Goal: Task Accomplishment & Management: Use online tool/utility

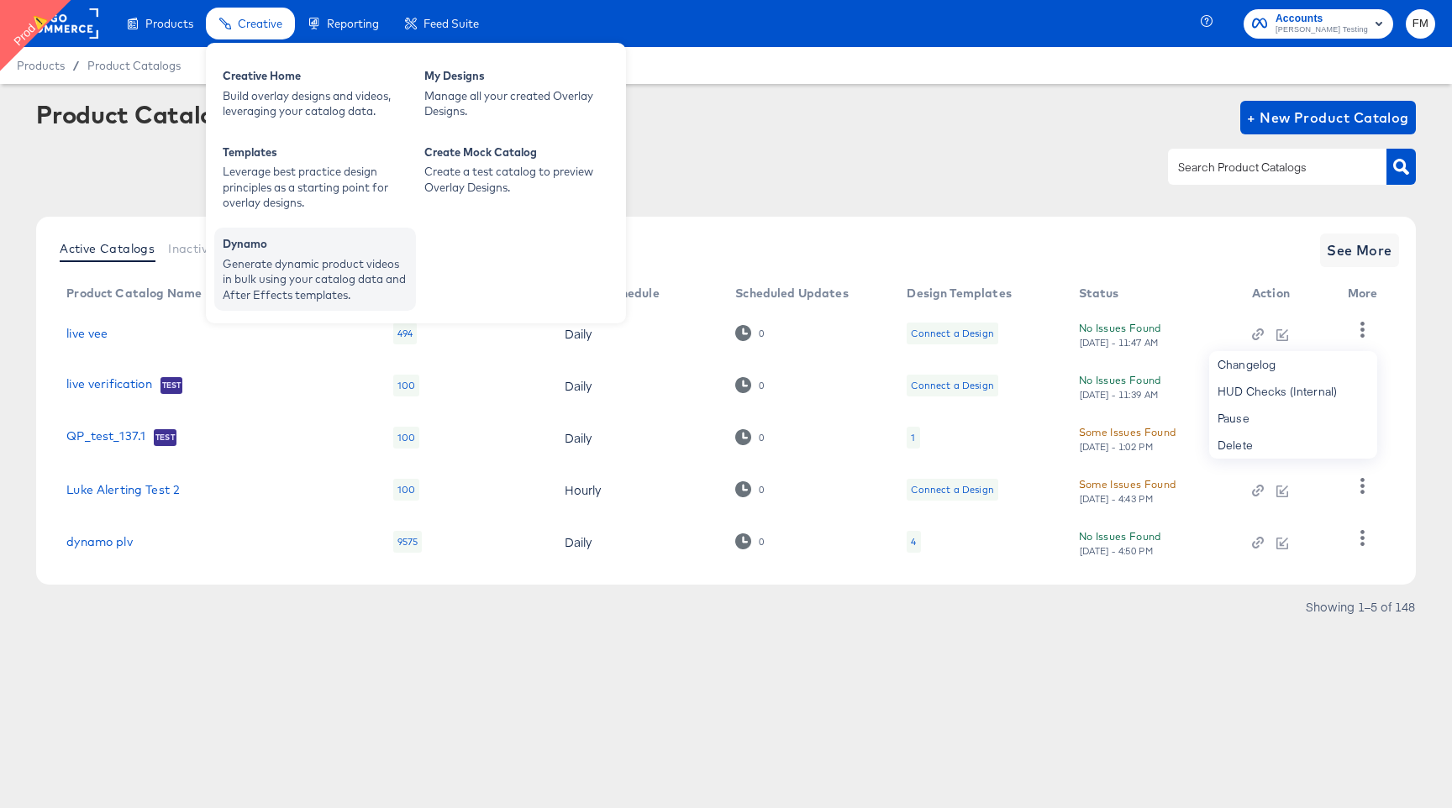
click at [354, 258] on div "Generate dynamic product videos in bulk using your catalog data and After Effec…" at bounding box center [315, 279] width 185 height 47
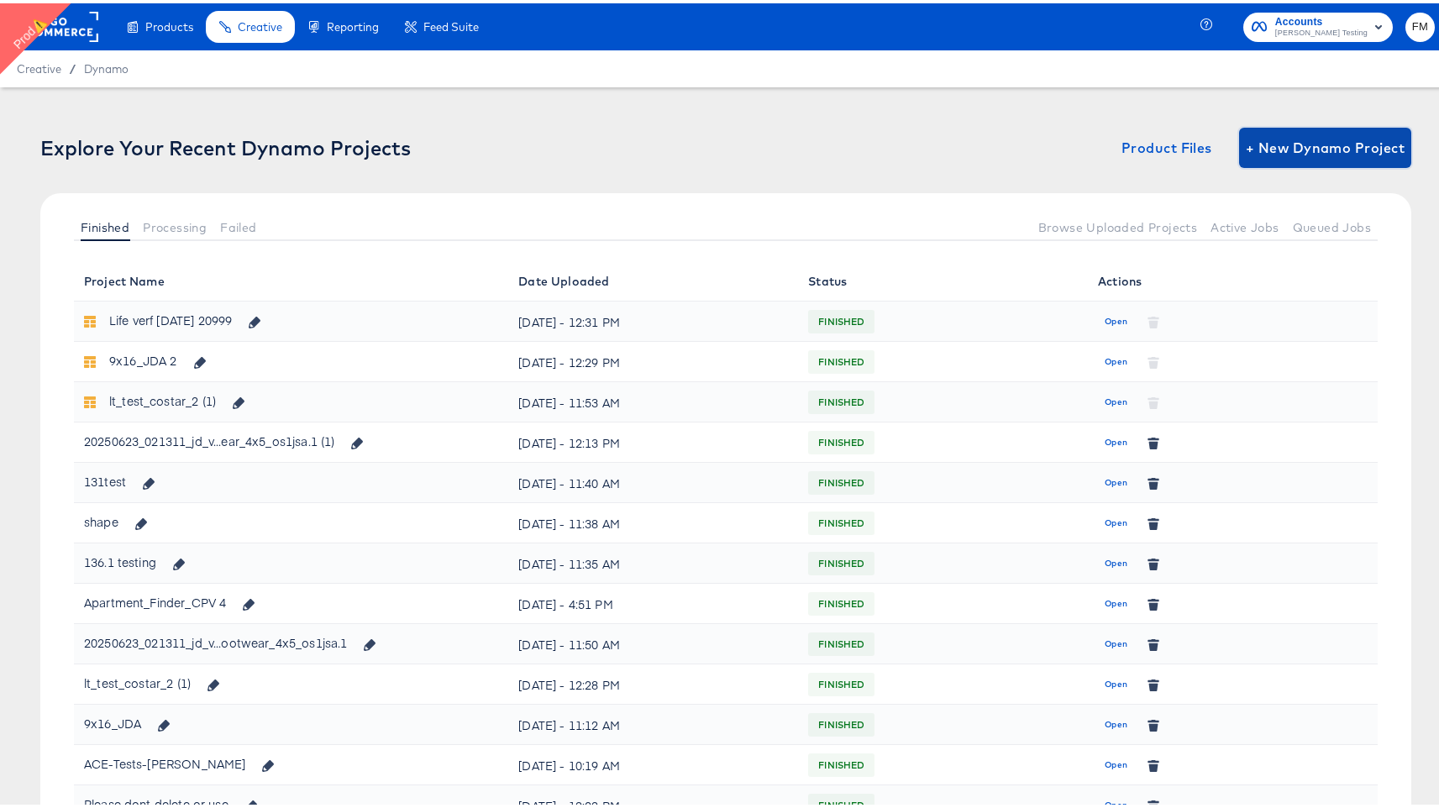
click at [1310, 151] on span "+ New Dynamo Project" at bounding box center [1325, 145] width 159 height 24
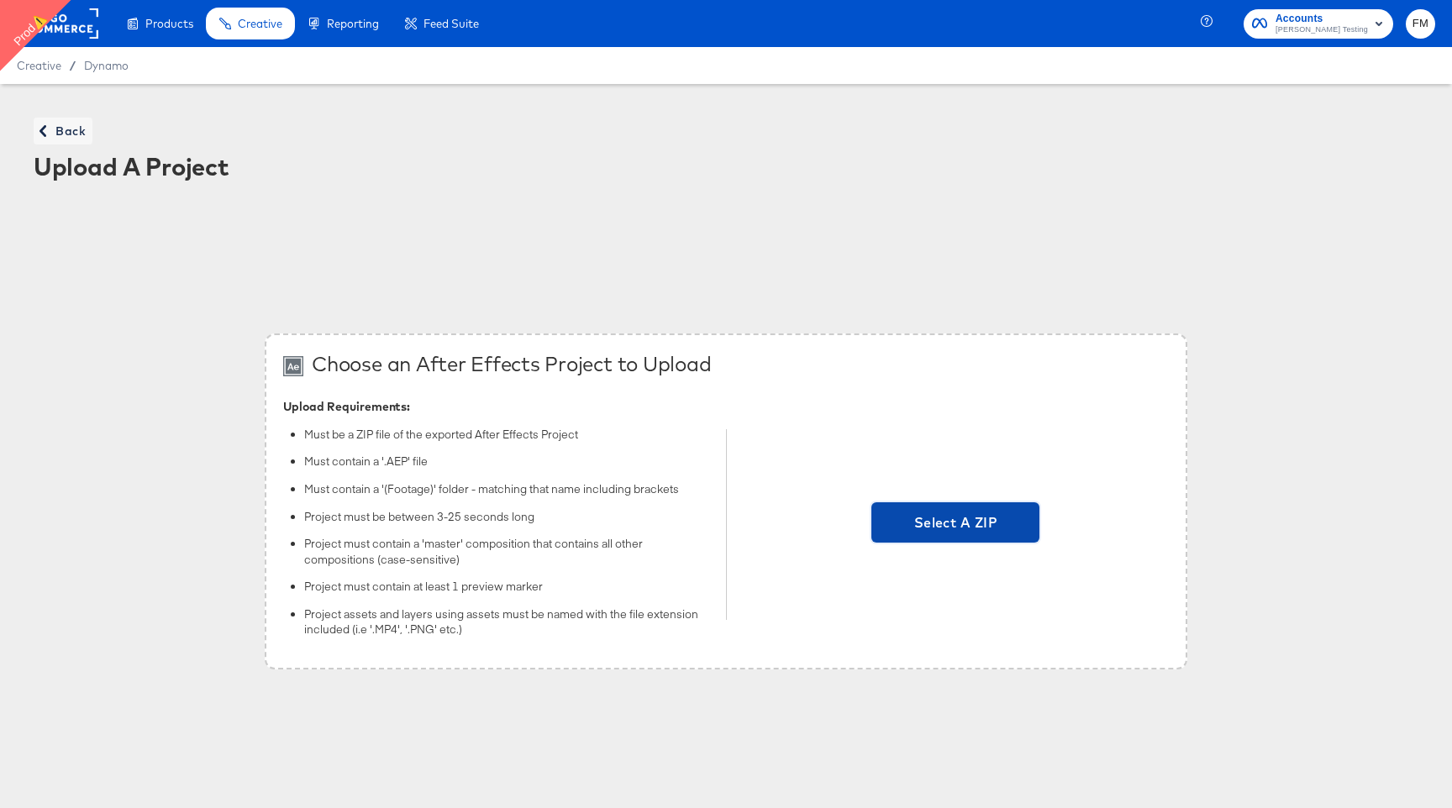
click at [997, 534] on span "Select A ZIP" at bounding box center [955, 522] width 168 height 40
click at [955, 524] on input "Select A ZIP" at bounding box center [955, 524] width 0 height 0
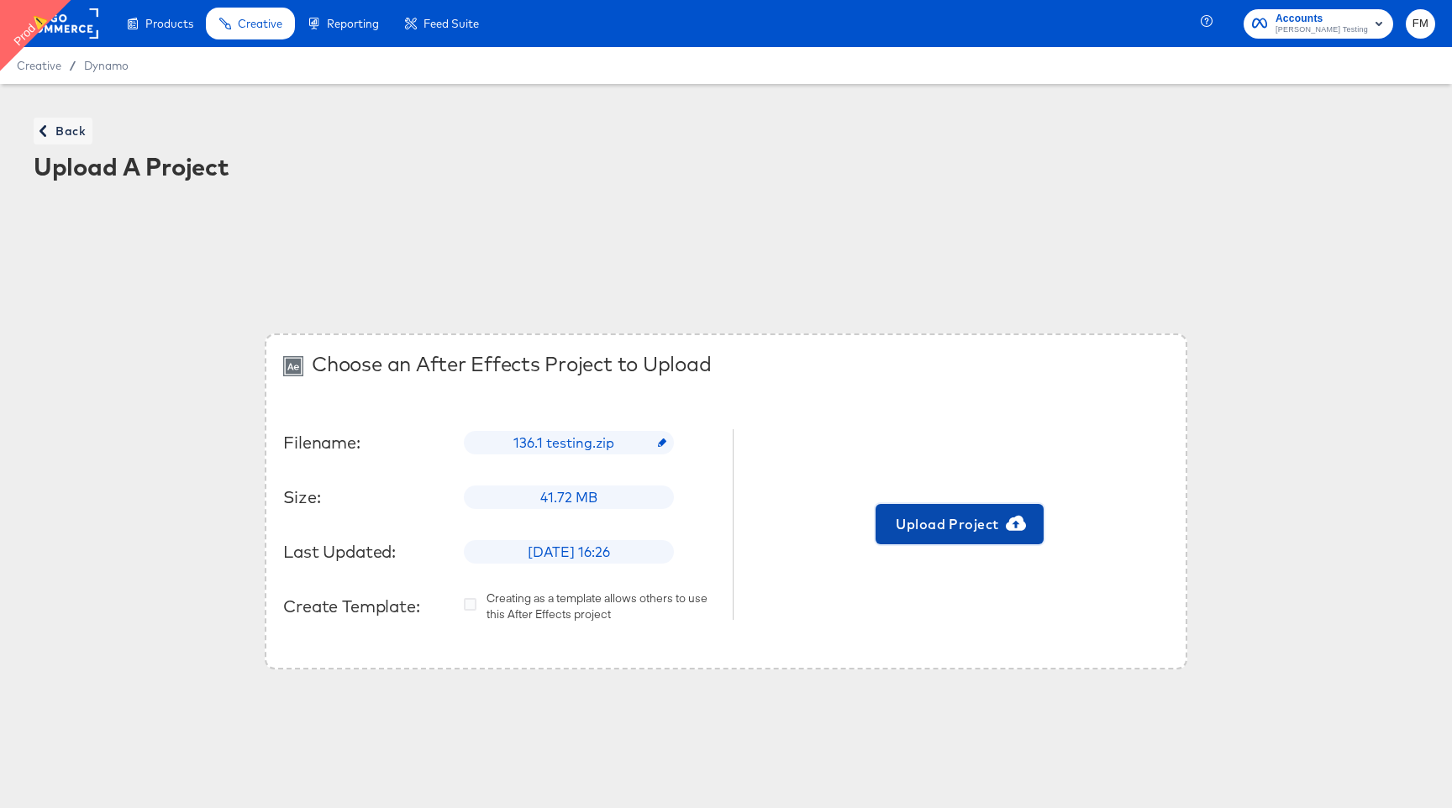
click at [947, 518] on span "Upload Project" at bounding box center [959, 524] width 155 height 24
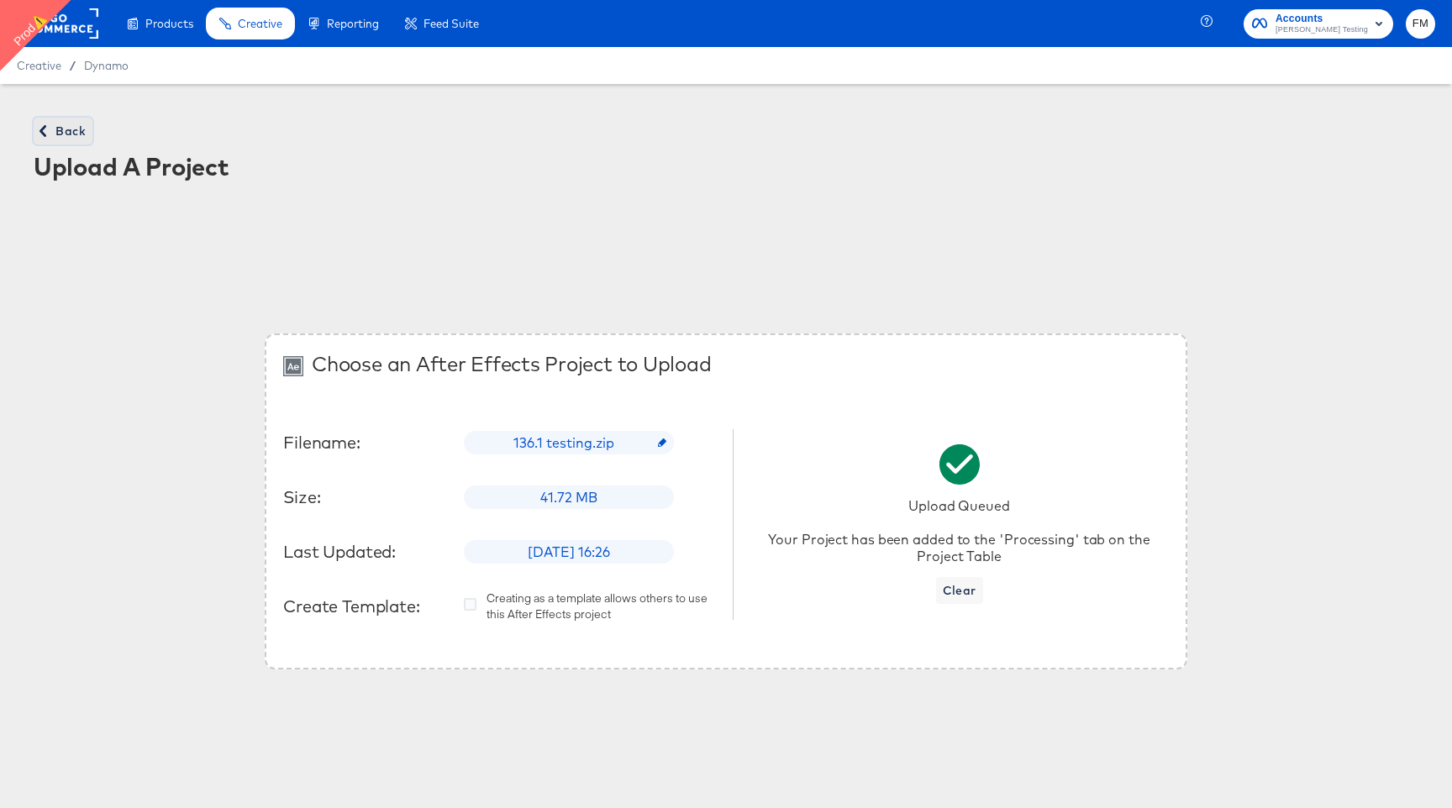
click at [69, 134] on span "Back" at bounding box center [62, 131] width 45 height 21
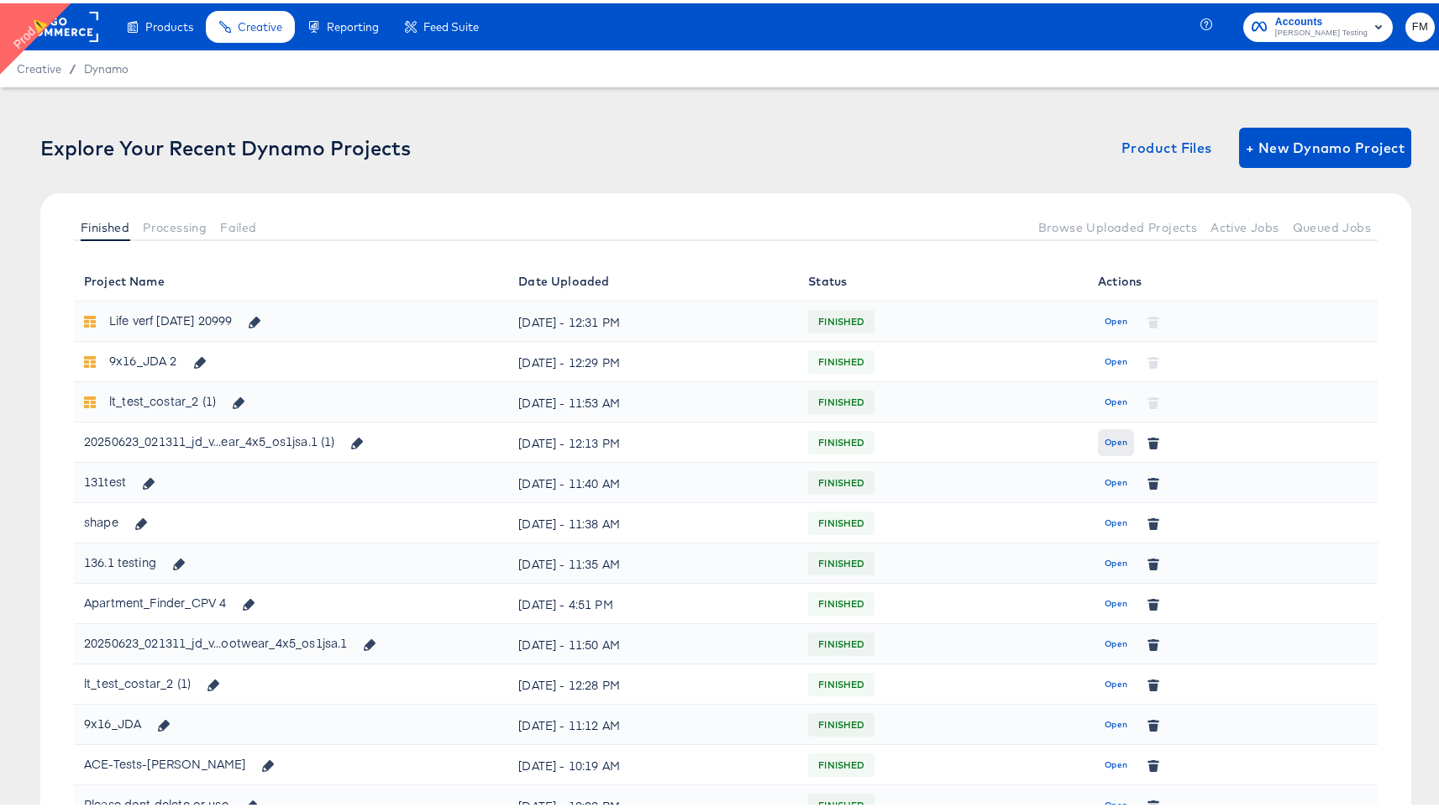
click at [1115, 443] on span "Open" at bounding box center [1116, 439] width 23 height 15
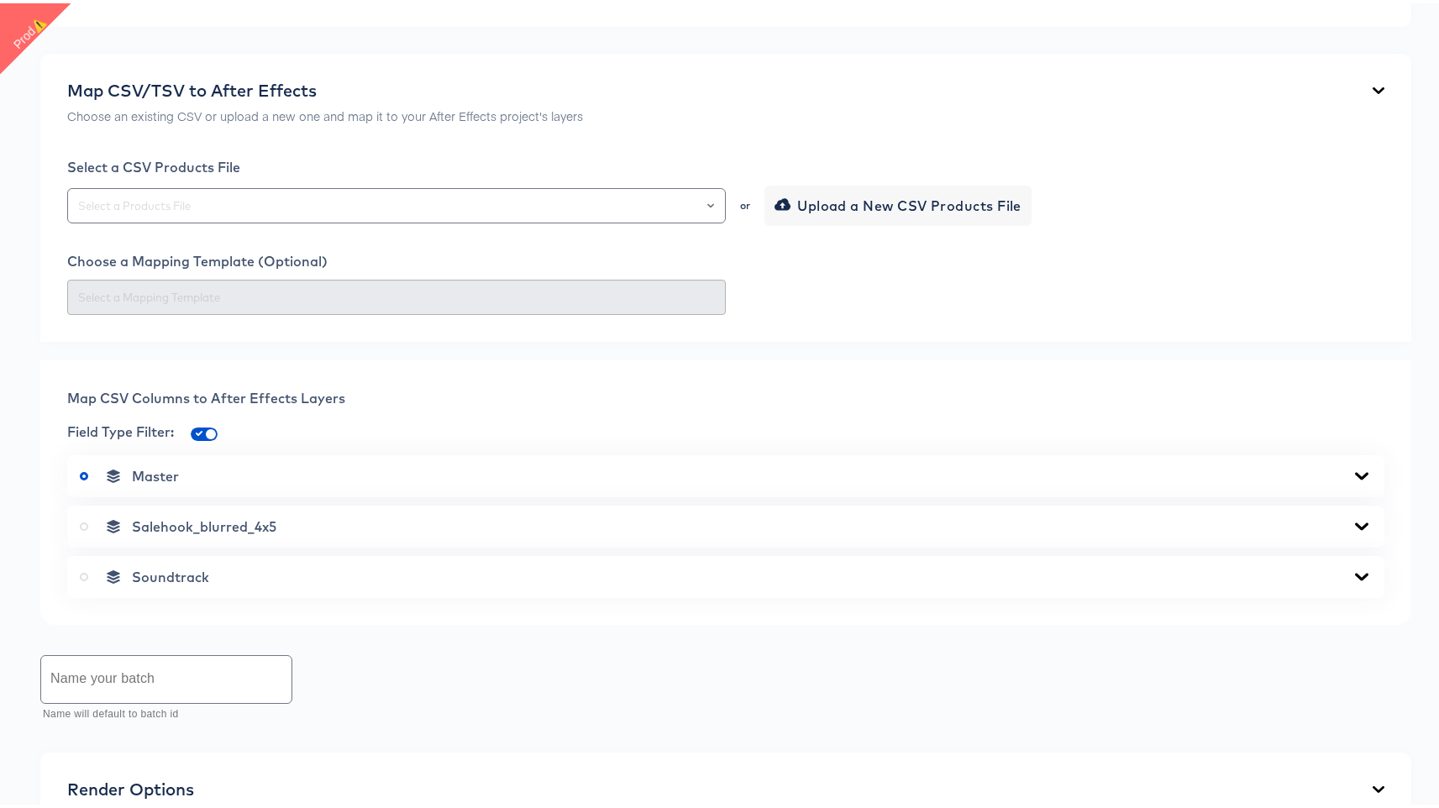
scroll to position [584, 0]
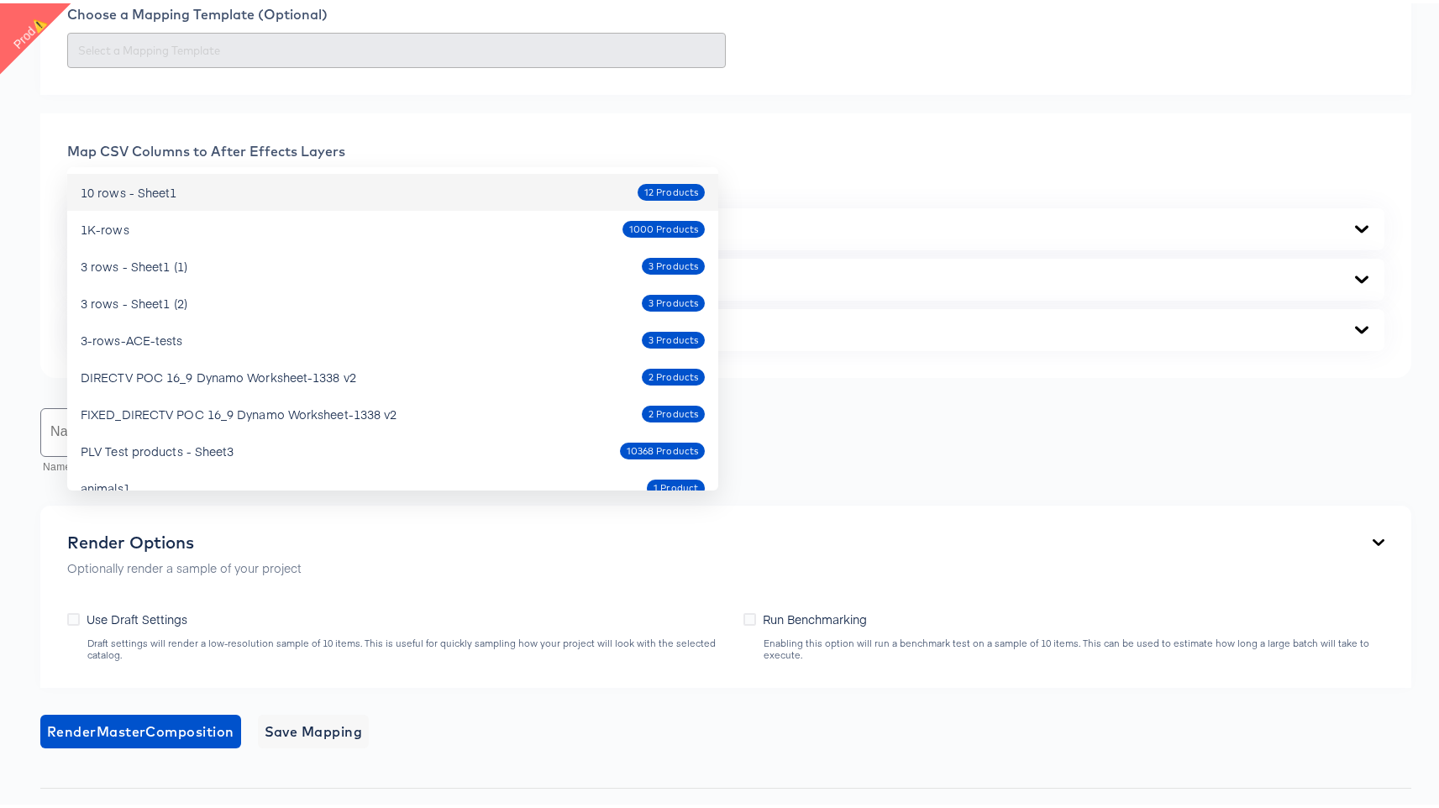
click at [389, 190] on div "10 rows - Sheet1 12 Products" at bounding box center [393, 189] width 624 height 27
type input "10 rows - Sheet1"
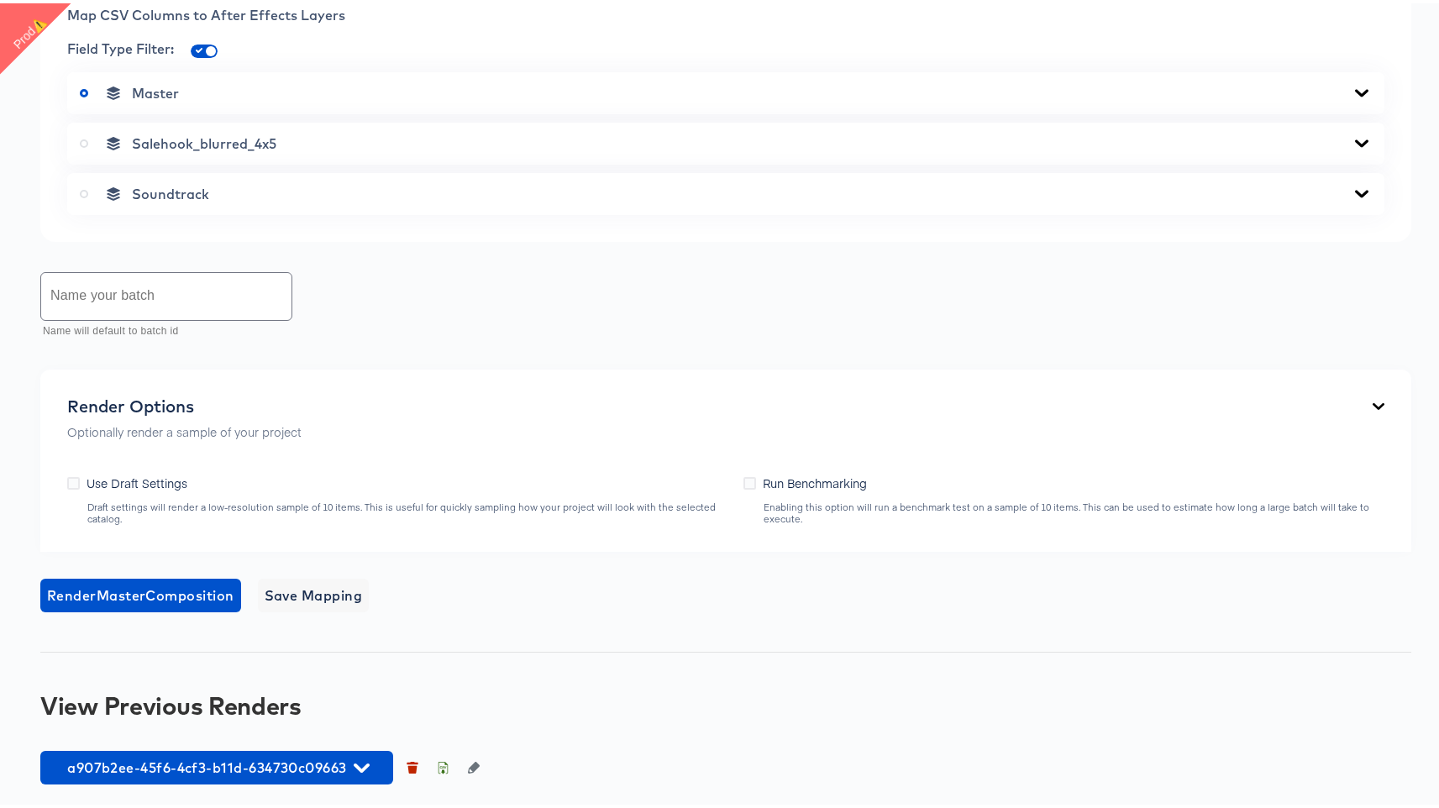
scroll to position [786, 0]
click at [748, 486] on icon at bounding box center [749, 480] width 13 height 13
click at [0, 0] on input "Run Benchmarking" at bounding box center [0, 0] width 0 height 0
click at [153, 149] on span "Salehook_blurred_4x5" at bounding box center [204, 140] width 144 height 17
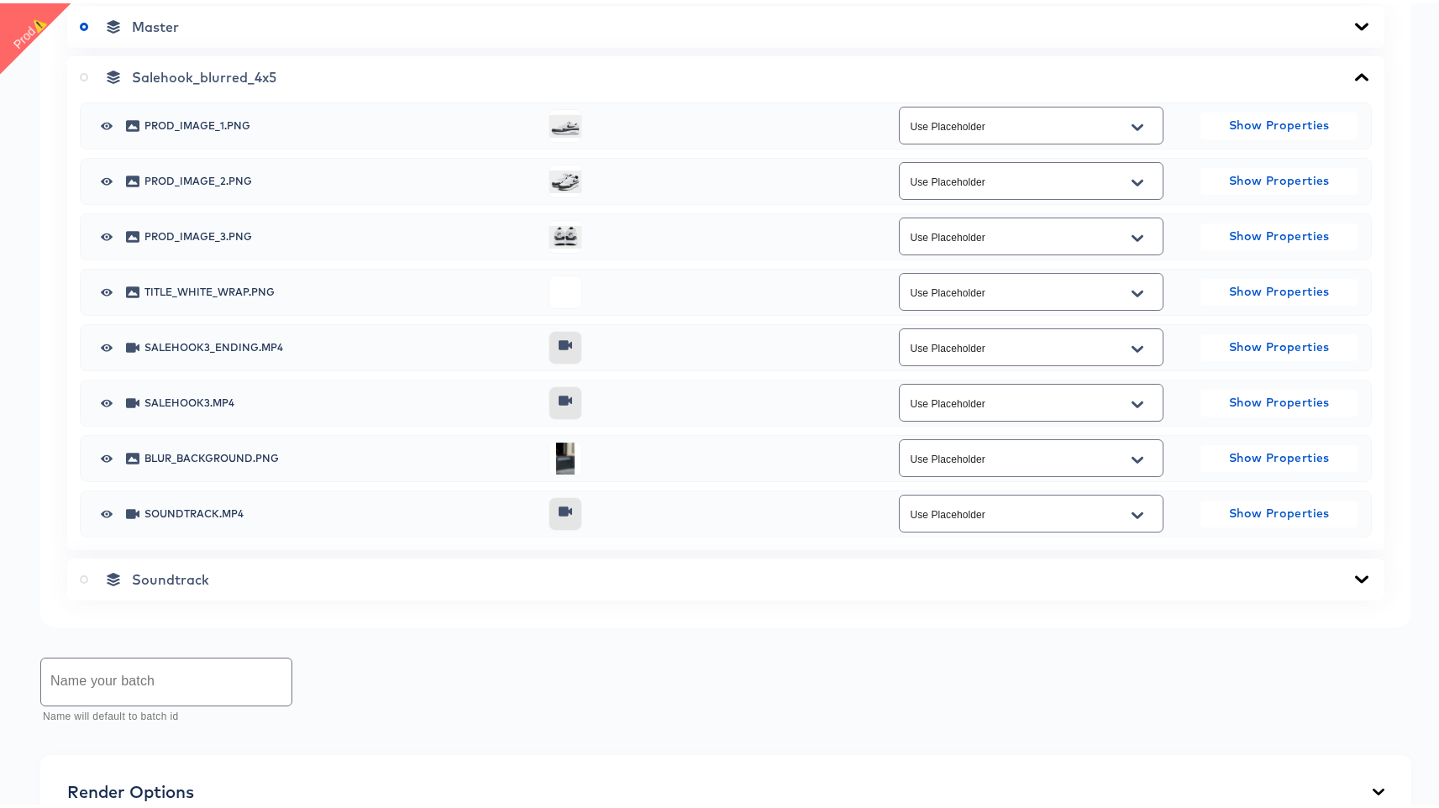
click at [86, 82] on label at bounding box center [87, 74] width 15 height 17
click at [0, 0] on input "radio" at bounding box center [0, 0] width 0 height 0
click at [1120, 138] on div at bounding box center [1137, 124] width 35 height 27
click at [1125, 138] on button "Open" at bounding box center [1137, 124] width 25 height 27
click at [1066, 383] on li "Main Image Link" at bounding box center [1021, 378] width 263 height 27
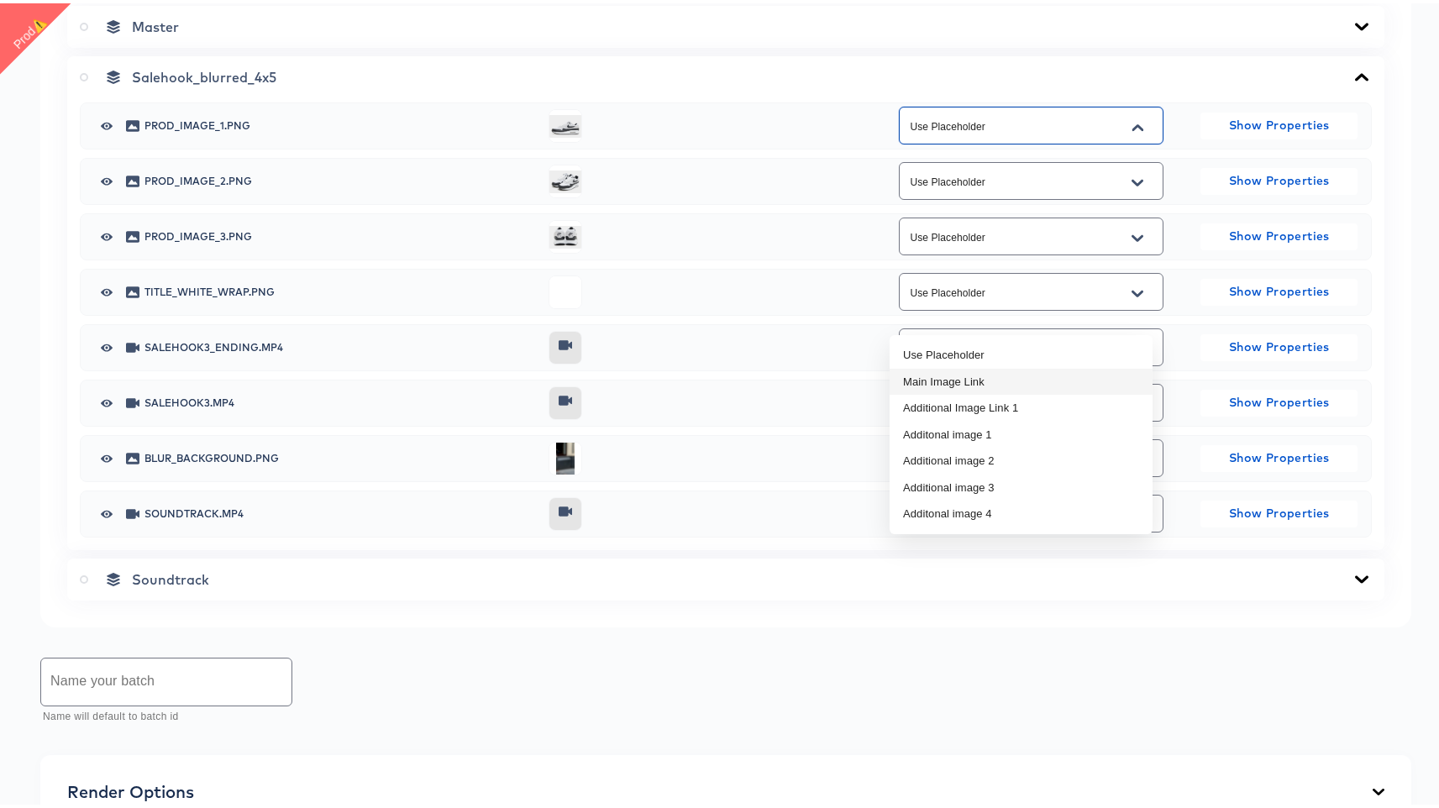
type input "Main Image Link"
click at [1132, 187] on icon "Open" at bounding box center [1138, 179] width 12 height 13
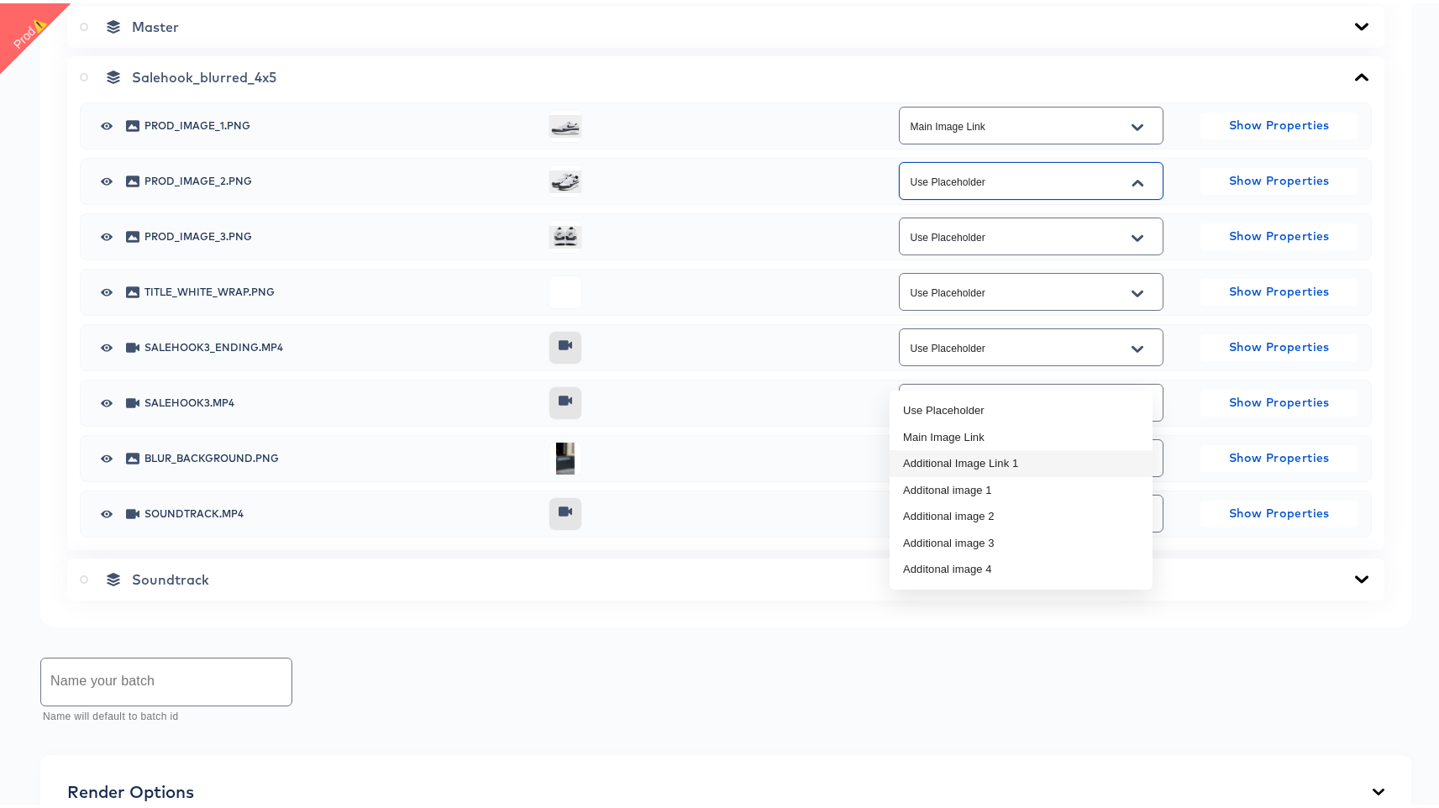
click at [1082, 462] on li "Additional Image Link 1" at bounding box center [1021, 460] width 263 height 27
type input "Additional Image Link 1"
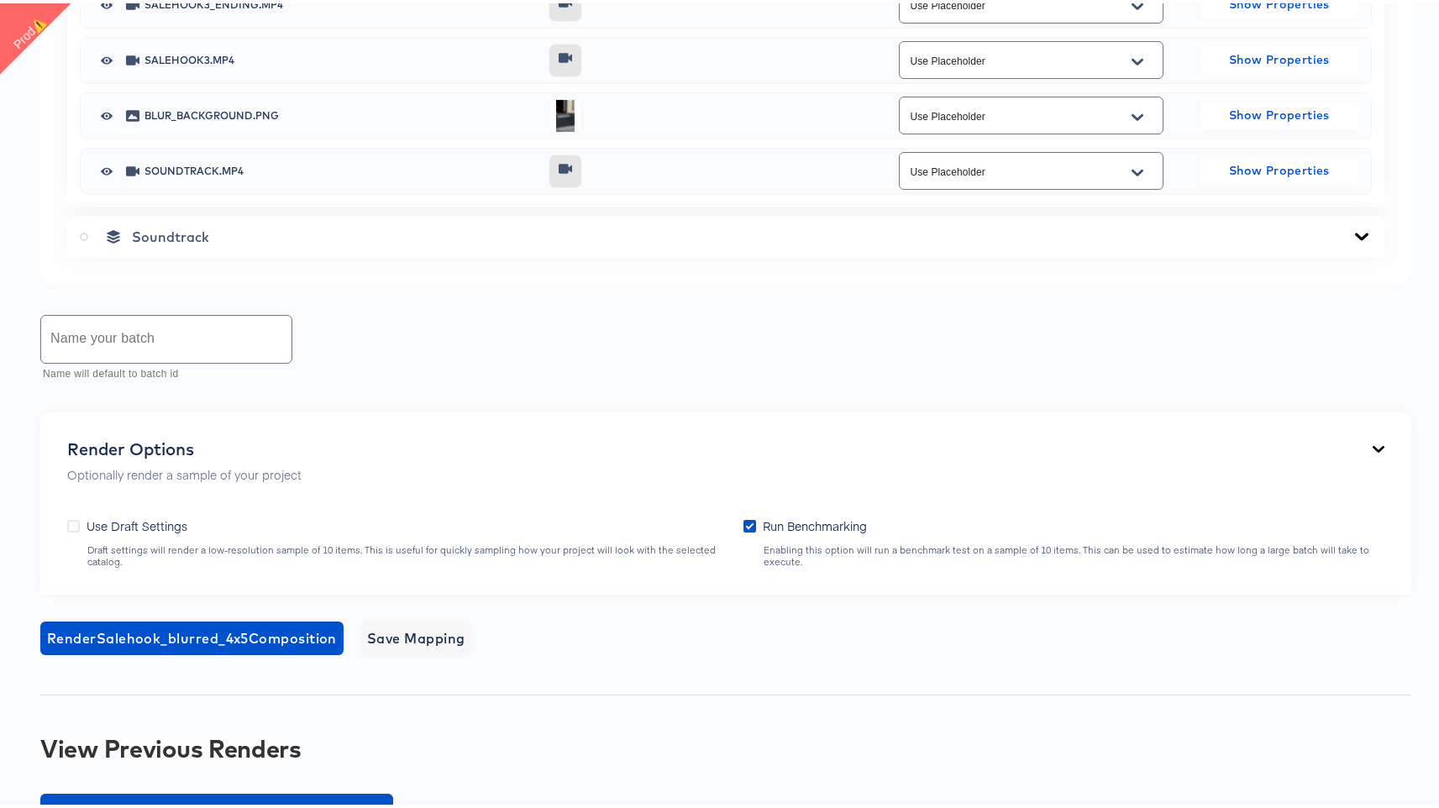
scroll to position [1359, 0]
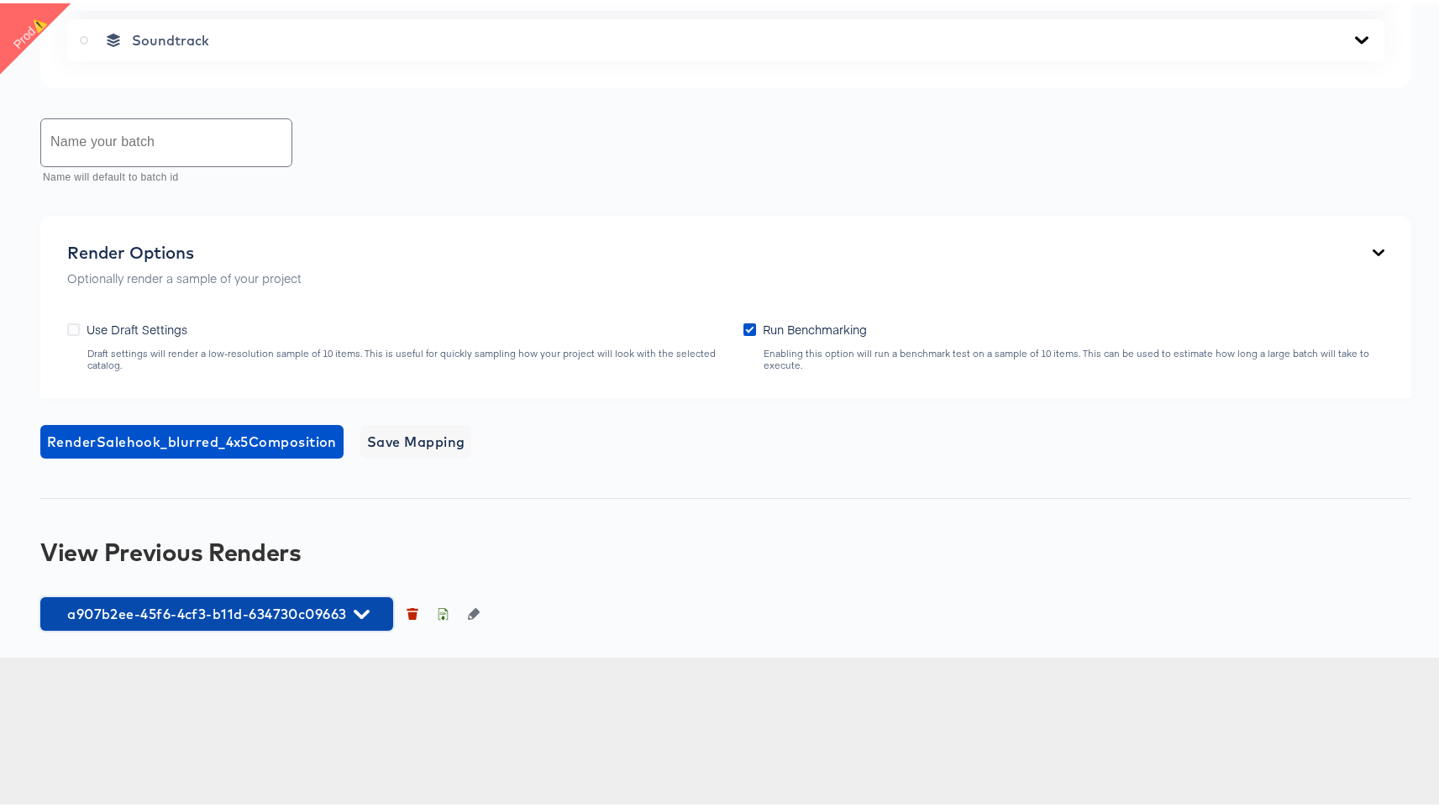
drag, startPoint x: 262, startPoint y: 764, endPoint x: 307, endPoint y: 627, distance: 144.8
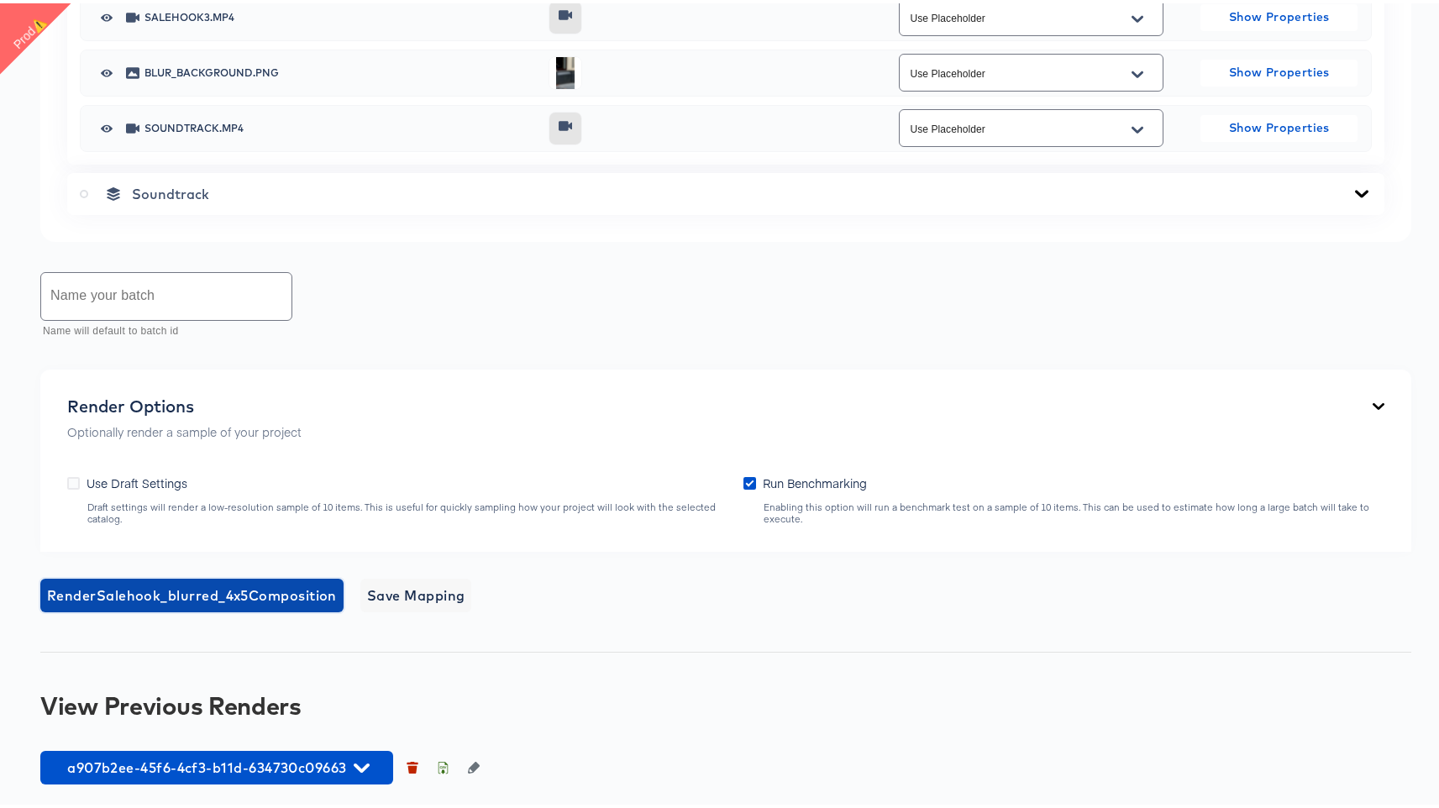
click at [304, 584] on span "Render Salehook_blurred_4x5 Composition" at bounding box center [192, 593] width 290 height 24
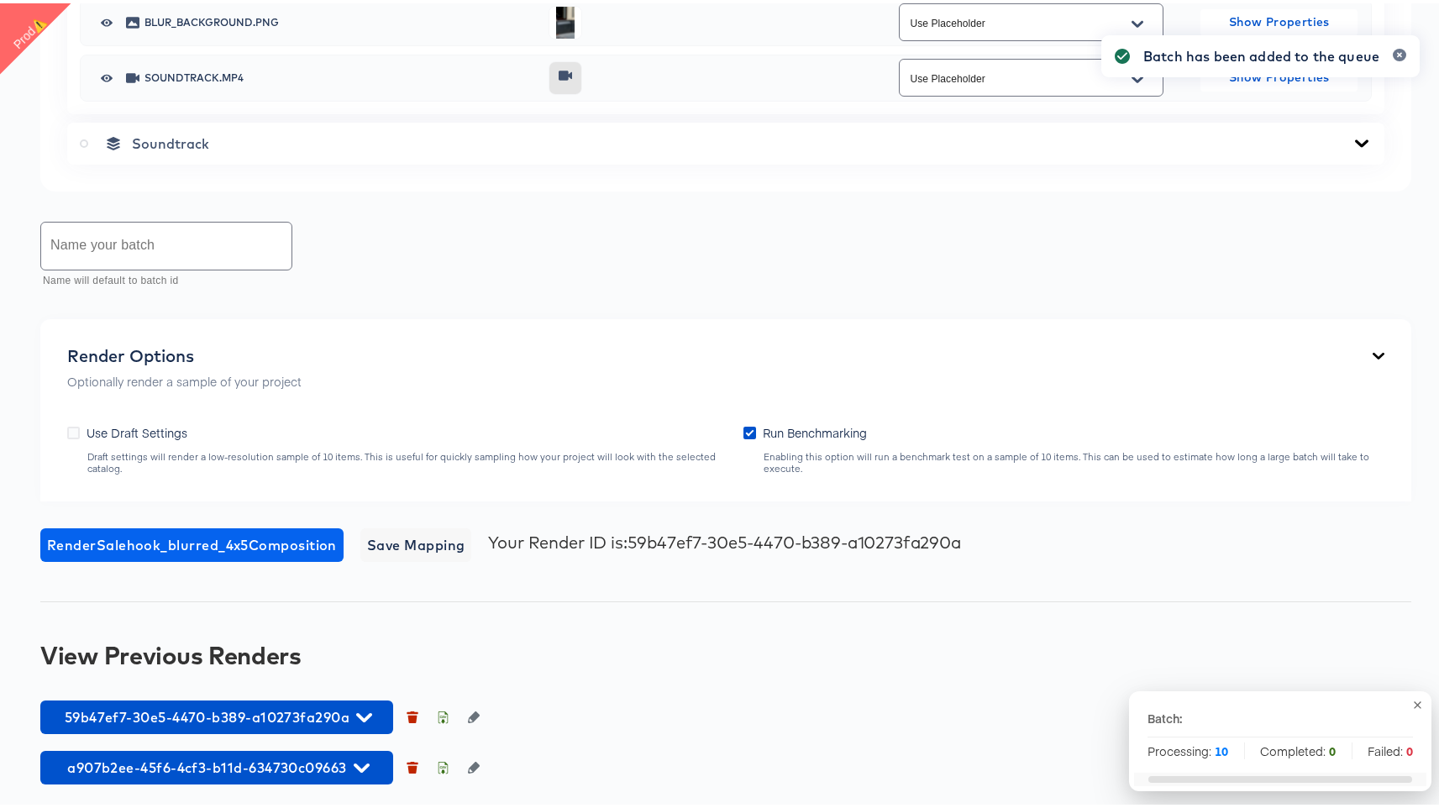
scroll to position [1410, 0]
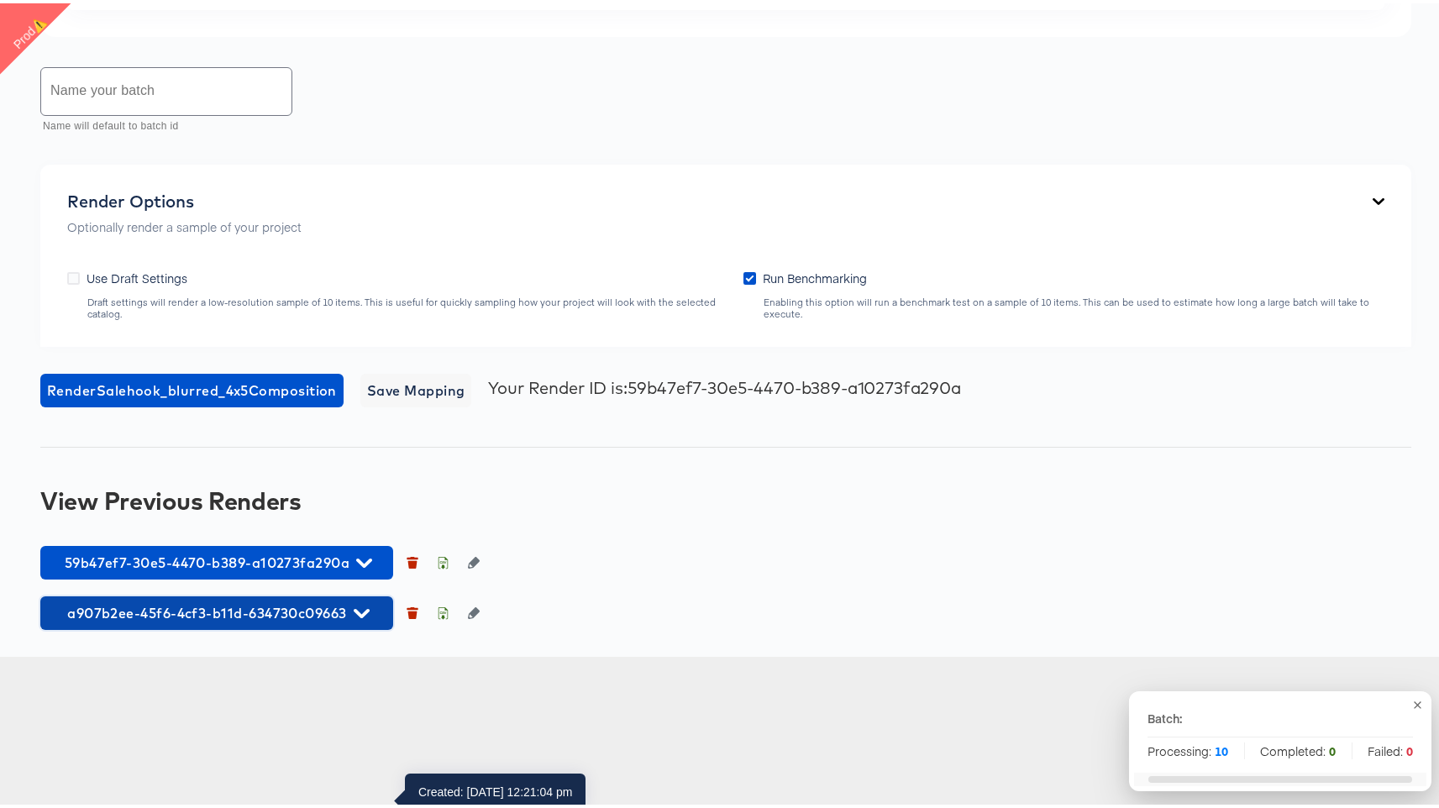
click at [338, 622] on span "a907b2ee-45f6-4cf3-b11d-634730c09663" at bounding box center [217, 610] width 336 height 24
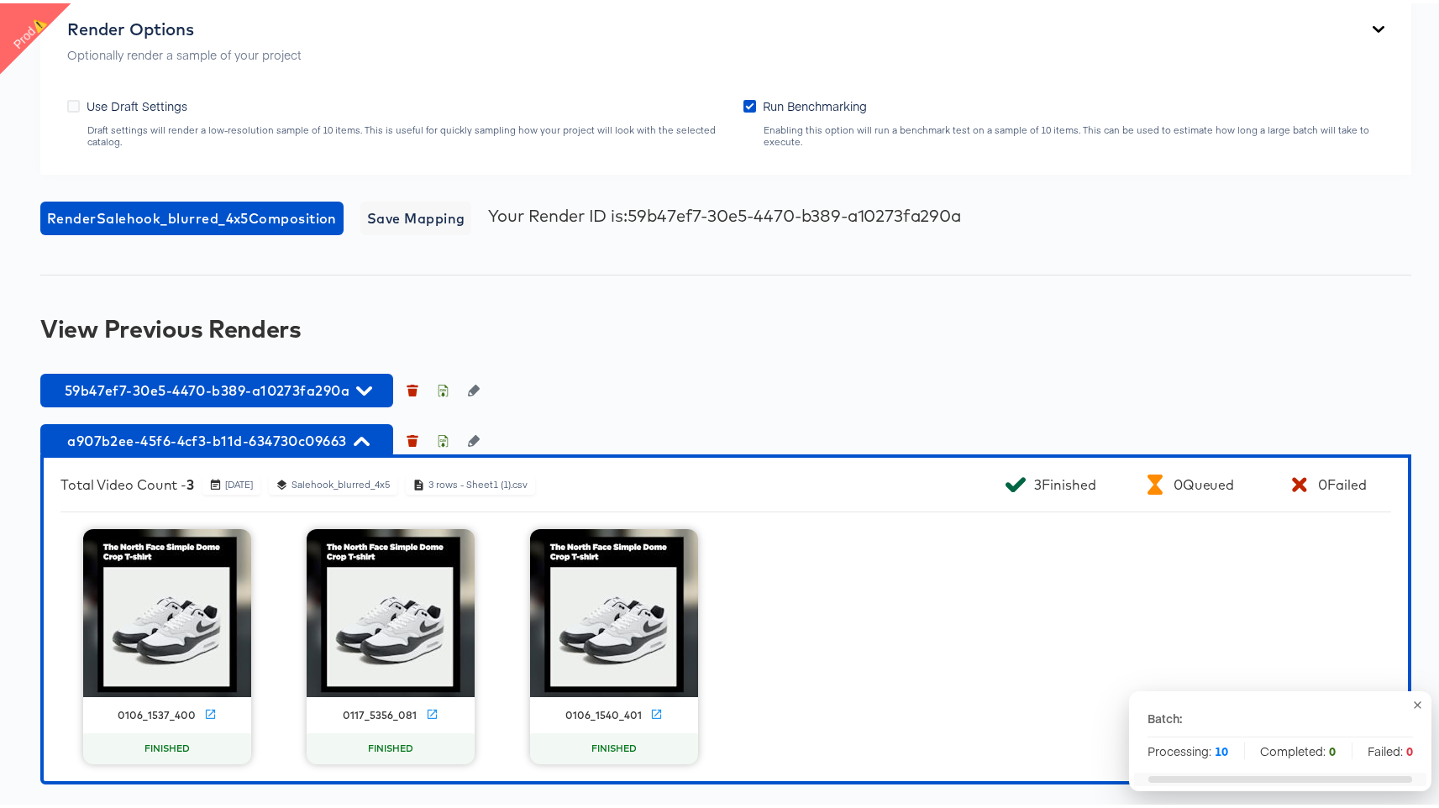
scroll to position [1736, 0]
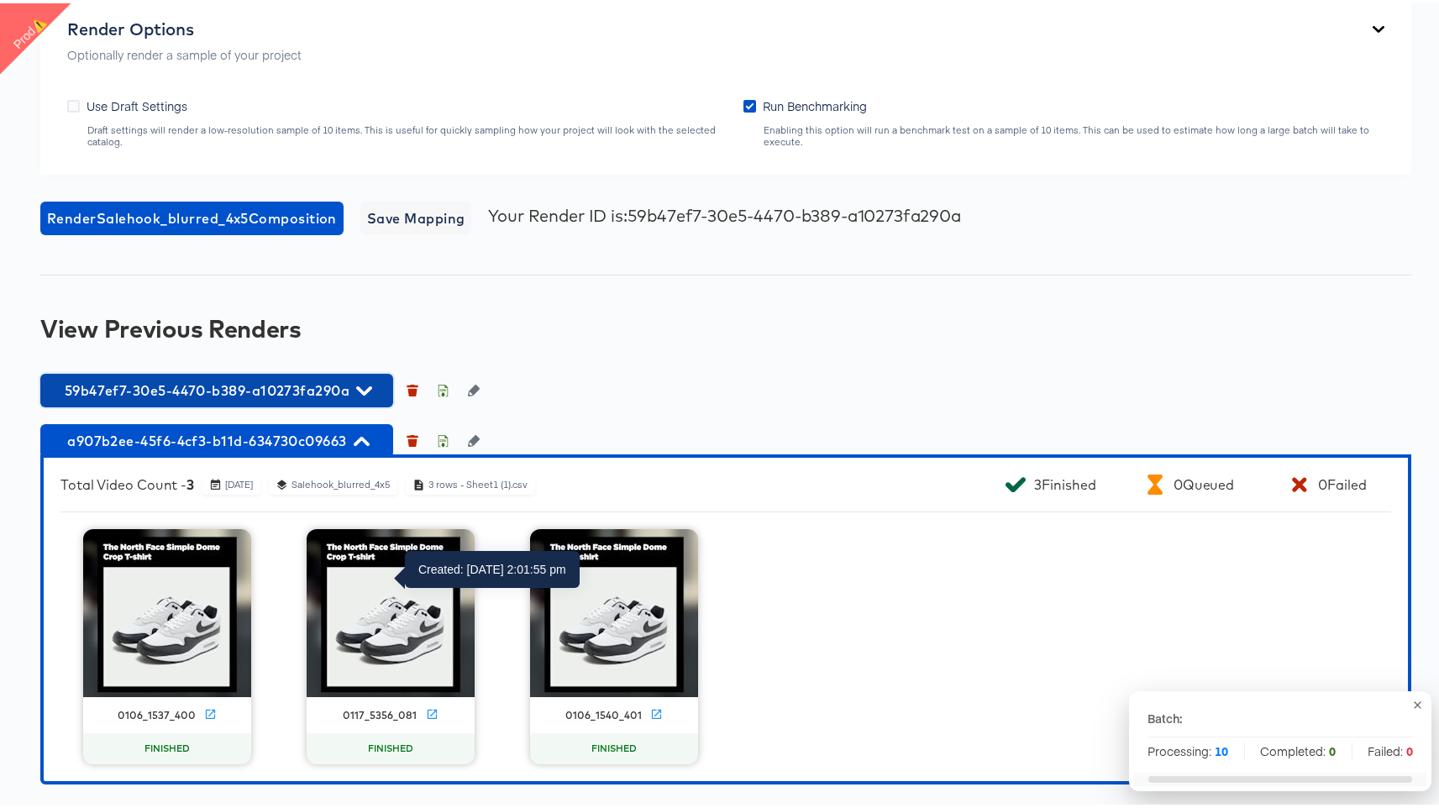
click at [244, 378] on span "59b47ef7-30e5-4470-b389-a10273fa290a" at bounding box center [217, 388] width 336 height 24
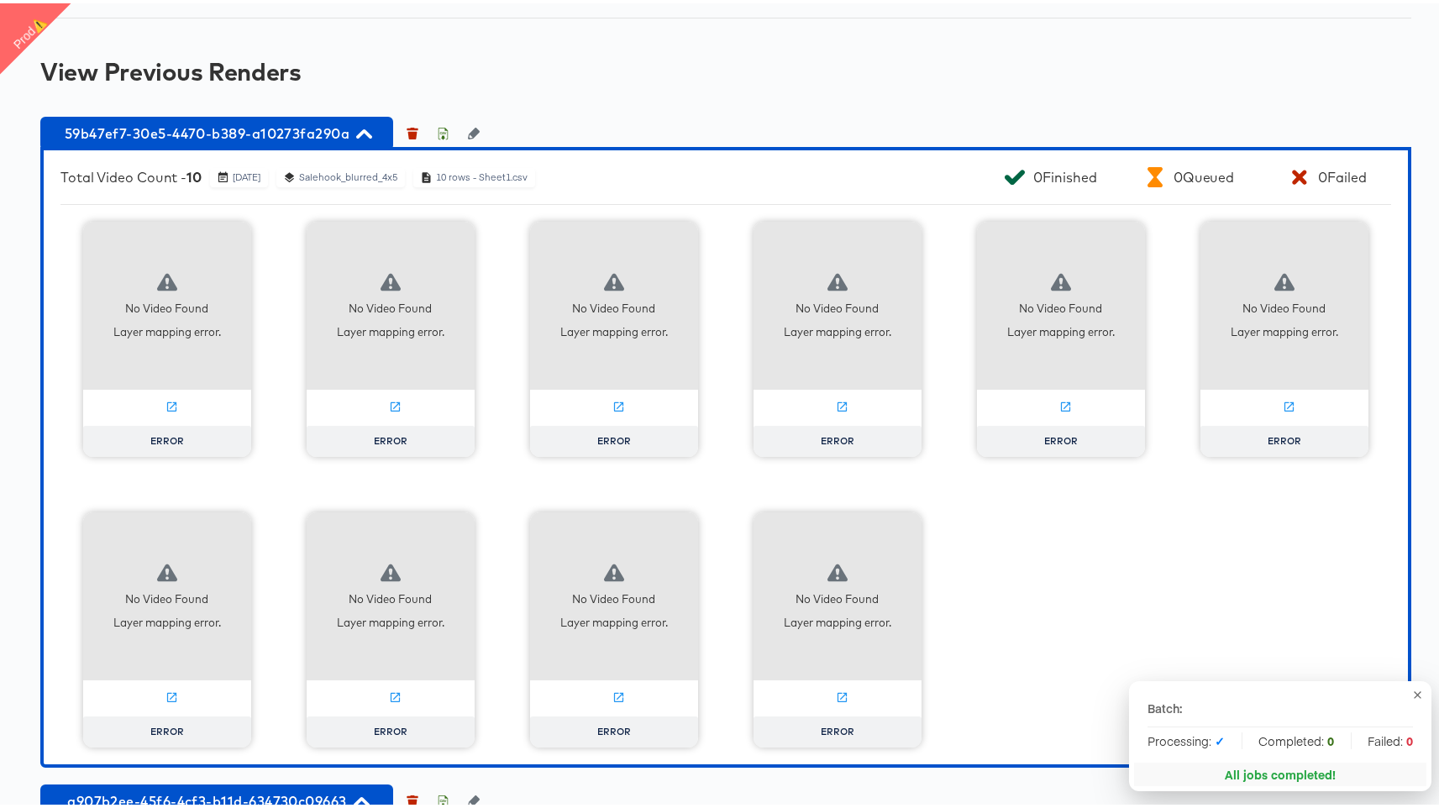
scroll to position [1809, 0]
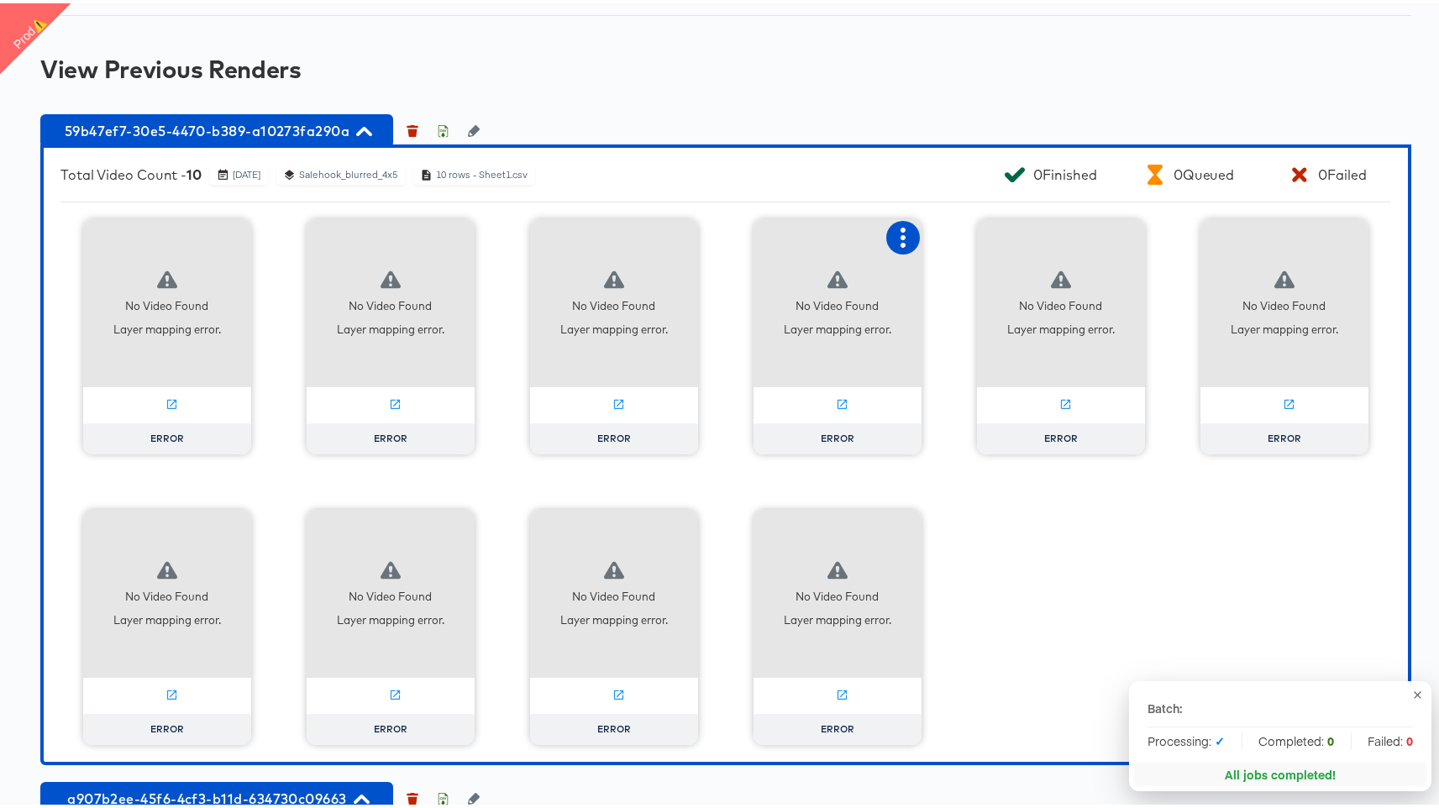
click at [894, 244] on icon "button" at bounding box center [903, 234] width 20 height 20
click at [980, 283] on div "Fix mapping" at bounding box center [986, 267] width 126 height 34
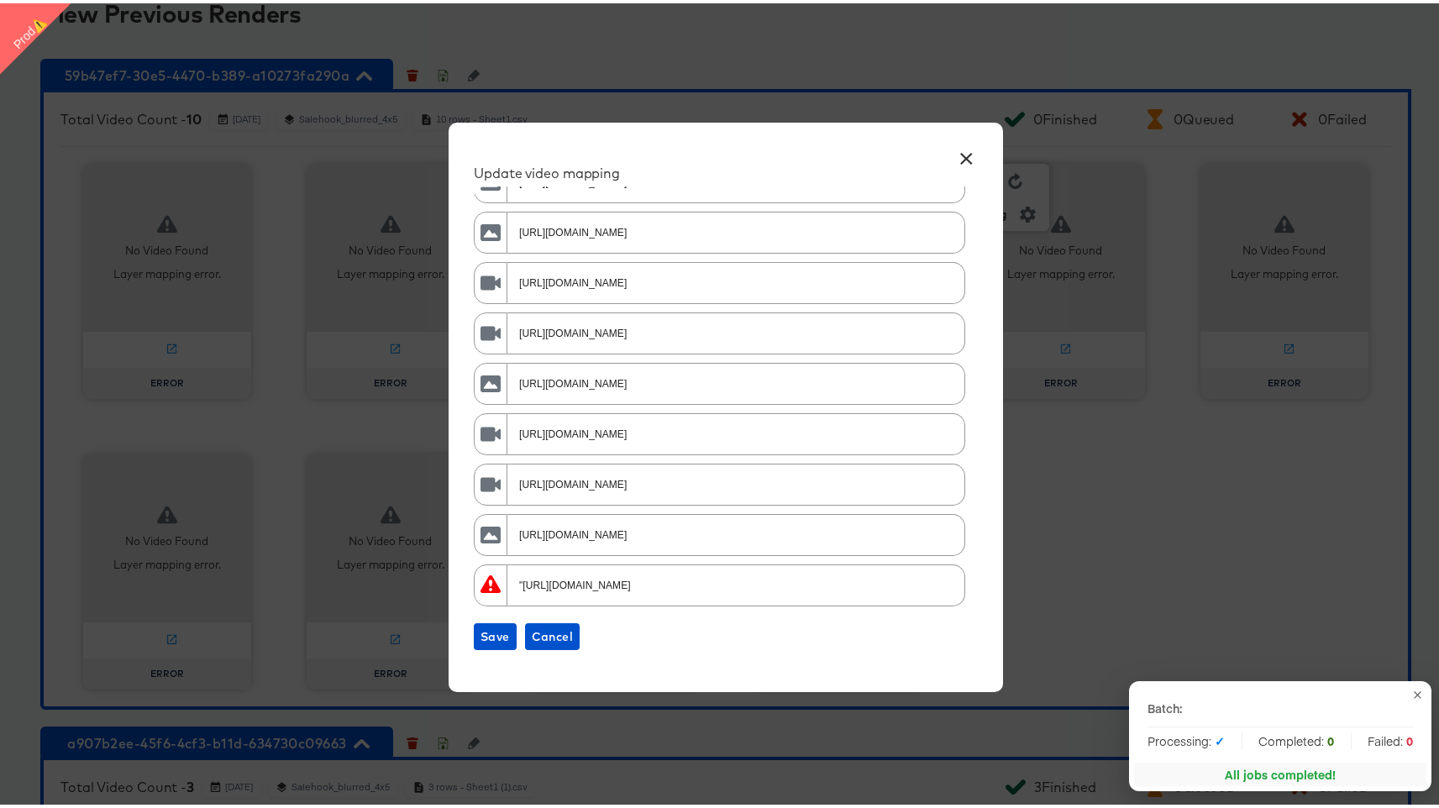
scroll to position [1877, 0]
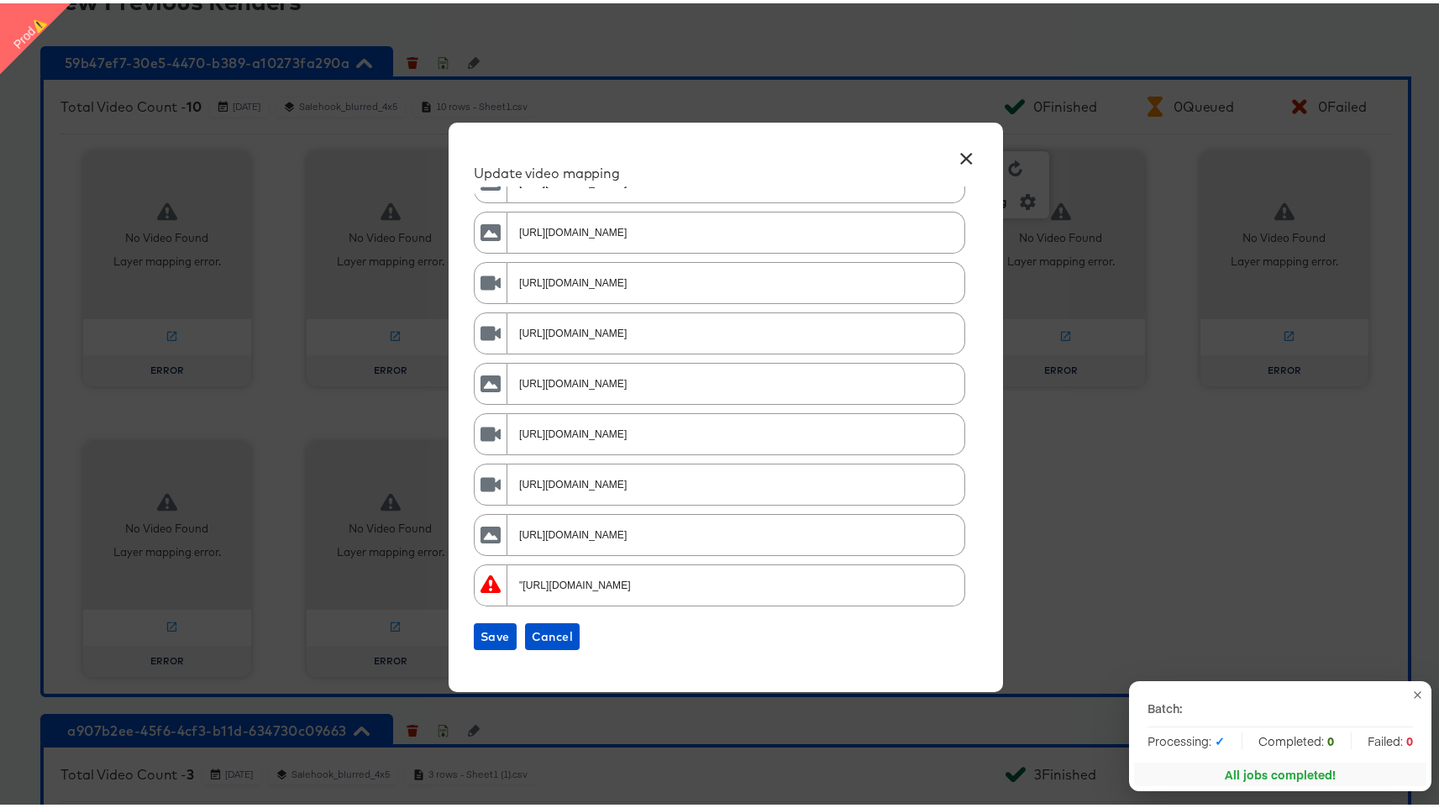
click at [718, 590] on input ""[URL][DOMAIN_NAME]" at bounding box center [734, 575] width 450 height 36
click at [481, 579] on icon at bounding box center [491, 582] width 20 height 20
click at [496, 590] on div at bounding box center [491, 577] width 32 height 30
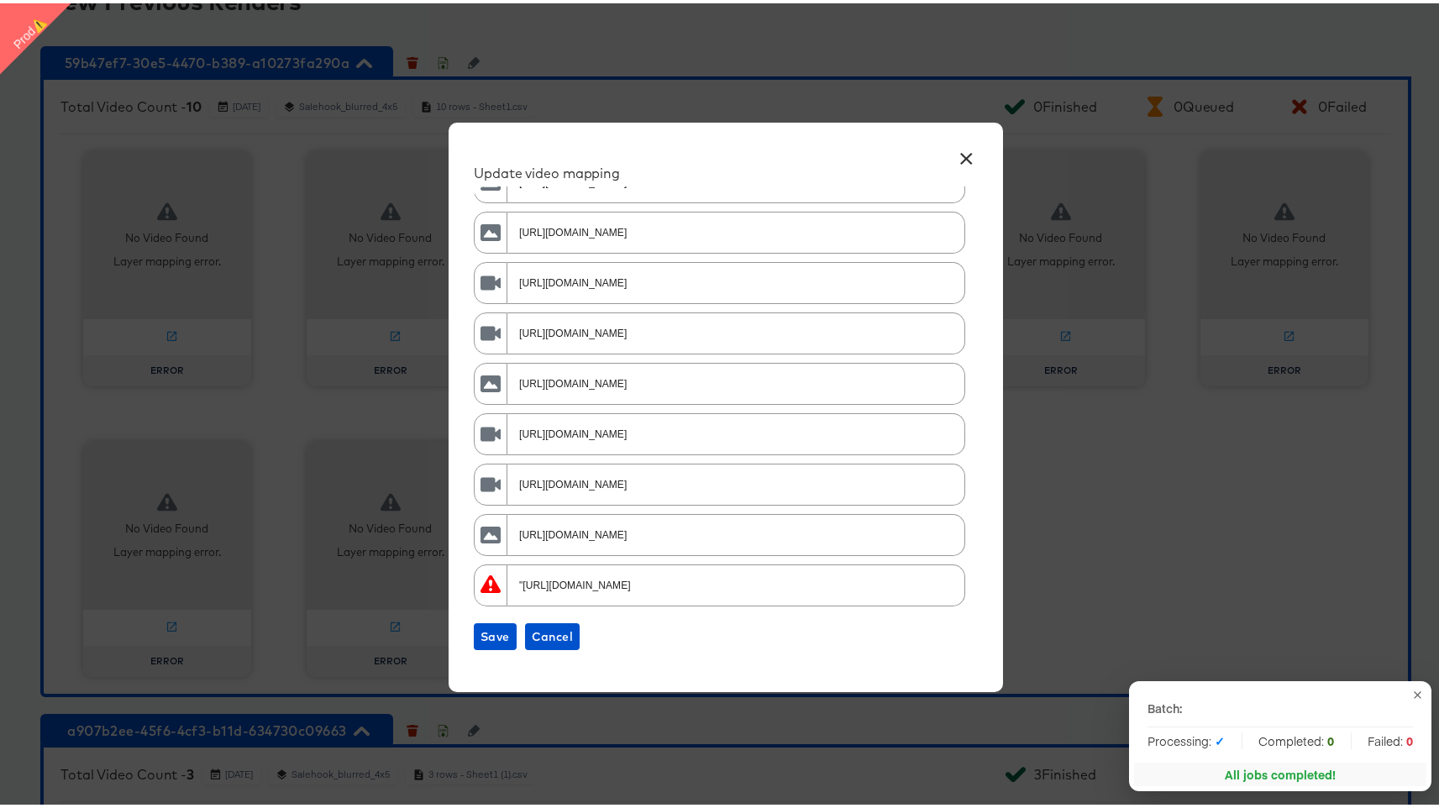
click at [492, 586] on icon at bounding box center [491, 581] width 20 height 18
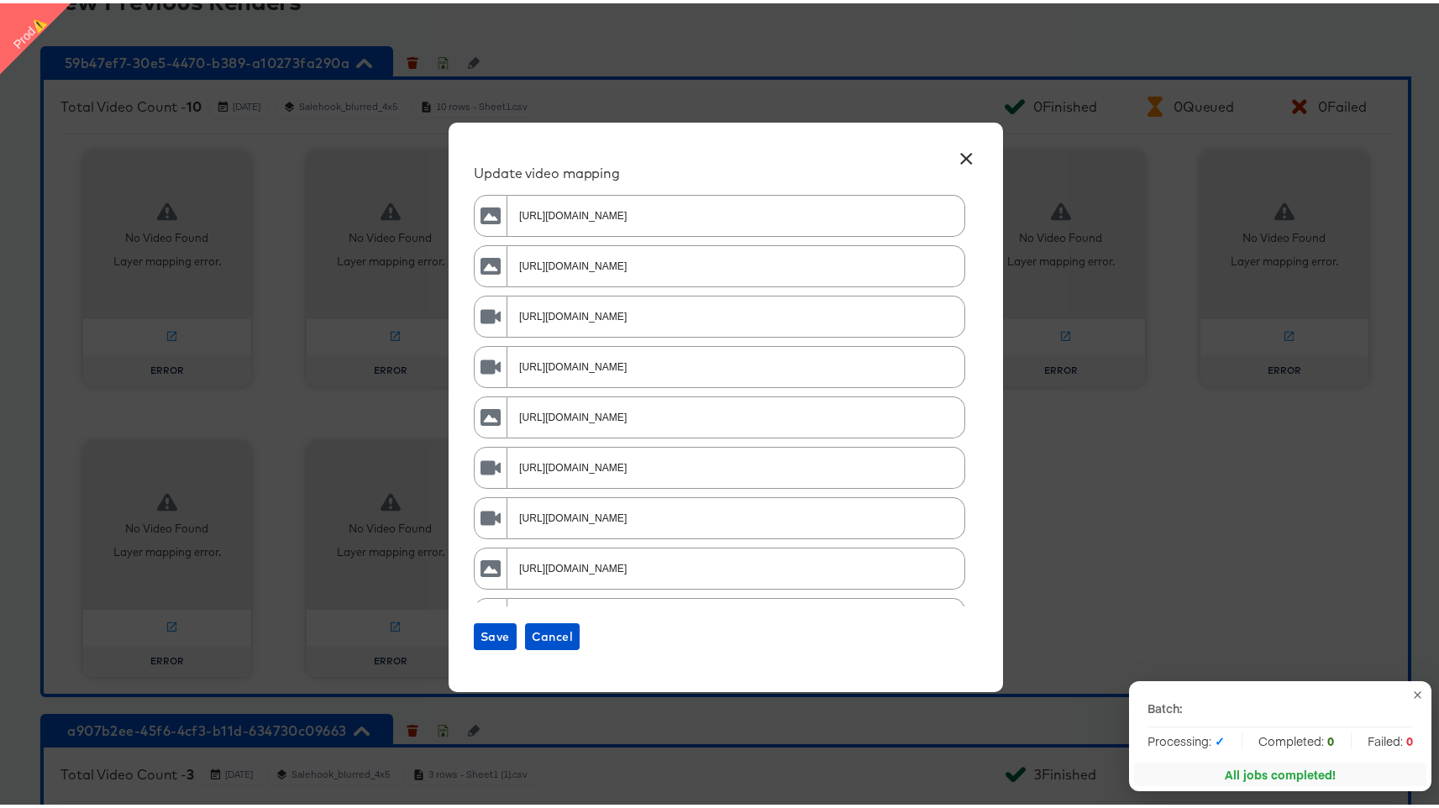
scroll to position [34, 0]
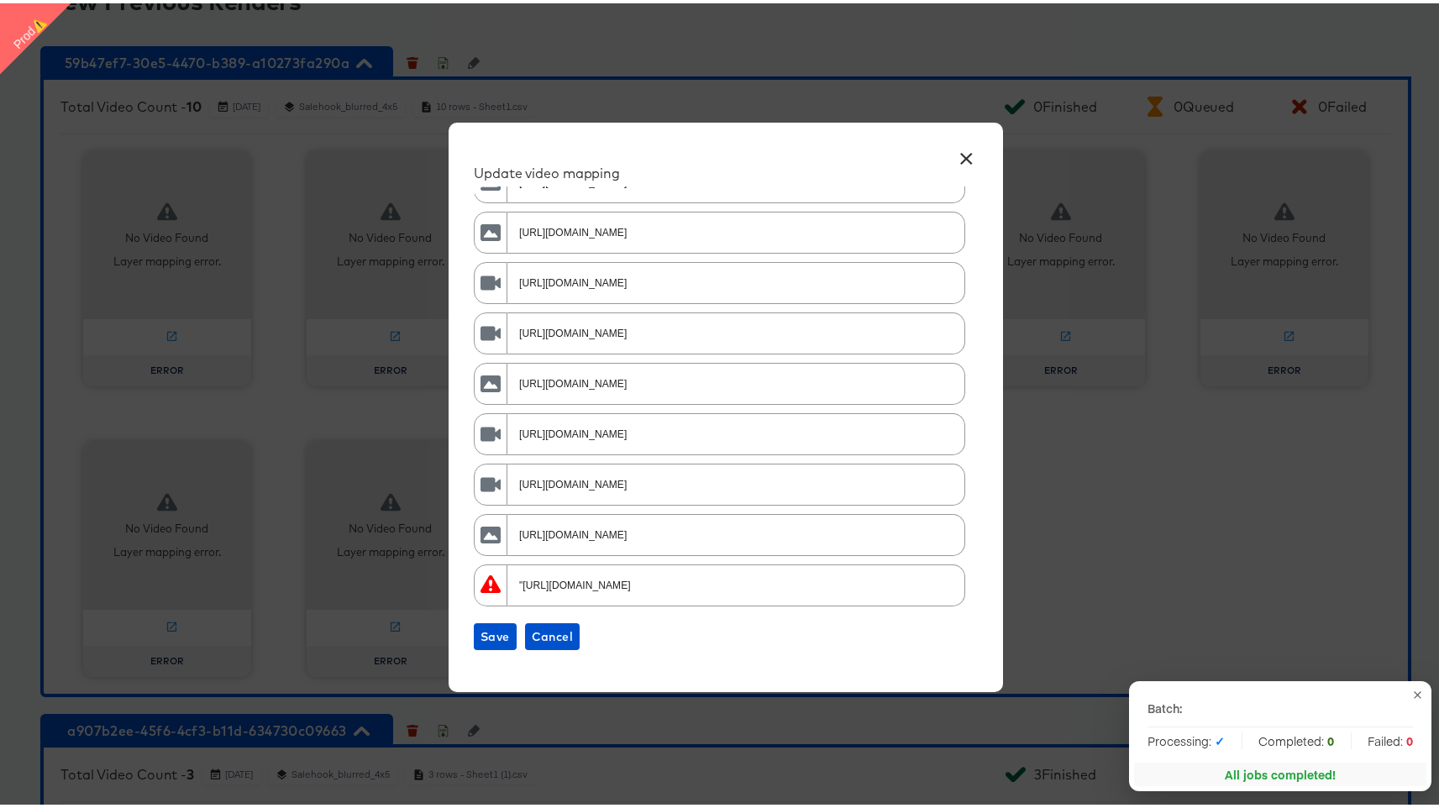
click at [563, 579] on input ""[URL][DOMAIN_NAME]" at bounding box center [734, 575] width 450 height 36
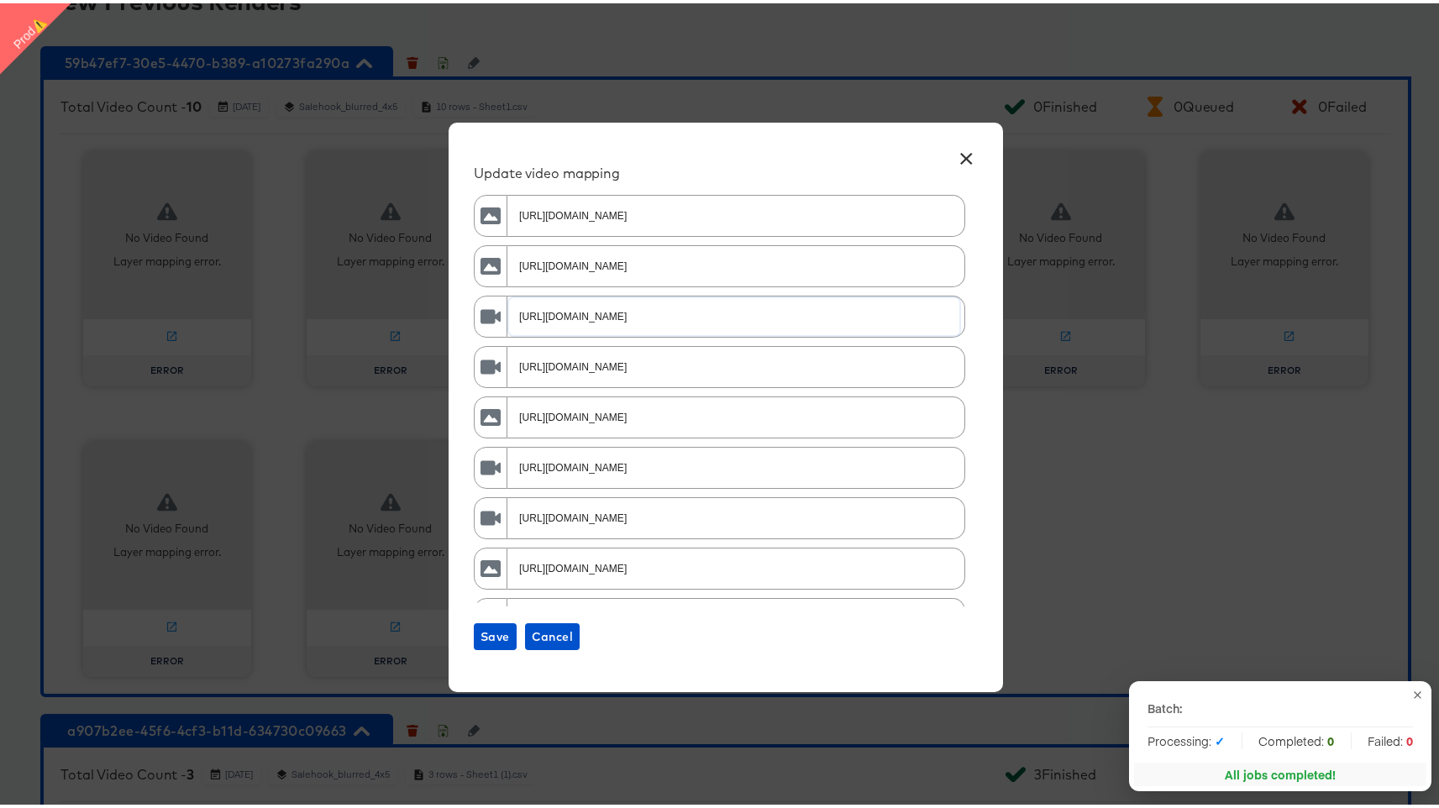
click at [691, 314] on input "[URL][DOMAIN_NAME]" at bounding box center [734, 306] width 450 height 36
click at [675, 362] on input "[URL][DOMAIN_NAME]" at bounding box center [734, 357] width 450 height 36
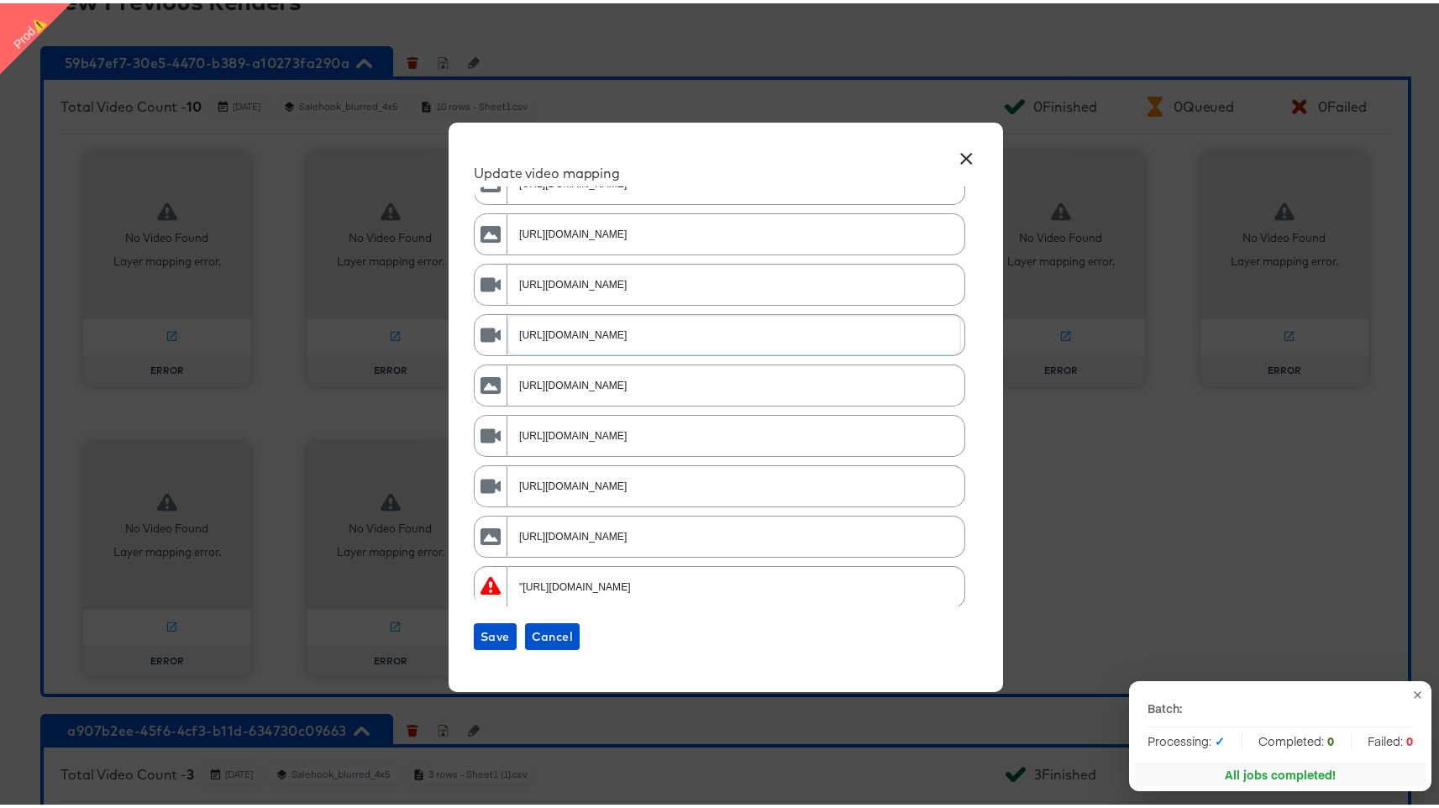
scroll to position [34, 0]
click at [679, 564] on input ""[URL][DOMAIN_NAME]" at bounding box center [734, 575] width 450 height 36
paste input "[URL][DOMAIN_NAME]"
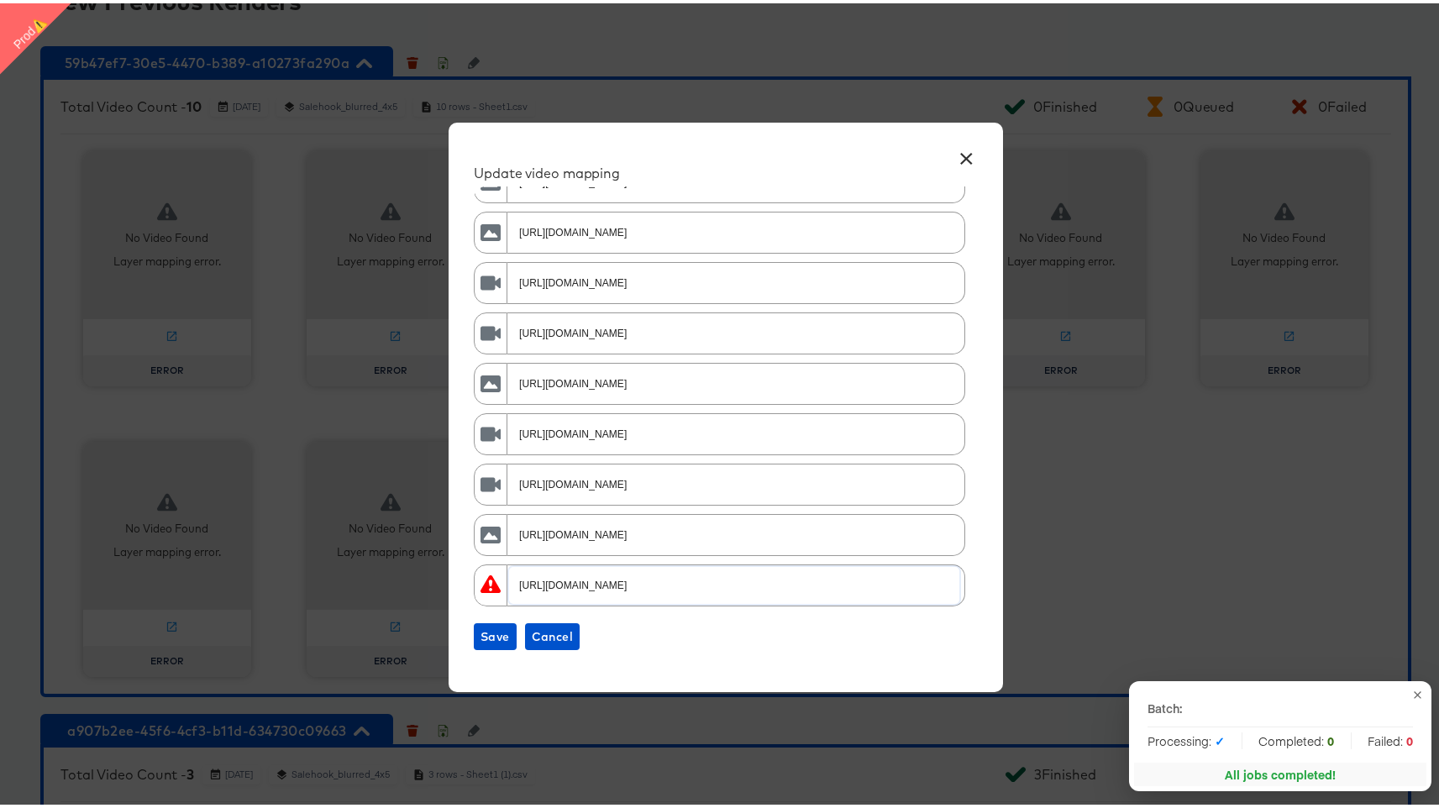
scroll to position [0, 468]
type input "[URL][DOMAIN_NAME]"
click at [497, 630] on span "Save" at bounding box center [495, 633] width 29 height 21
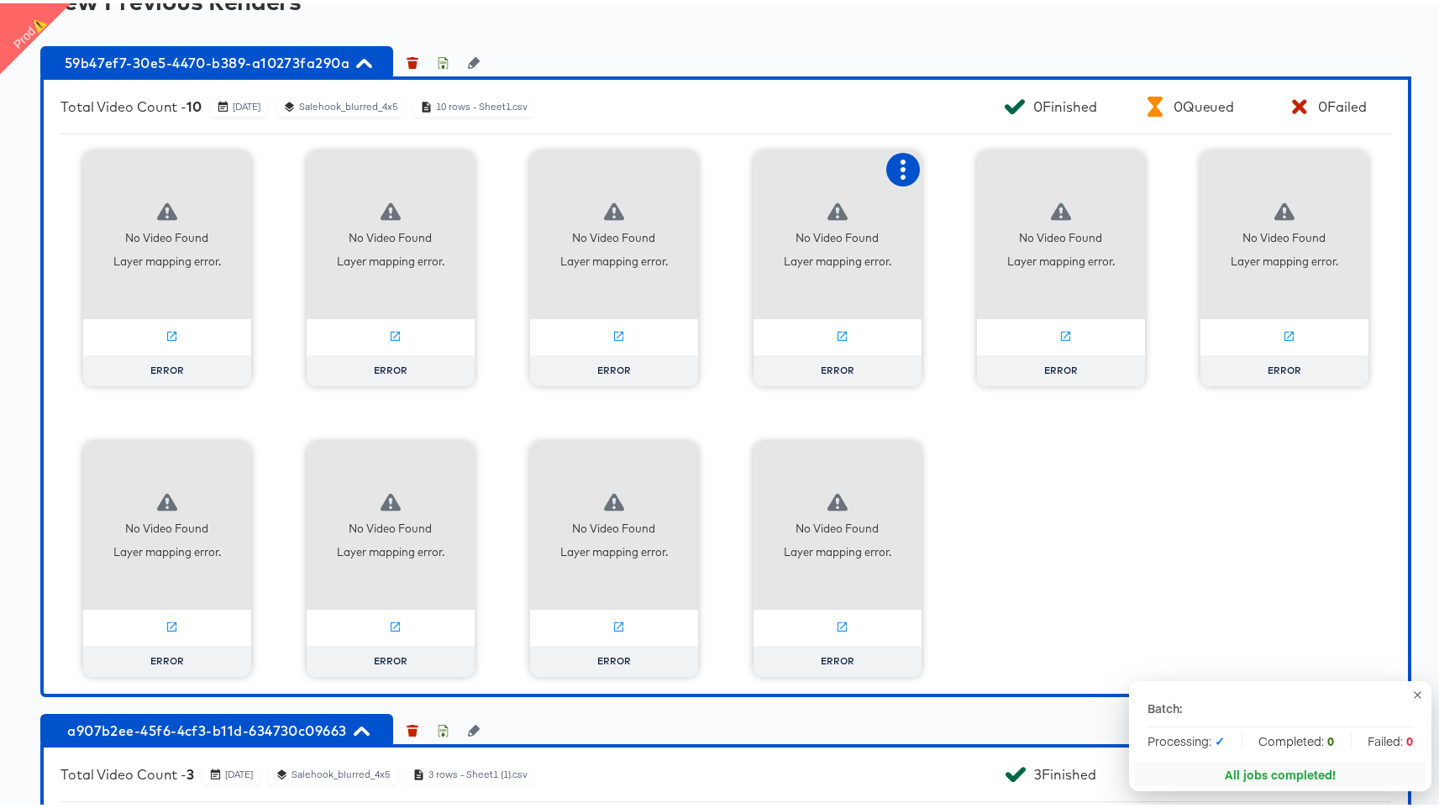
click at [893, 176] on icon "button" at bounding box center [903, 166] width 20 height 20
click at [993, 181] on div "Retry" at bounding box center [986, 165] width 126 height 34
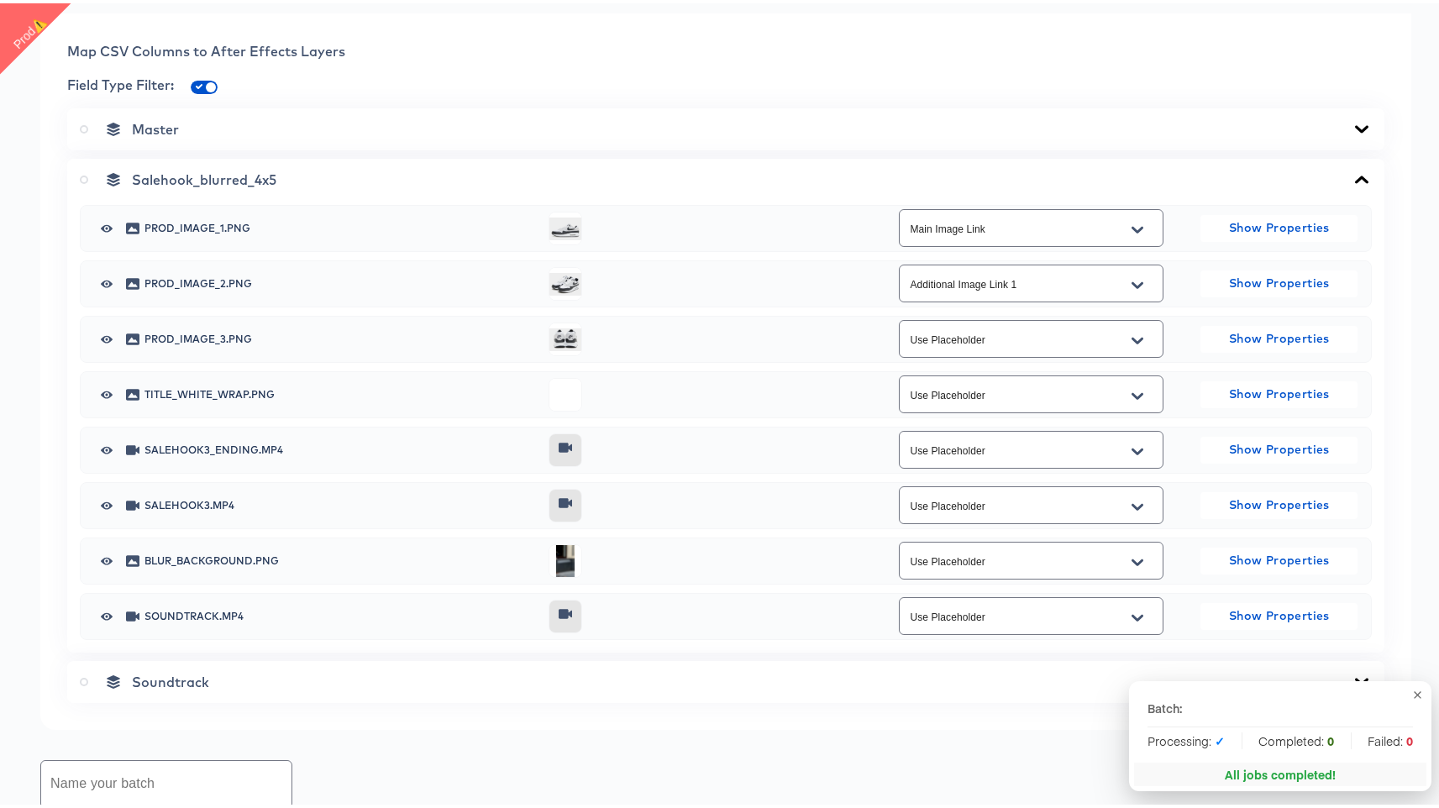
scroll to position [683, 0]
click at [1132, 286] on icon "Open" at bounding box center [1138, 282] width 12 height 7
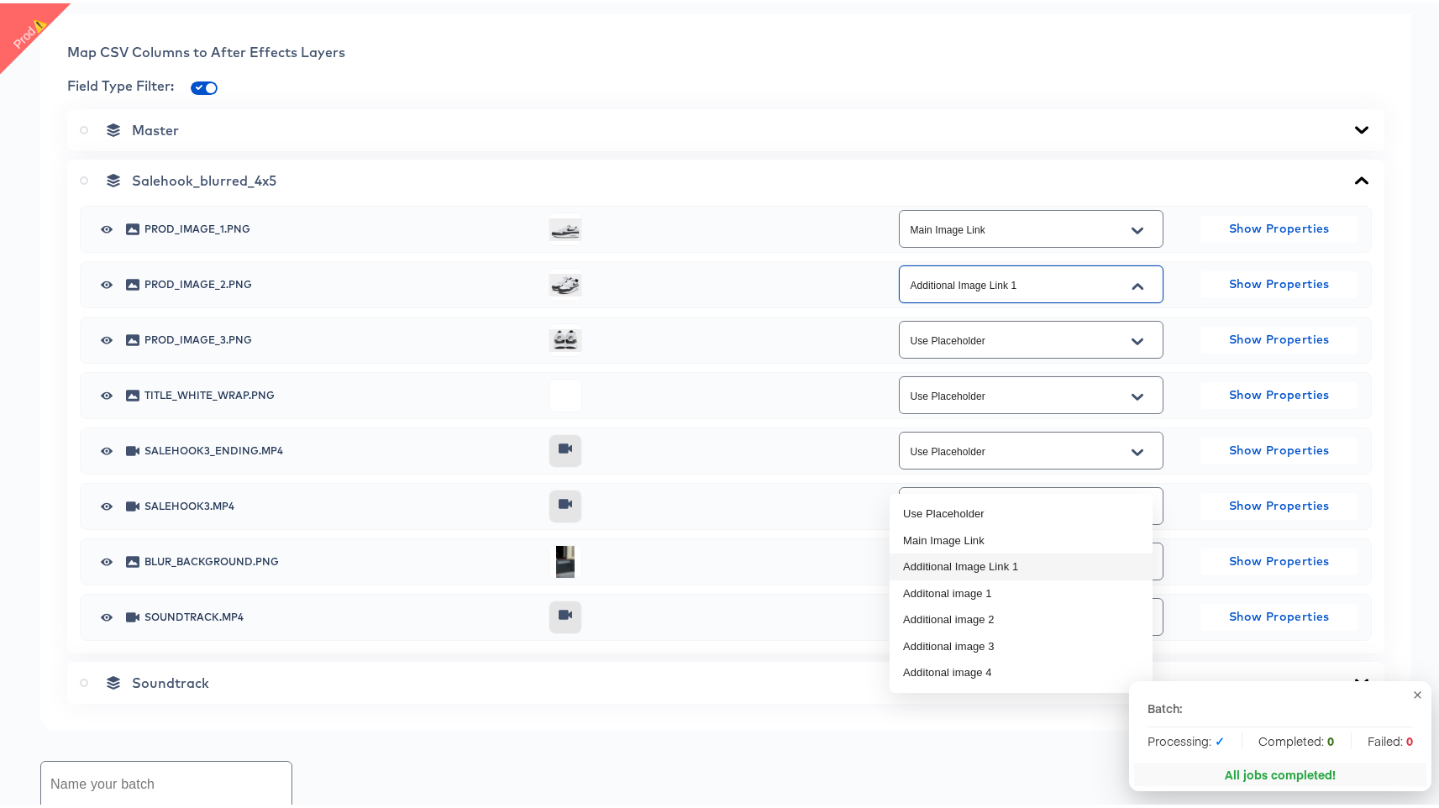
click at [1008, 564] on li "Additional Image Link 1" at bounding box center [1021, 563] width 263 height 27
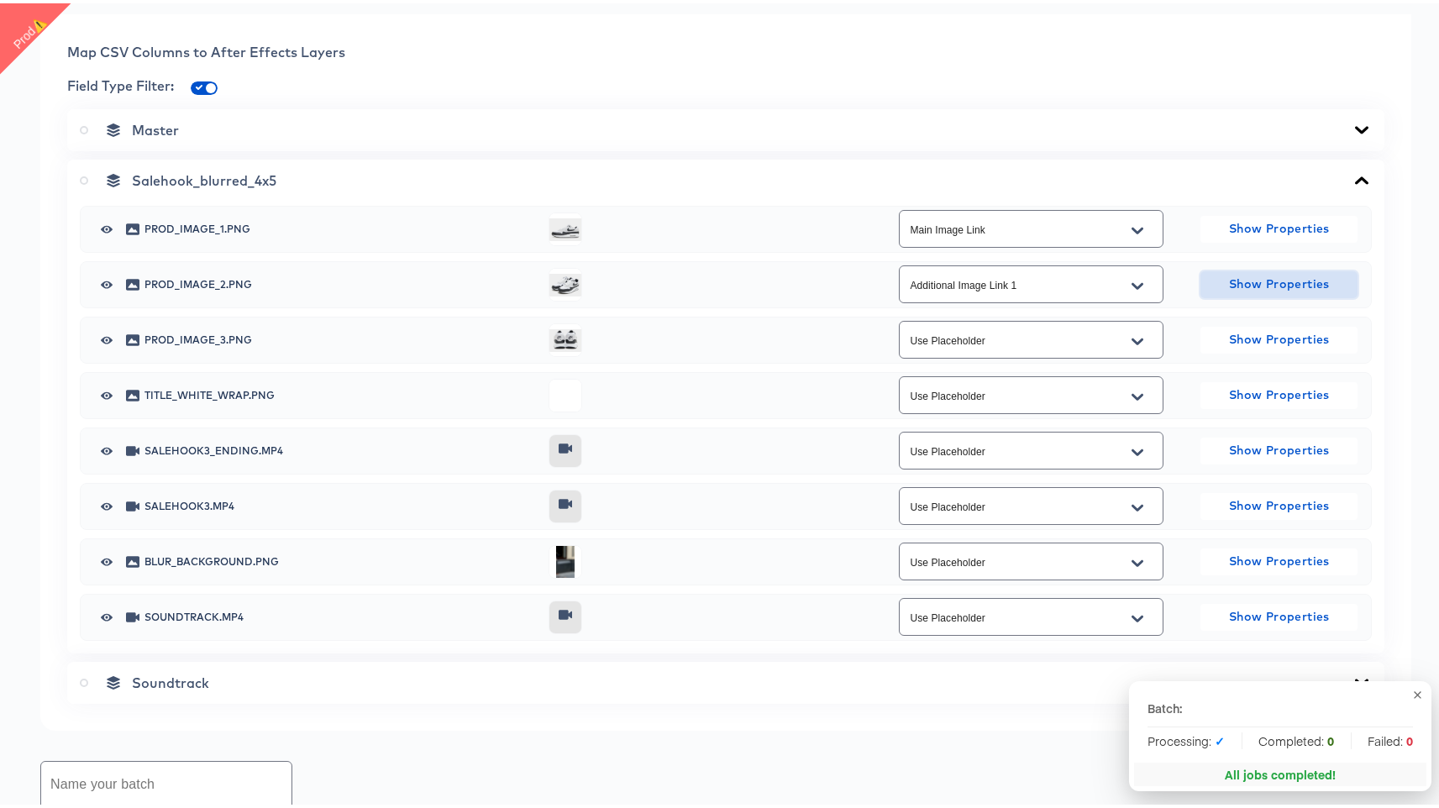
click at [1234, 292] on span "Show Properties" at bounding box center [1279, 281] width 144 height 21
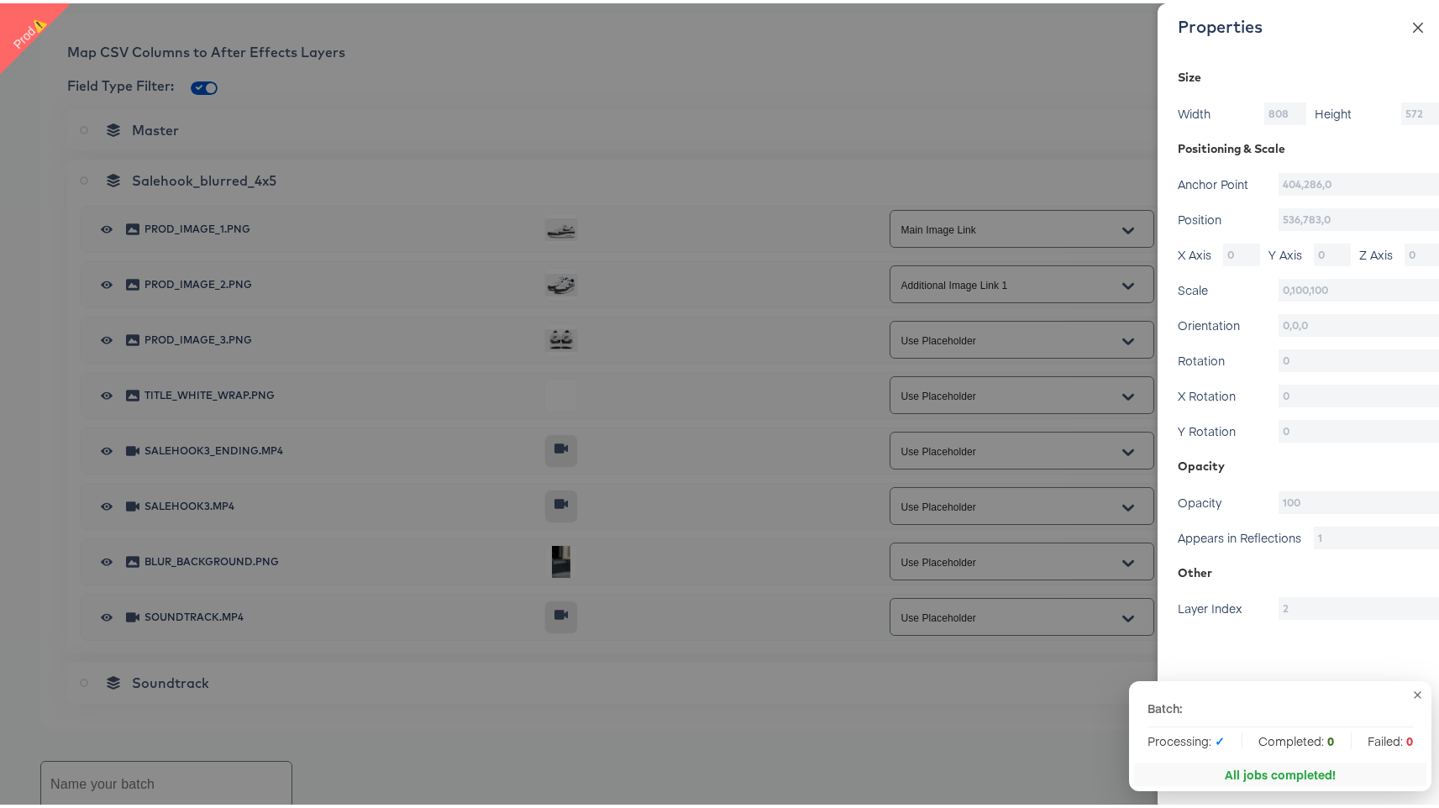
click at [1411, 27] on icon "close" at bounding box center [1417, 24] width 13 height 13
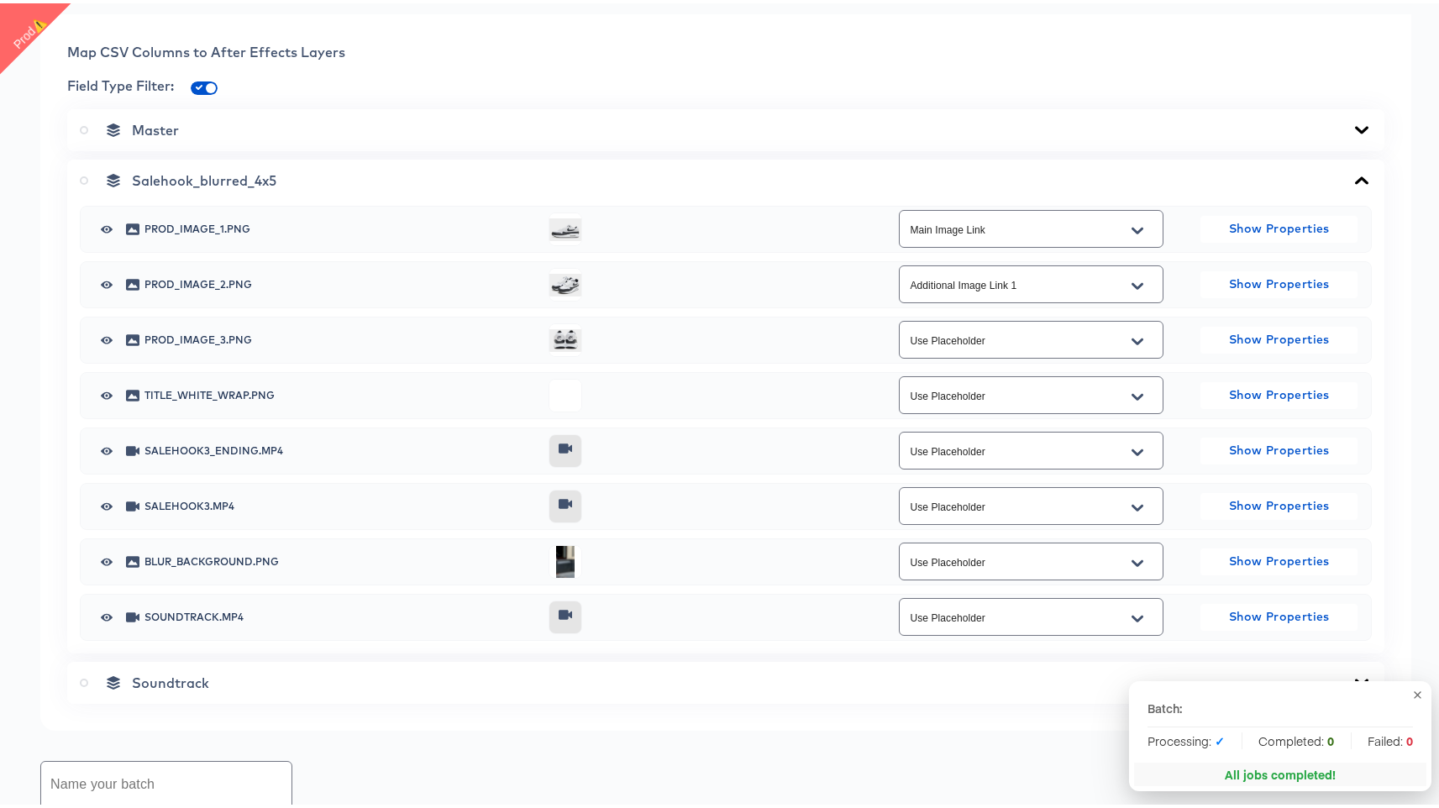
click at [1136, 297] on button "Open" at bounding box center [1137, 283] width 25 height 27
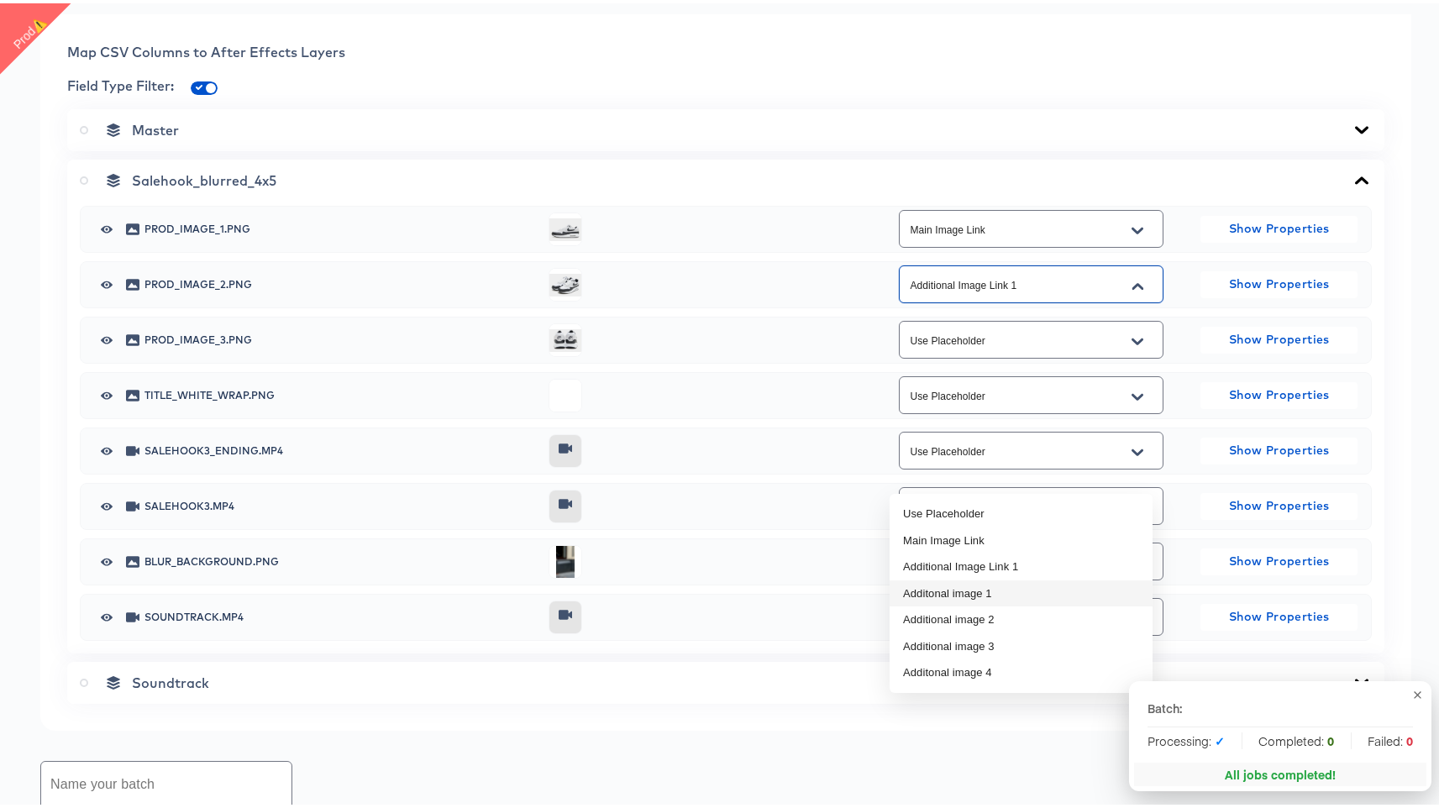
click at [1059, 581] on li "Additonal image 1" at bounding box center [1021, 590] width 263 height 27
type input "Additonal image 1"
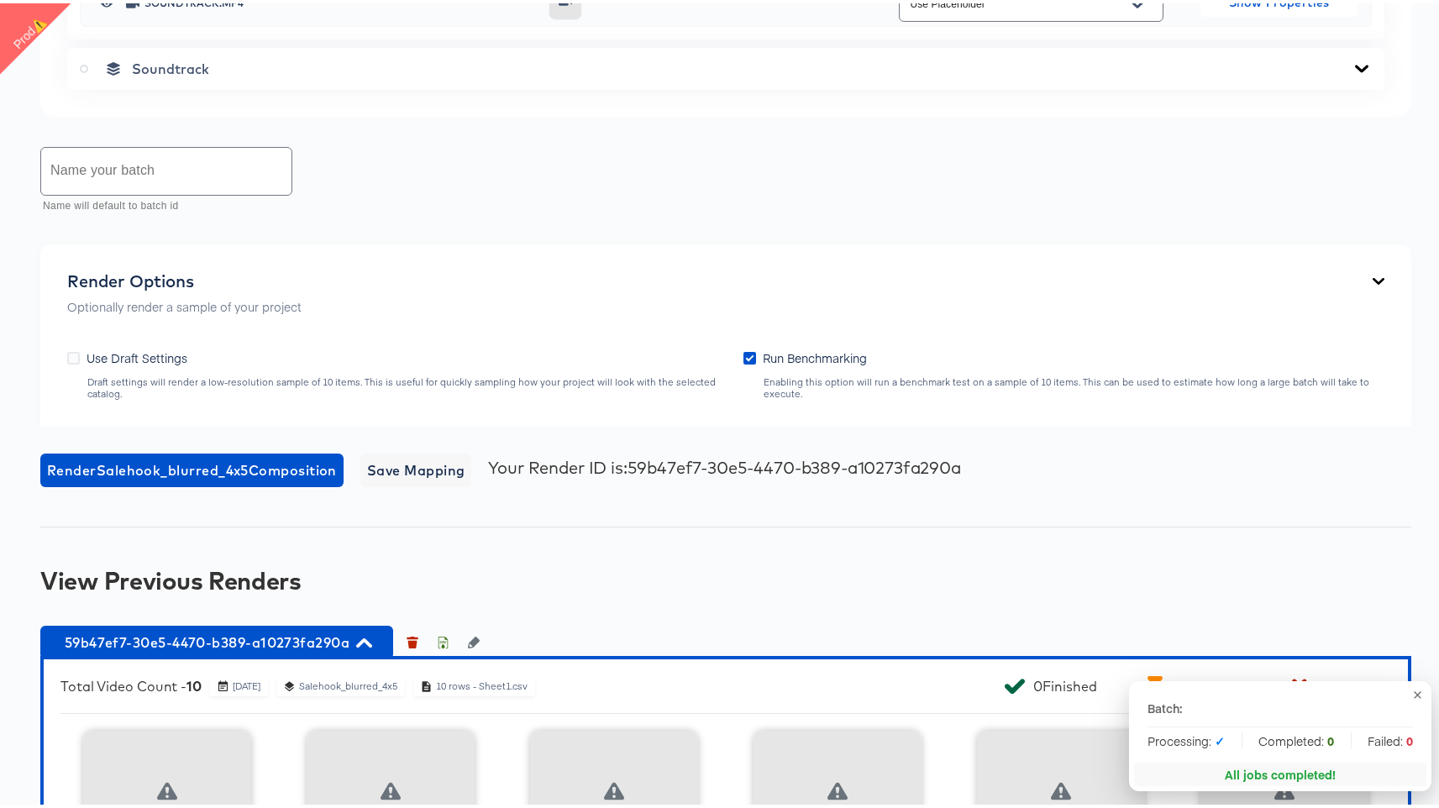
scroll to position [1300, 0]
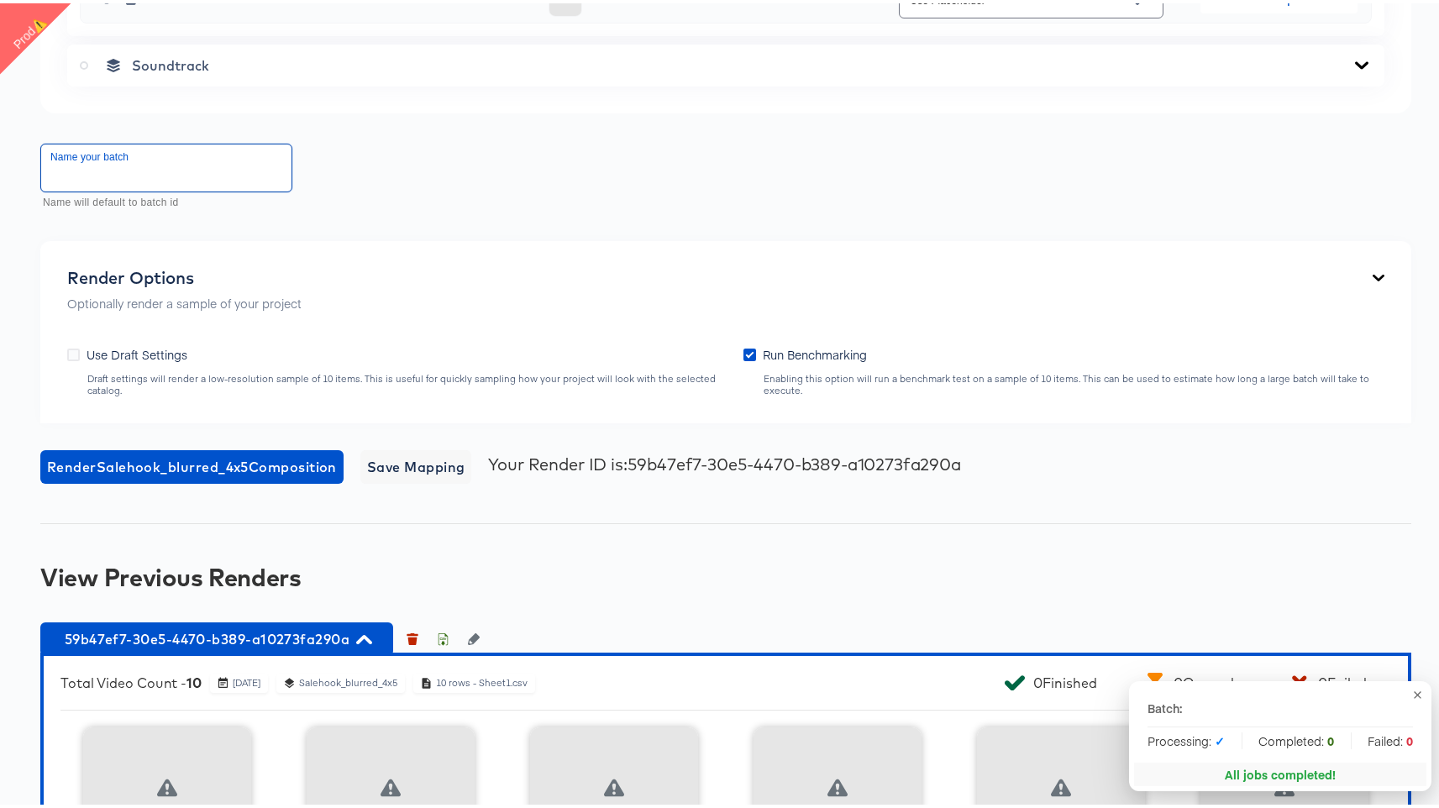
click at [208, 188] on input "text" at bounding box center [166, 164] width 250 height 47
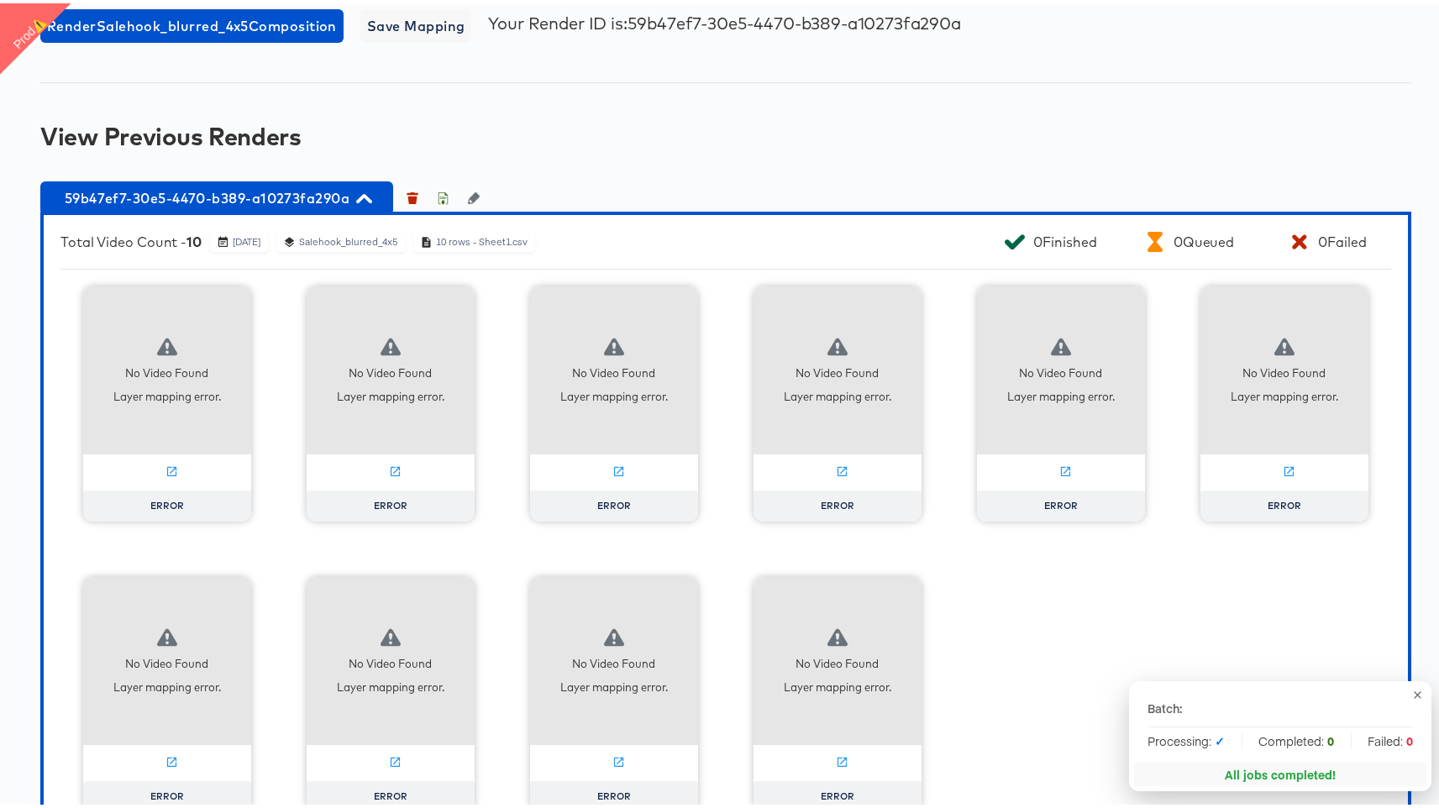
scroll to position [1279, 0]
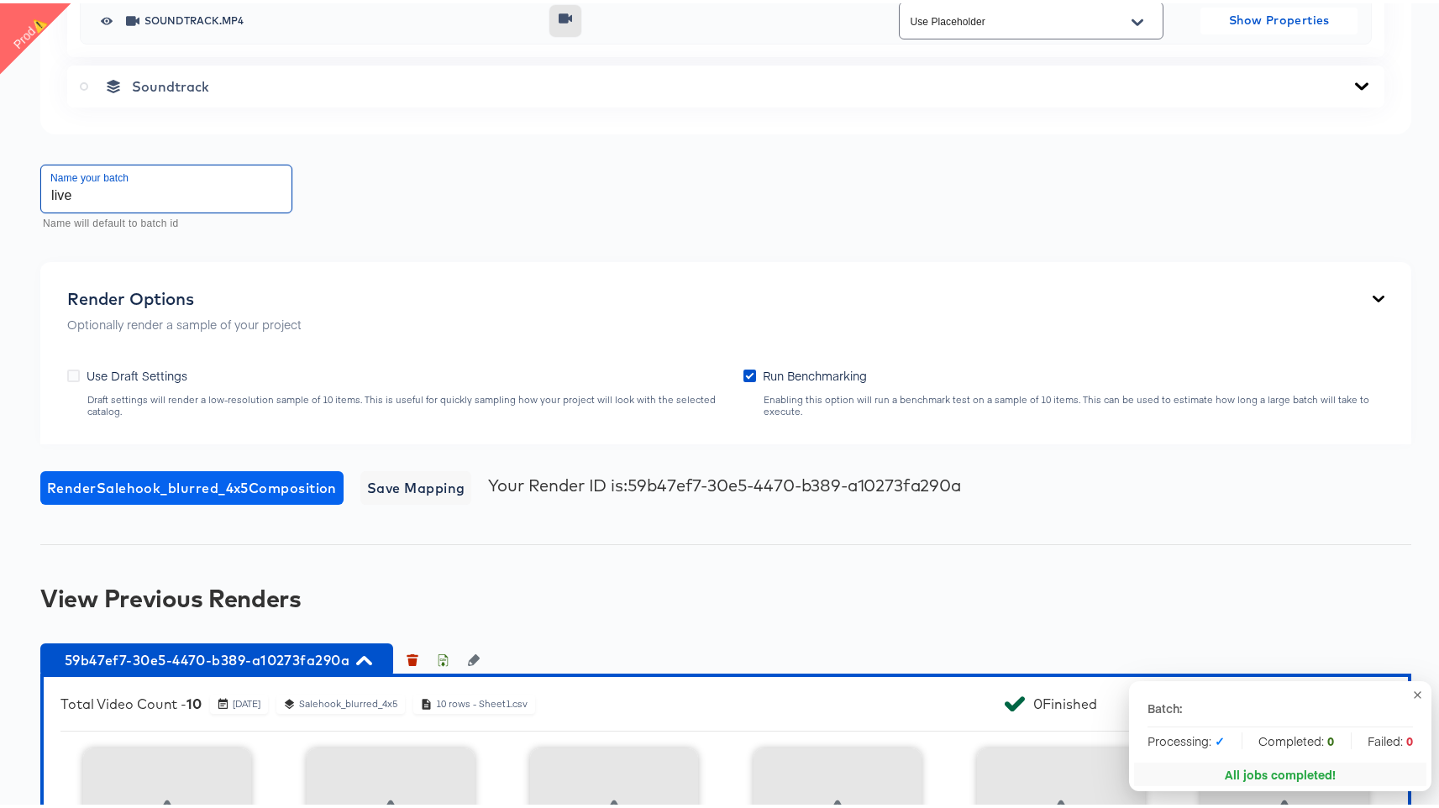
type input "live"
click at [257, 496] on span "Render Salehook_blurred_4x5 Composition" at bounding box center [192, 485] width 290 height 24
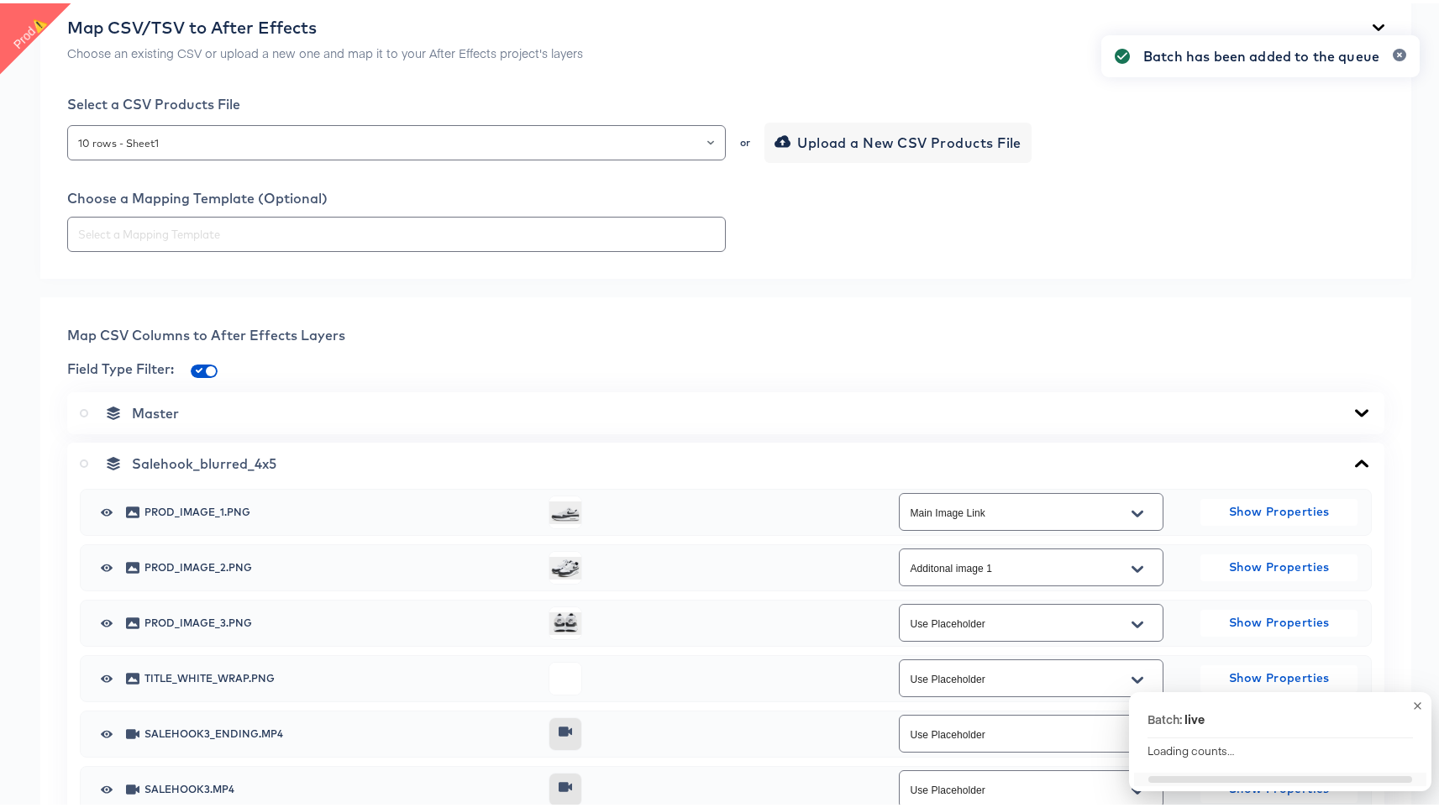
scroll to position [0, 0]
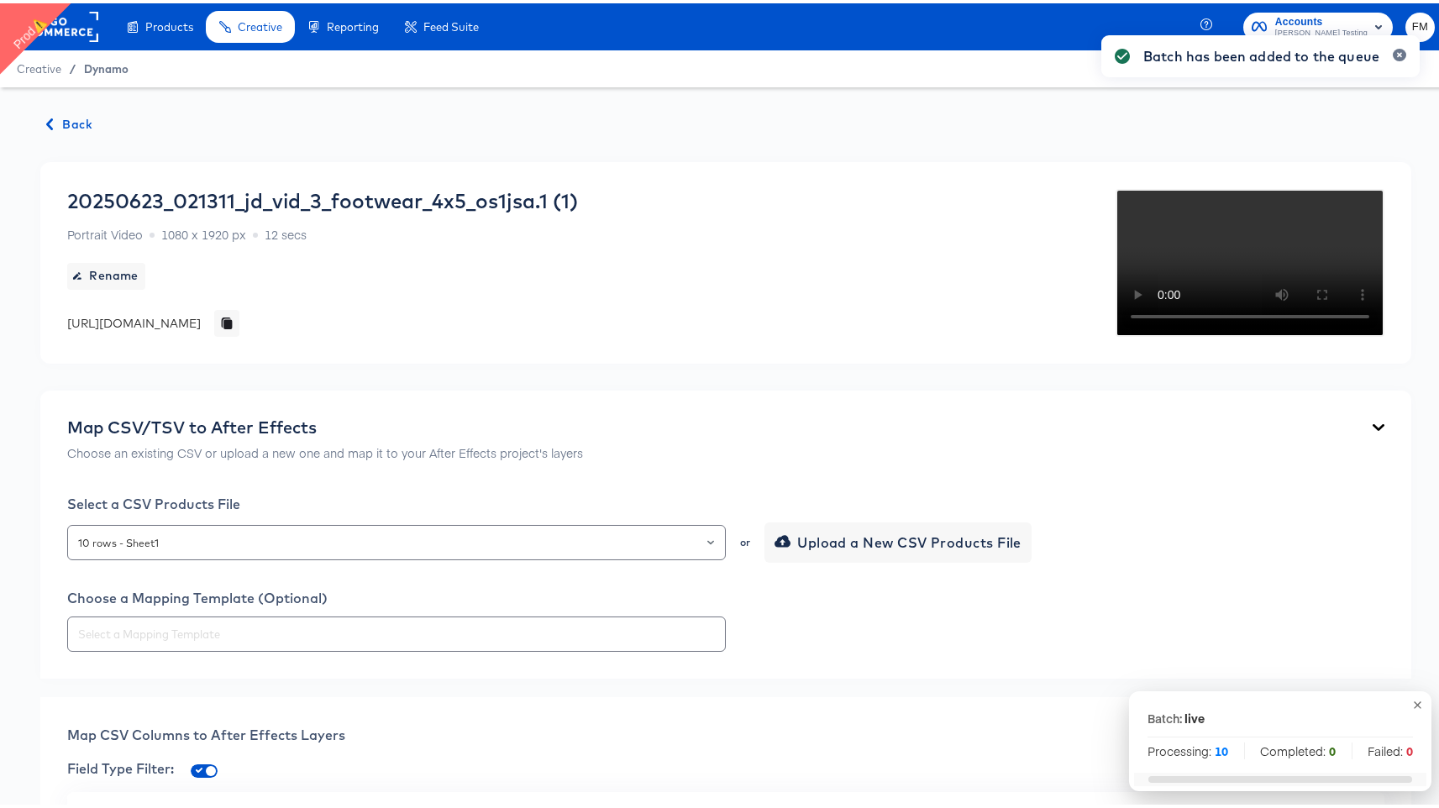
click at [111, 59] on span "Dynamo" at bounding box center [106, 65] width 45 height 13
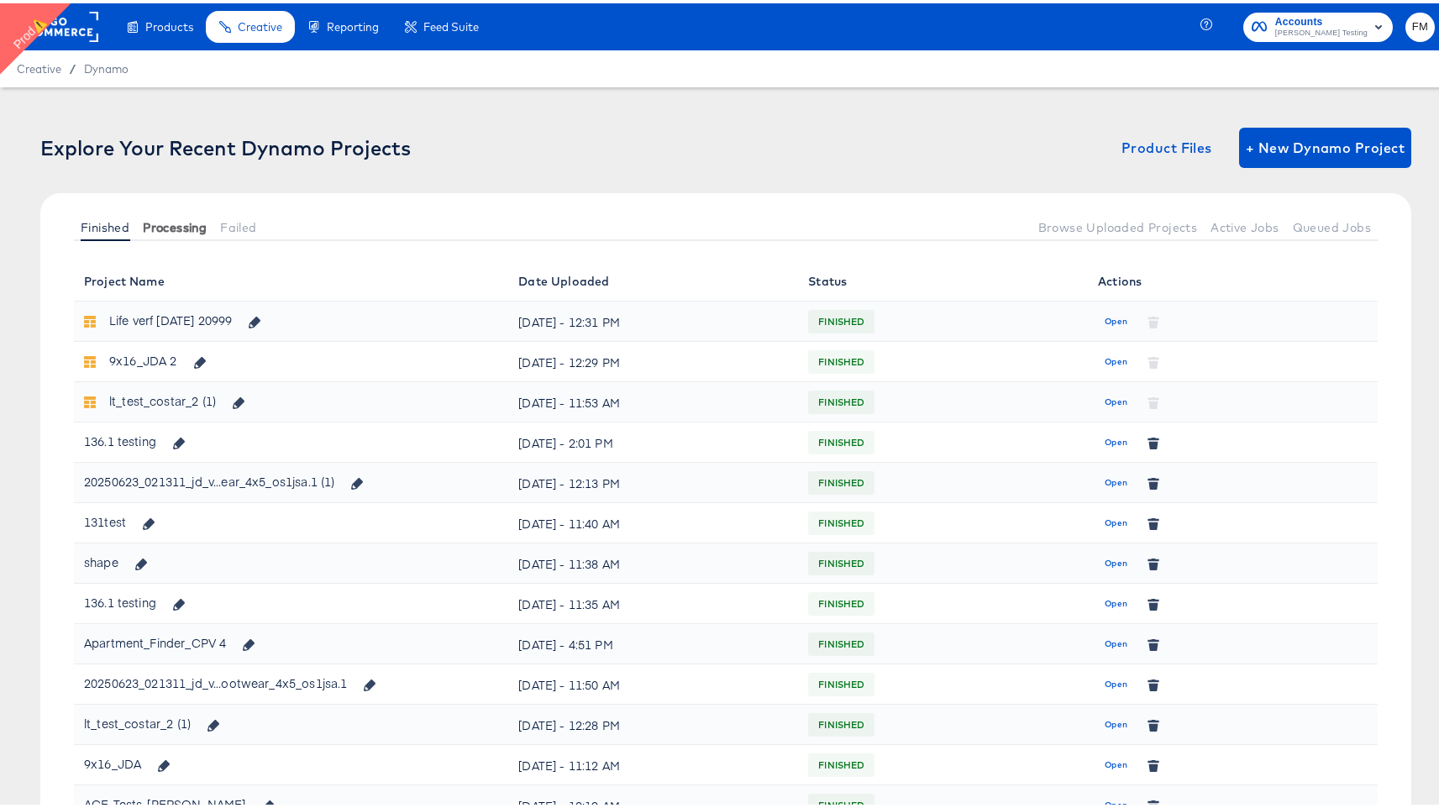
click at [187, 222] on span "Processing" at bounding box center [175, 224] width 64 height 13
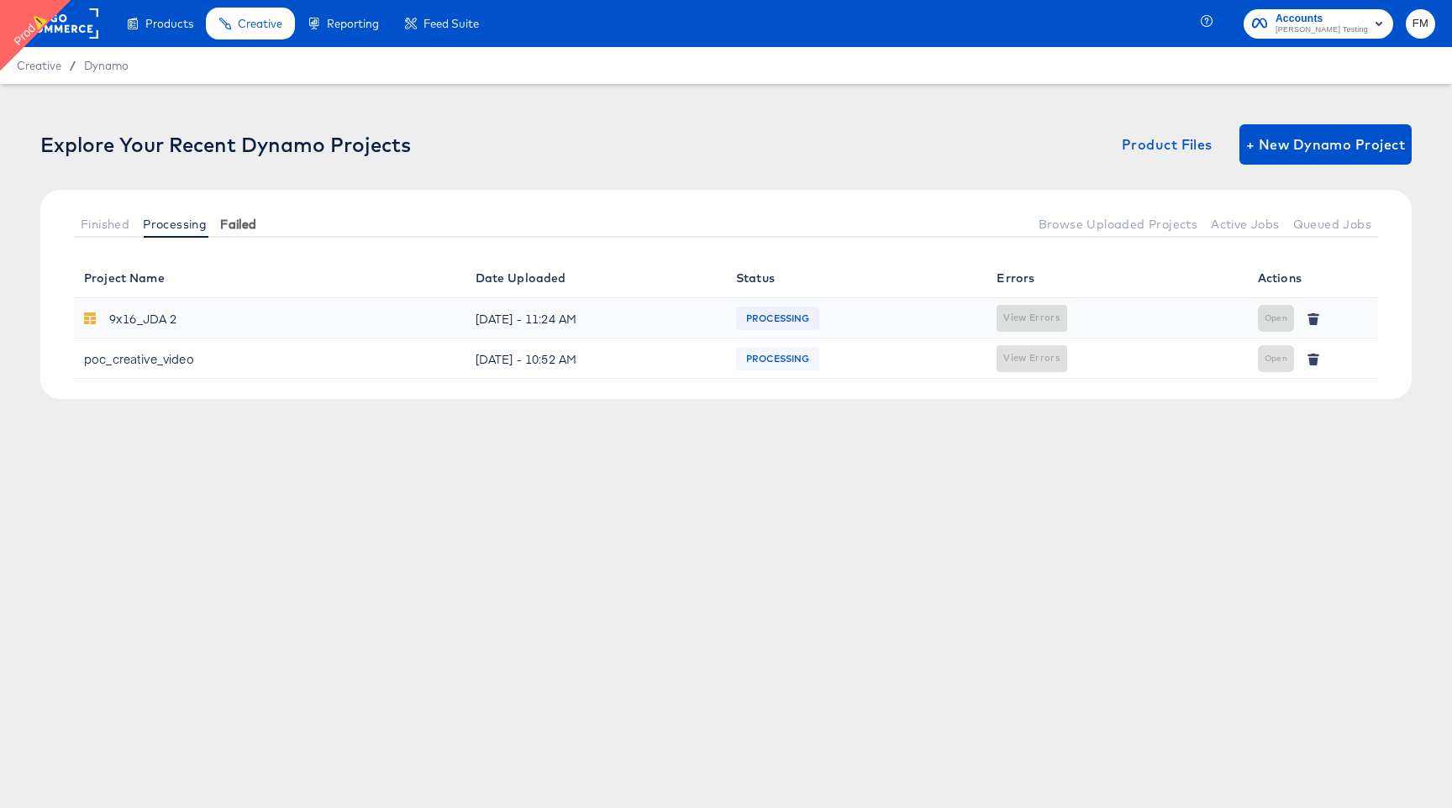
click at [244, 222] on span "Failed" at bounding box center [238, 224] width 36 height 13
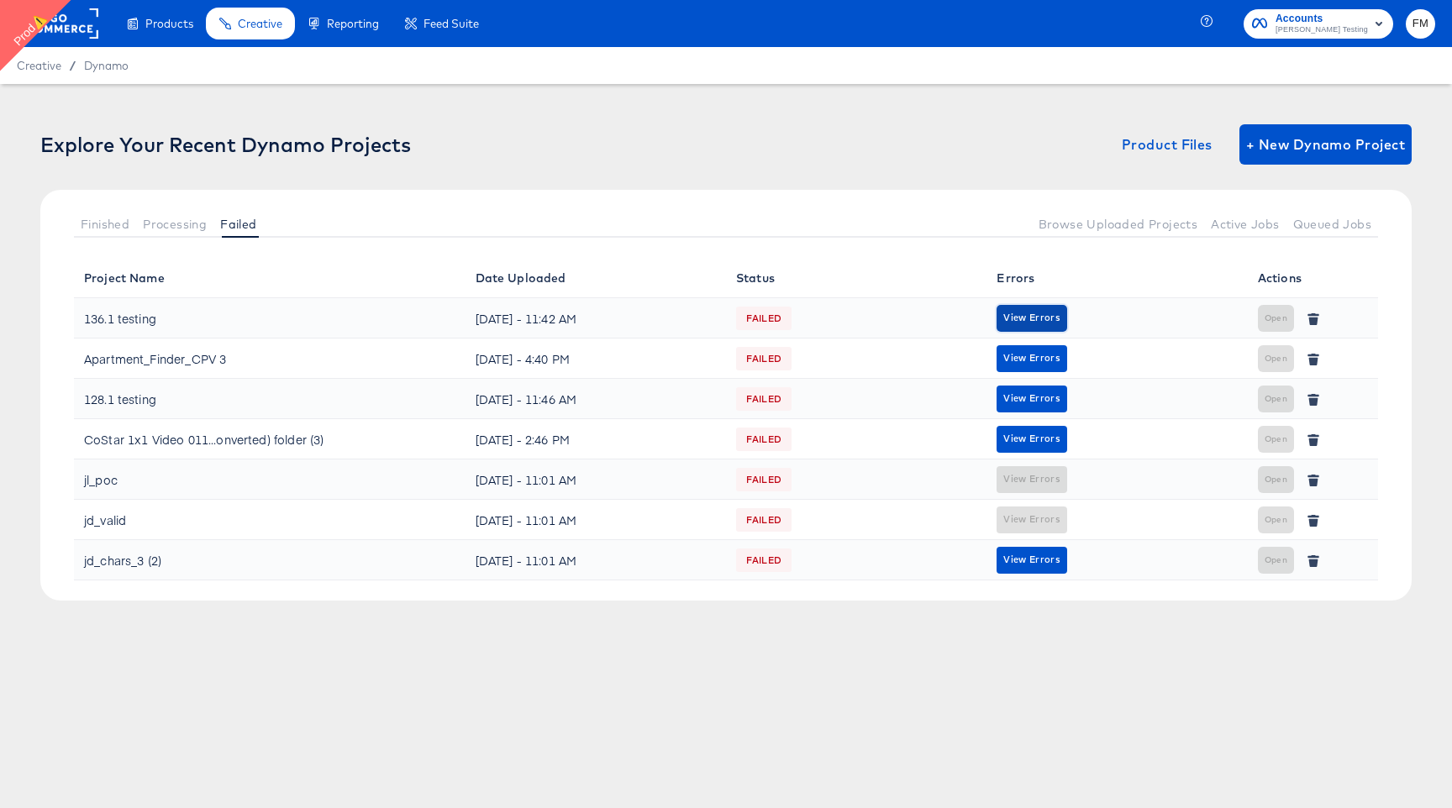
click at [1041, 313] on span "View Errors" at bounding box center [1031, 318] width 56 height 16
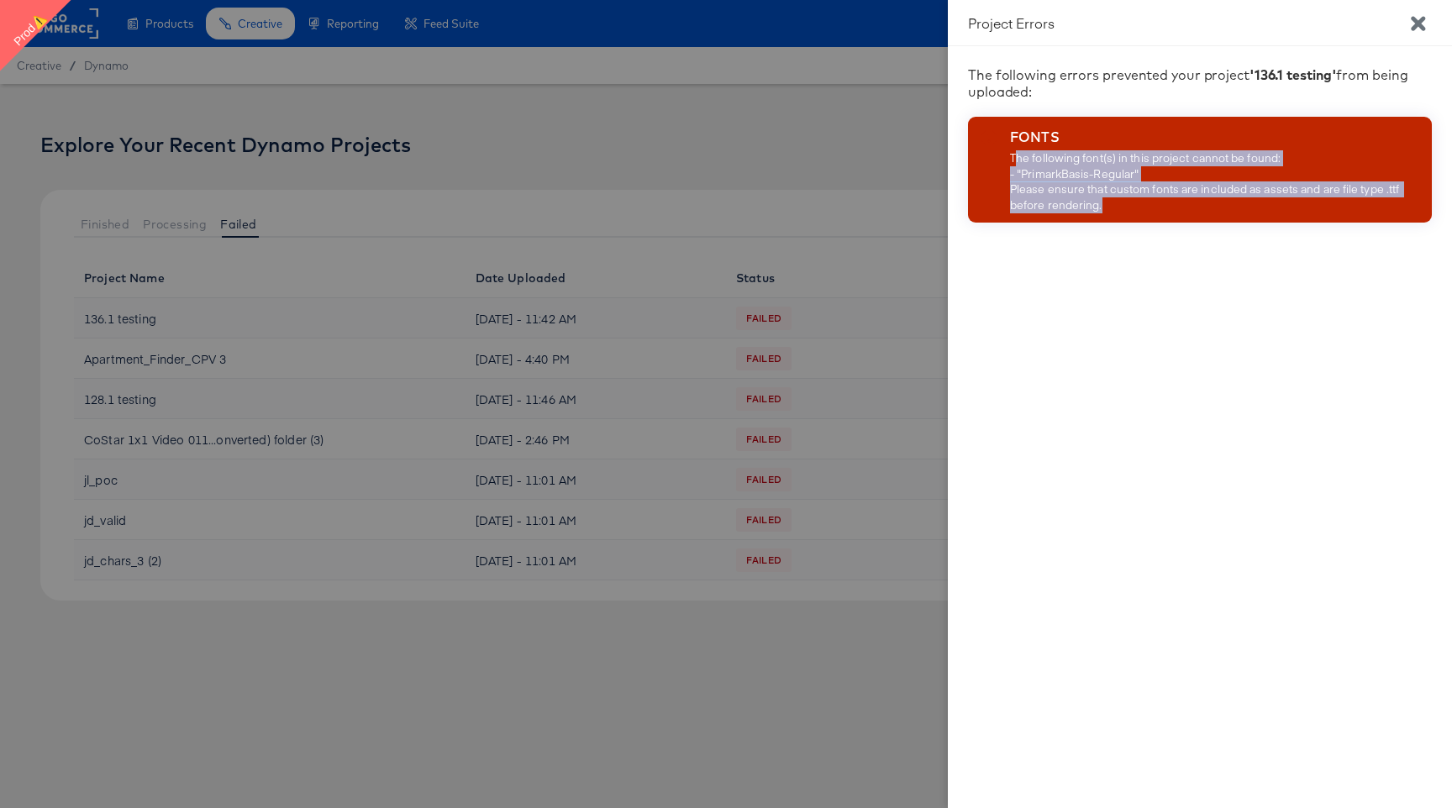
drag, startPoint x: 1014, startPoint y: 155, endPoint x: 1094, endPoint y: 221, distance: 103.8
click at [1094, 221] on div "FONTS The following font(s) in this project cannot be found: - "PrimarkBasis-Re…" at bounding box center [1221, 170] width 422 height 106
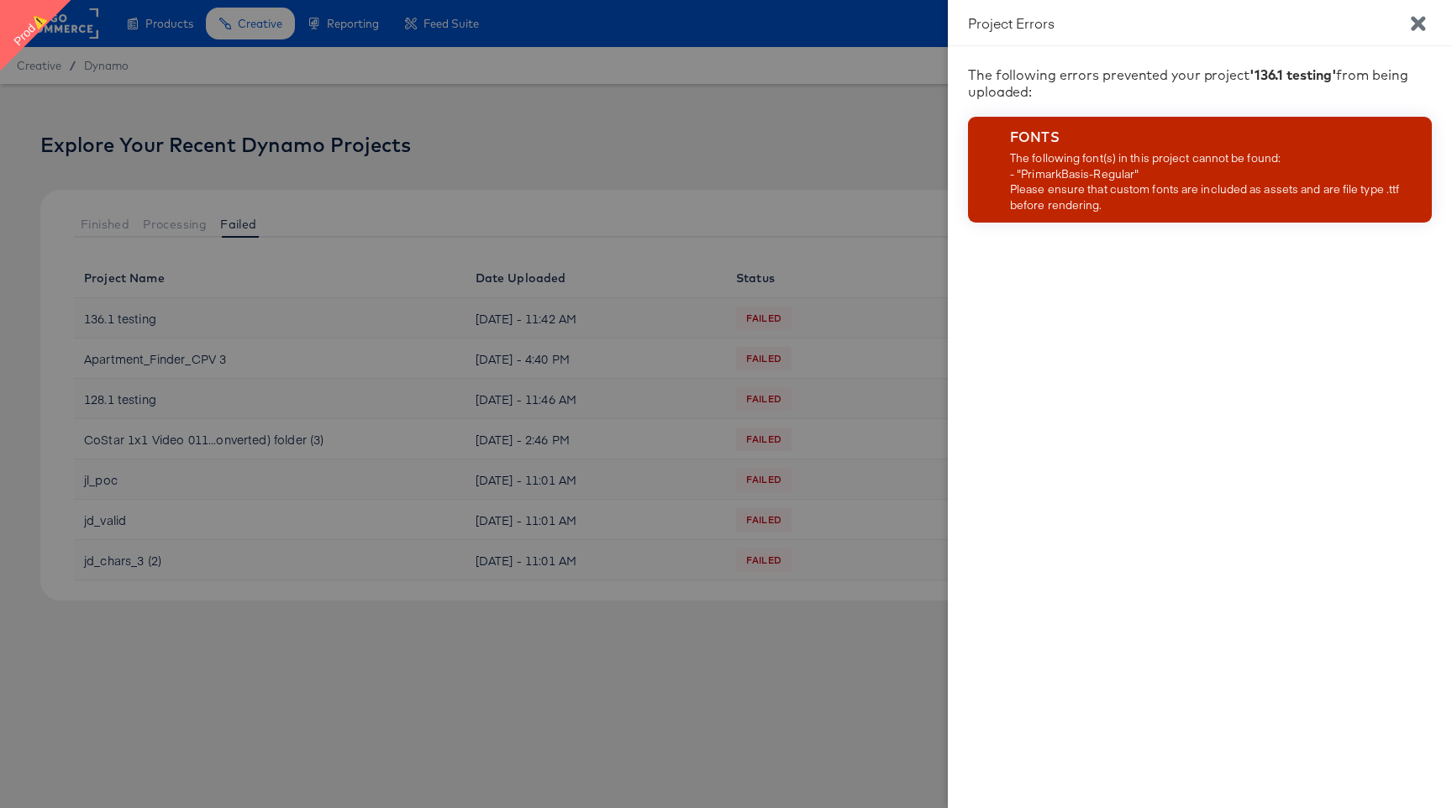
click at [731, 255] on div at bounding box center [726, 404] width 1452 height 808
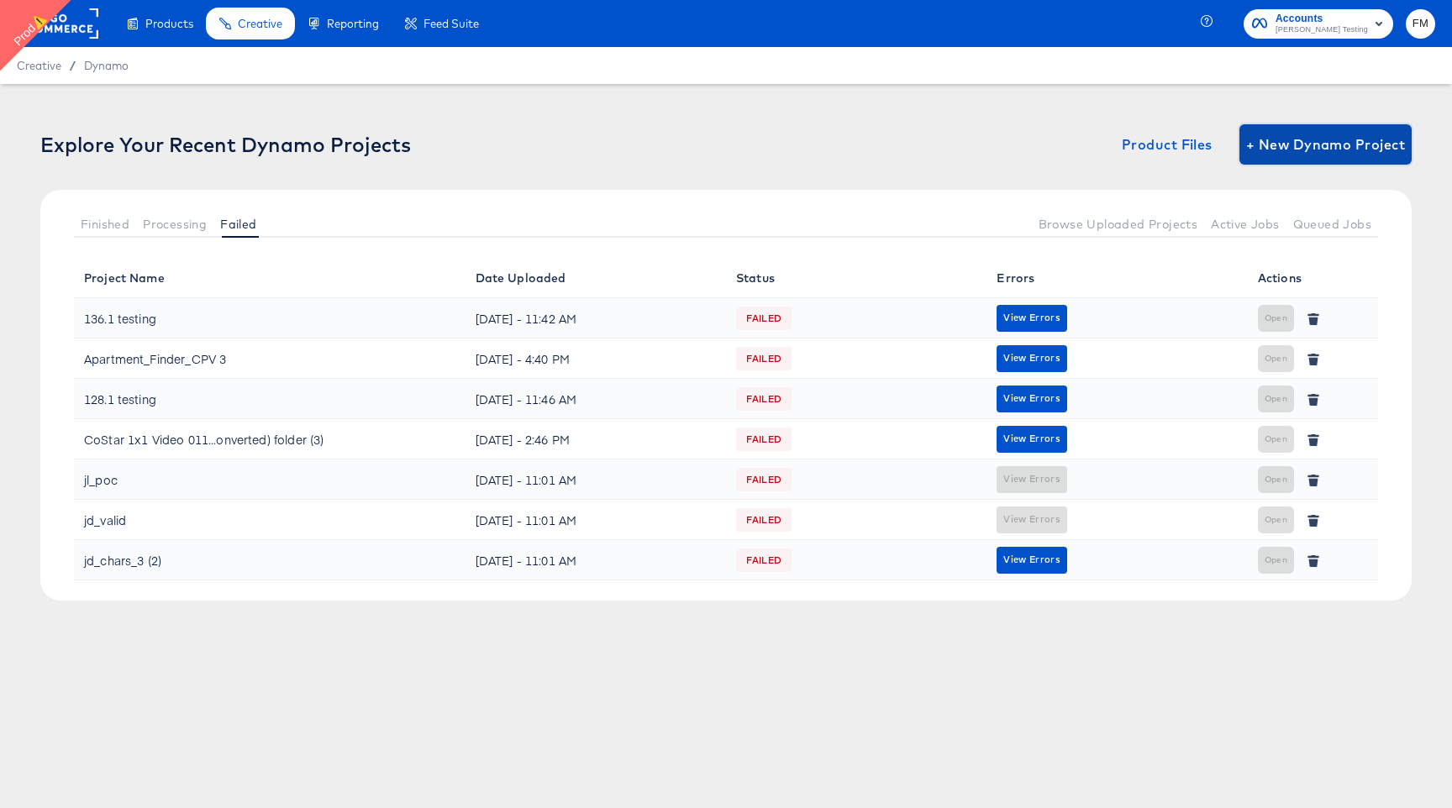
click at [1366, 142] on span "+ New Dynamo Project" at bounding box center [1325, 145] width 159 height 24
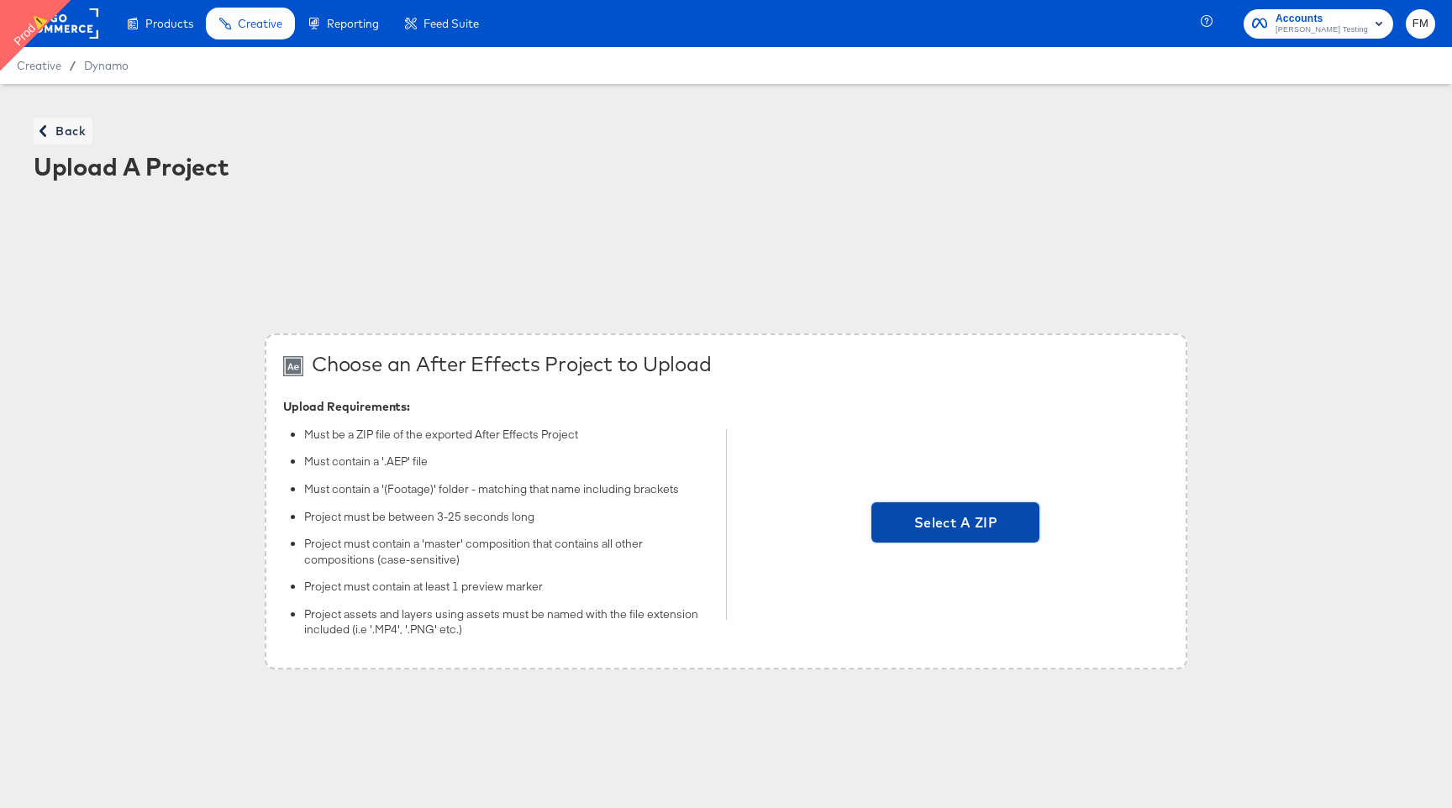
click at [1015, 532] on span "Select A ZIP" at bounding box center [955, 523] width 155 height 24
click at [955, 524] on input "Select A ZIP" at bounding box center [955, 524] width 0 height 0
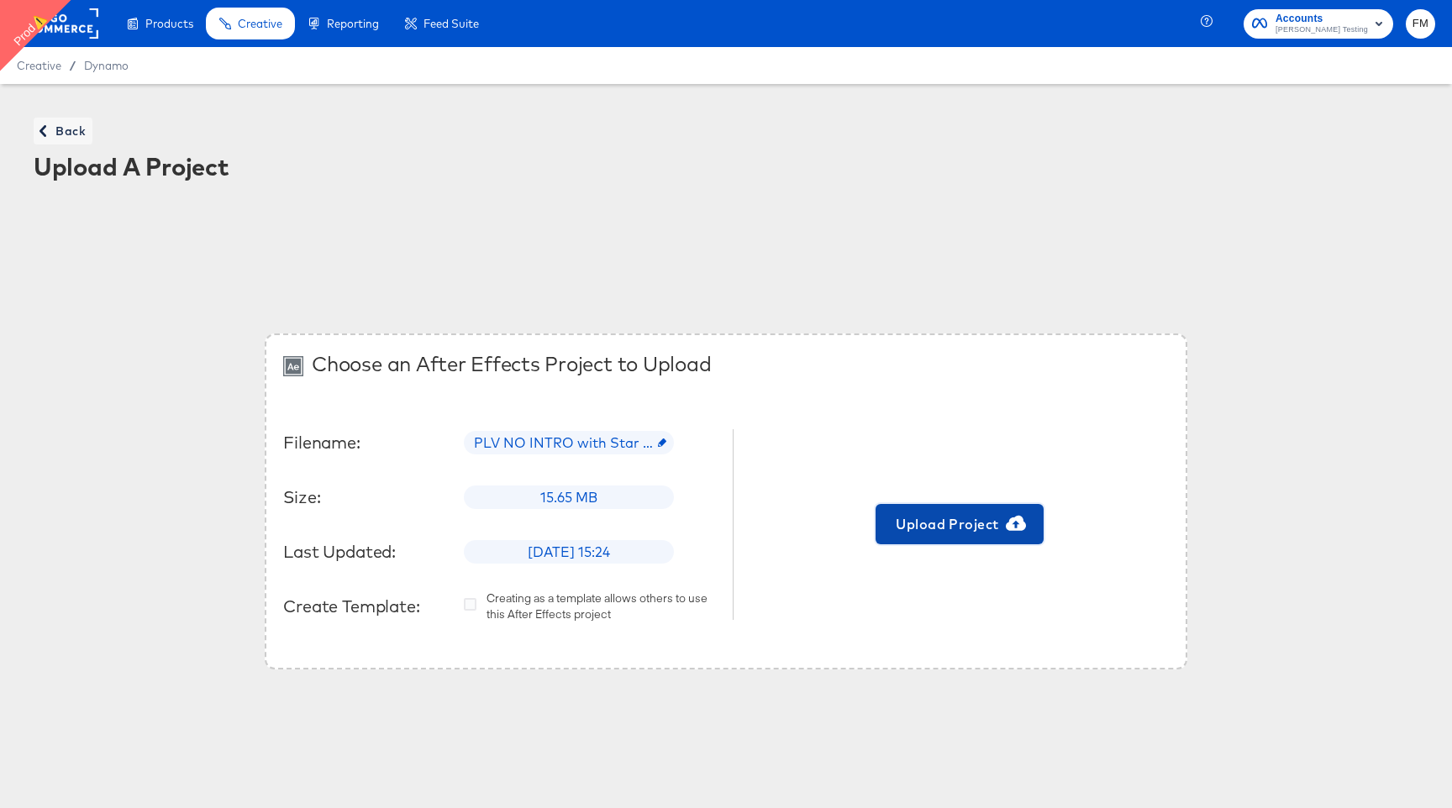
click at [984, 526] on span "Upload Project" at bounding box center [959, 524] width 155 height 24
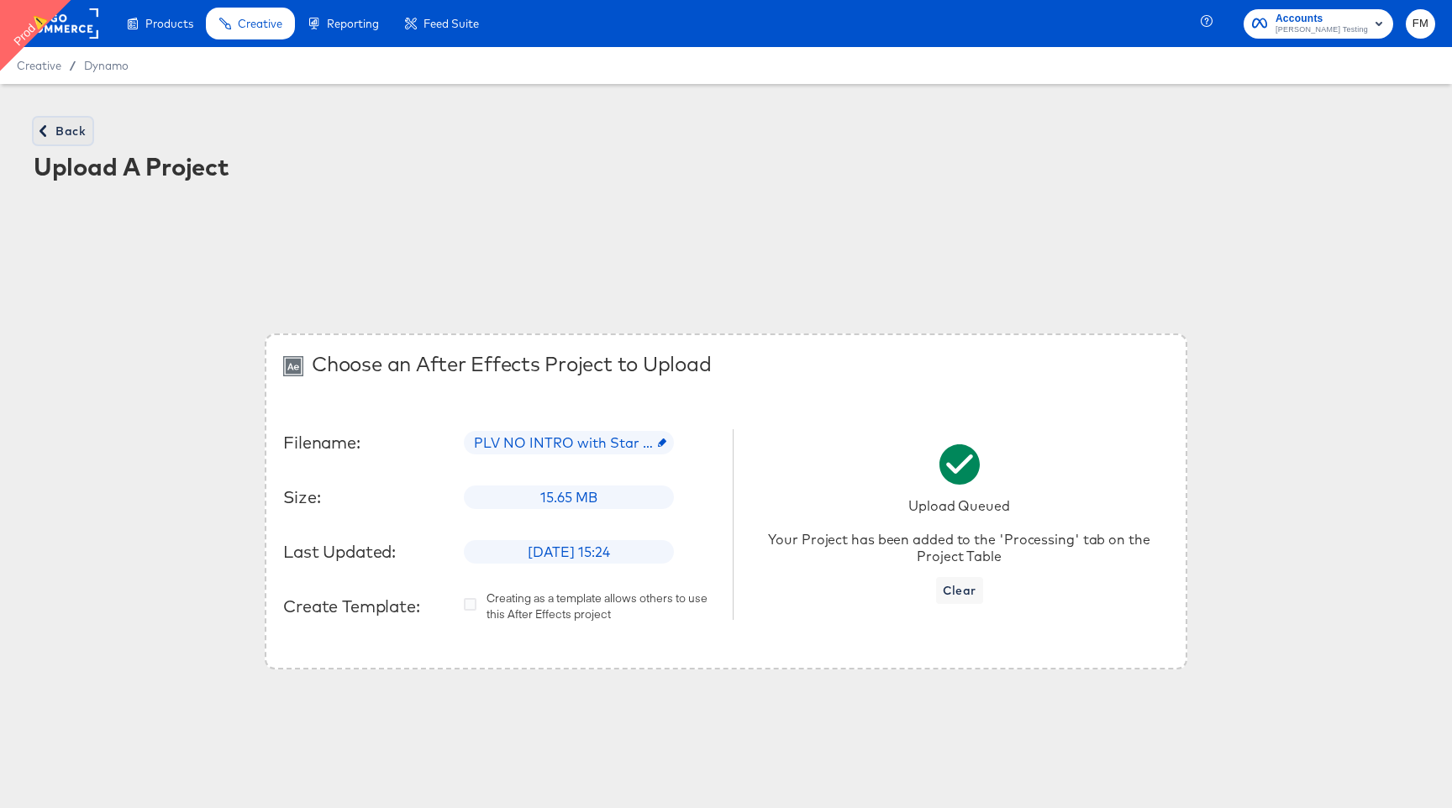
click at [65, 128] on span "Back" at bounding box center [62, 131] width 45 height 21
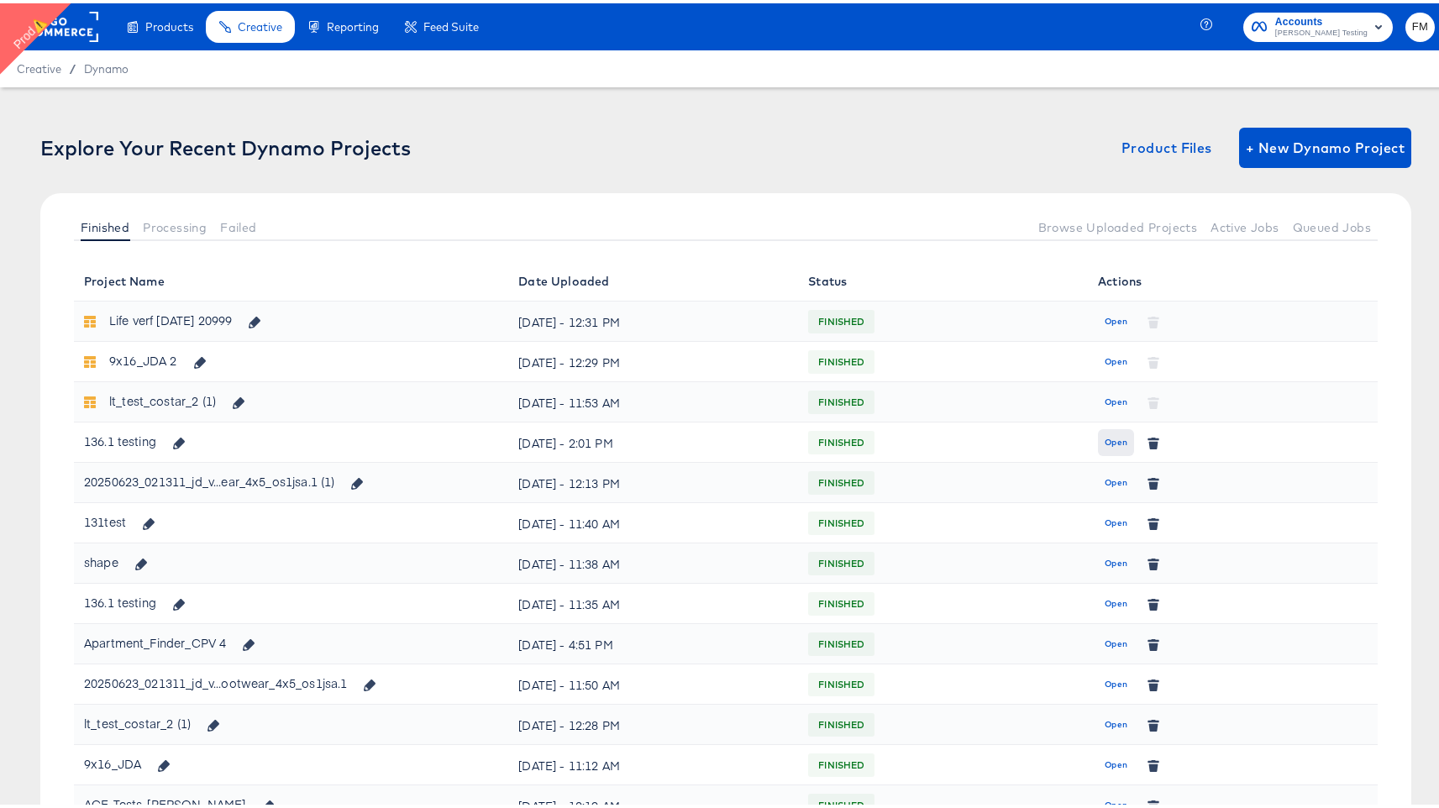
click at [1104, 448] on button "Open" at bounding box center [1116, 439] width 36 height 27
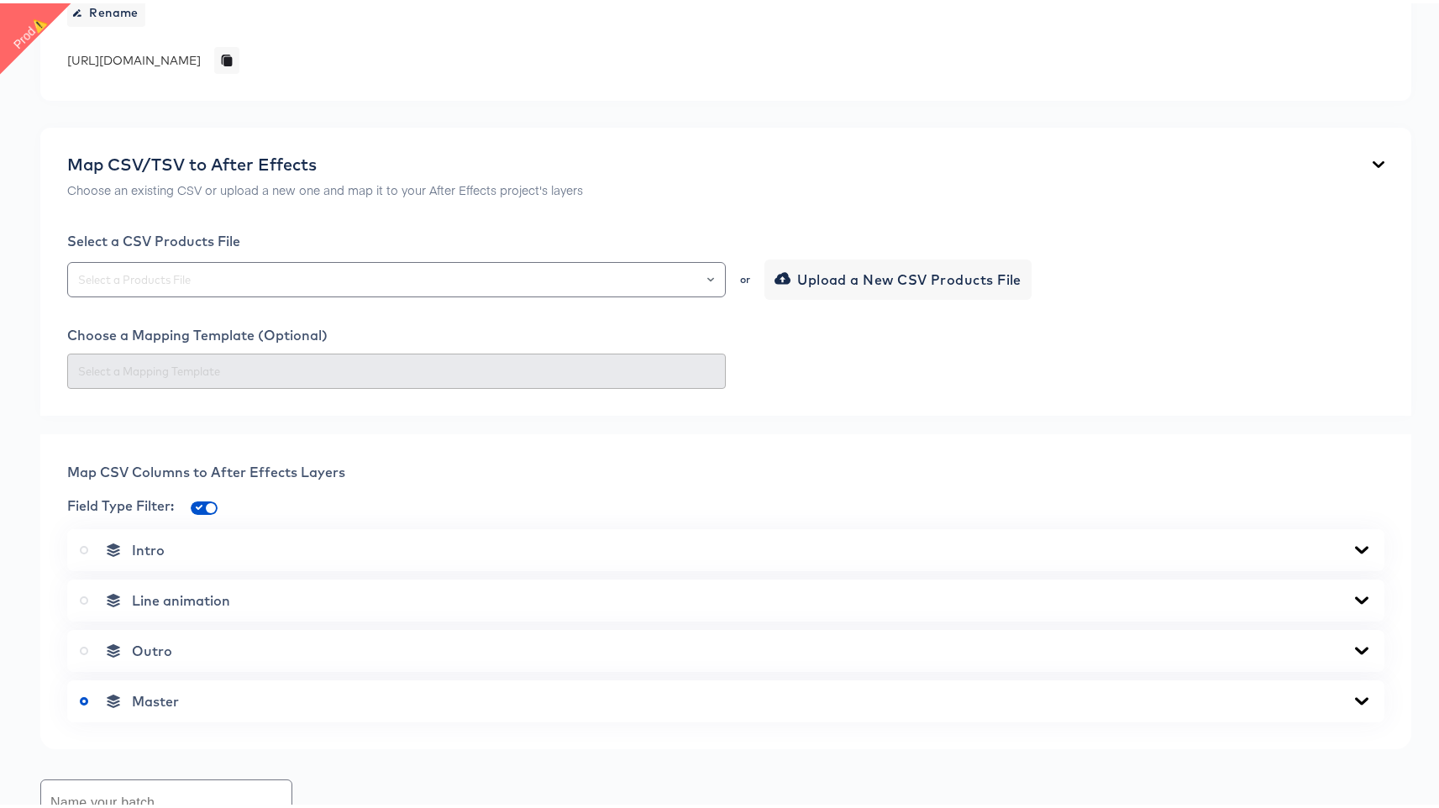
scroll to position [306, 0]
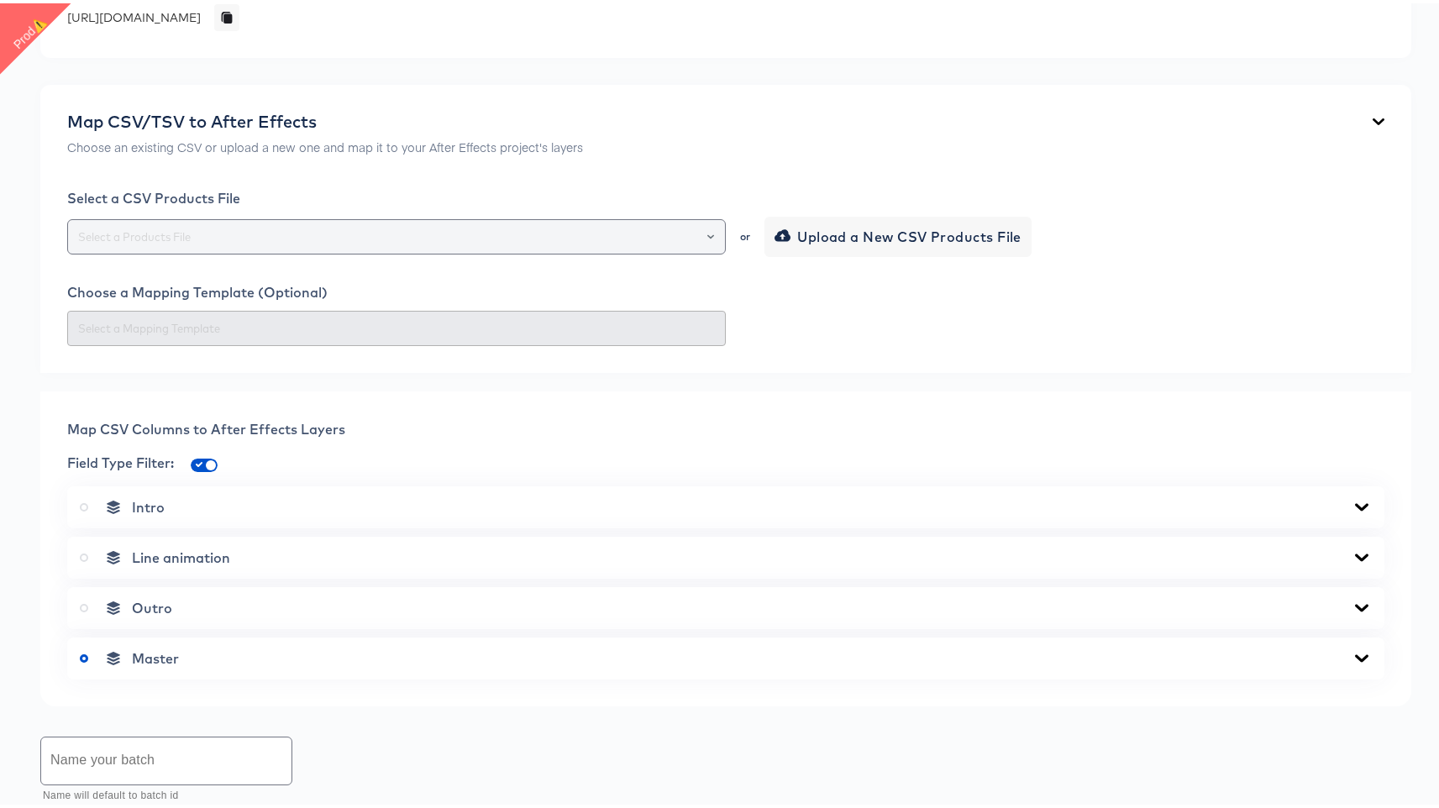
click at [699, 237] on div at bounding box center [703, 234] width 29 height 24
click at [707, 235] on icon "Open" at bounding box center [710, 233] width 7 height 7
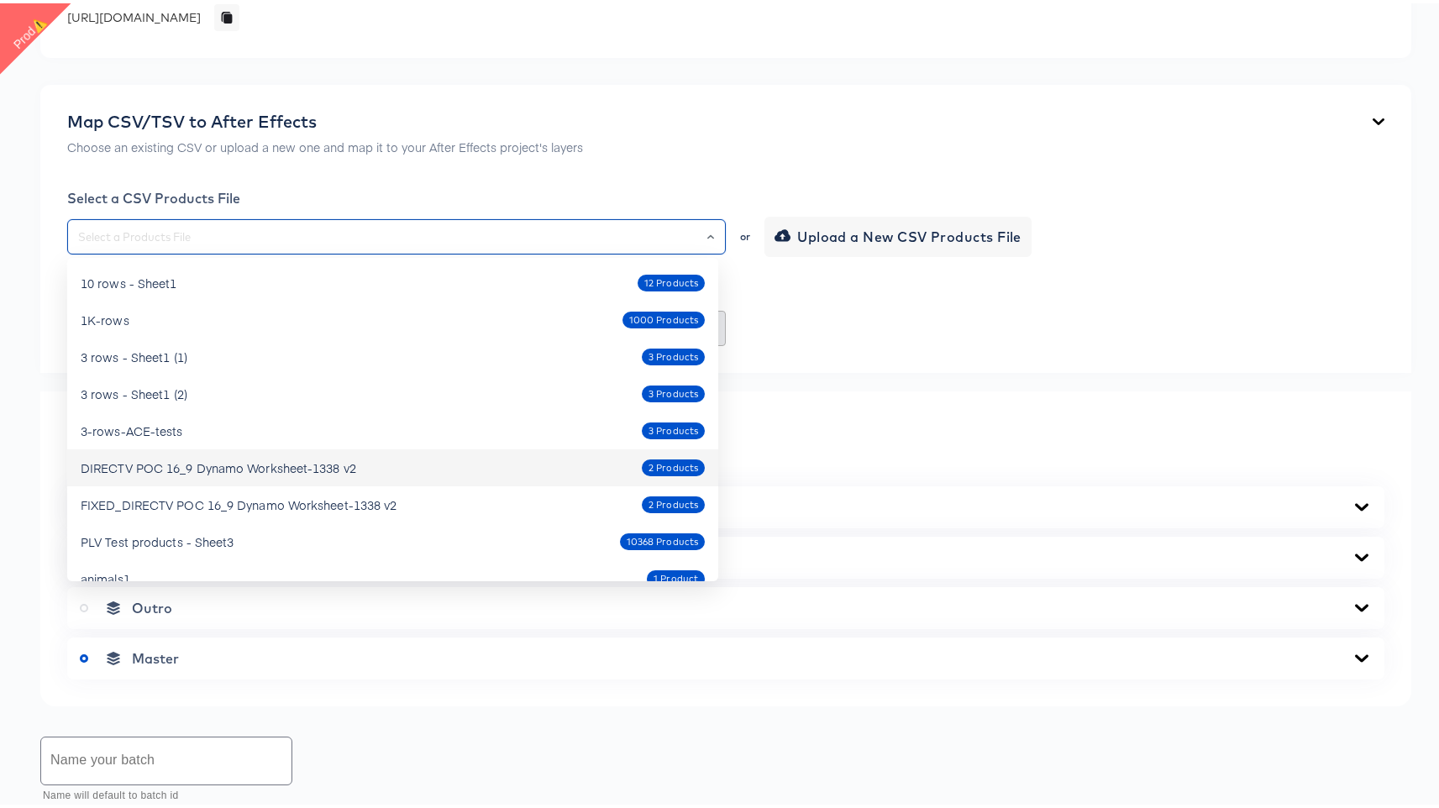
click at [529, 468] on div "DIRECTV POC 16_9 Dynamo Worksheet-1338 v2 2 Products" at bounding box center [393, 464] width 624 height 27
type input "DIRECTV POC 16_9 Dynamo Worksheet-1338 v2"
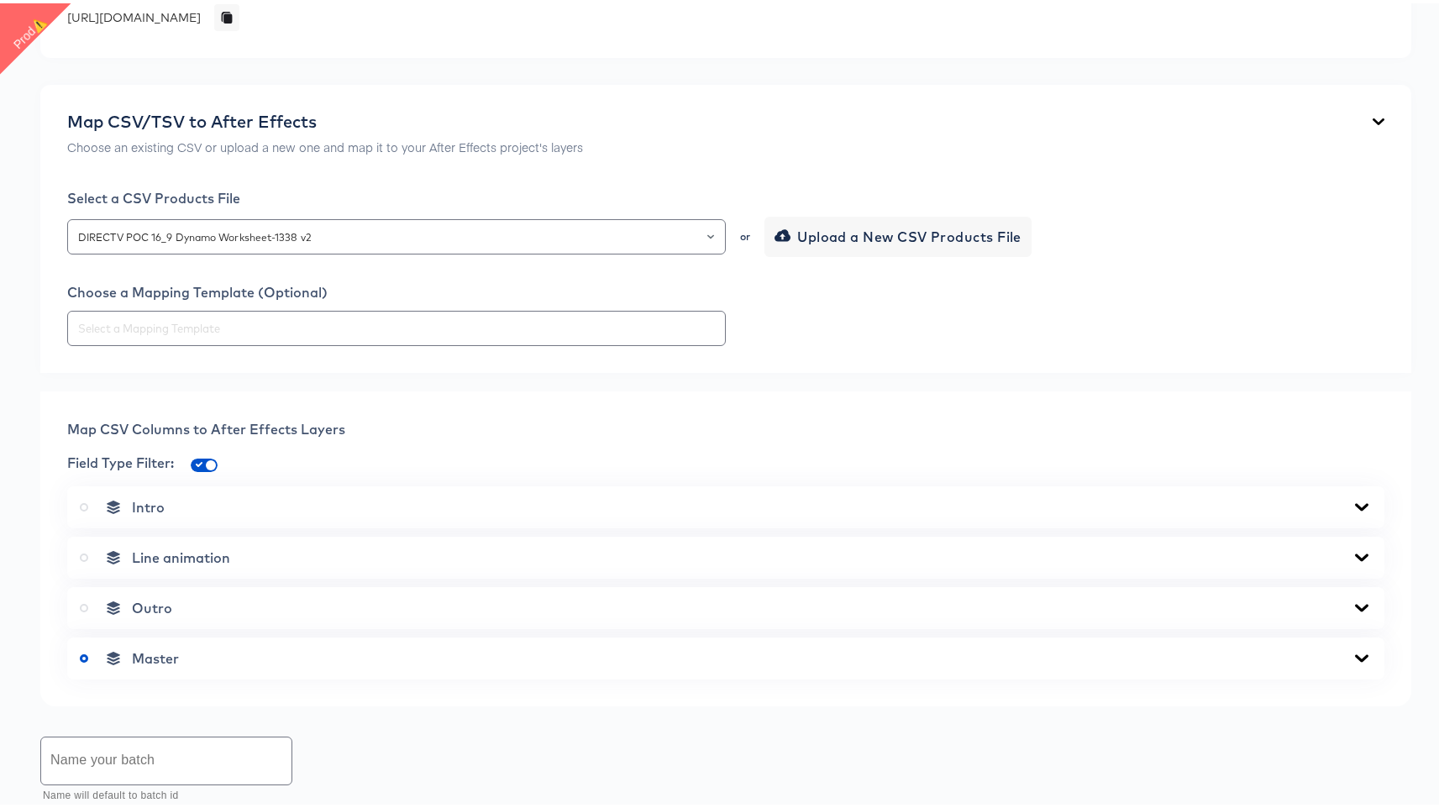
click at [143, 553] on span "Line animation" at bounding box center [181, 554] width 98 height 17
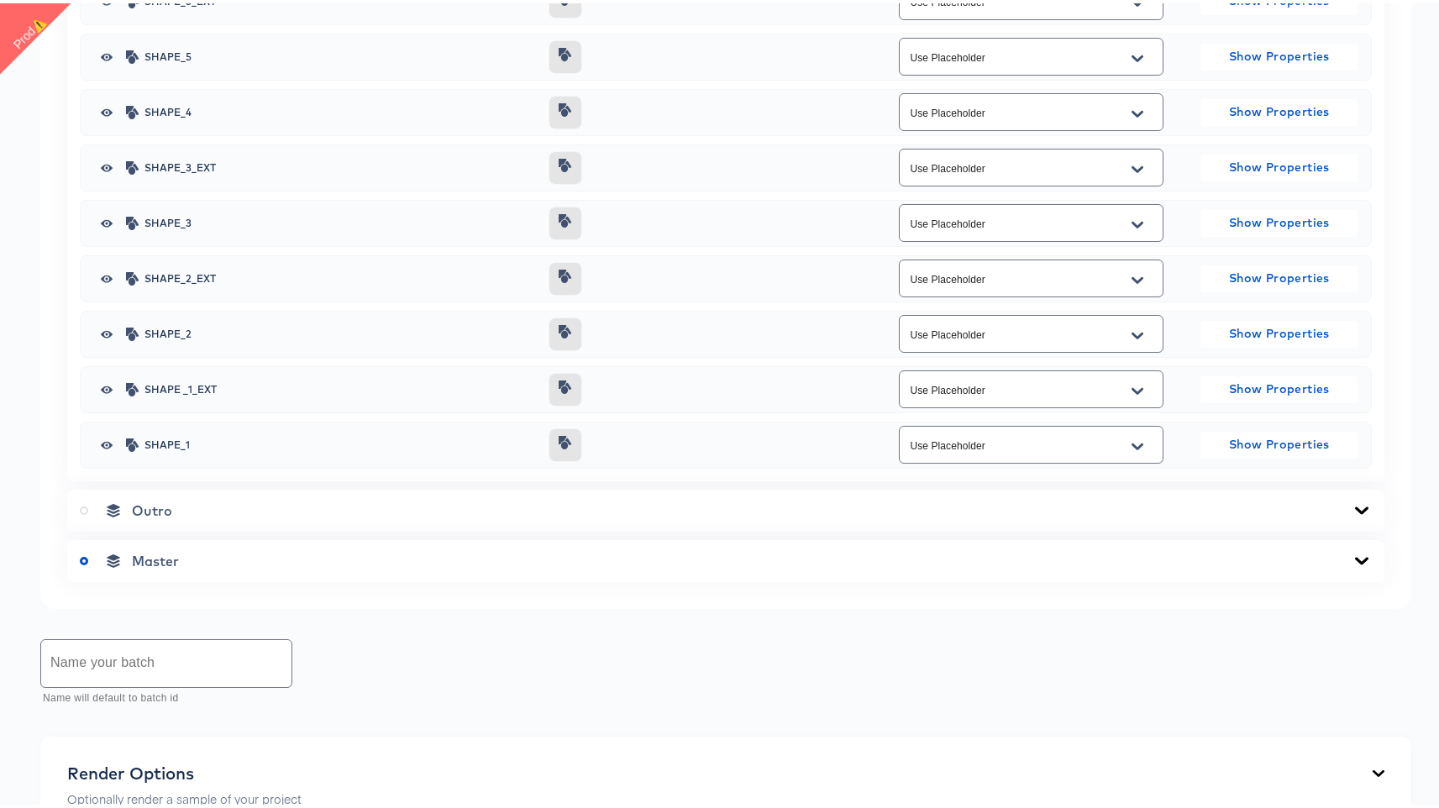
scroll to position [987, 0]
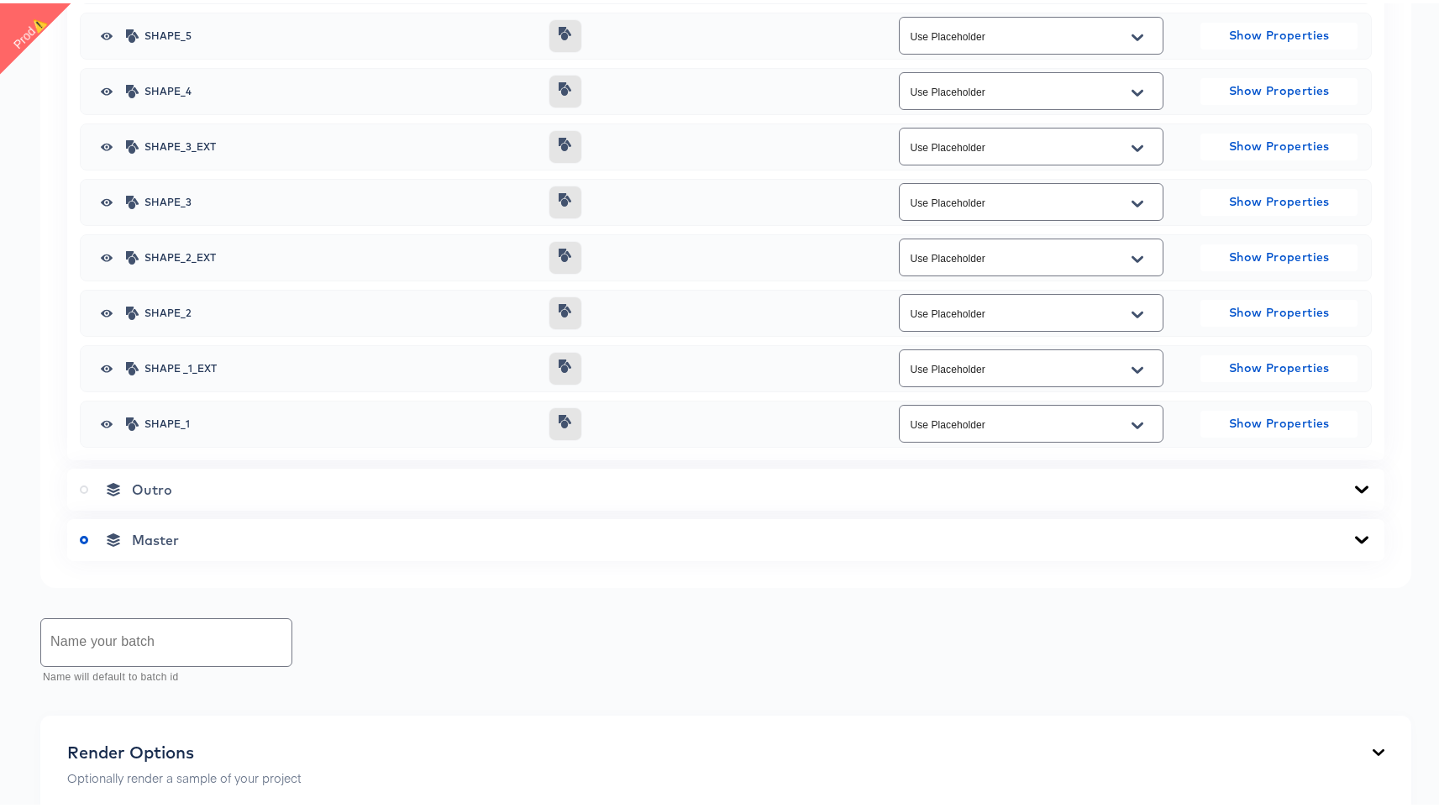
click at [173, 485] on div "Outro" at bounding box center [726, 486] width 1292 height 17
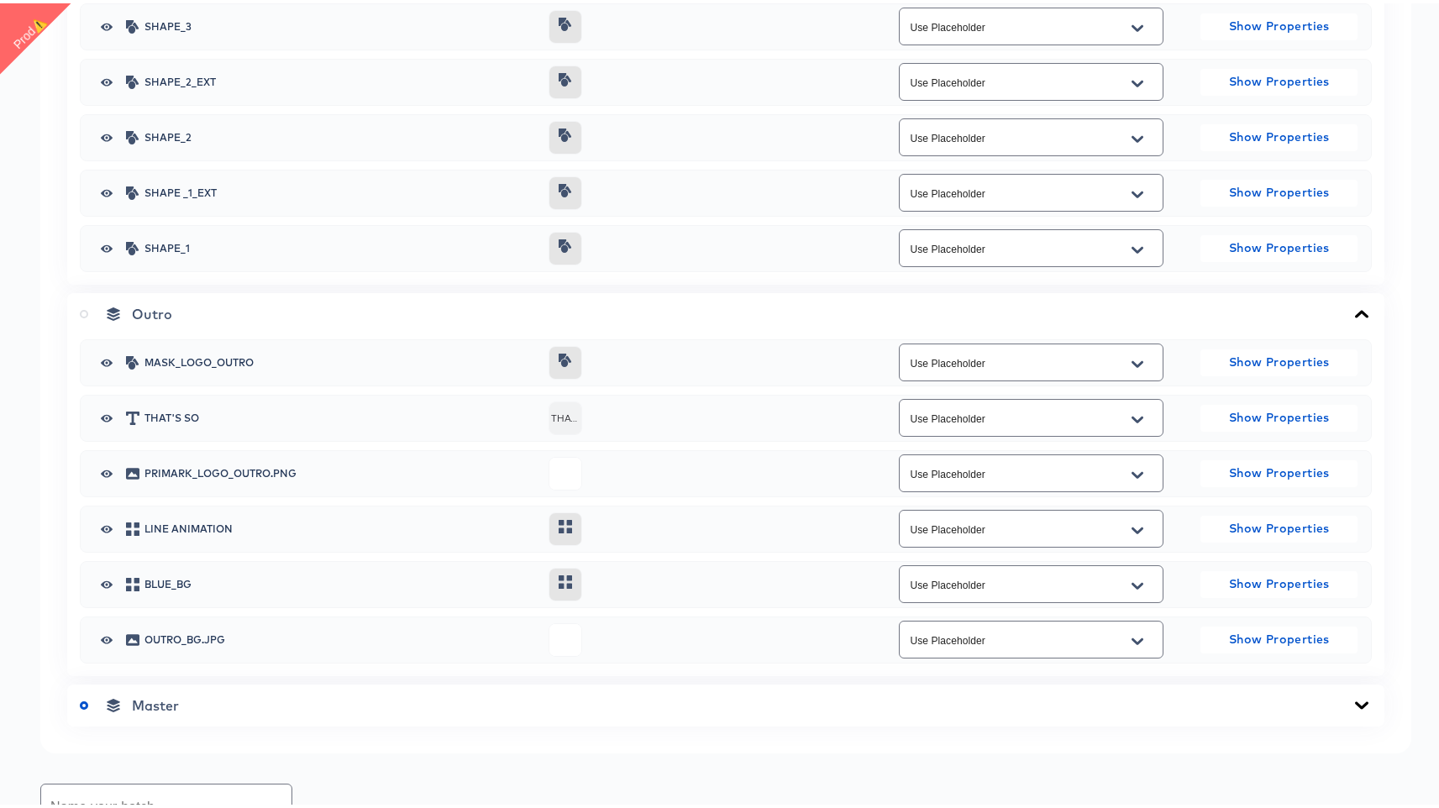
scroll to position [1183, 0]
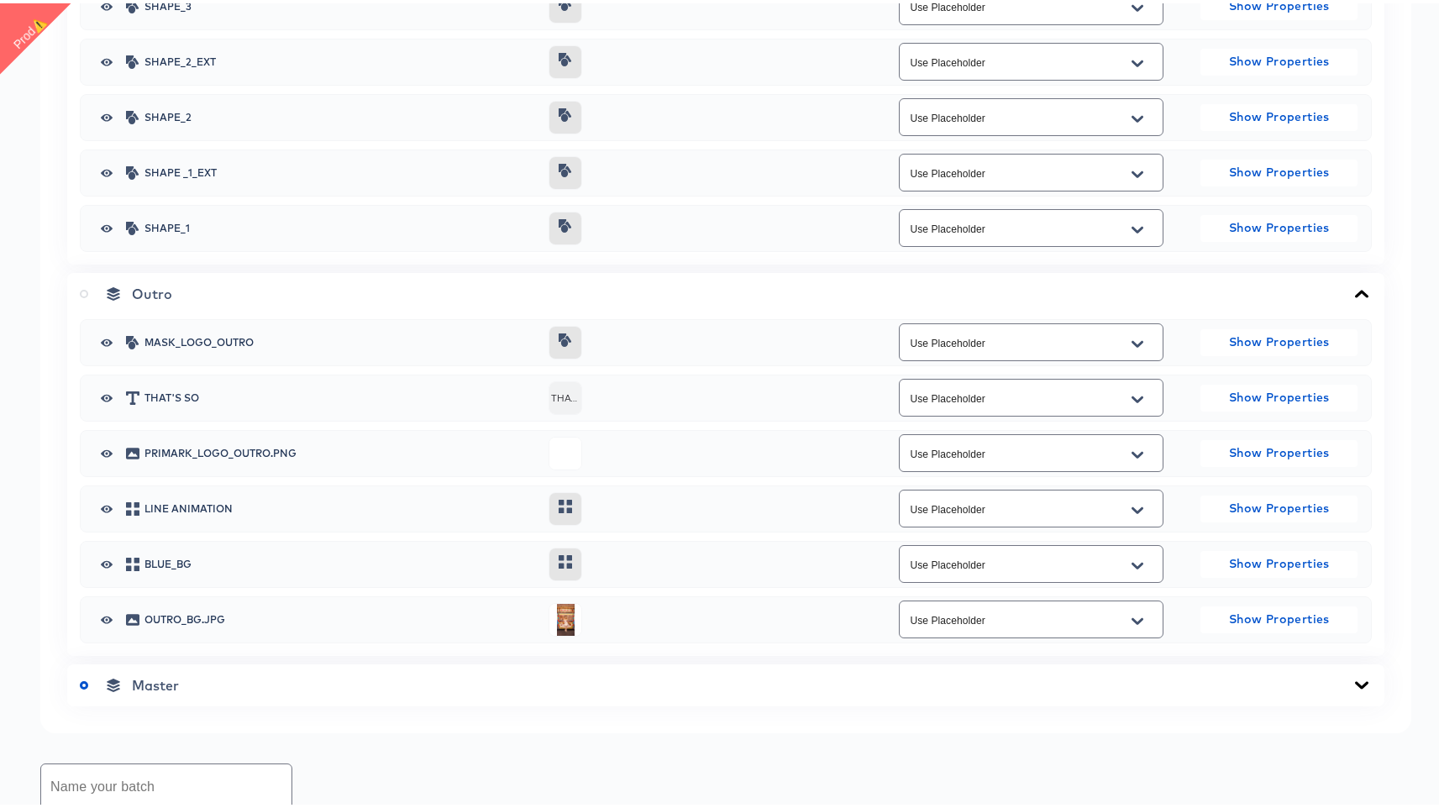
click at [146, 668] on div "Master" at bounding box center [725, 682] width 1317 height 42
click at [144, 689] on span "Master" at bounding box center [155, 682] width 47 height 17
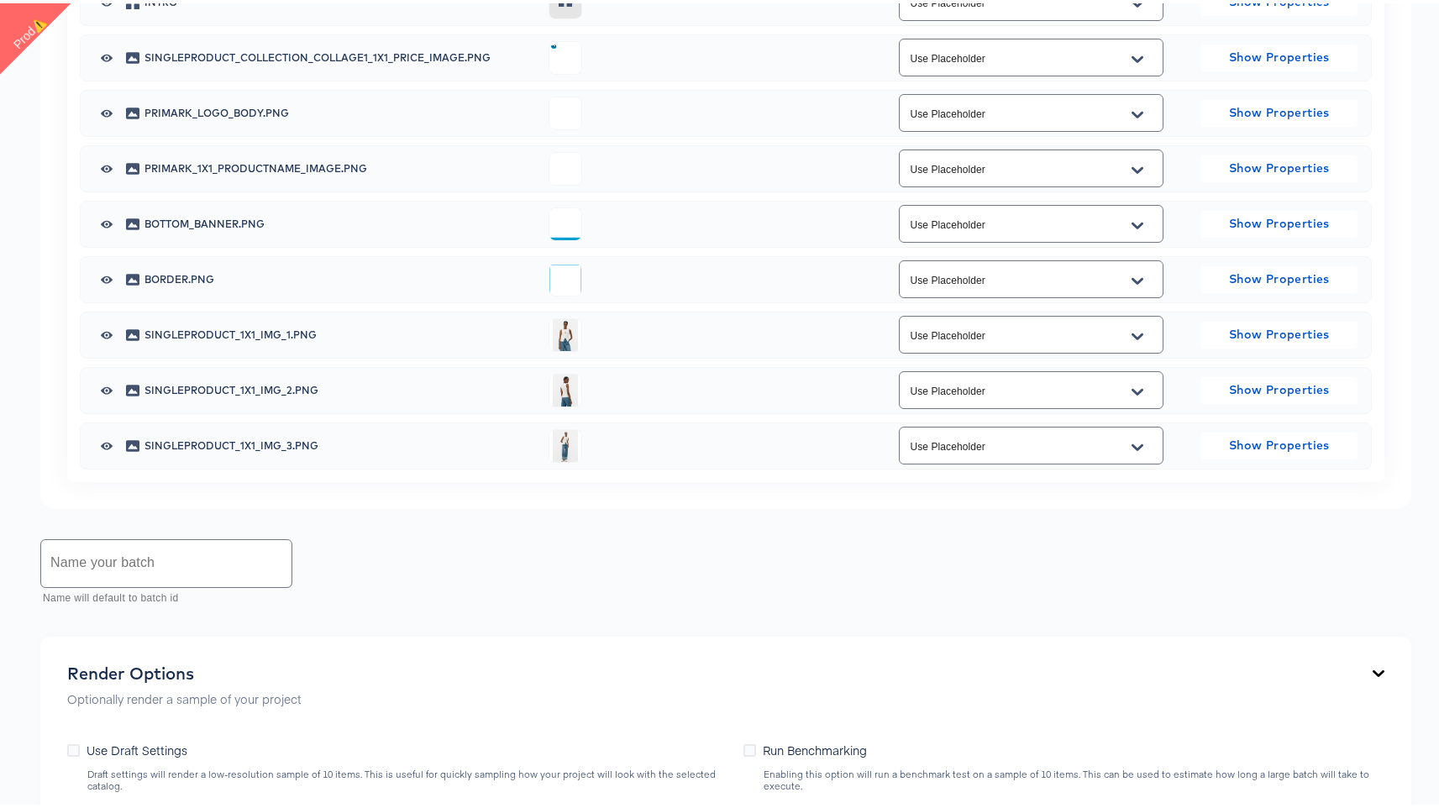
scroll to position [2062, 0]
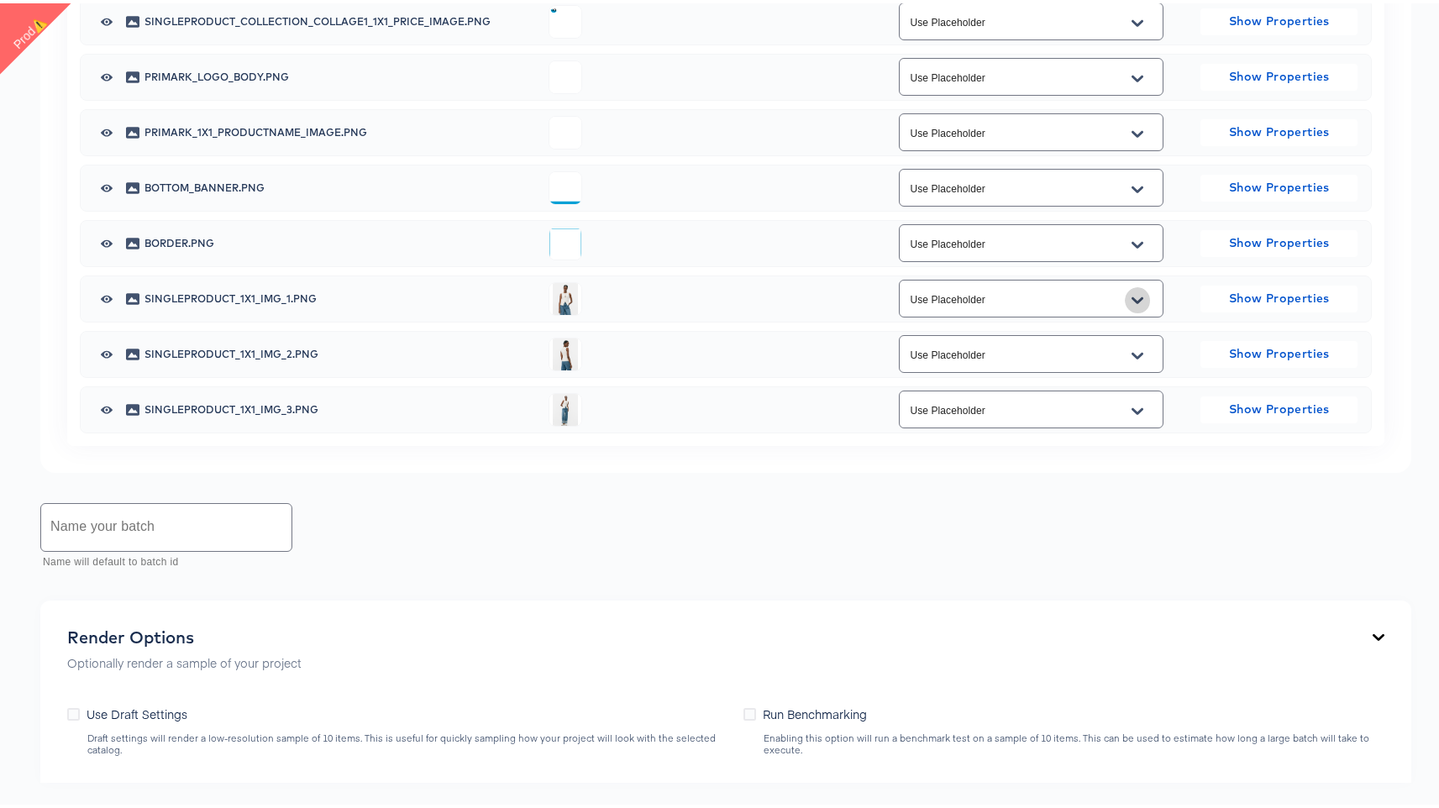
click at [1132, 293] on icon "Open" at bounding box center [1138, 297] width 12 height 13
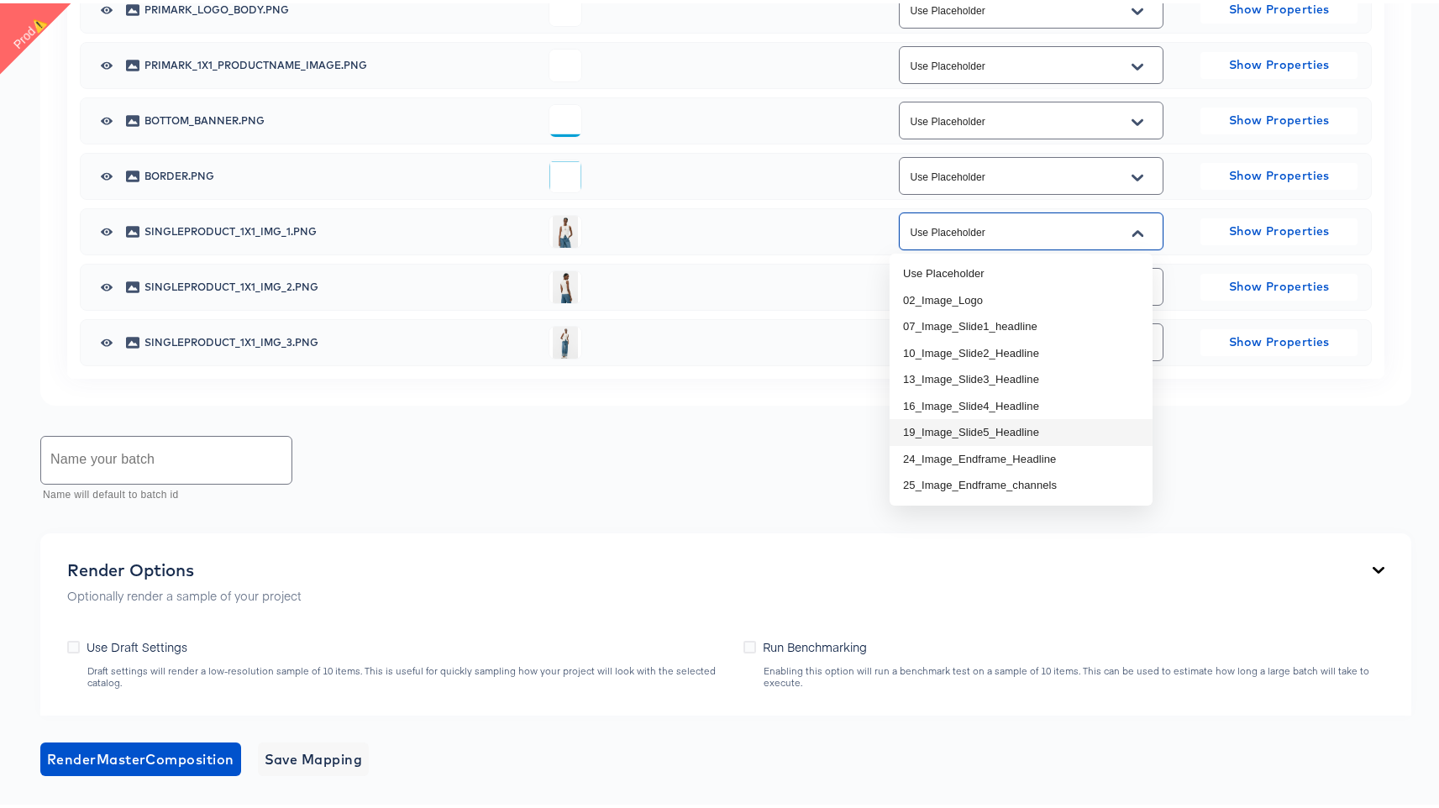
scroll to position [2130, 0]
click at [1027, 332] on li "07_Image_Slide1_headline" at bounding box center [1021, 322] width 263 height 27
type input "07_Image_Slide1_headline"
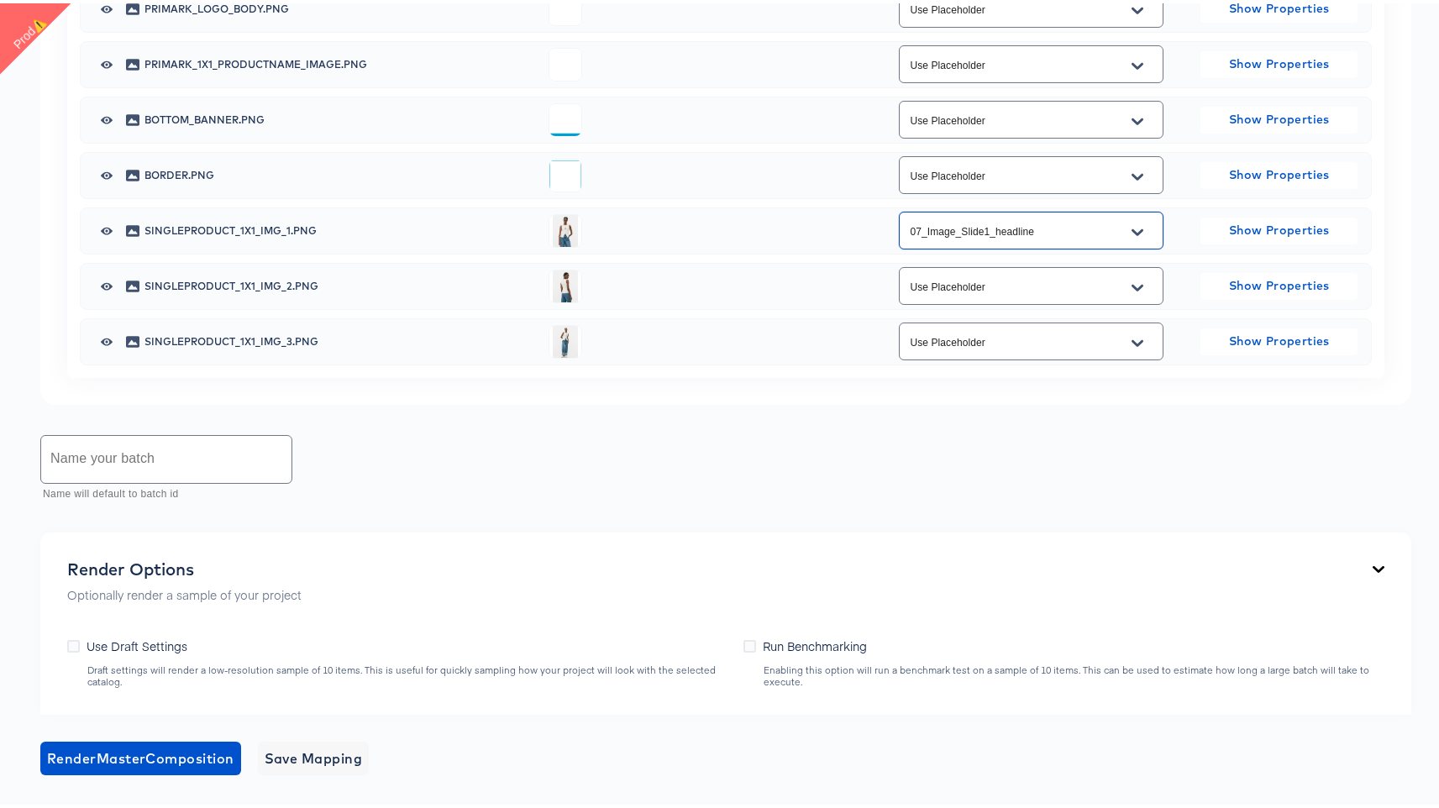
click at [1132, 280] on icon "Open" at bounding box center [1138, 284] width 12 height 13
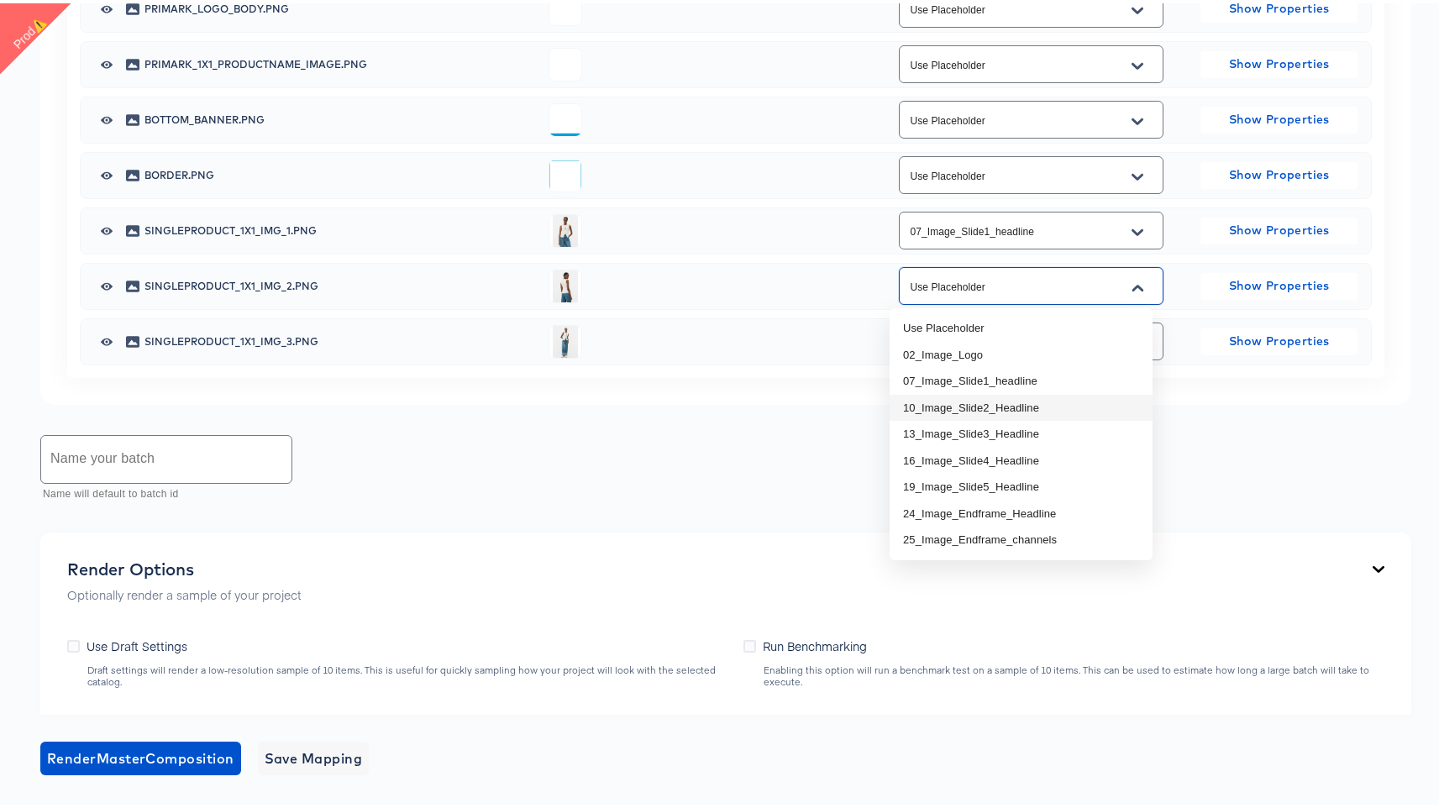
click at [1057, 416] on li "10_Image_Slide2_Headline" at bounding box center [1021, 404] width 263 height 27
type input "10_Image_Slide2_Headline"
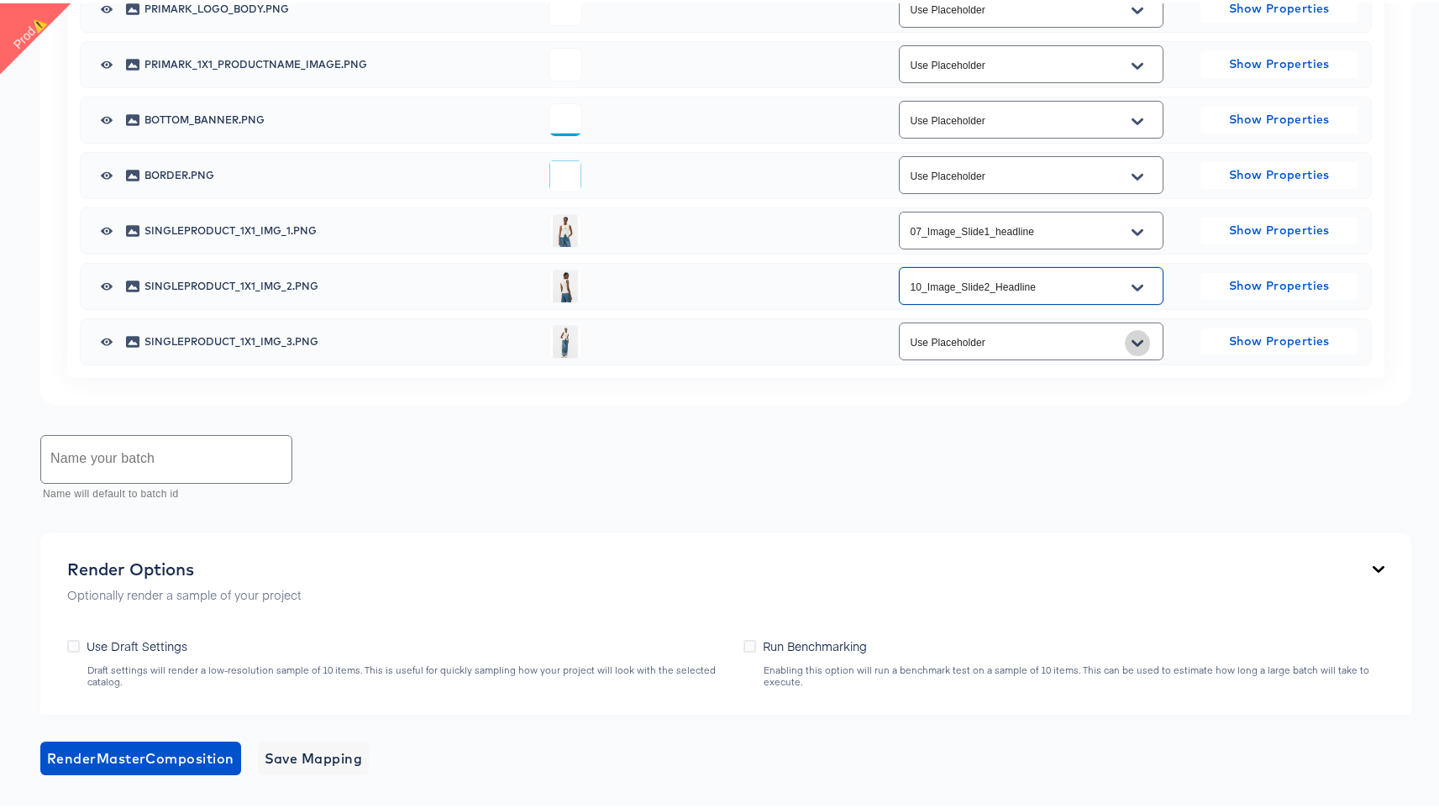
click at [1134, 334] on button "Open" at bounding box center [1137, 340] width 25 height 27
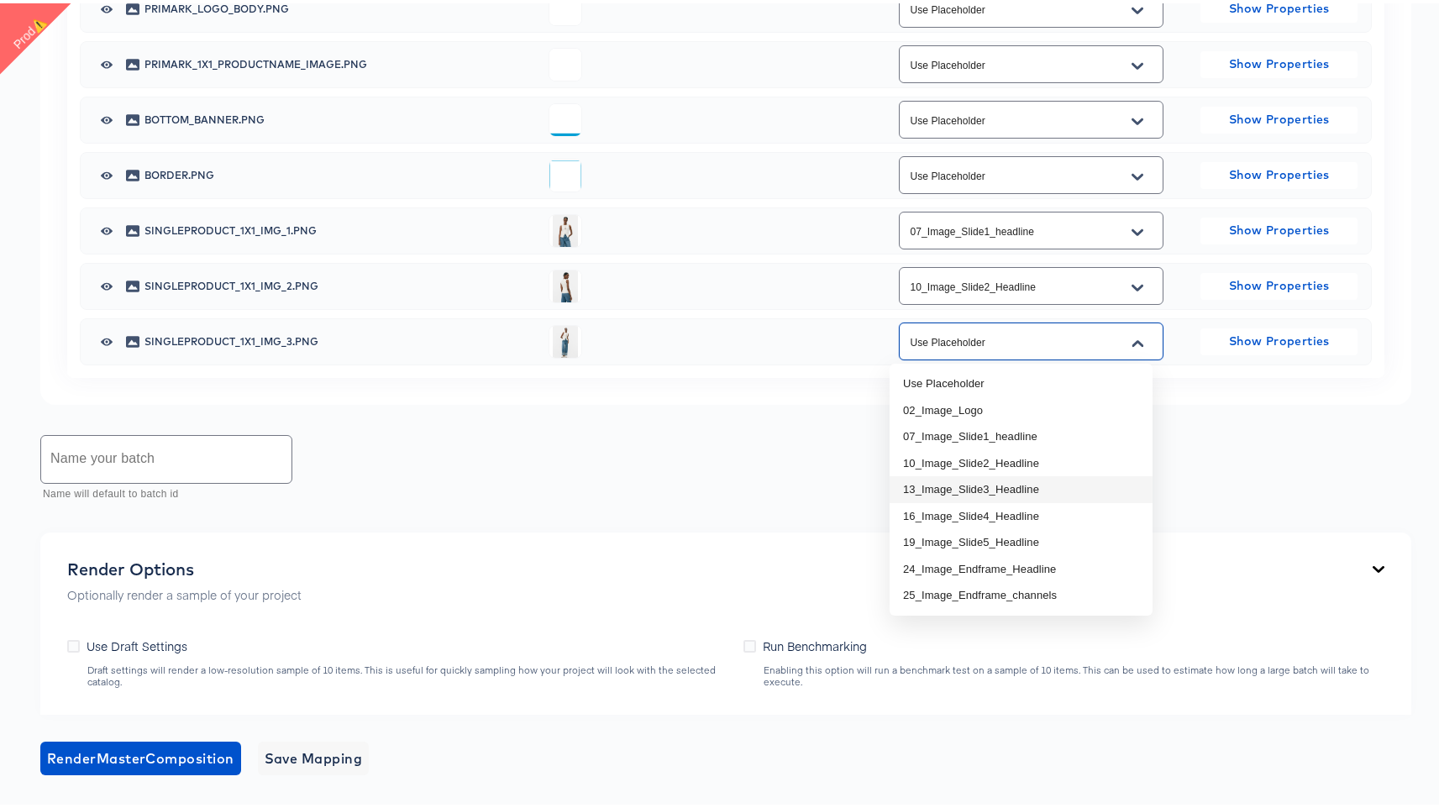
click at [1070, 480] on li "13_Image_Slide3_Headline" at bounding box center [1021, 486] width 263 height 27
type input "13_Image_Slide3_Headline"
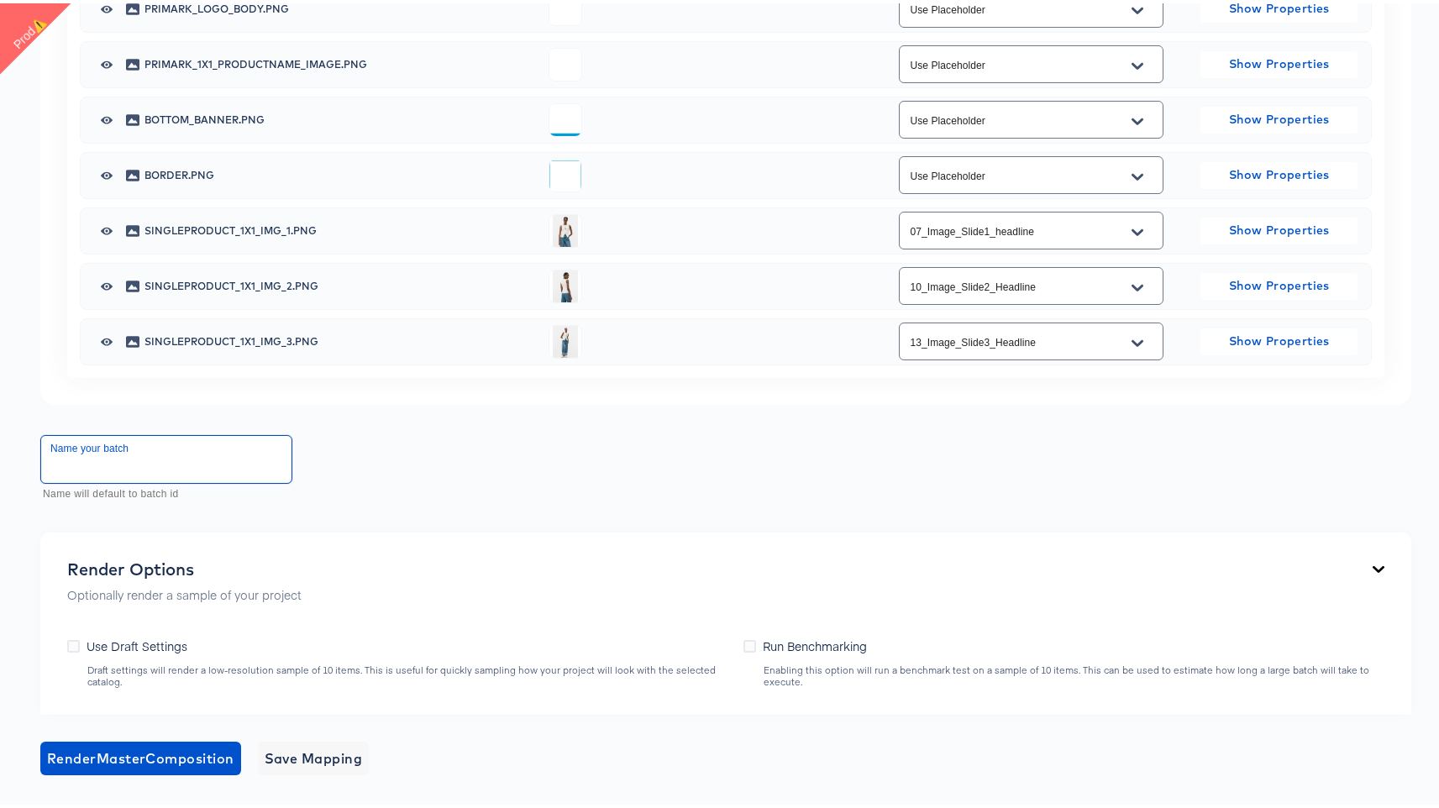
click at [124, 461] on input "text" at bounding box center [166, 456] width 250 height 47
type input "thusday"
click at [142, 755] on span "Render Master Composition" at bounding box center [140, 755] width 187 height 24
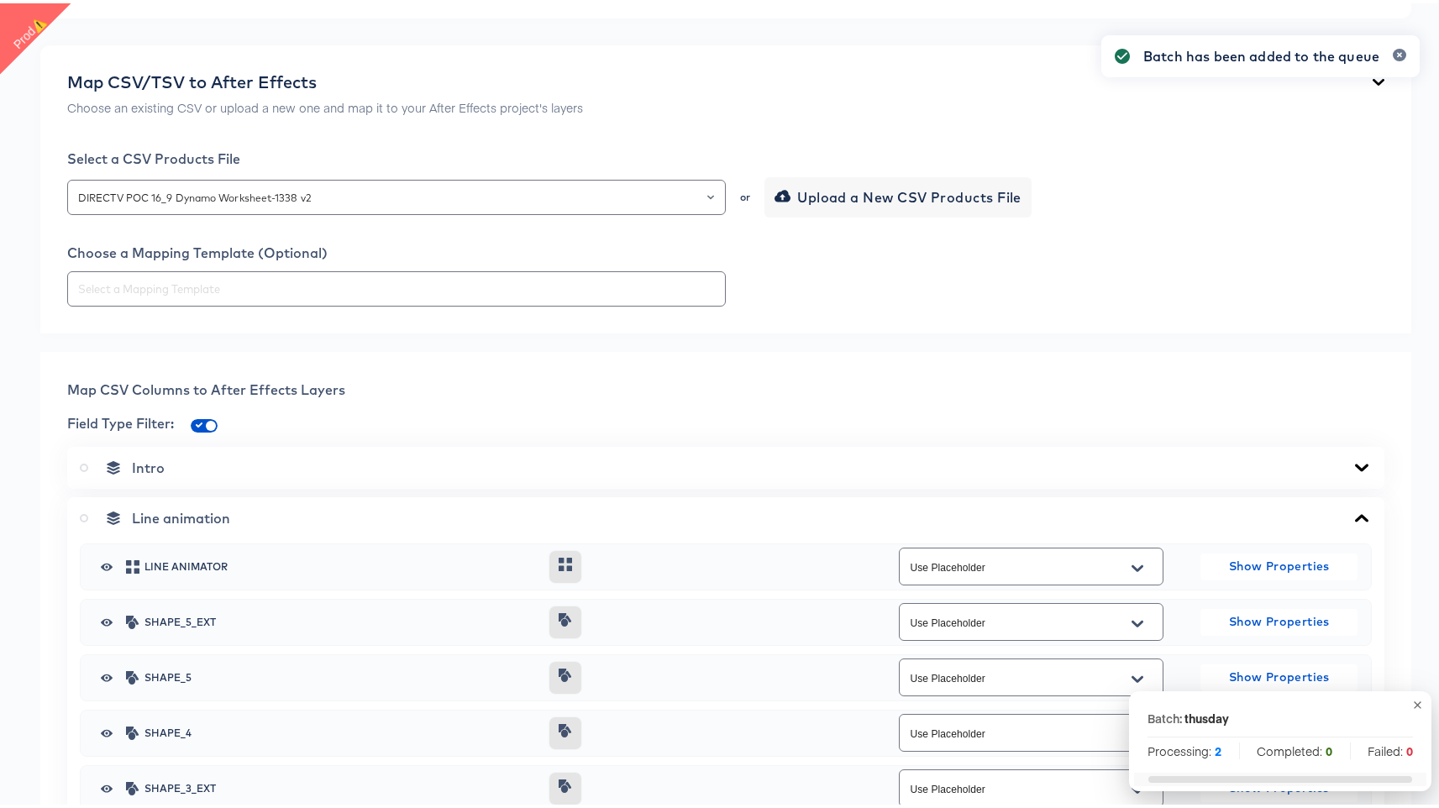
scroll to position [0, 0]
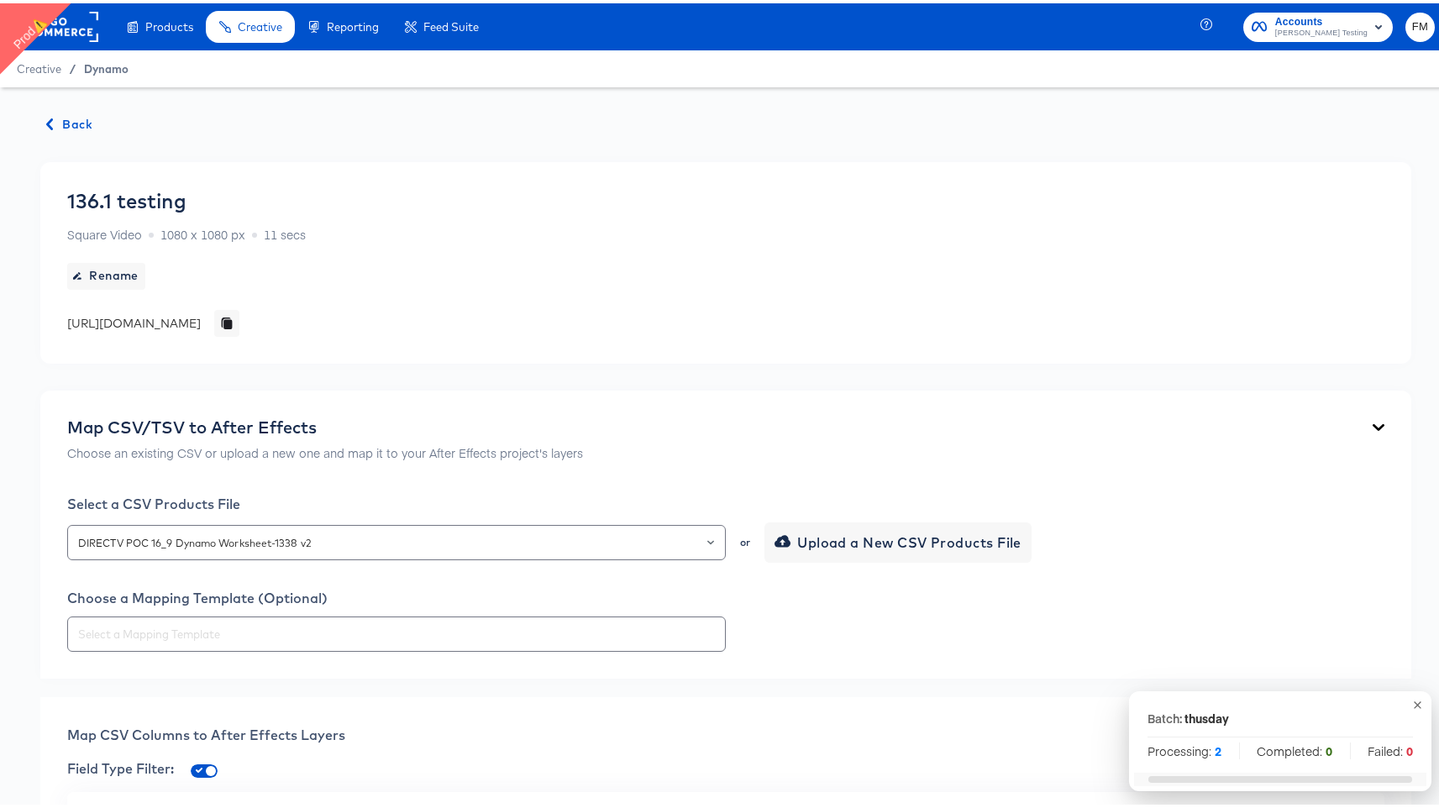
click at [99, 70] on span "Dynamo" at bounding box center [106, 65] width 45 height 13
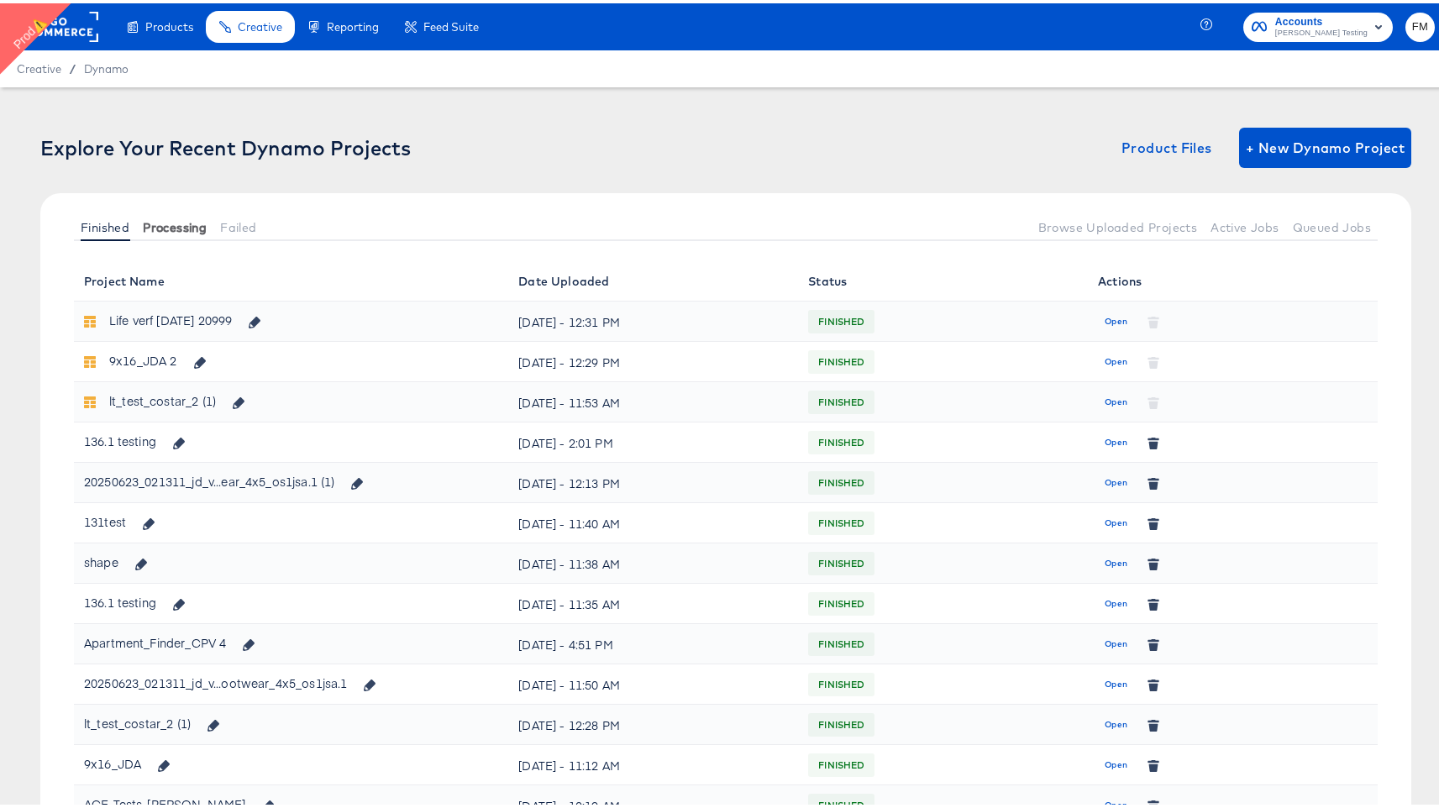
click at [202, 214] on button "Processing" at bounding box center [174, 224] width 77 height 28
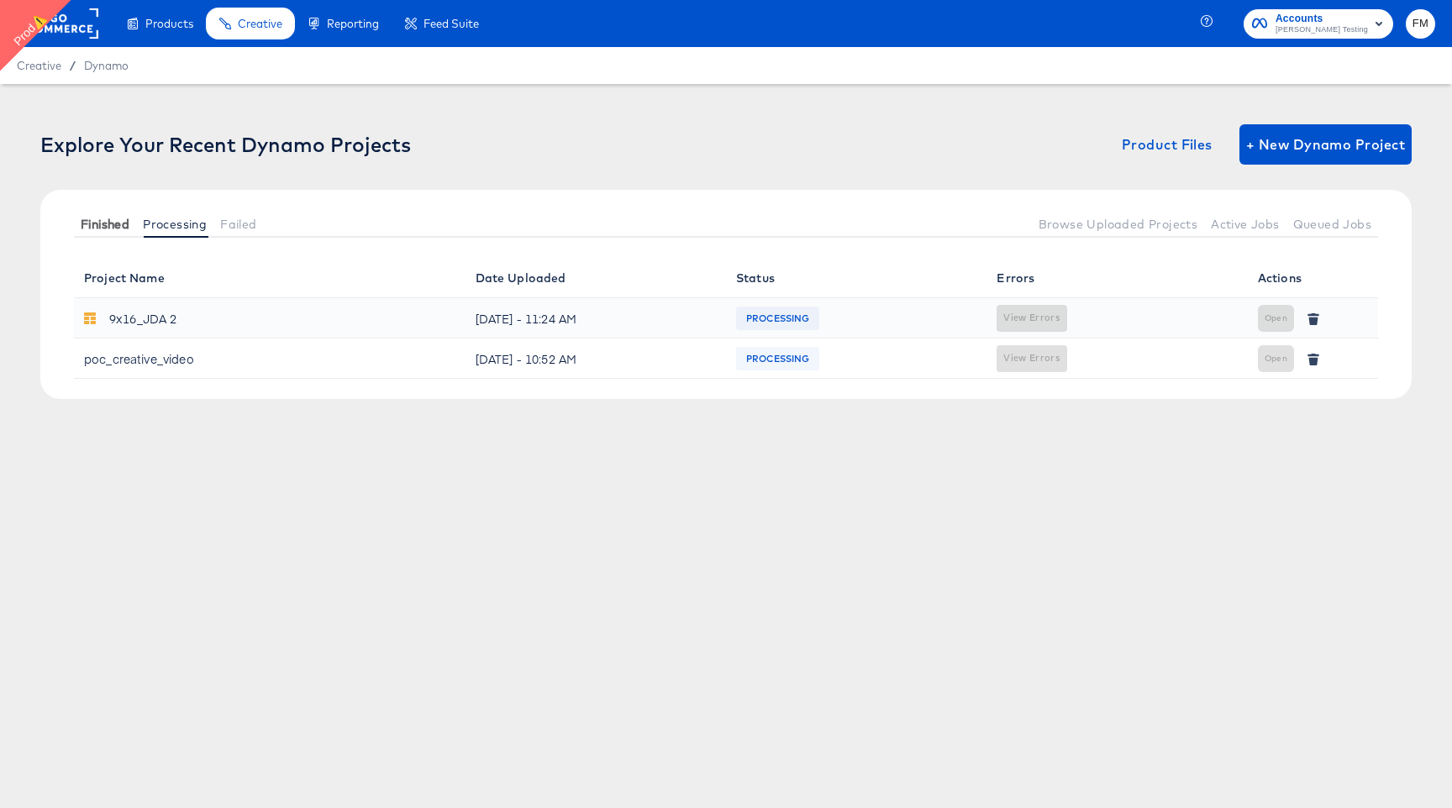
click at [93, 219] on span "Finished" at bounding box center [105, 224] width 49 height 13
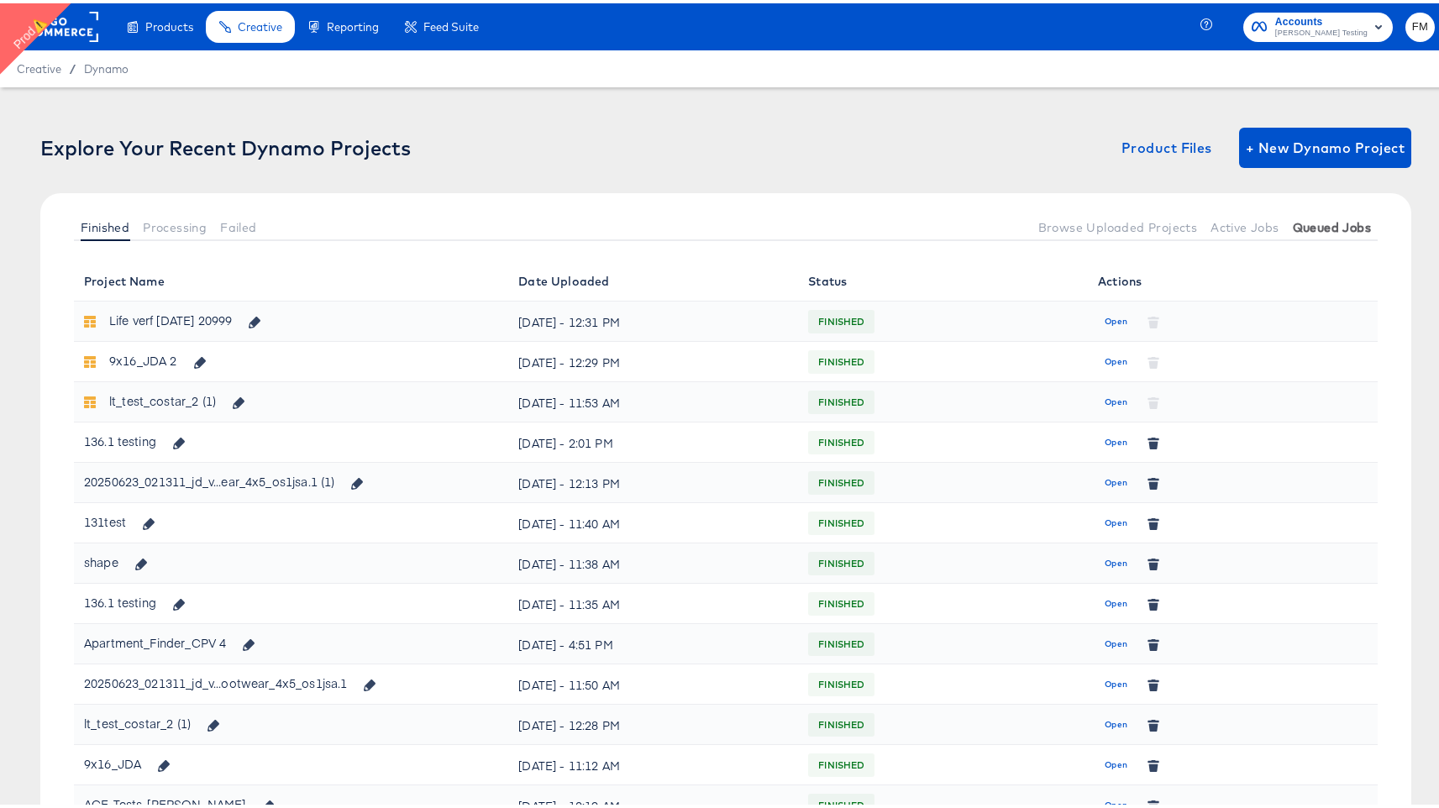
click at [1299, 227] on span "Queued Jobs" at bounding box center [1332, 224] width 78 height 13
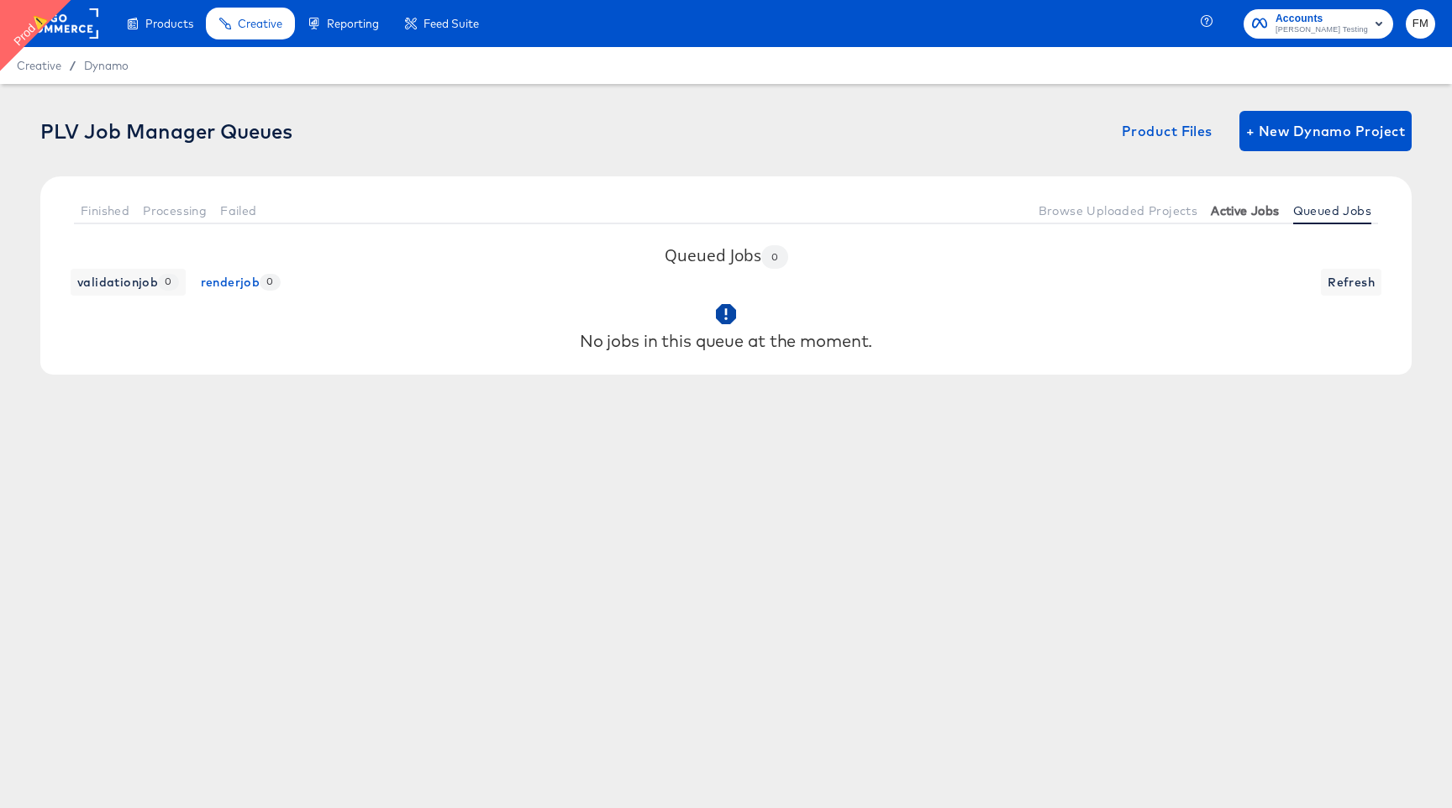
click at [1264, 216] on span "Active Jobs" at bounding box center [1245, 210] width 68 height 13
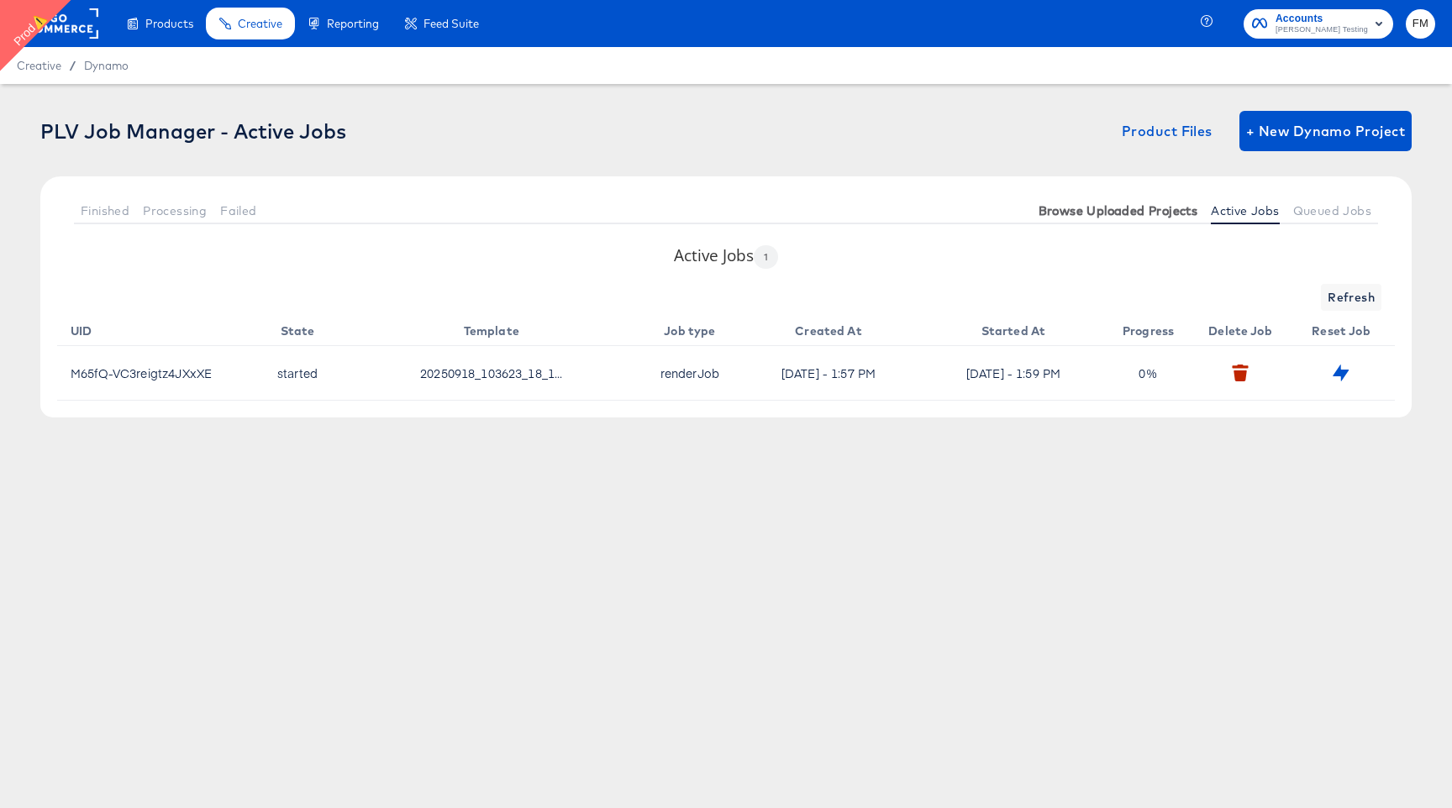
click at [1130, 221] on button "Browse Uploaded Projects" at bounding box center [1118, 211] width 173 height 28
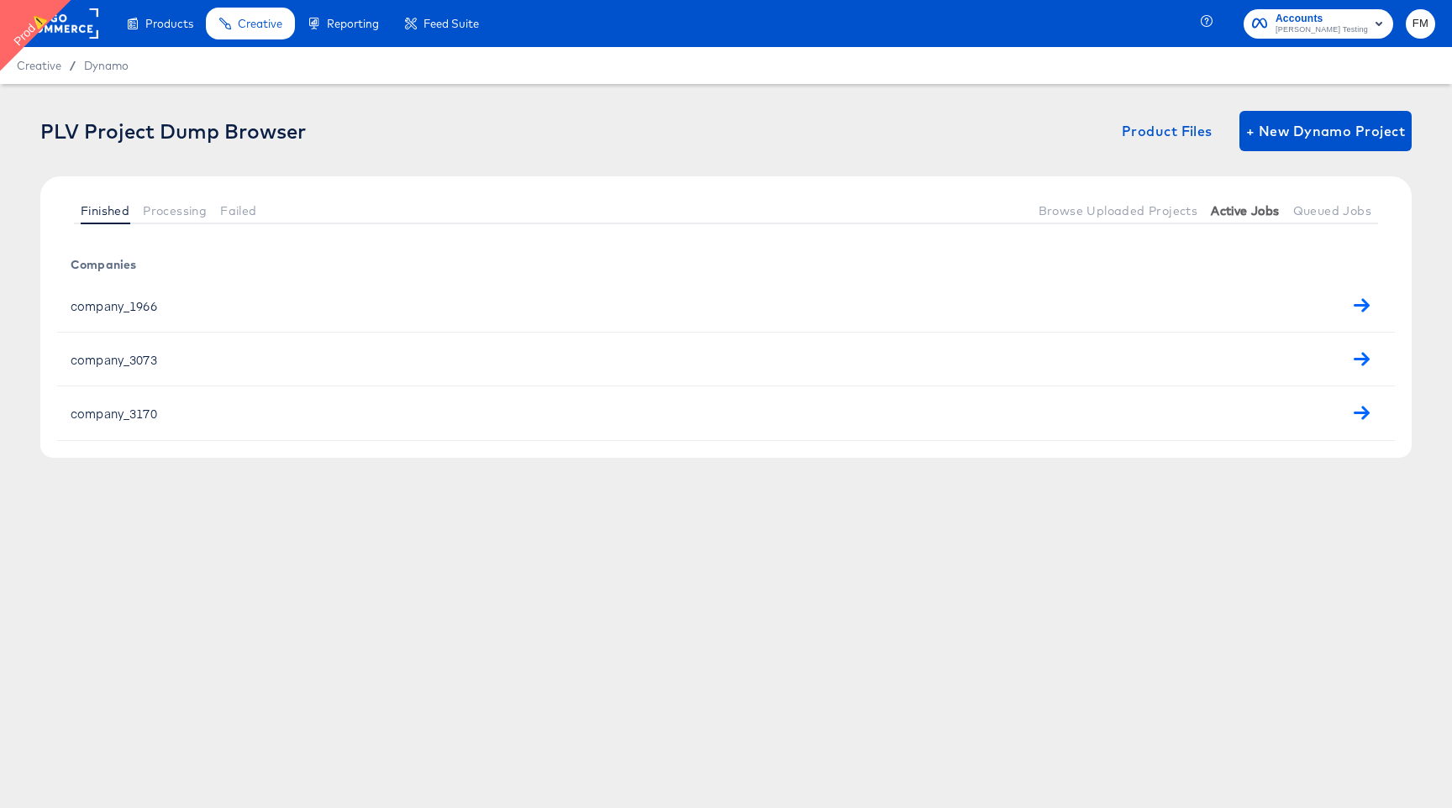
click at [1265, 208] on span "Active Jobs" at bounding box center [1245, 210] width 68 height 13
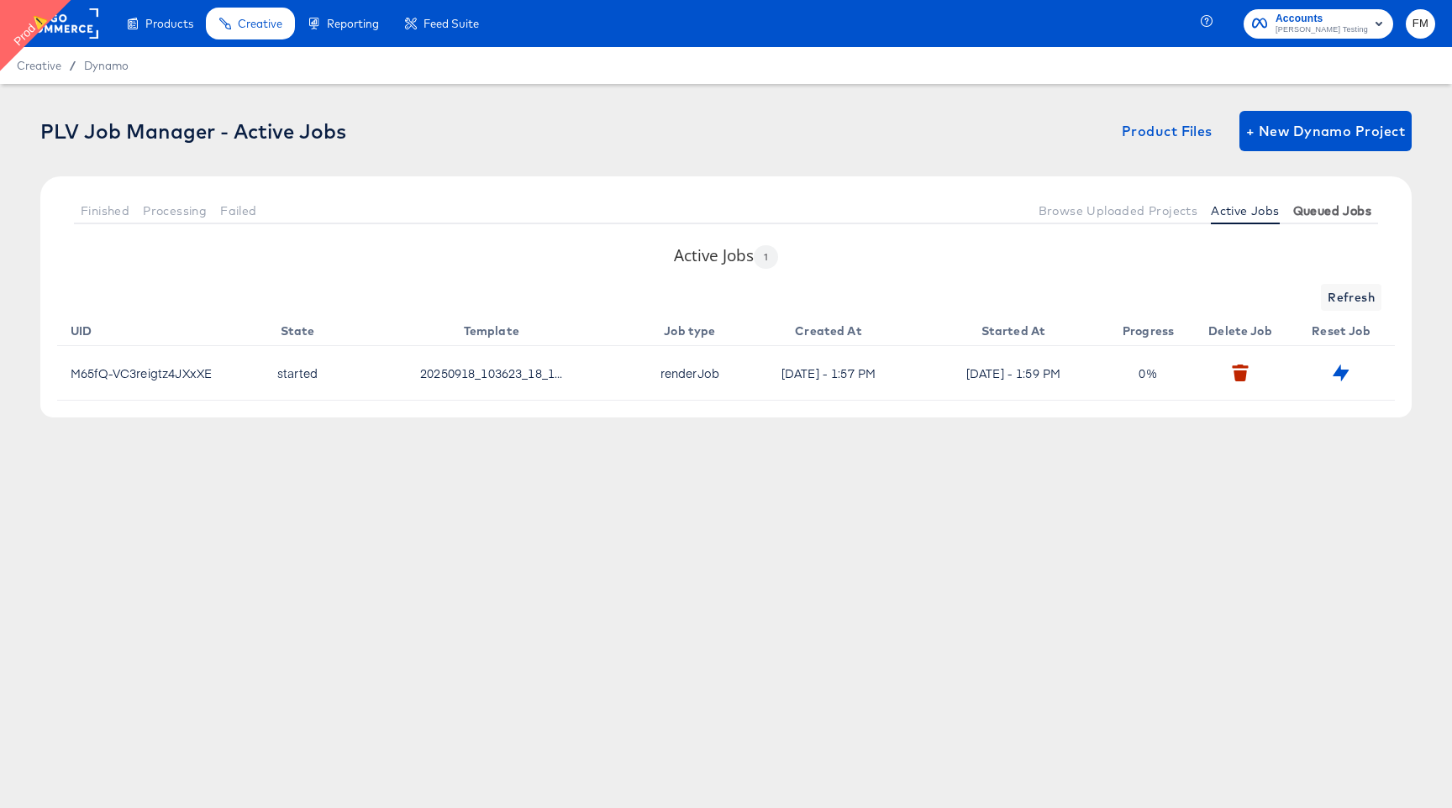
click at [1350, 208] on span "Queued Jobs" at bounding box center [1332, 210] width 78 height 13
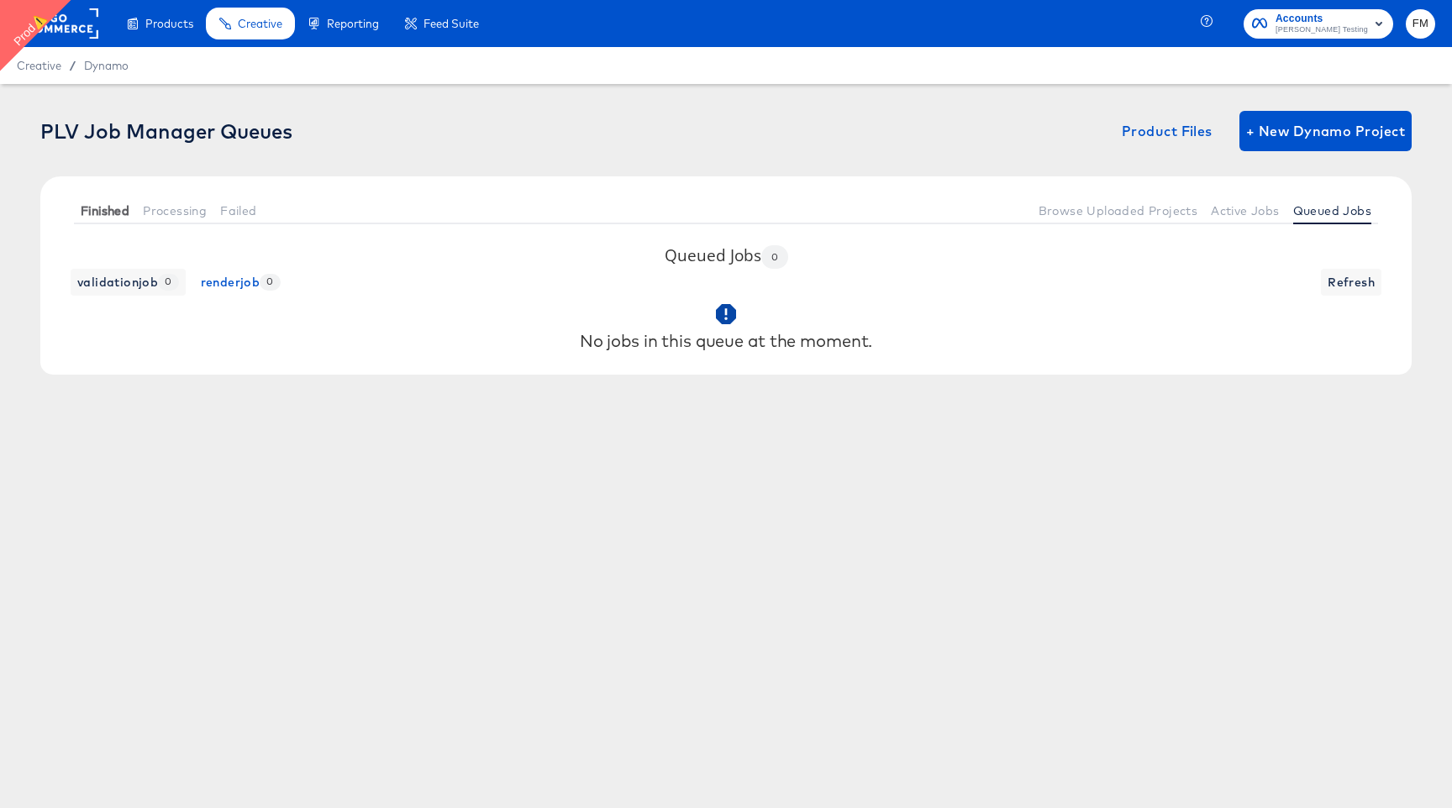
click at [87, 201] on button "Finished" at bounding box center [105, 211] width 62 height 28
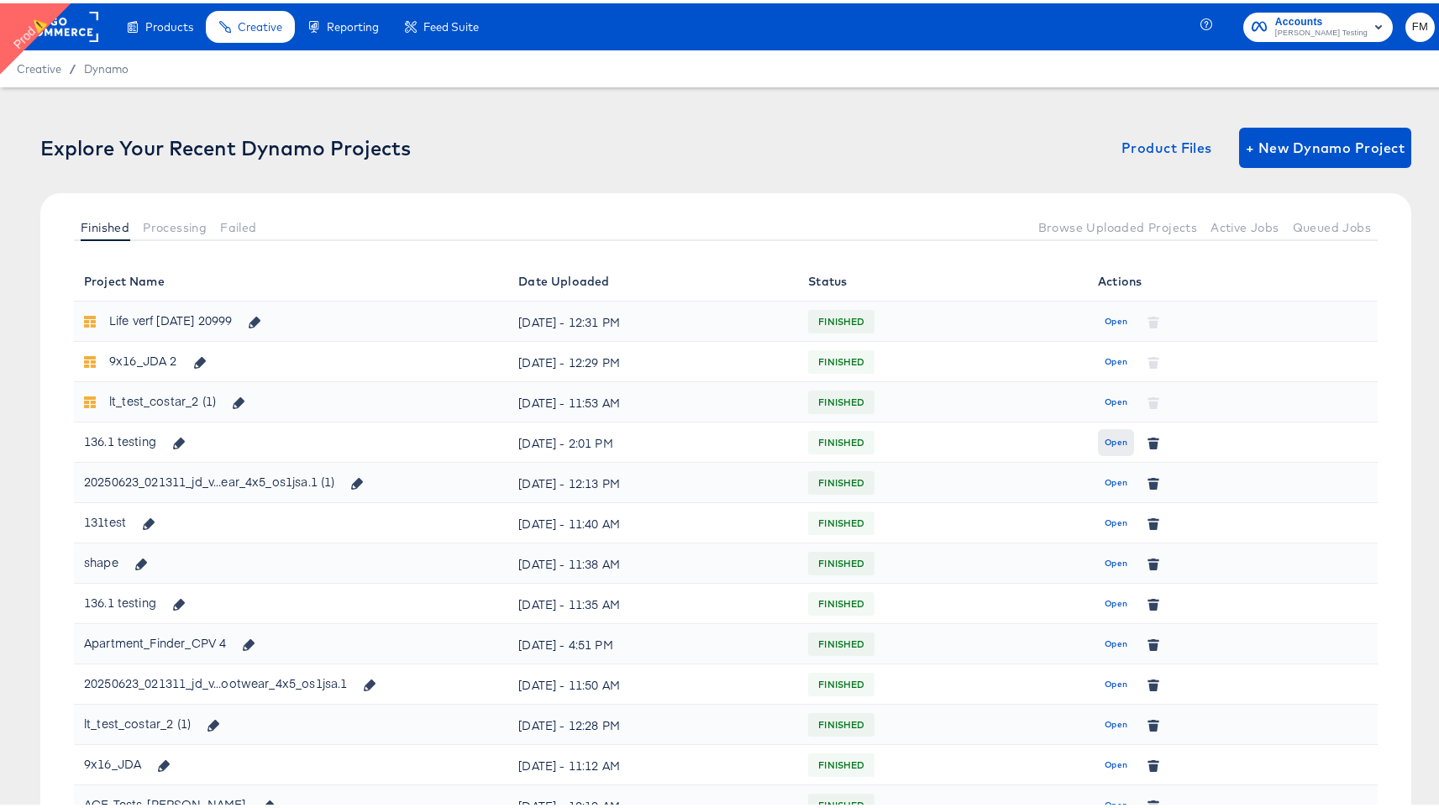
click at [1105, 435] on span "Open" at bounding box center [1116, 439] width 23 height 15
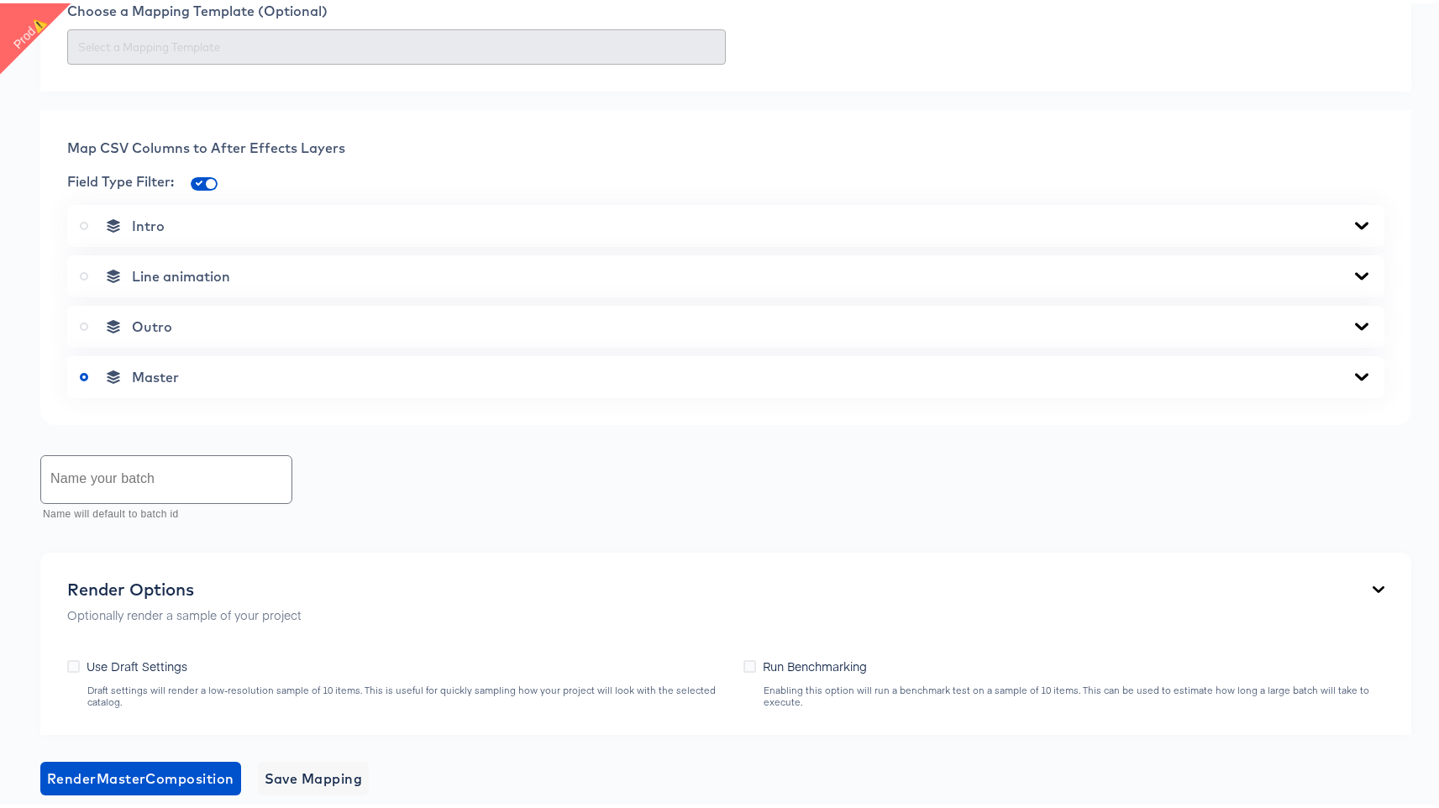
scroll to position [770, 0]
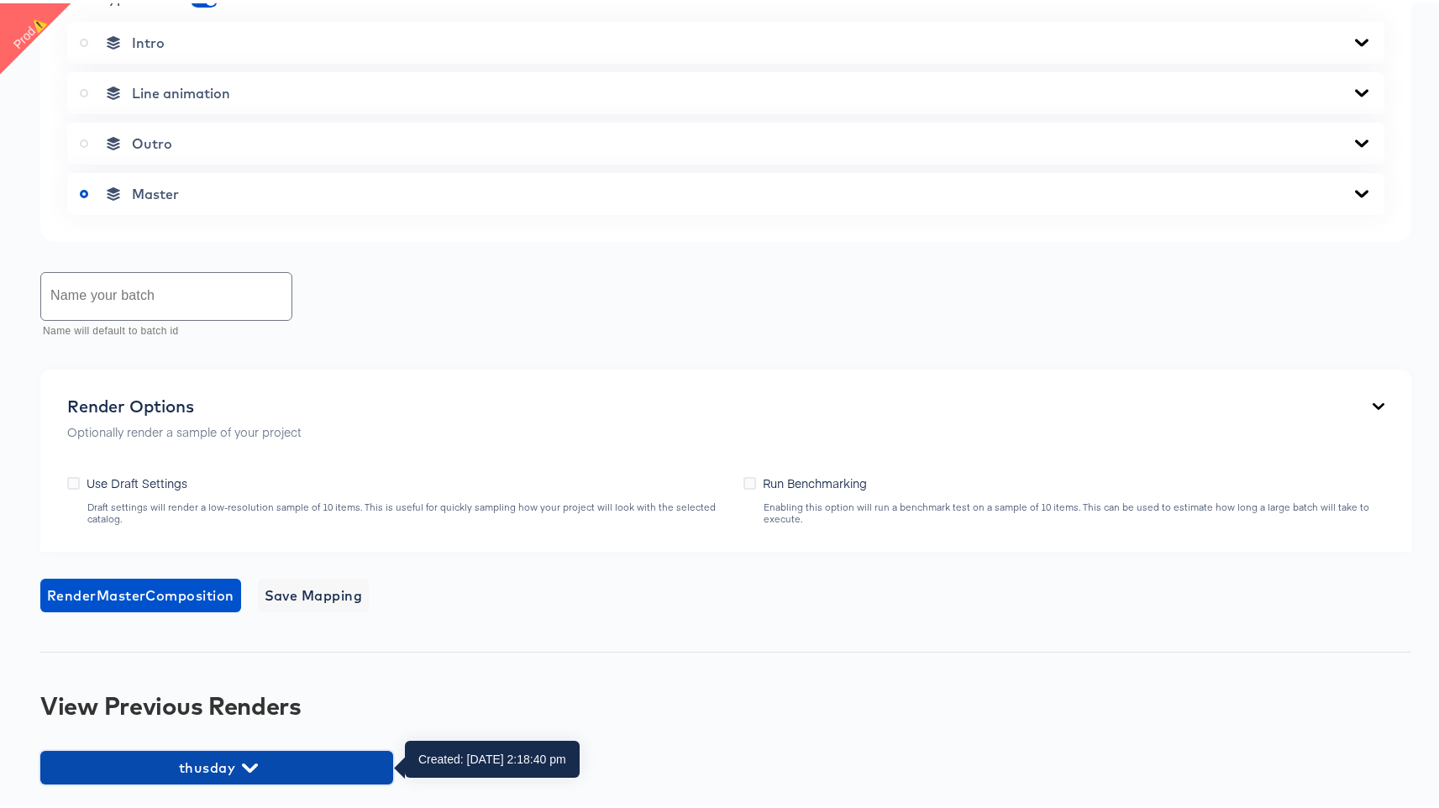
click at [307, 759] on span "thusday" at bounding box center [217, 765] width 336 height 24
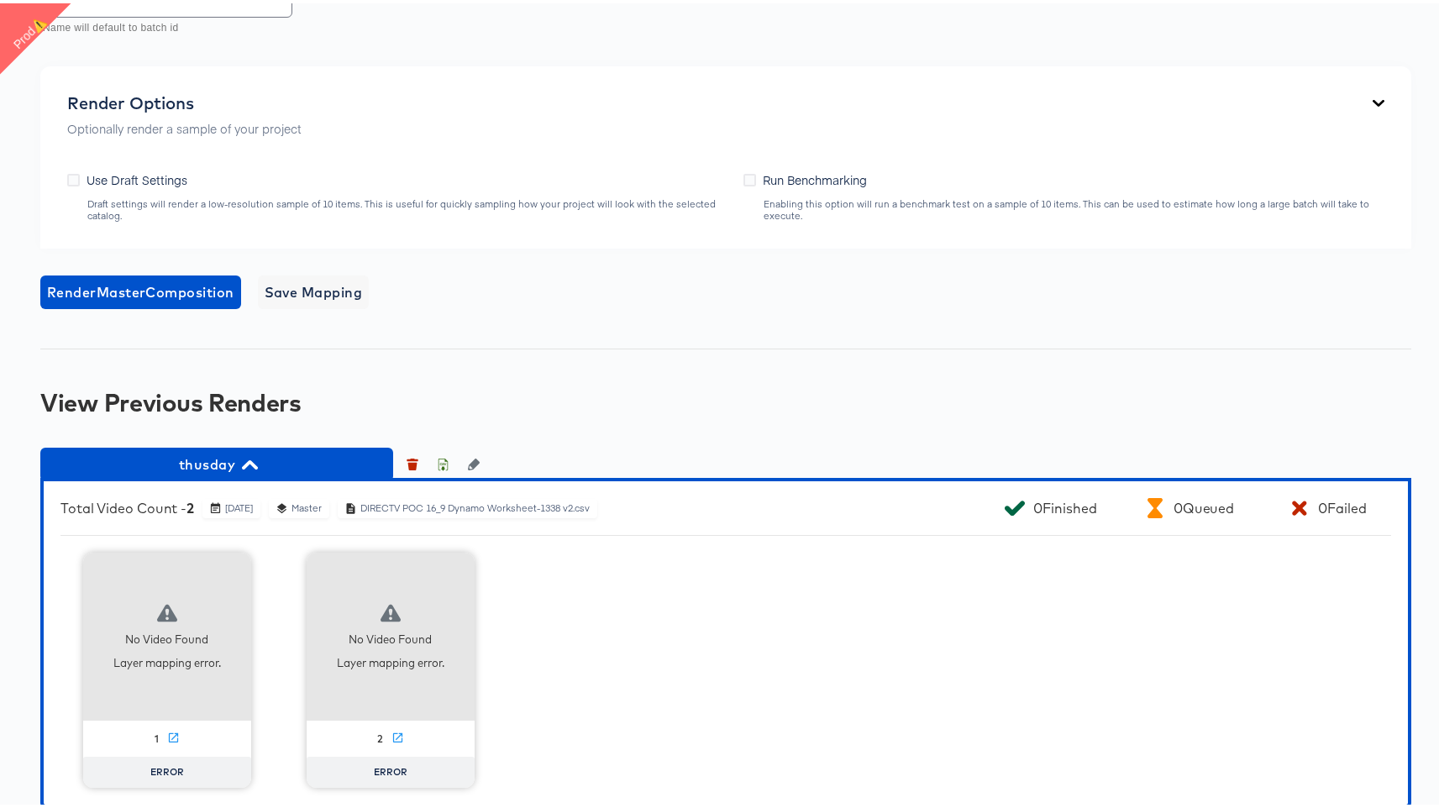
scroll to position [1097, 0]
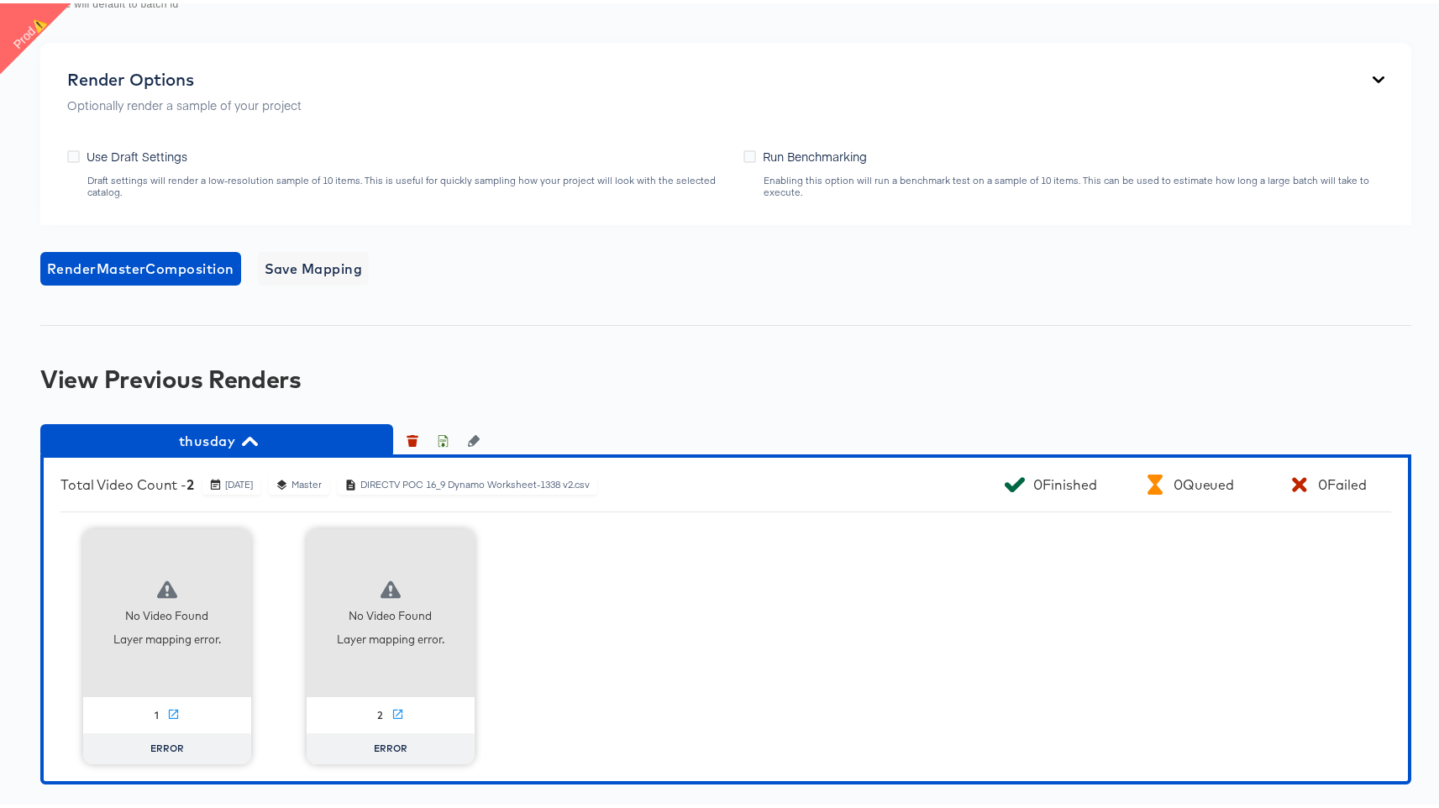
click at [377, 712] on div "2" at bounding box center [380, 712] width 6 height 13
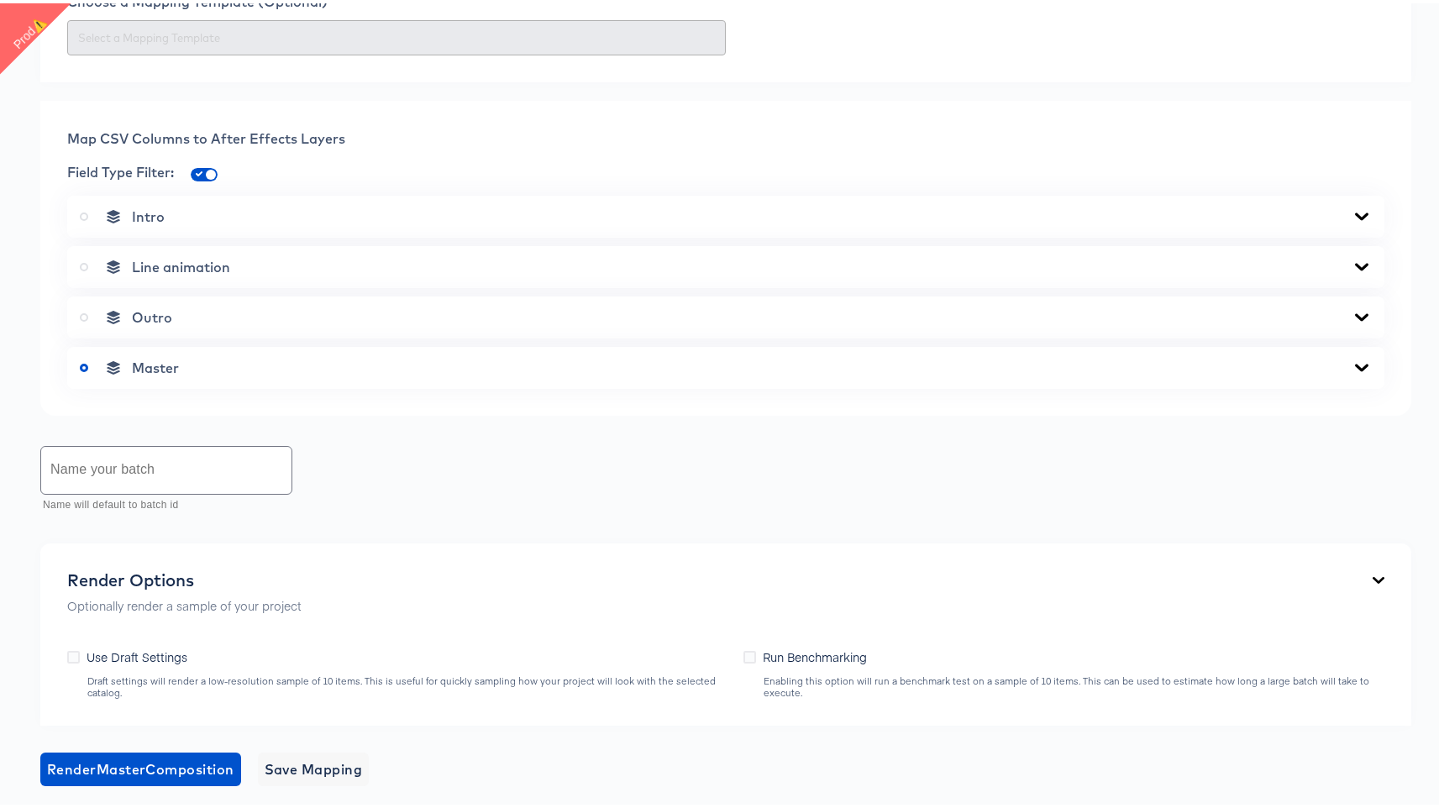
scroll to position [587, 0]
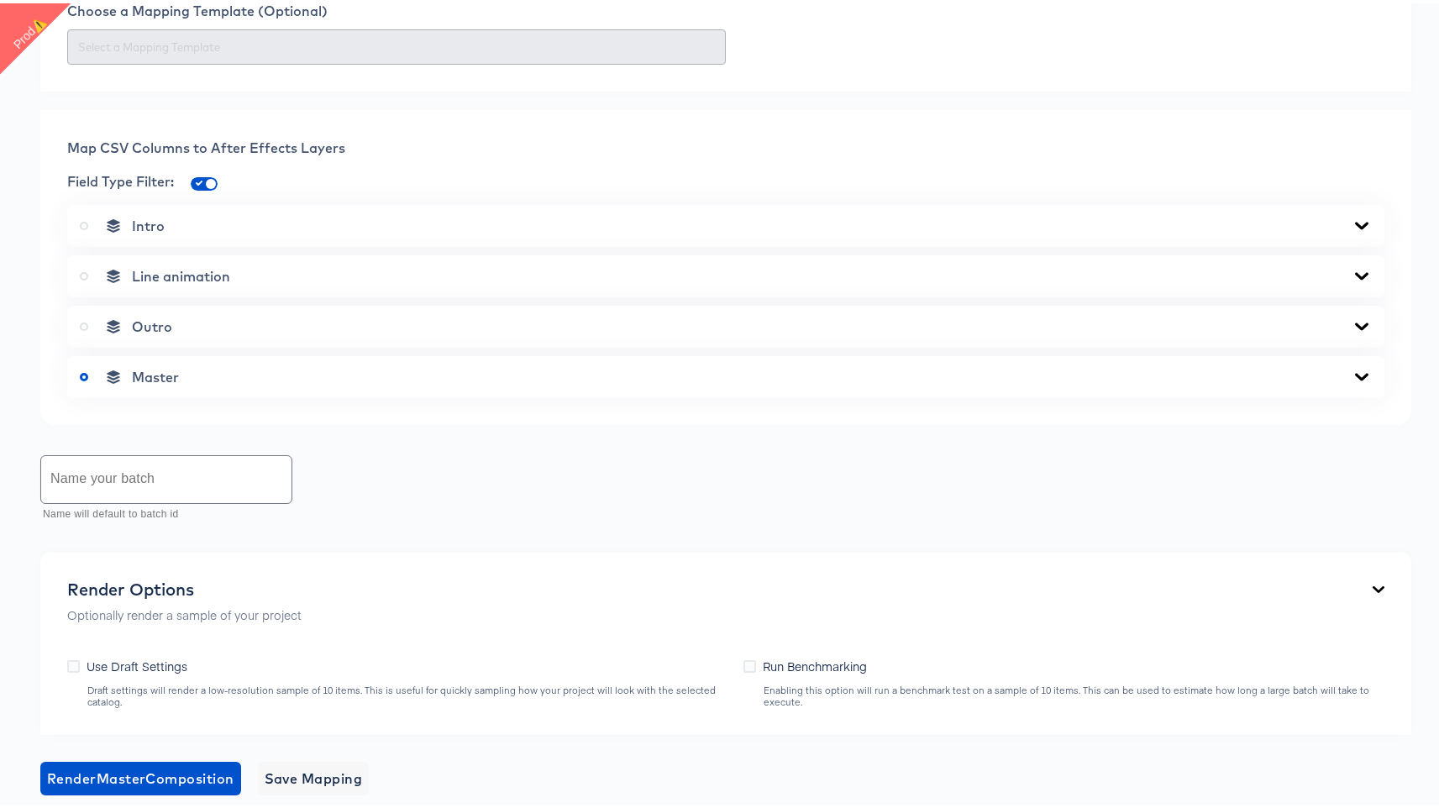
click at [465, 357] on div "Master" at bounding box center [725, 374] width 1317 height 42
click at [455, 374] on div "Master" at bounding box center [726, 373] width 1292 height 17
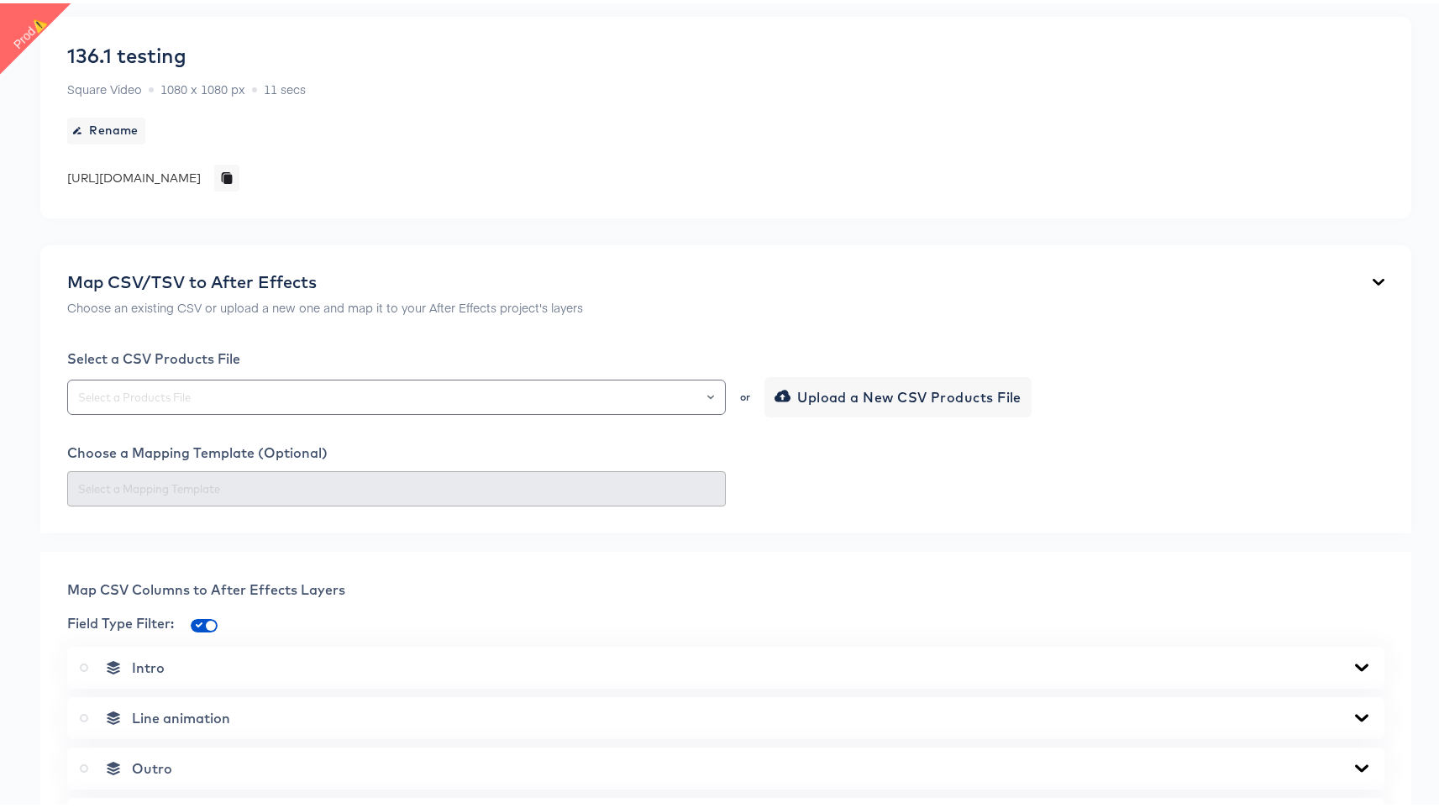
scroll to position [41, 0]
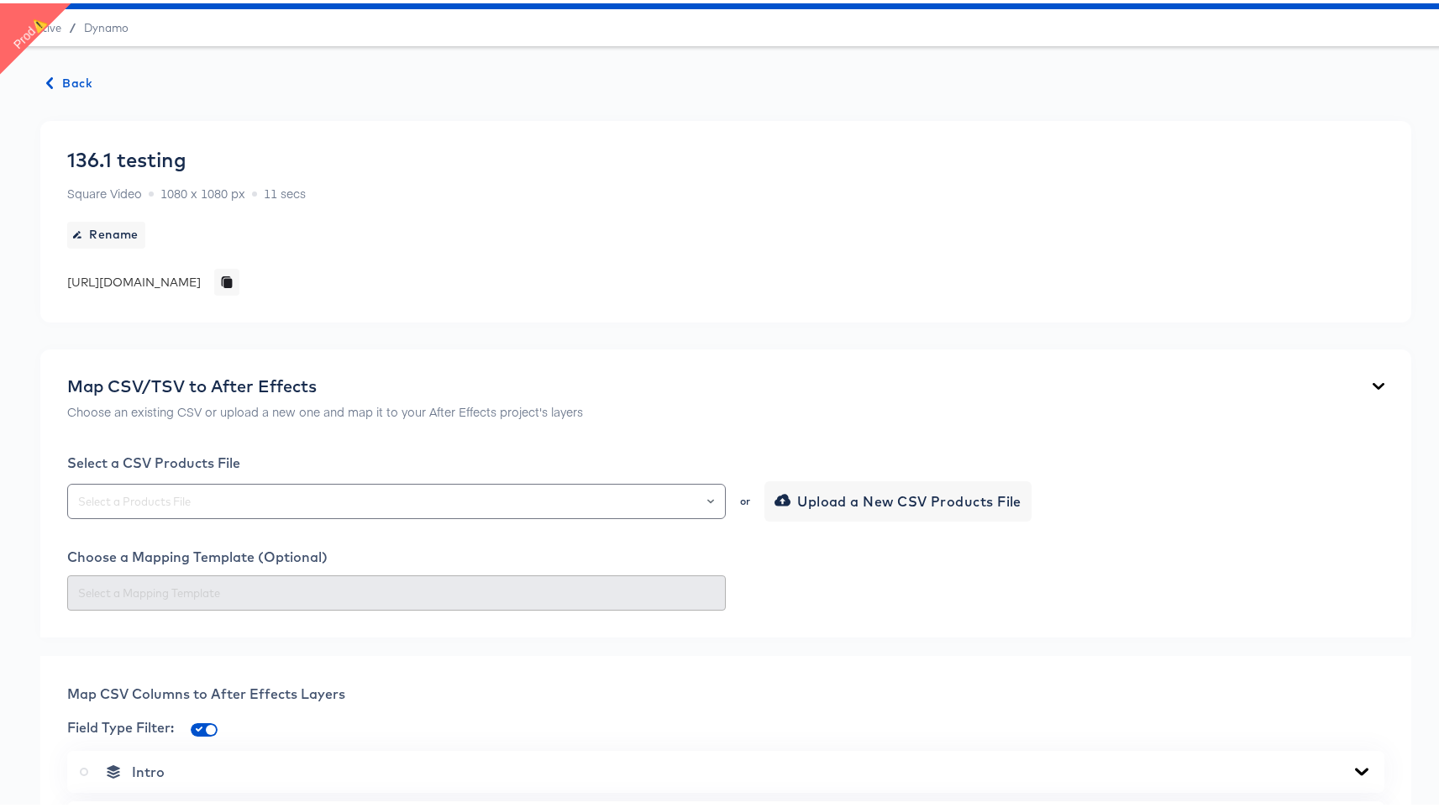
click at [538, 478] on div "or Upload a New CSV Products File" at bounding box center [725, 498] width 1317 height 40
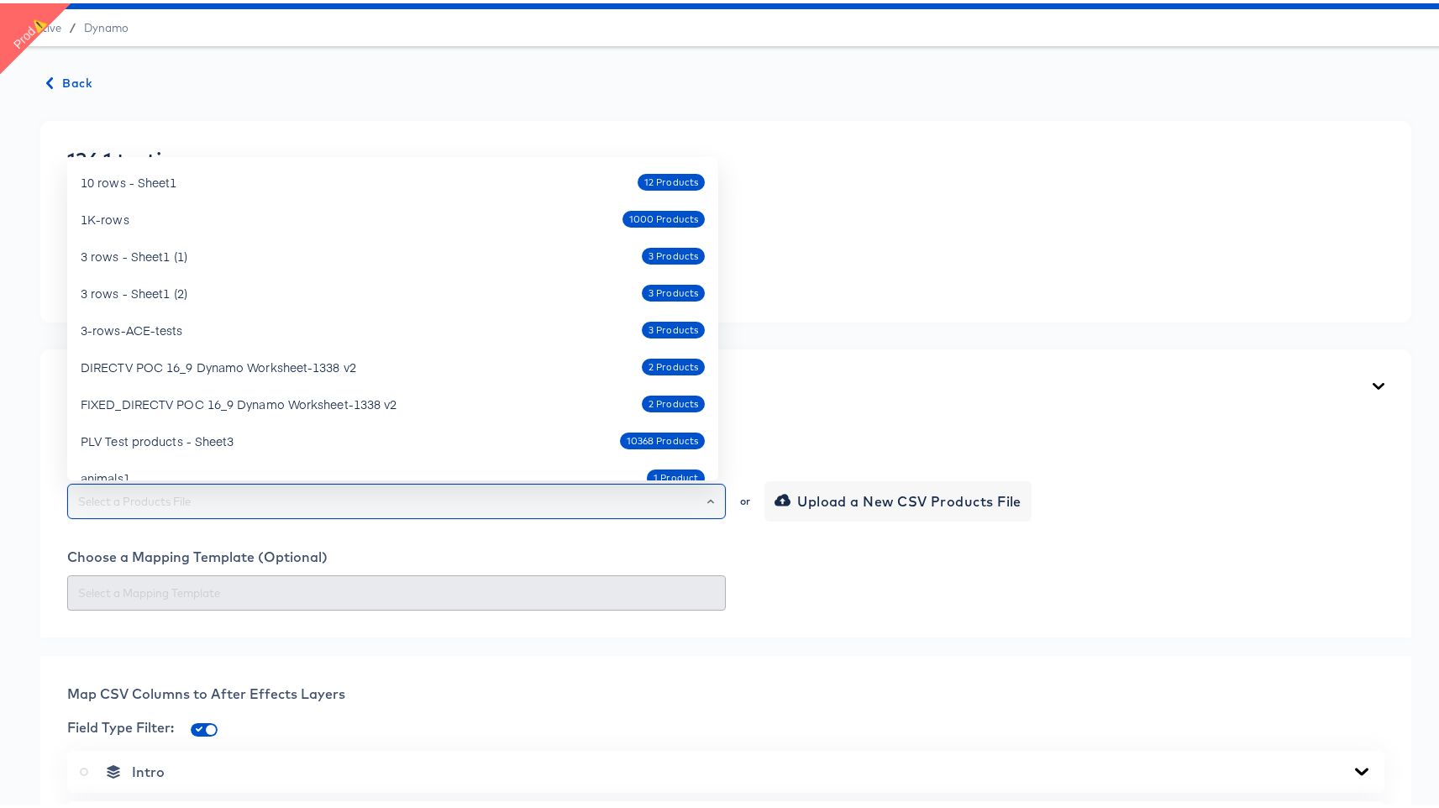
click at [539, 493] on input "text" at bounding box center [397, 498] width 644 height 19
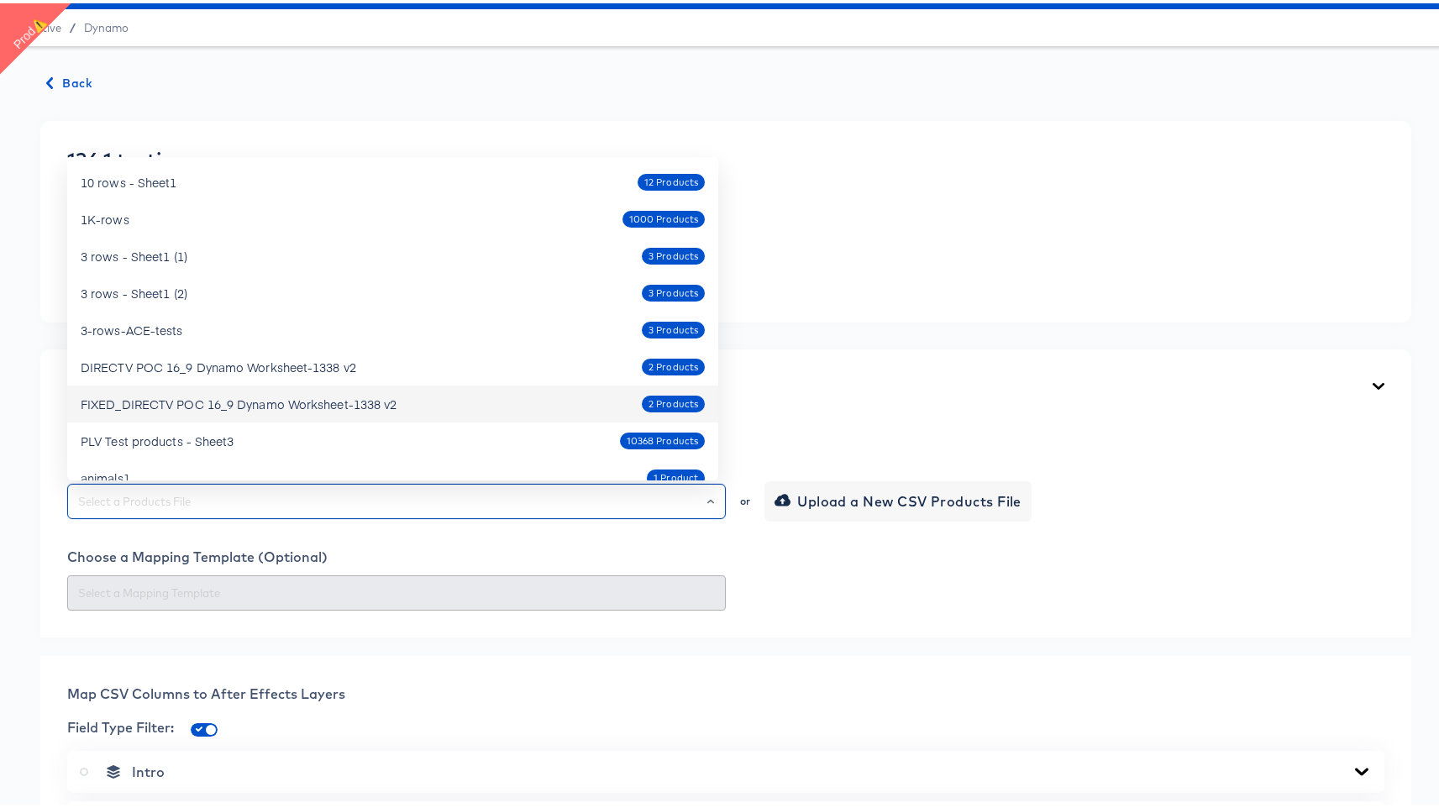
click at [460, 397] on div "FIXED_DIRECTV POC 16_9 Dynamo Worksheet-1338 v2 2 Products" at bounding box center [393, 400] width 624 height 27
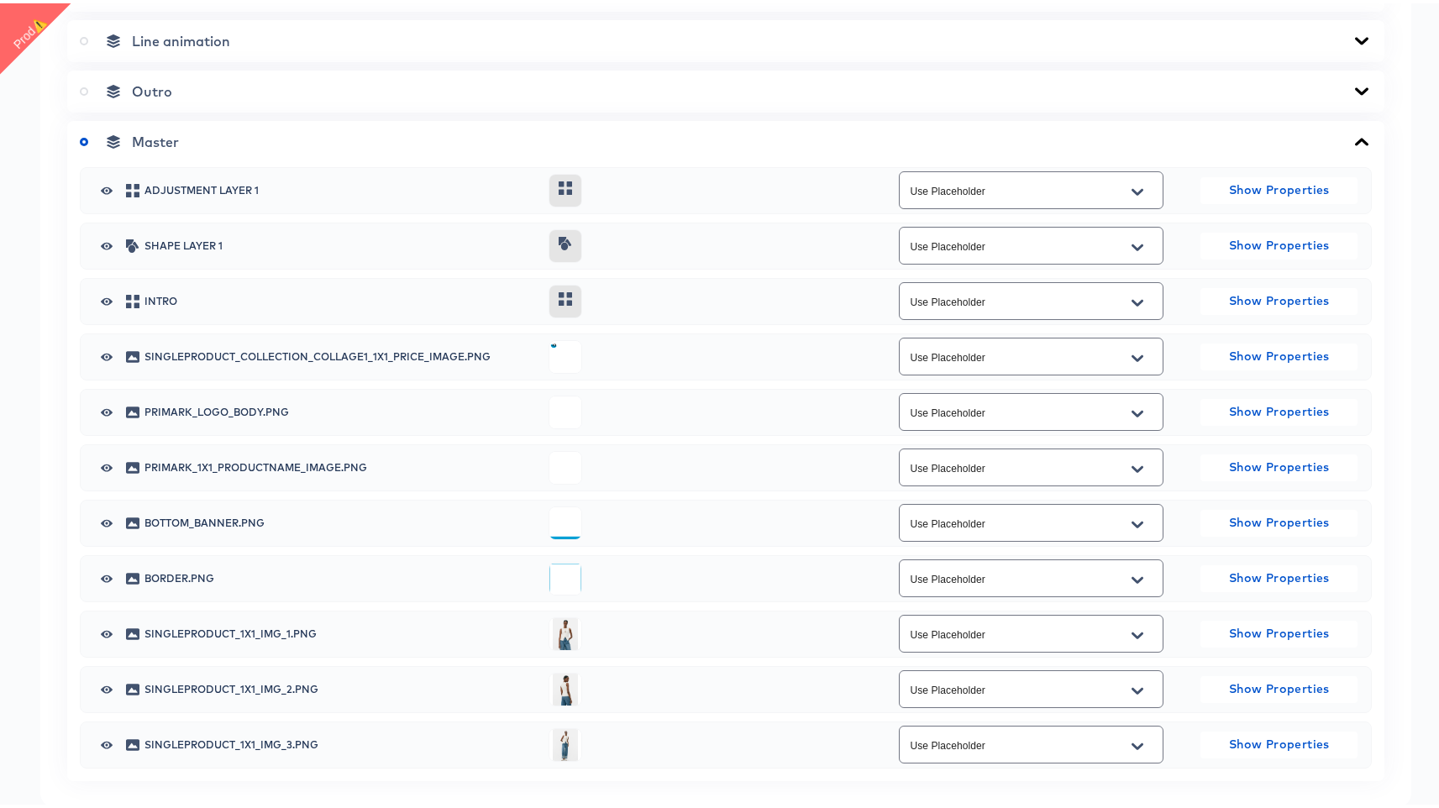
scroll to position [1285, 0]
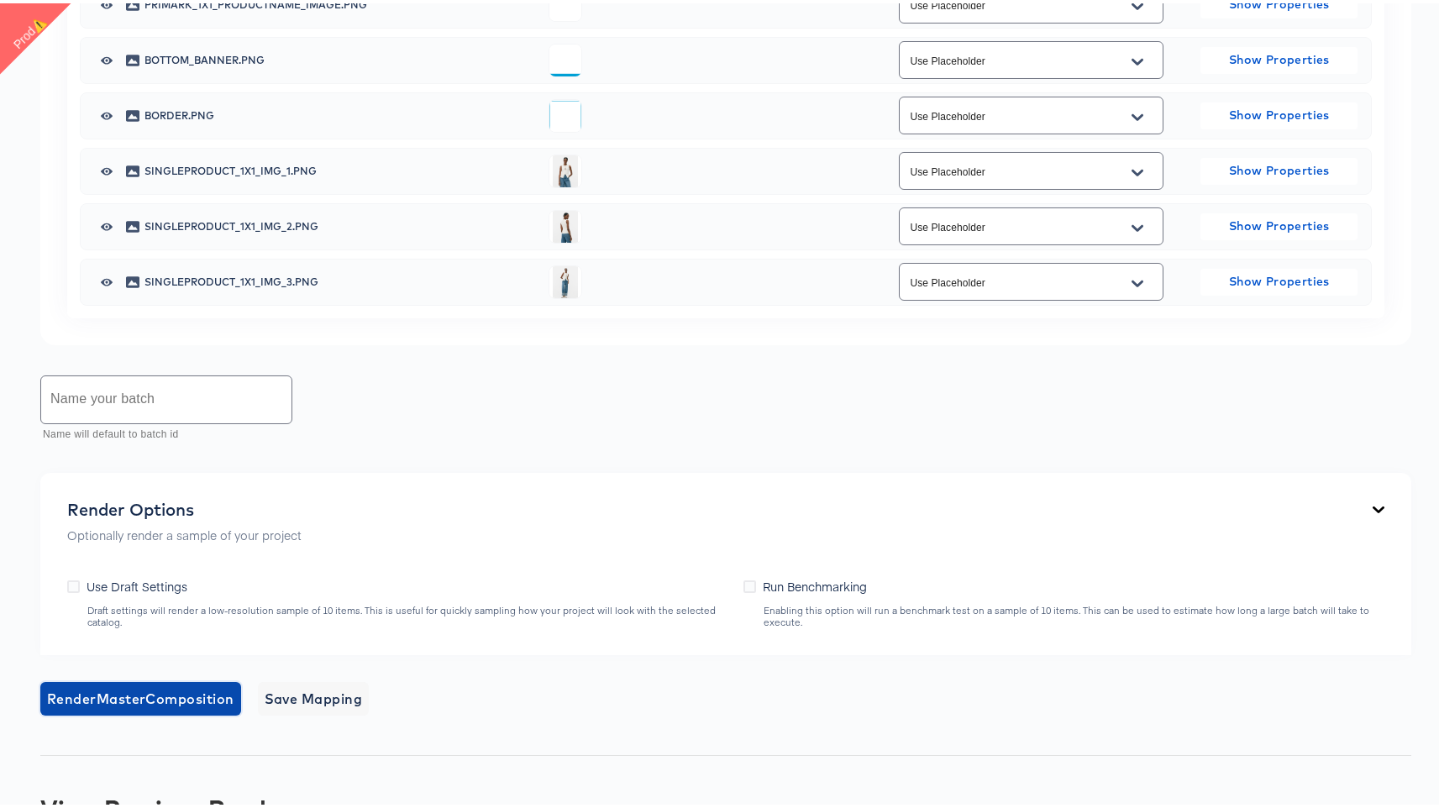
click at [155, 686] on span "Render Master Composition" at bounding box center [140, 696] width 187 height 24
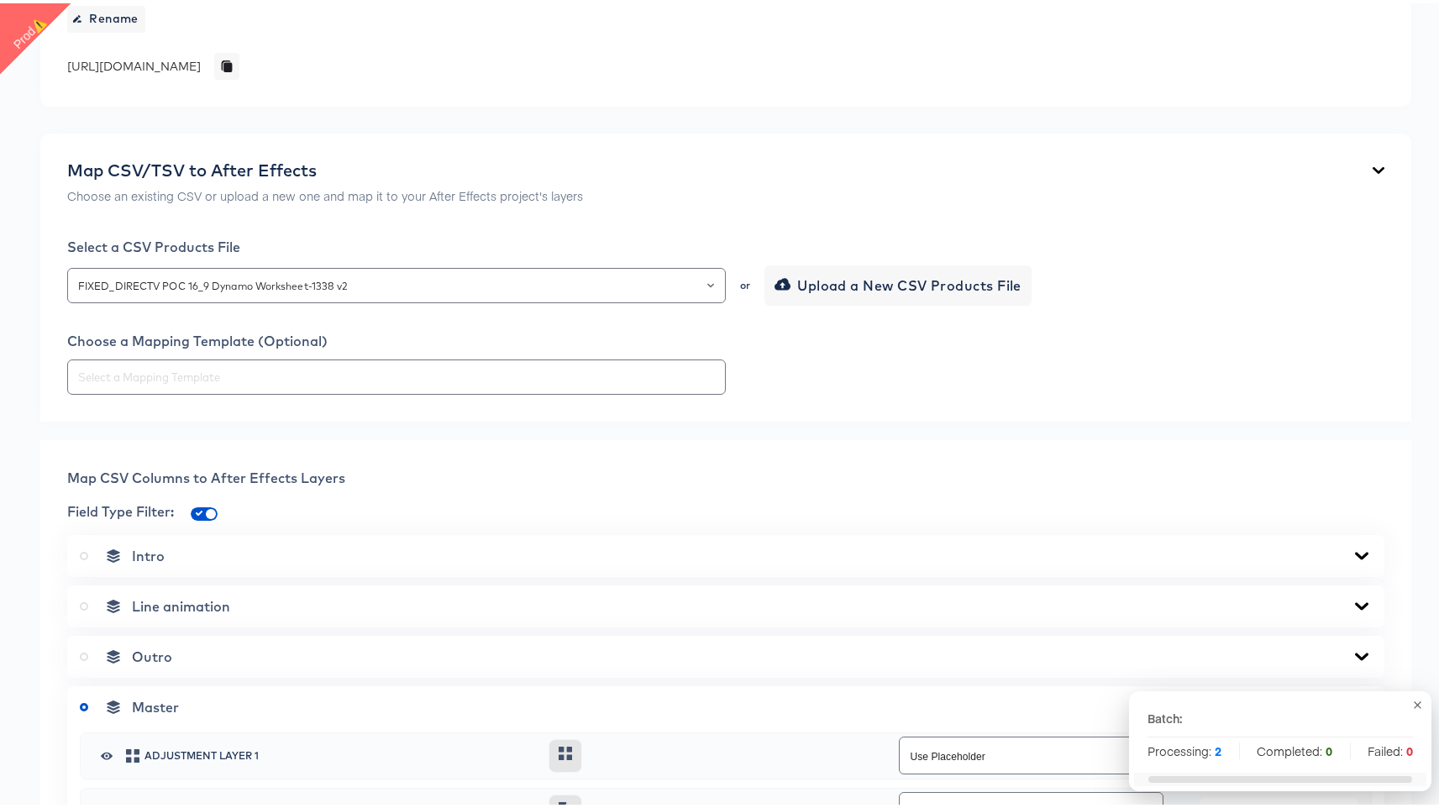
scroll to position [0, 0]
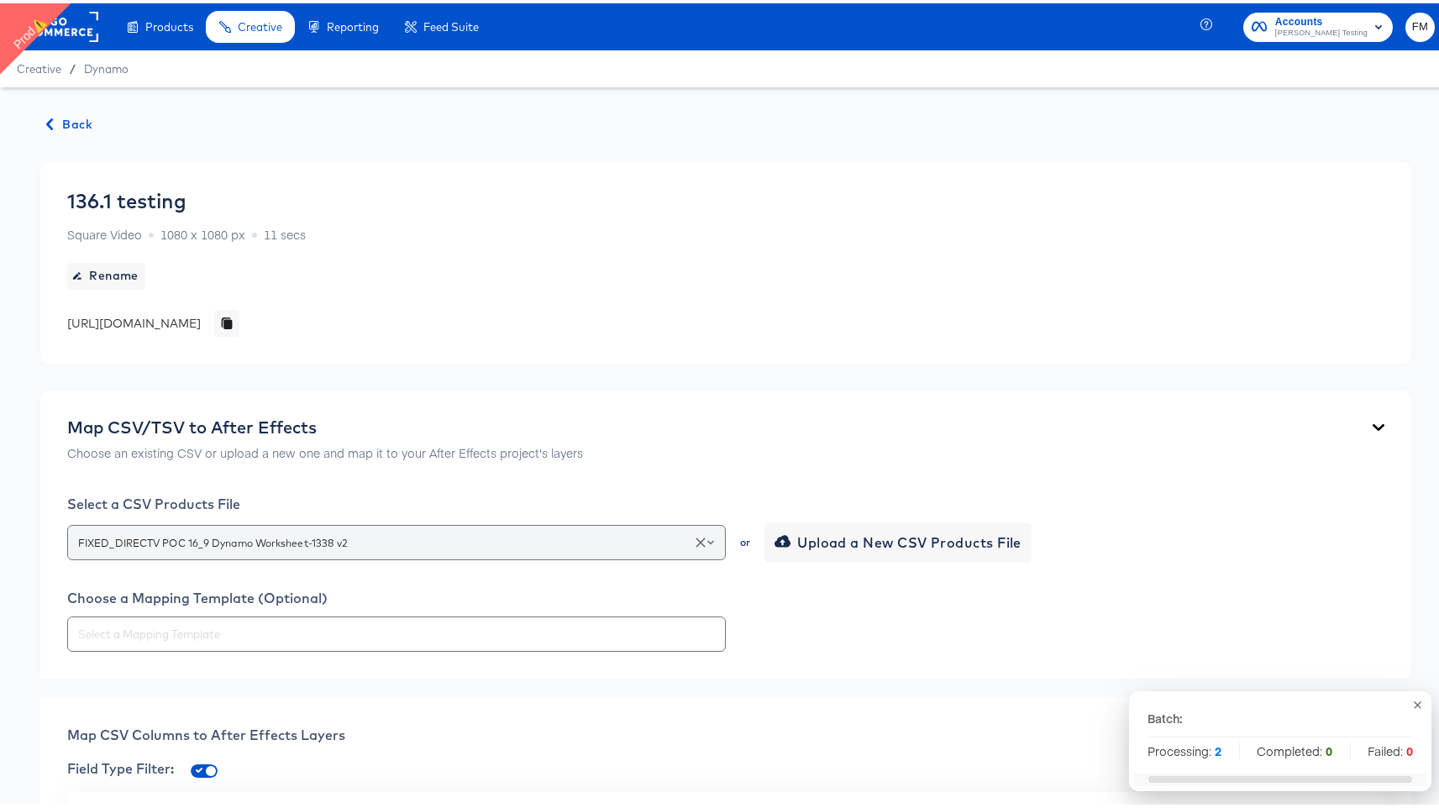
click at [241, 526] on div "FIXED_DIRECTV POC 16_9 Dynamo Worksheet-1338 v2" at bounding box center [396, 539] width 659 height 35
click at [241, 539] on input "FIXED_DIRECTV POC 16_9 Dynamo Worksheet-1338 v2" at bounding box center [397, 539] width 644 height 19
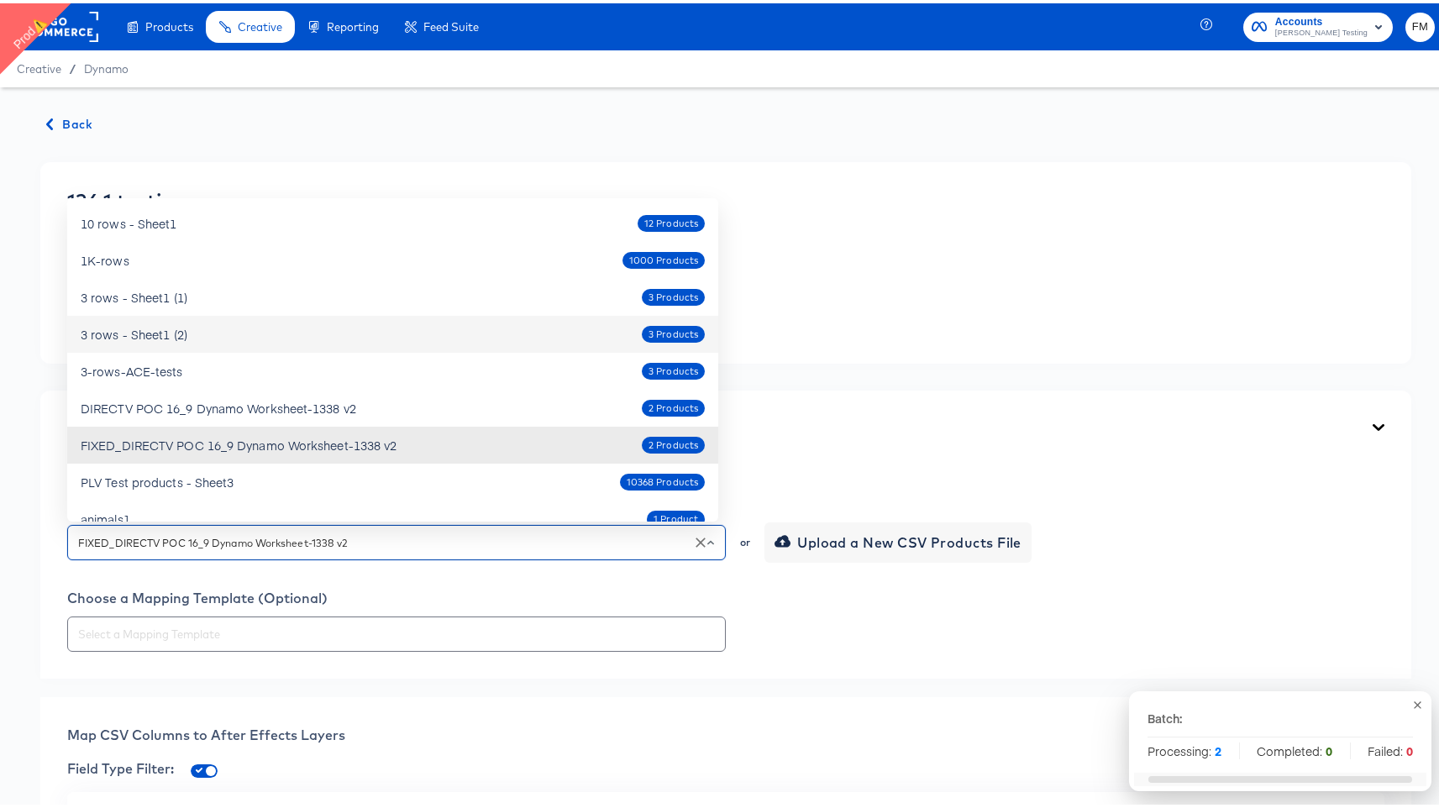
scroll to position [60, 0]
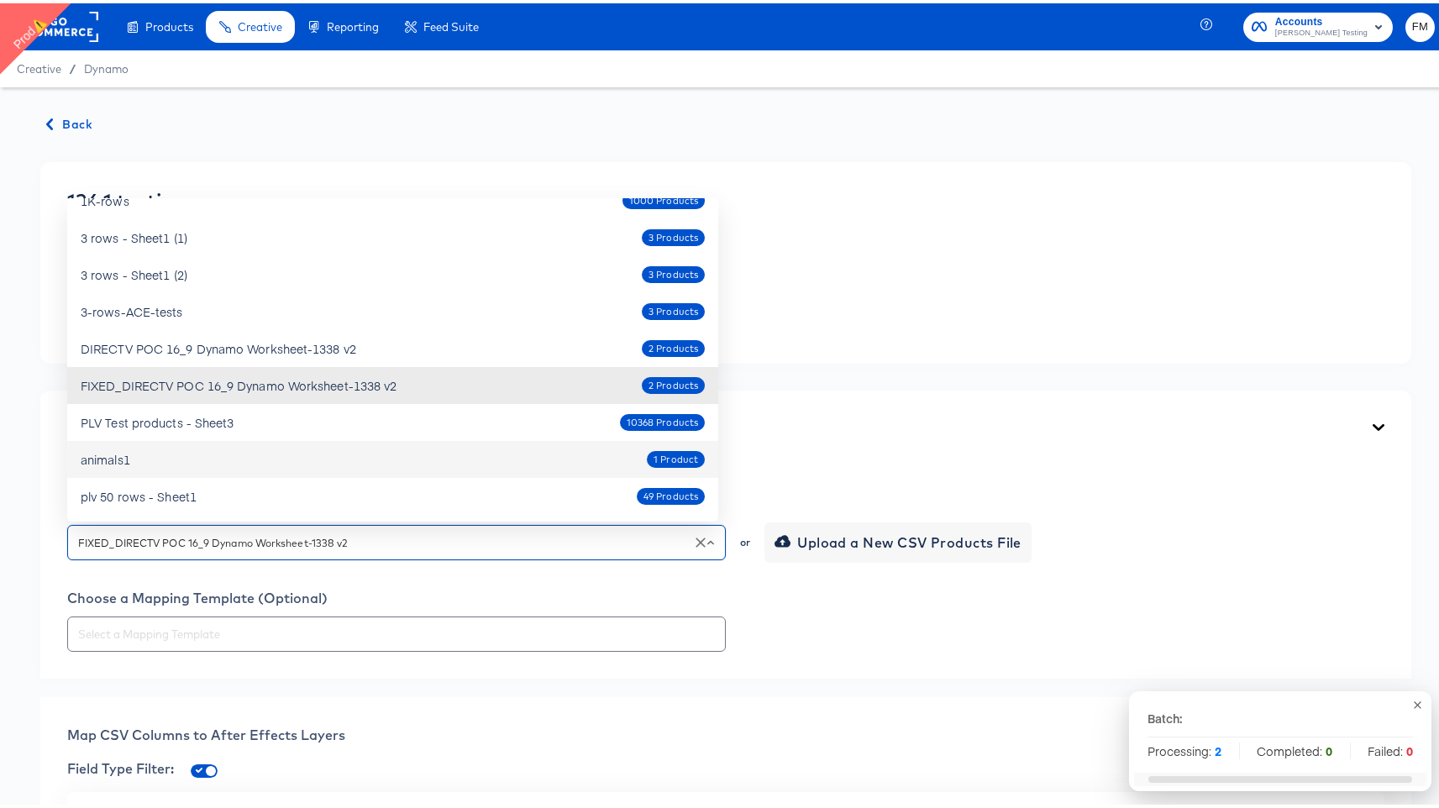
click at [229, 451] on div "animals1 1 Product" at bounding box center [393, 456] width 624 height 27
type input "animals1"
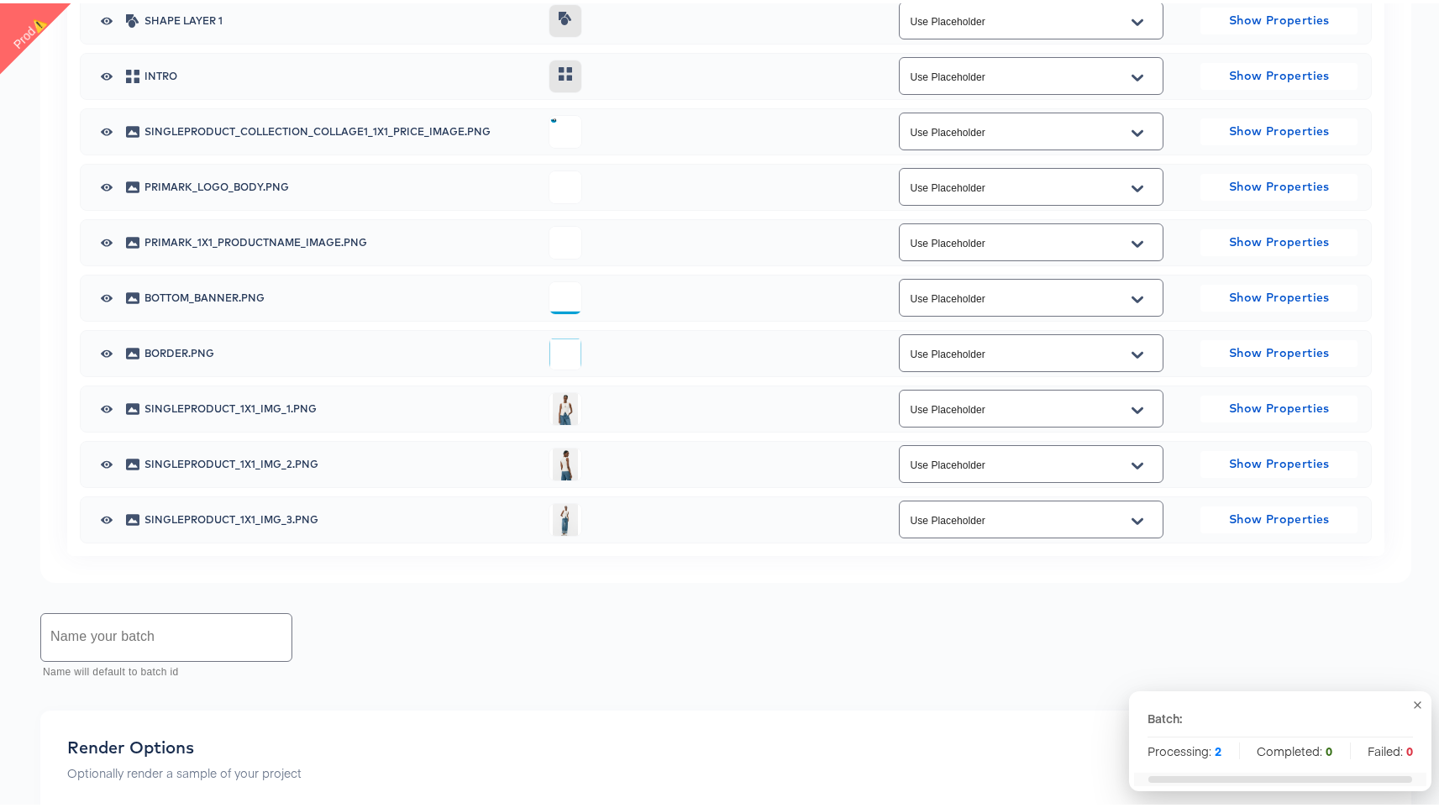
scroll to position [1068, 0]
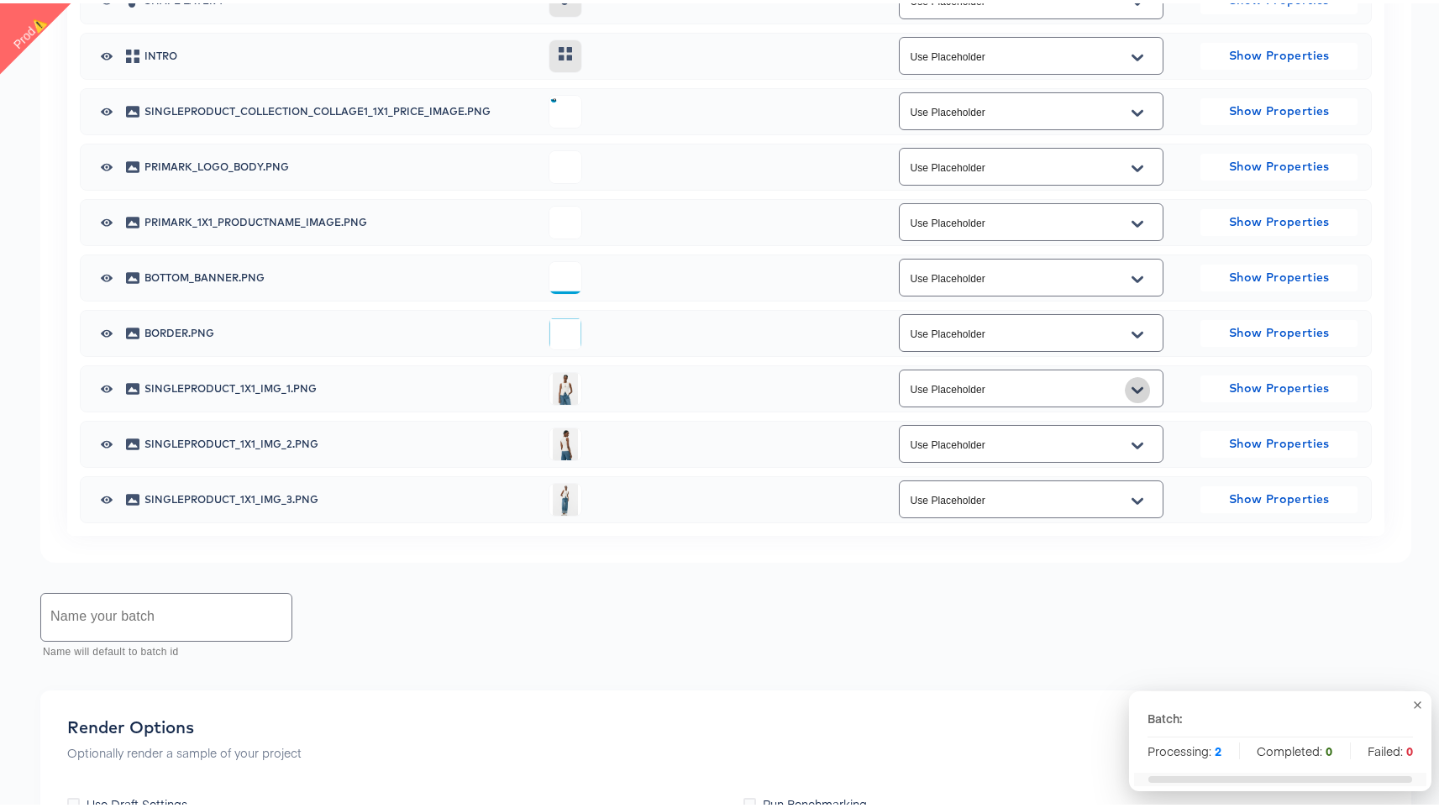
click at [1132, 391] on icon "Open" at bounding box center [1138, 387] width 12 height 13
click at [1066, 456] on li "image" at bounding box center [1021, 454] width 263 height 27
type input "image"
click at [1133, 436] on icon "Open" at bounding box center [1138, 442] width 12 height 13
click at [1092, 516] on li "image" at bounding box center [1021, 509] width 263 height 27
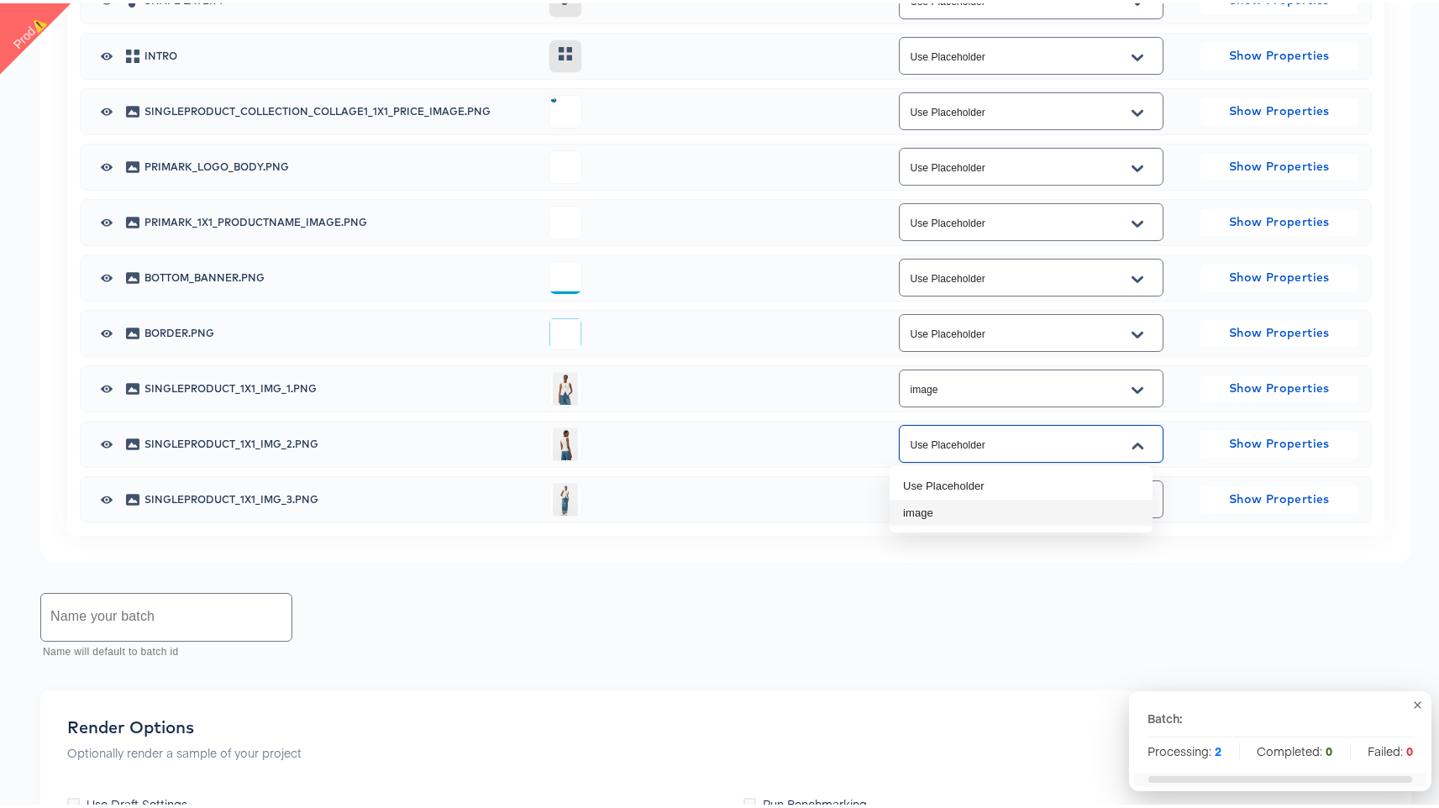
type input "image"
click at [219, 620] on input "text" at bounding box center [166, 614] width 250 height 47
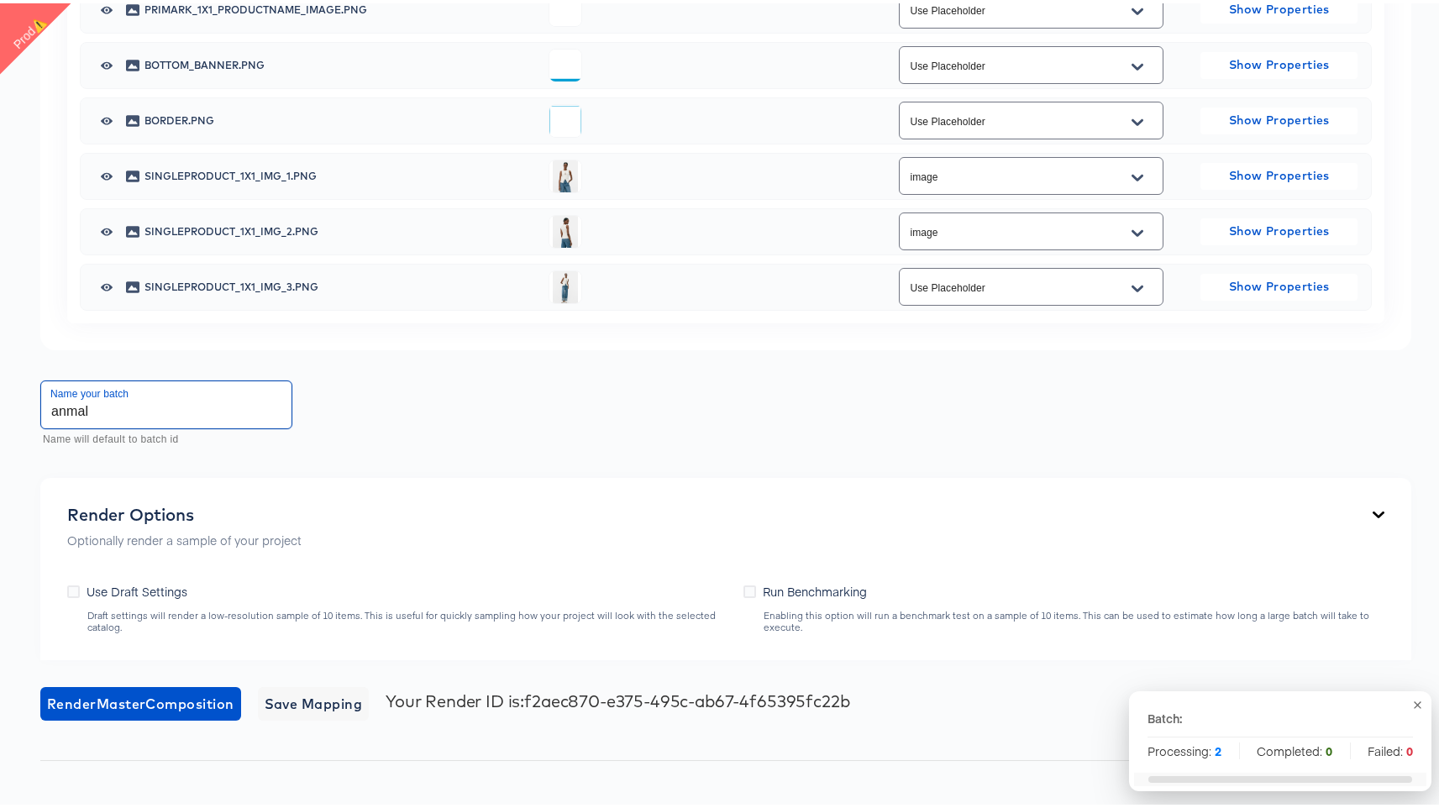
scroll to position [1296, 0]
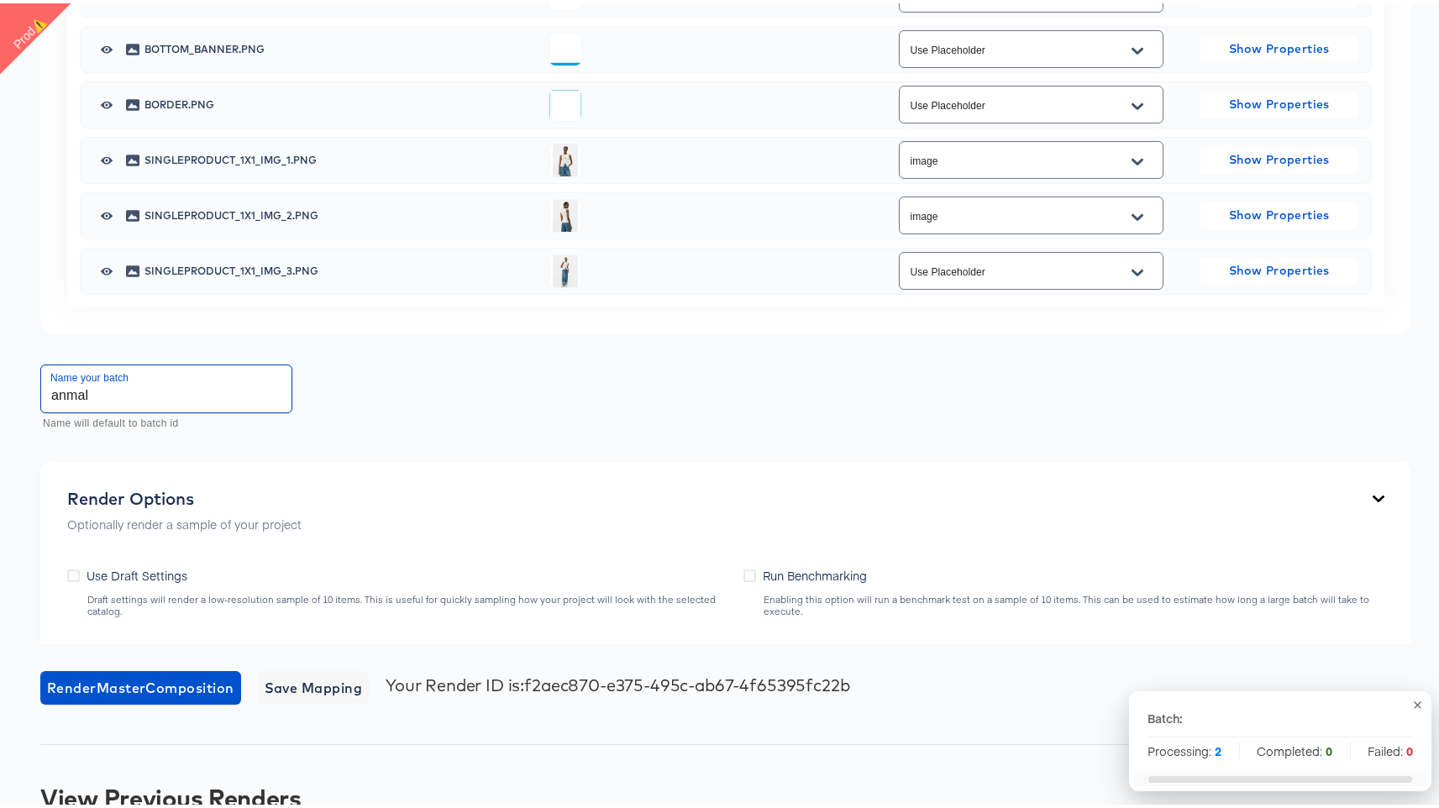
click at [81, 392] on input "anmal" at bounding box center [166, 385] width 250 height 47
click at [76, 391] on input "anmal" at bounding box center [166, 385] width 250 height 47
type input "animal"
click at [166, 678] on span "Render Master Composition" at bounding box center [140, 685] width 187 height 24
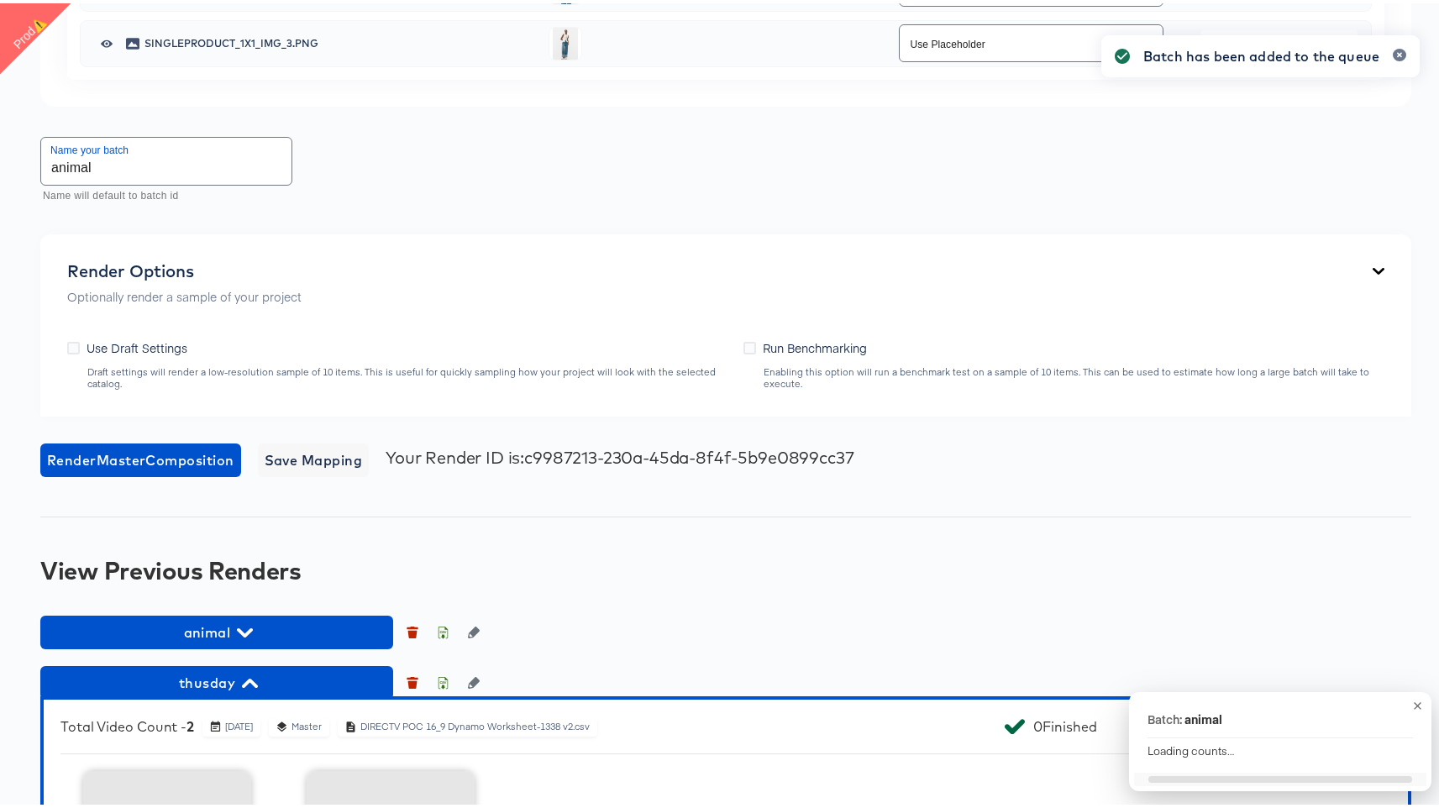
scroll to position [1816, 0]
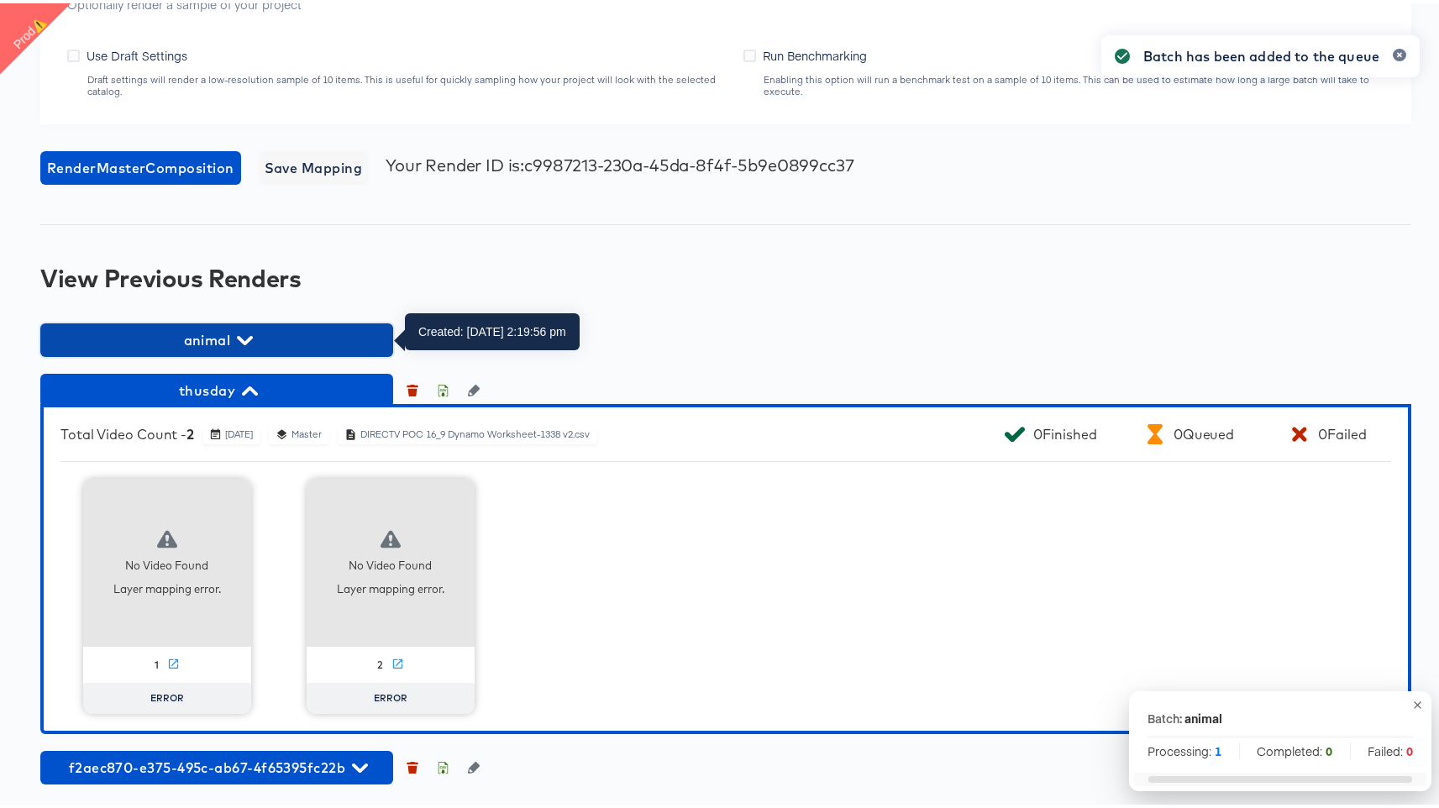
click at [295, 334] on span "animal" at bounding box center [217, 337] width 336 height 24
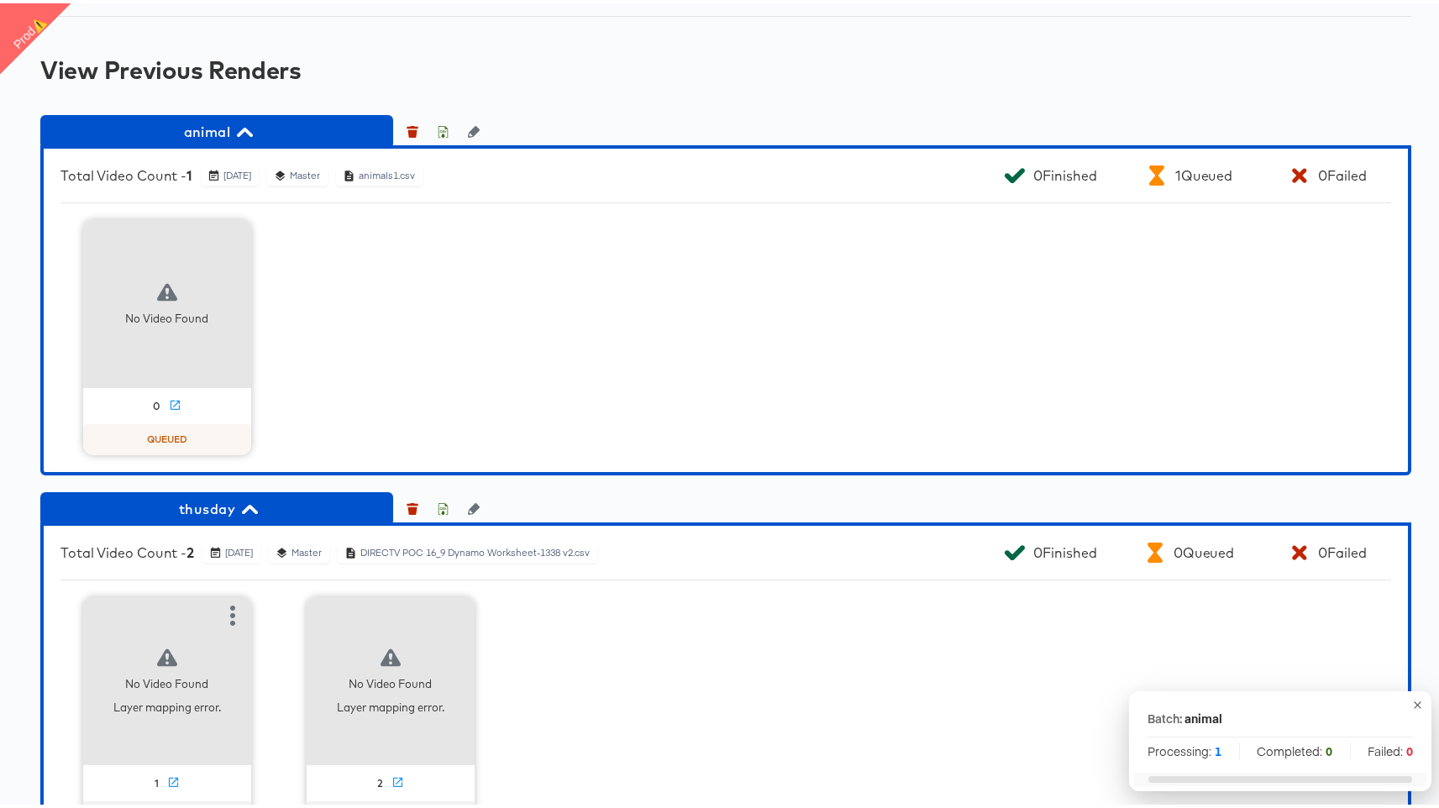
scroll to position [2106, 0]
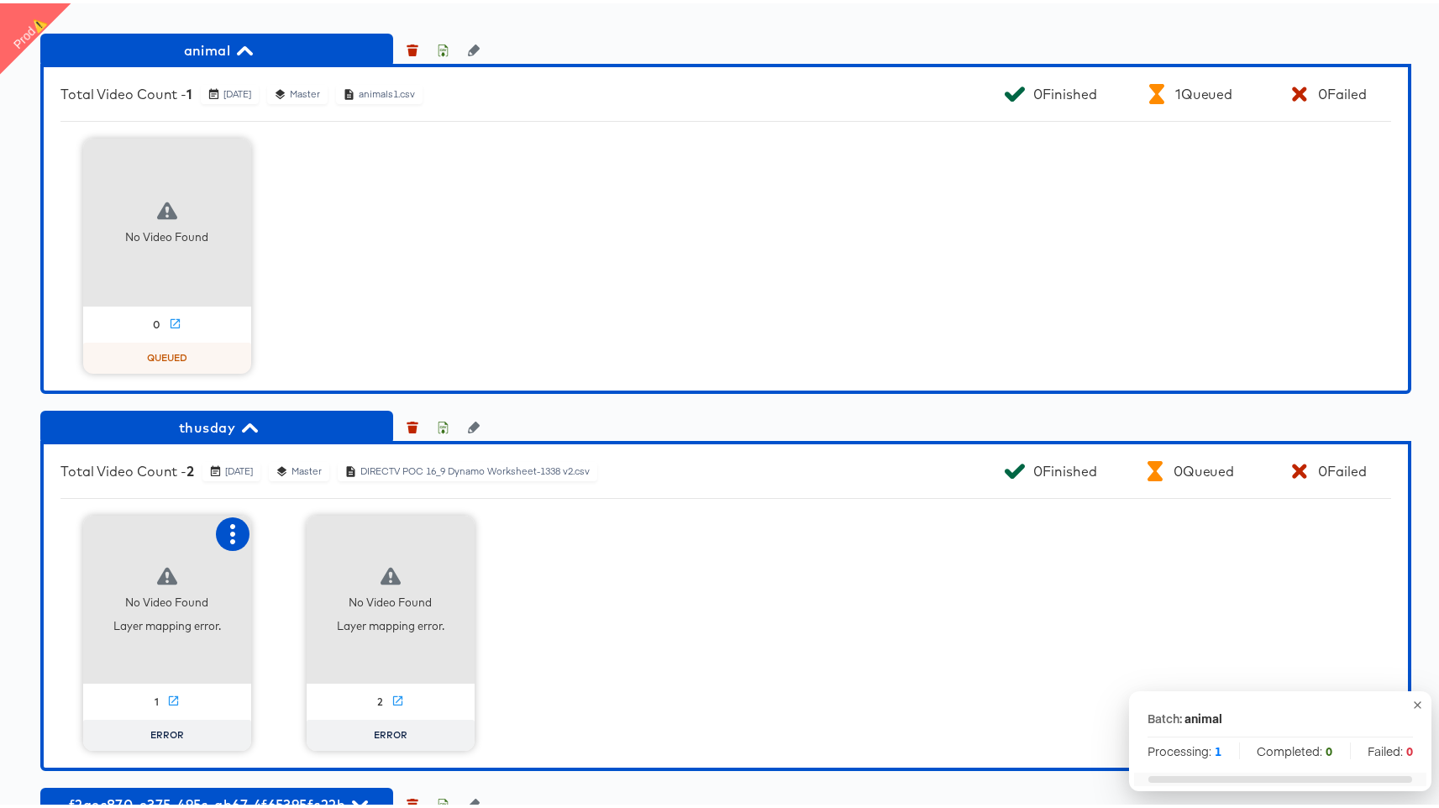
click at [223, 530] on icon "button" at bounding box center [233, 531] width 20 height 20
click at [300, 552] on div "Fix mapping" at bounding box center [316, 563] width 126 height 34
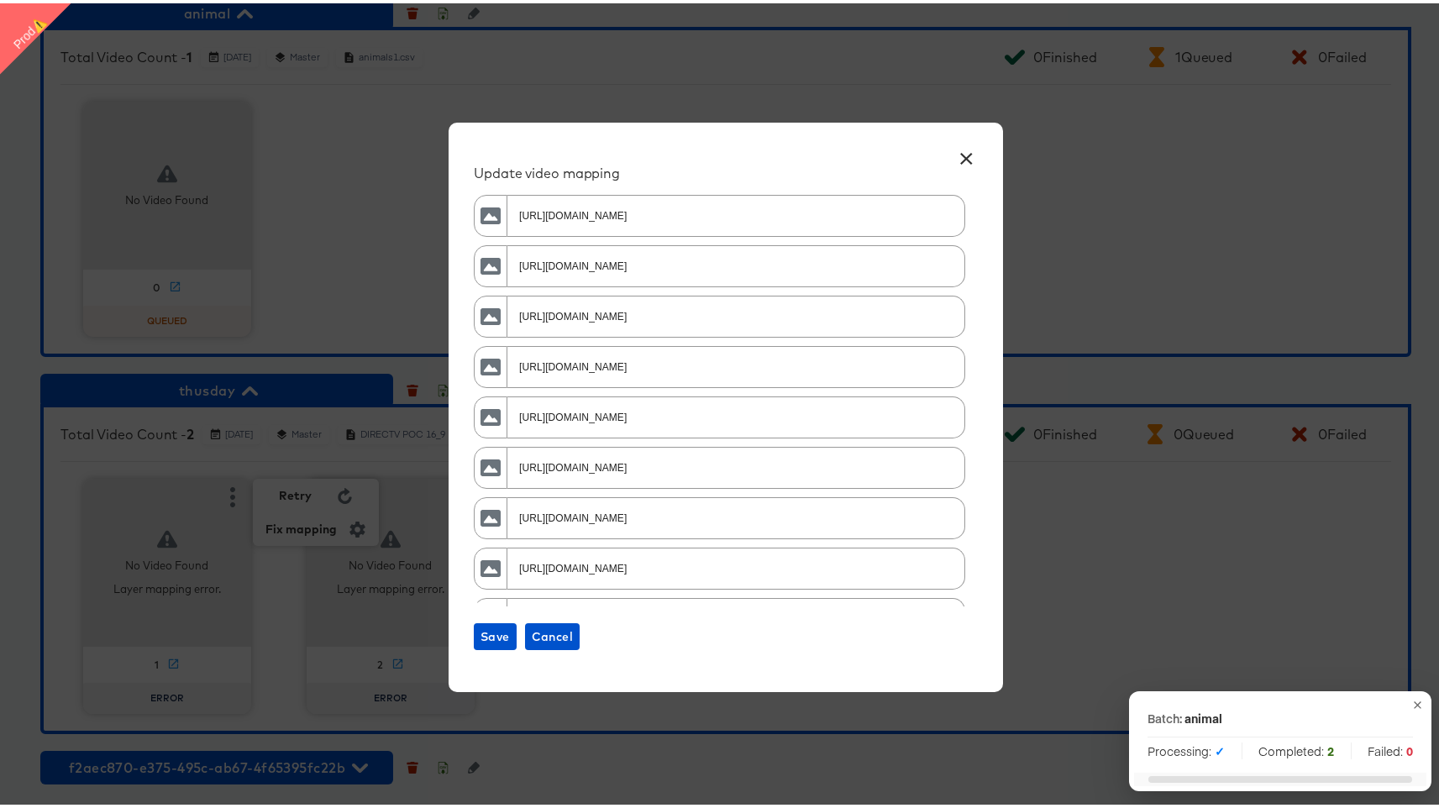
scroll to position [185, 0]
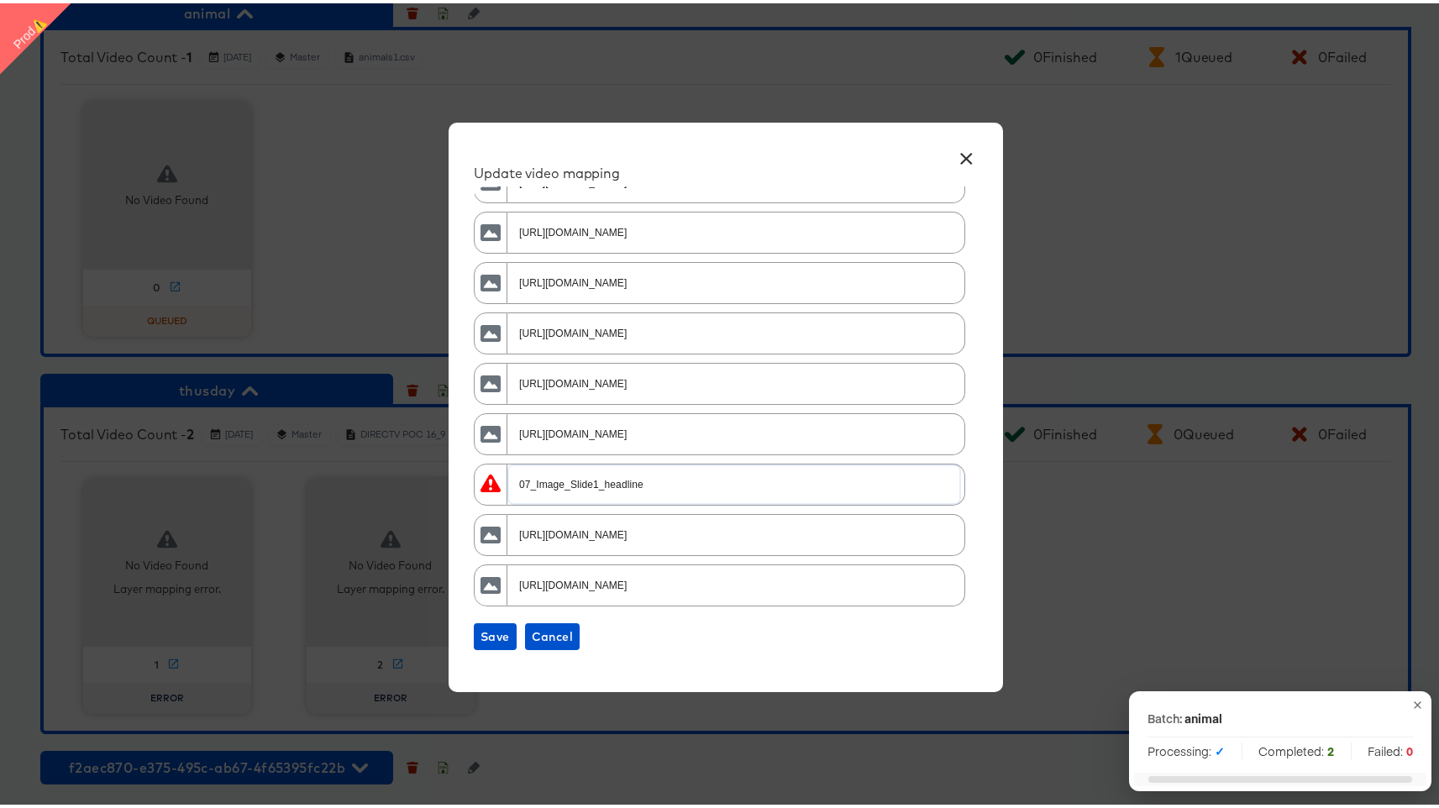
click at [675, 483] on input "07_Image_Slide1_headline" at bounding box center [734, 474] width 450 height 36
click at [766, 533] on input "[URL][DOMAIN_NAME]" at bounding box center [734, 525] width 450 height 36
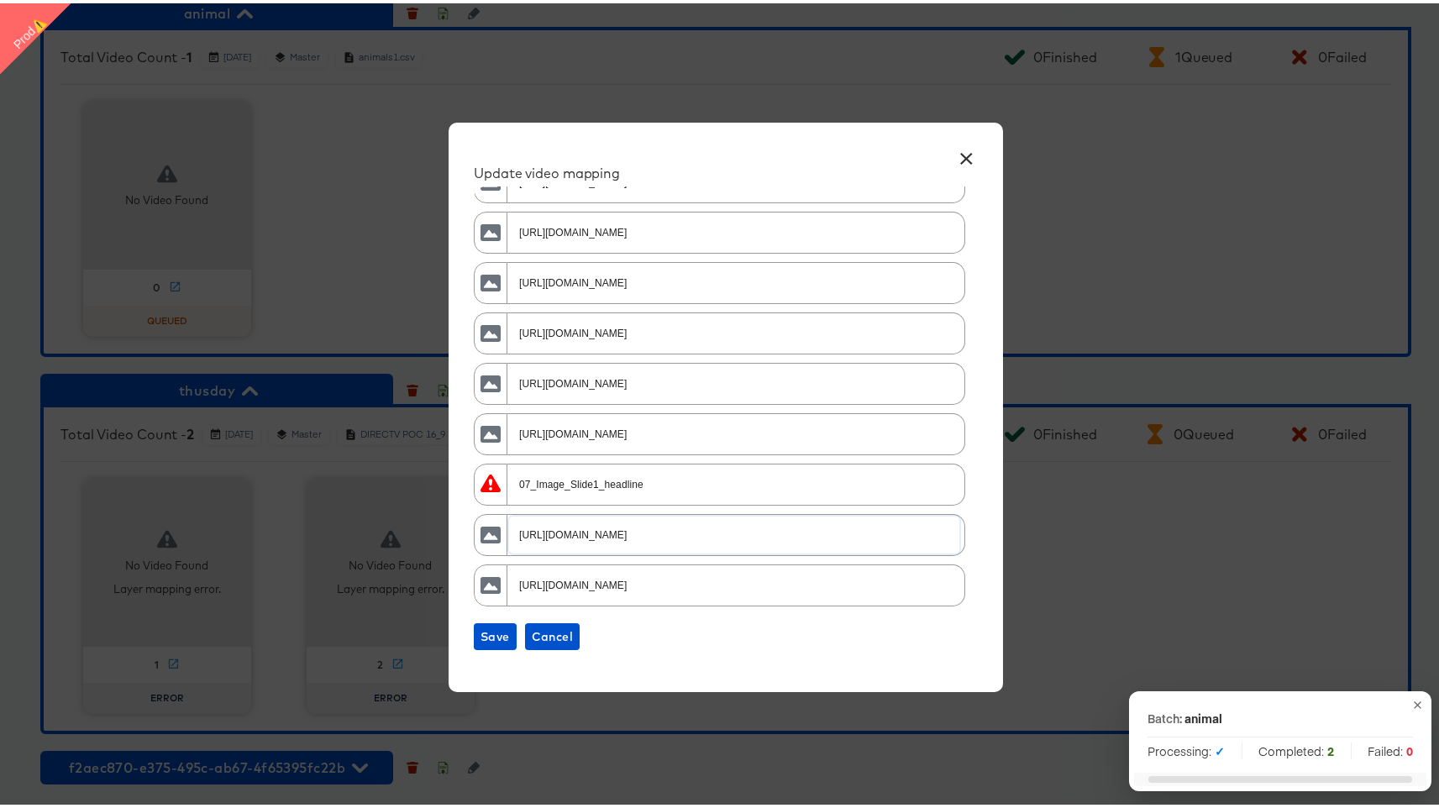
click at [766, 533] on input "[URL][DOMAIN_NAME]" at bounding box center [734, 525] width 450 height 36
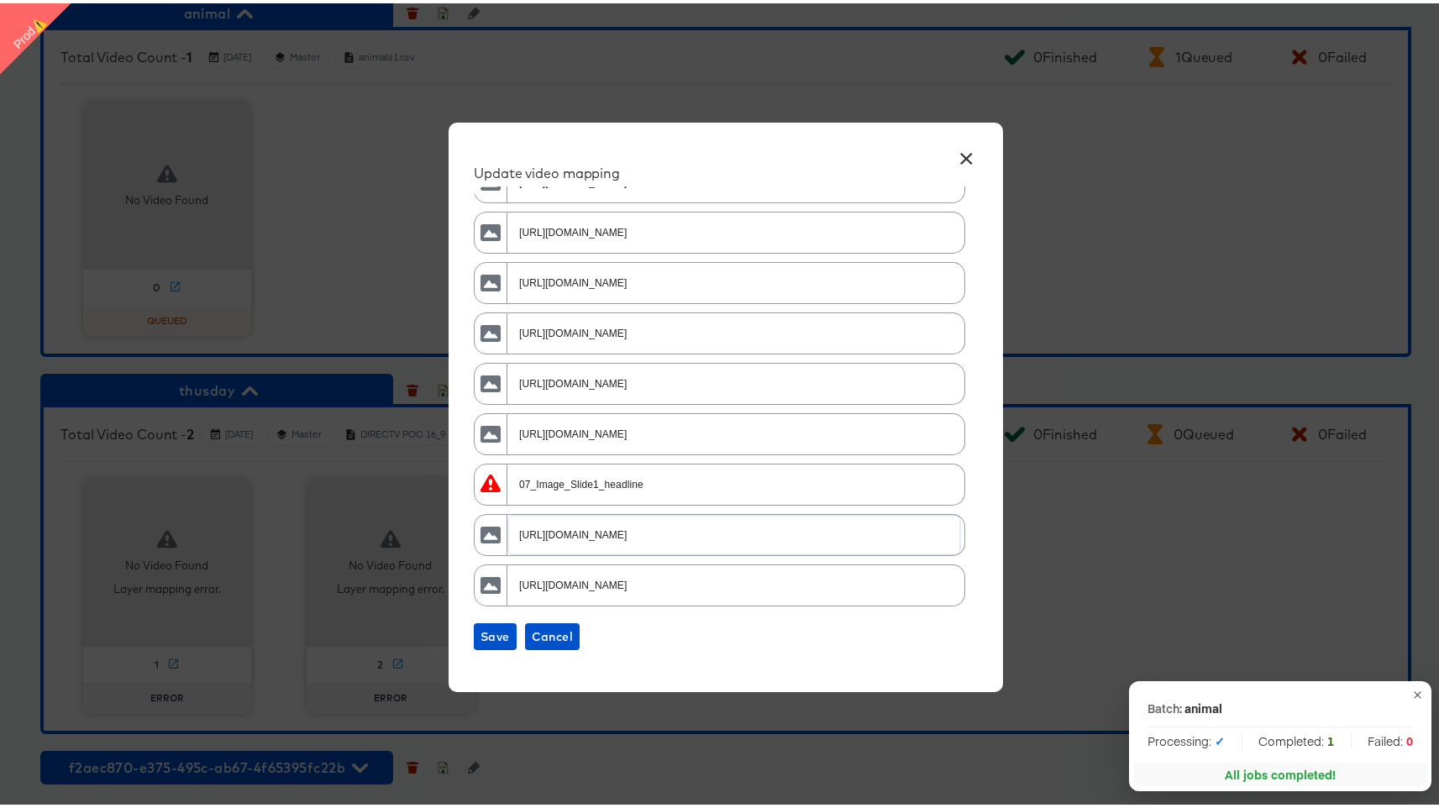
click at [776, 476] on input "07_Image_Slide1_headline" at bounding box center [734, 474] width 450 height 36
paste input "[URL][DOMAIN_NAME]"
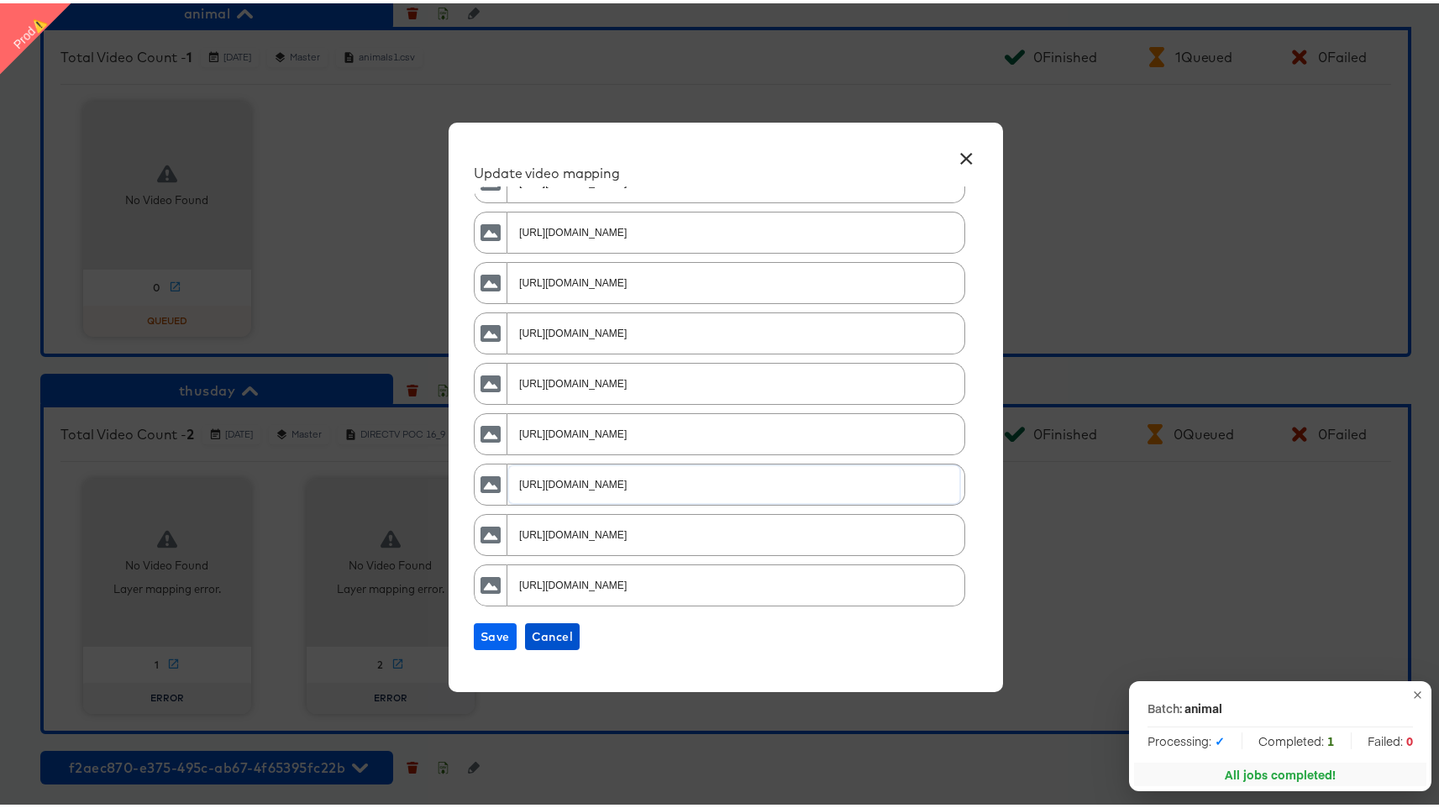
type input "[URL][DOMAIN_NAME]"
click at [494, 632] on span "Save" at bounding box center [495, 633] width 29 height 21
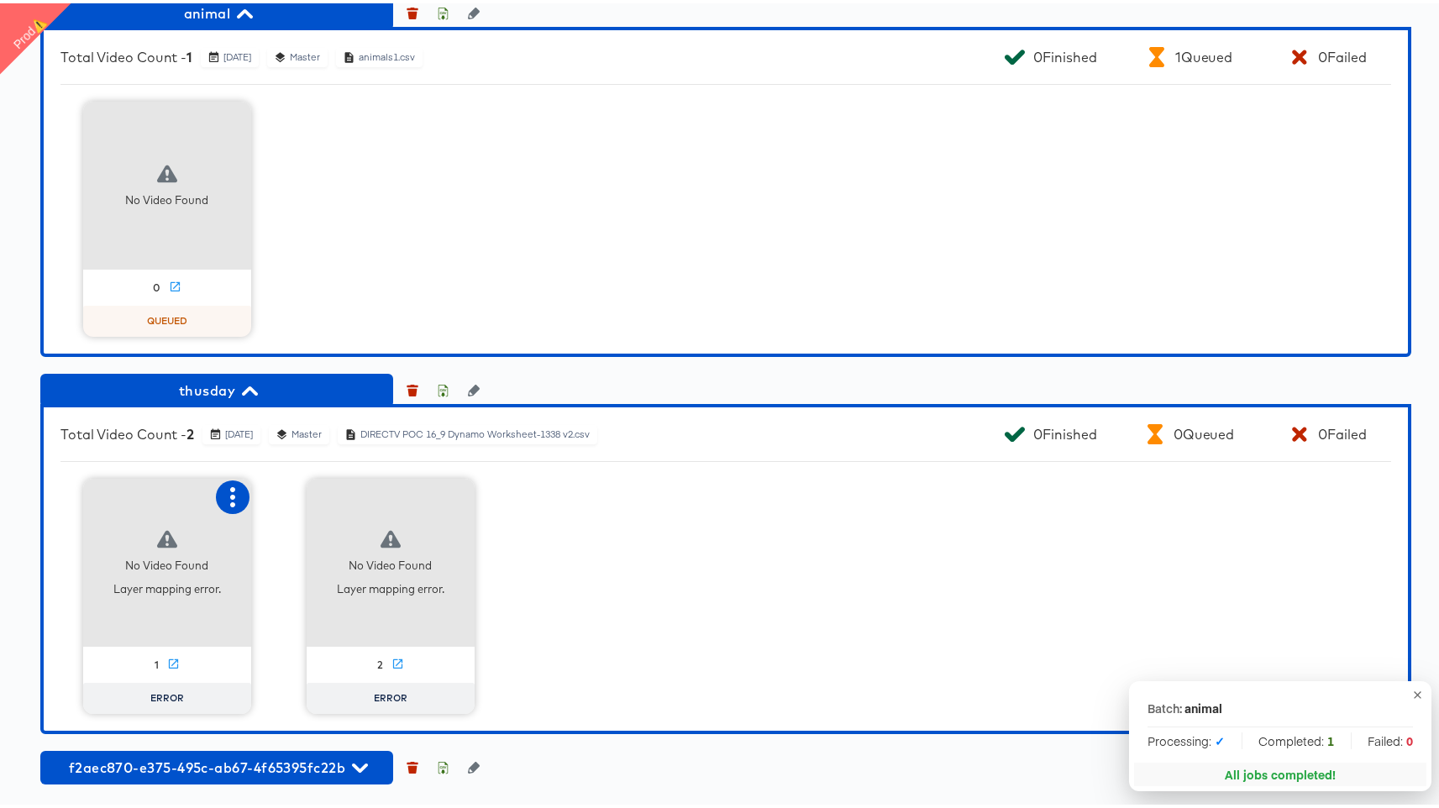
click at [229, 489] on icon "button" at bounding box center [233, 494] width 20 height 20
click at [307, 500] on div "Retry" at bounding box center [316, 492] width 126 height 34
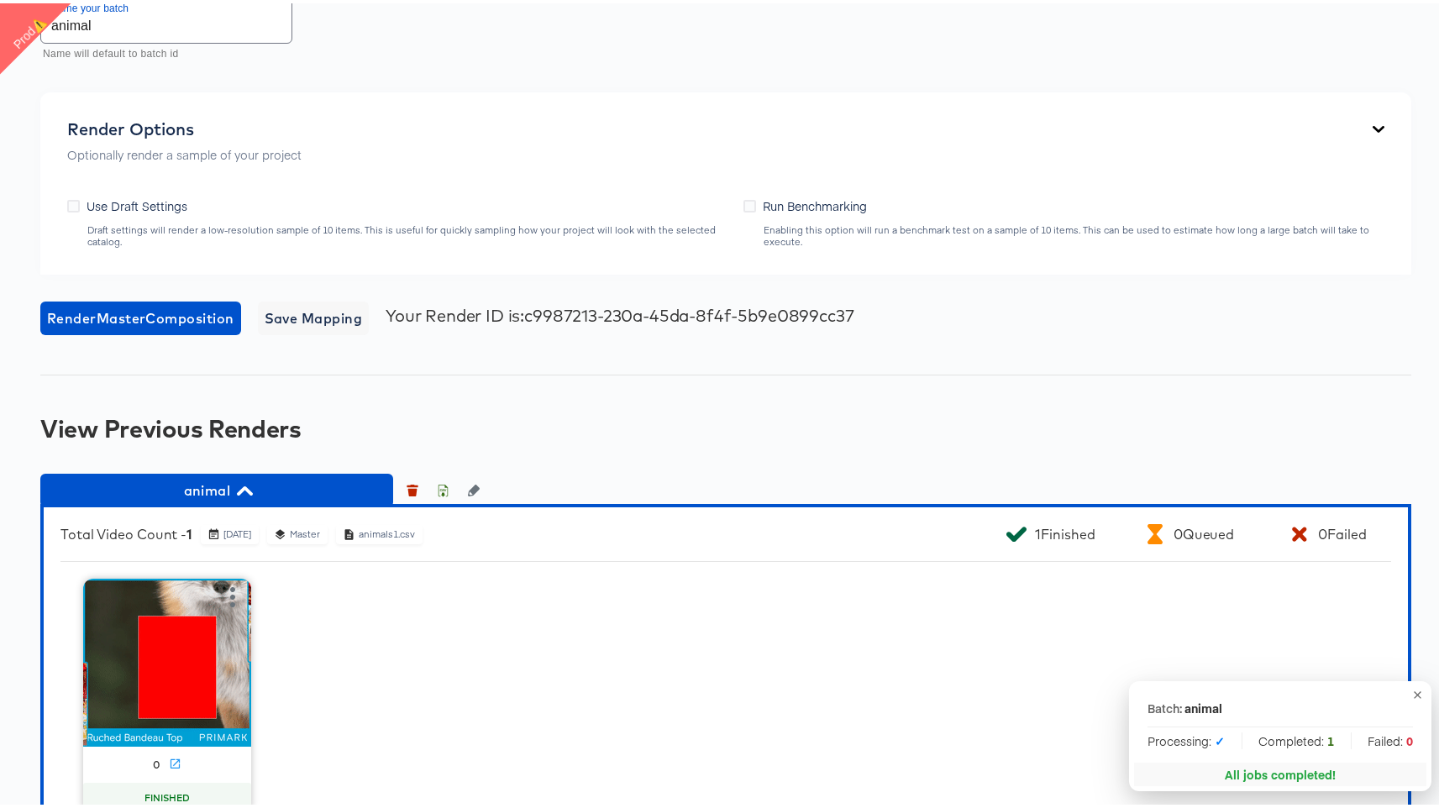
scroll to position [2143, 0]
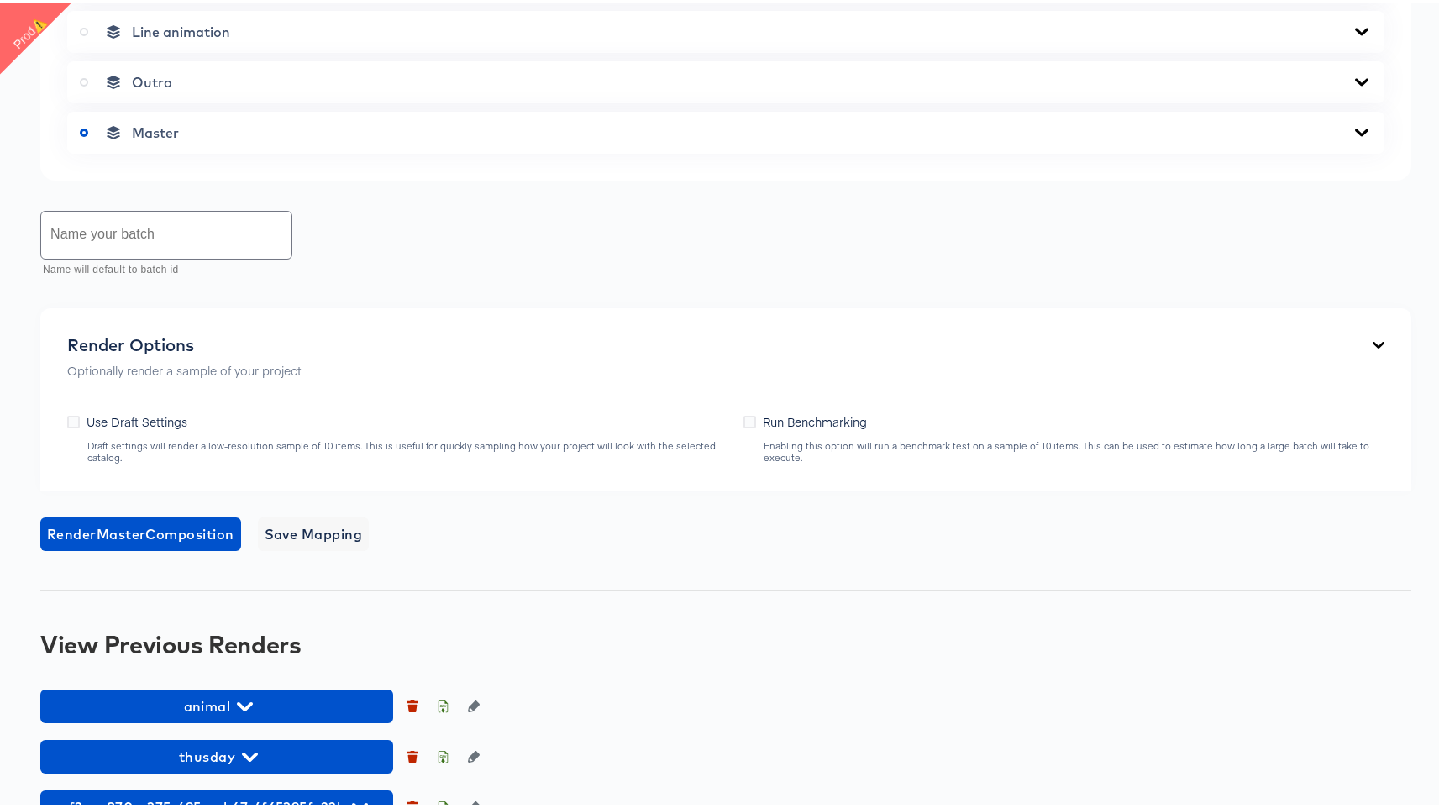
scroll to position [866, 0]
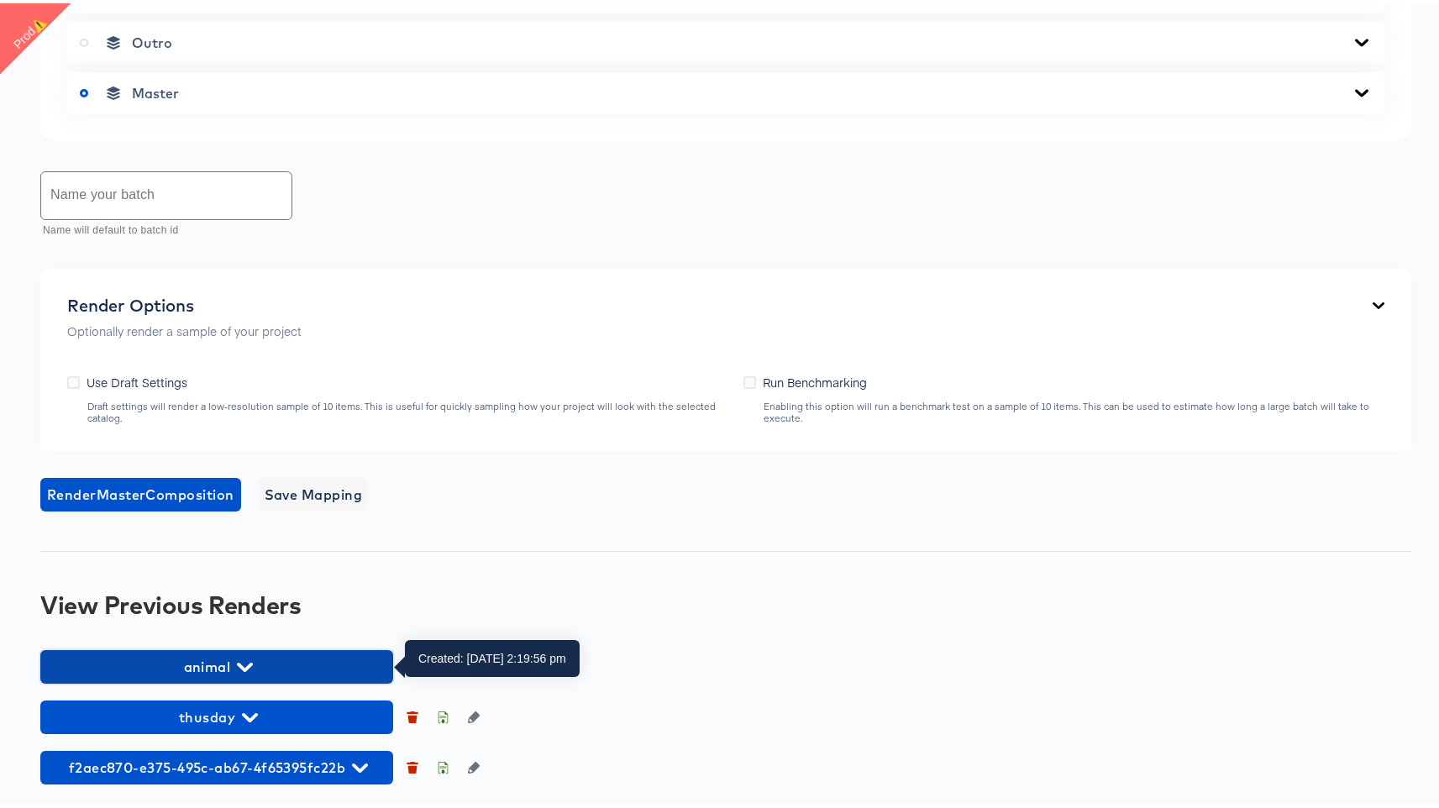
click at [244, 649] on button "animal" at bounding box center [216, 664] width 353 height 34
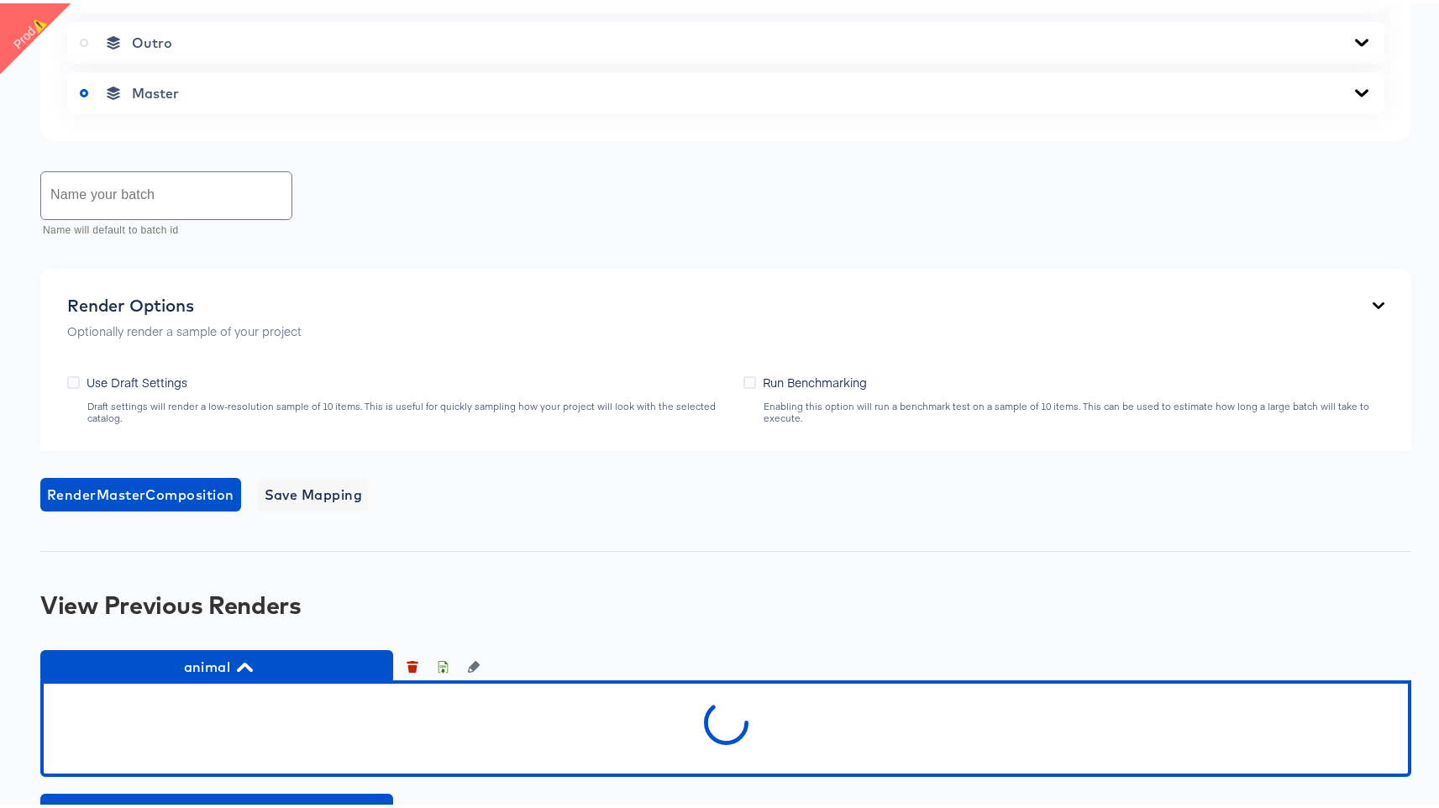
scroll to position [959, 0]
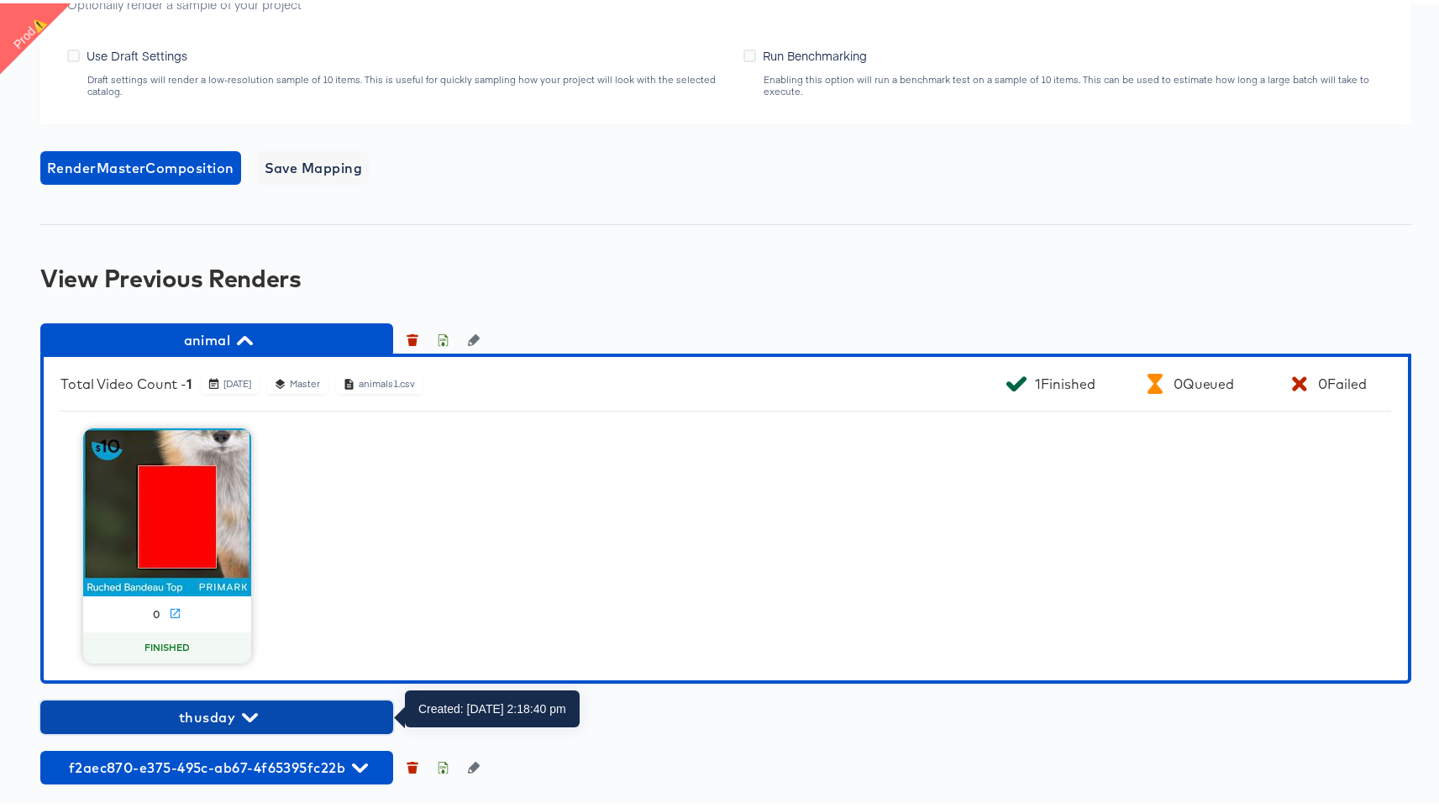
click at [238, 702] on span "thusday" at bounding box center [217, 714] width 336 height 24
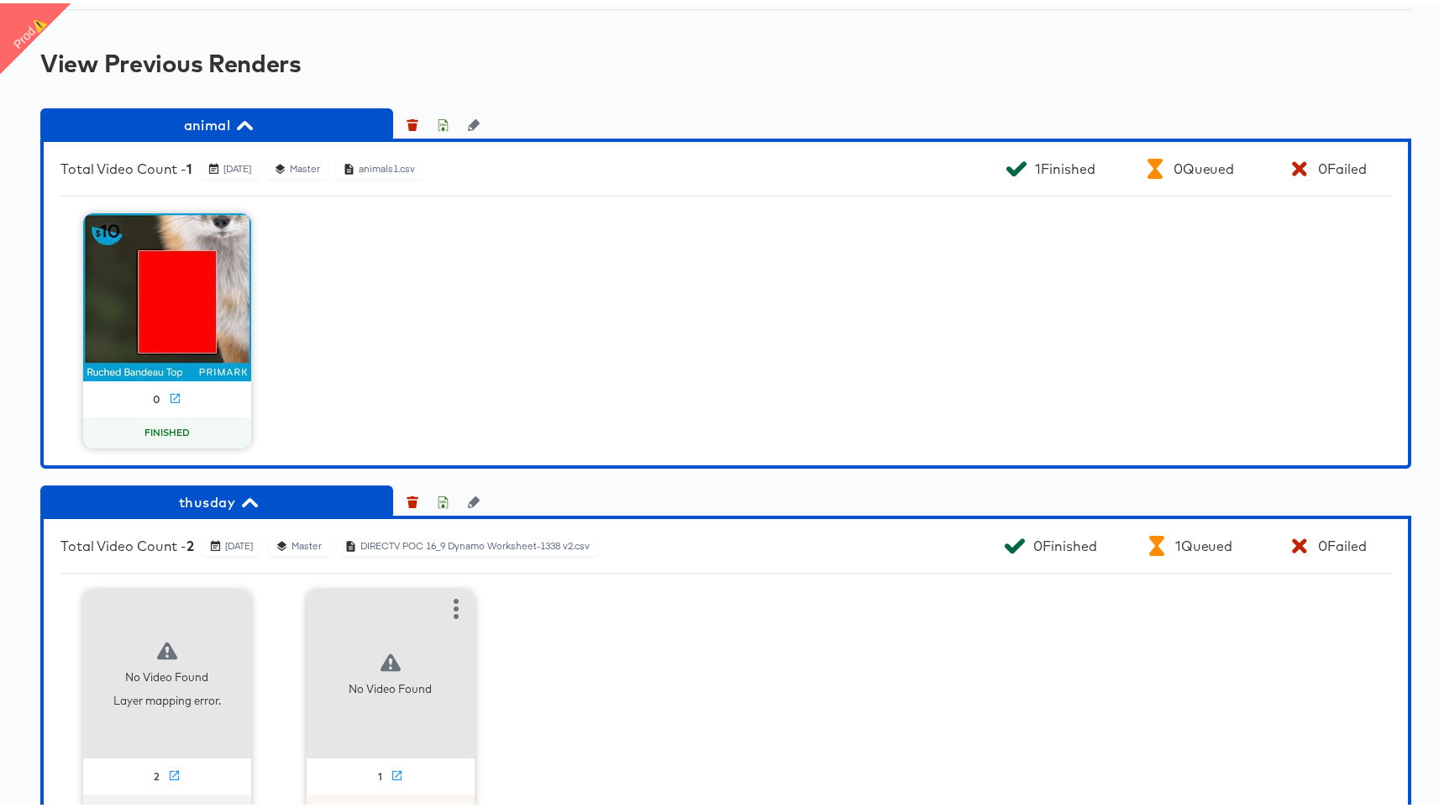
scroll to position [1520, 0]
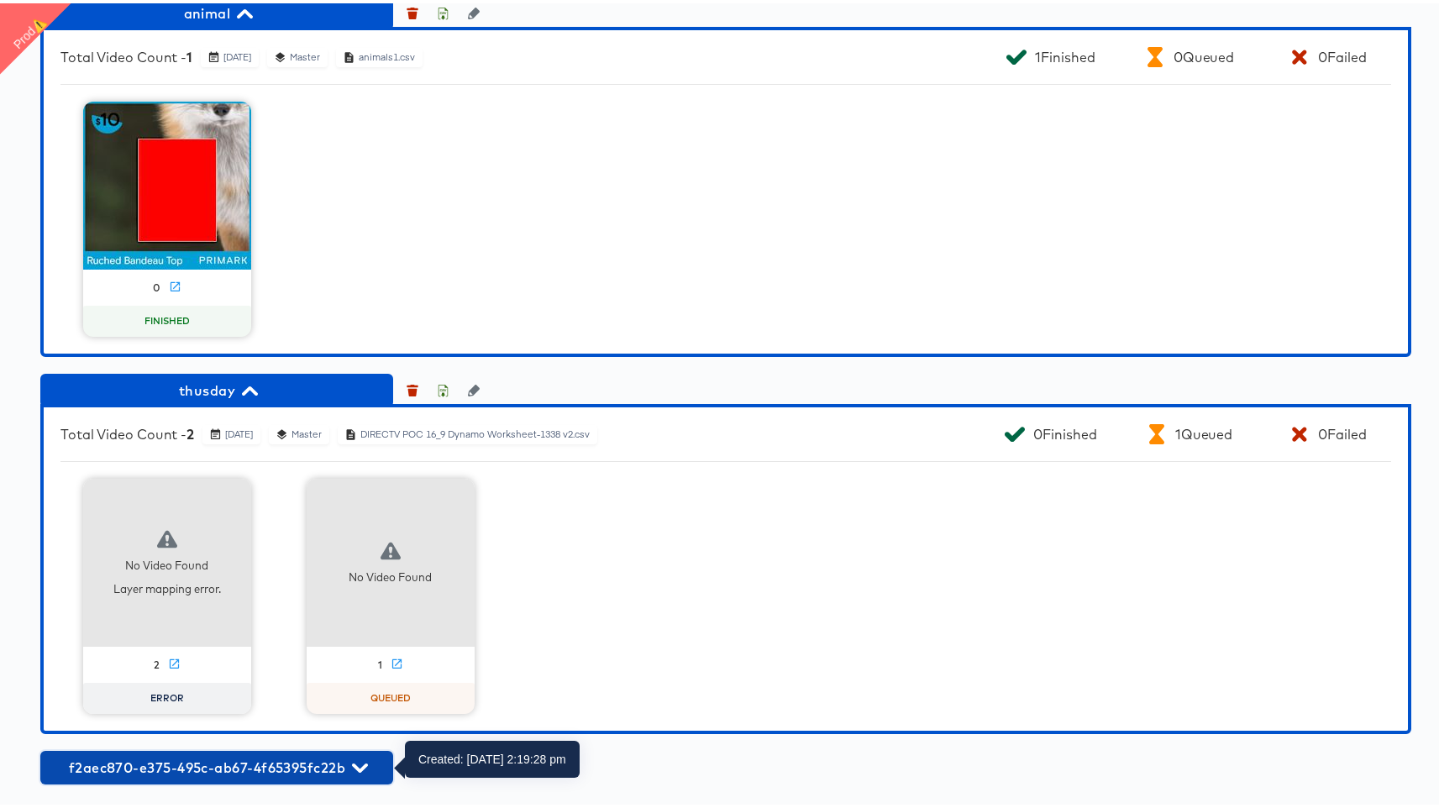
click at [355, 764] on icon "button" at bounding box center [360, 764] width 16 height 9
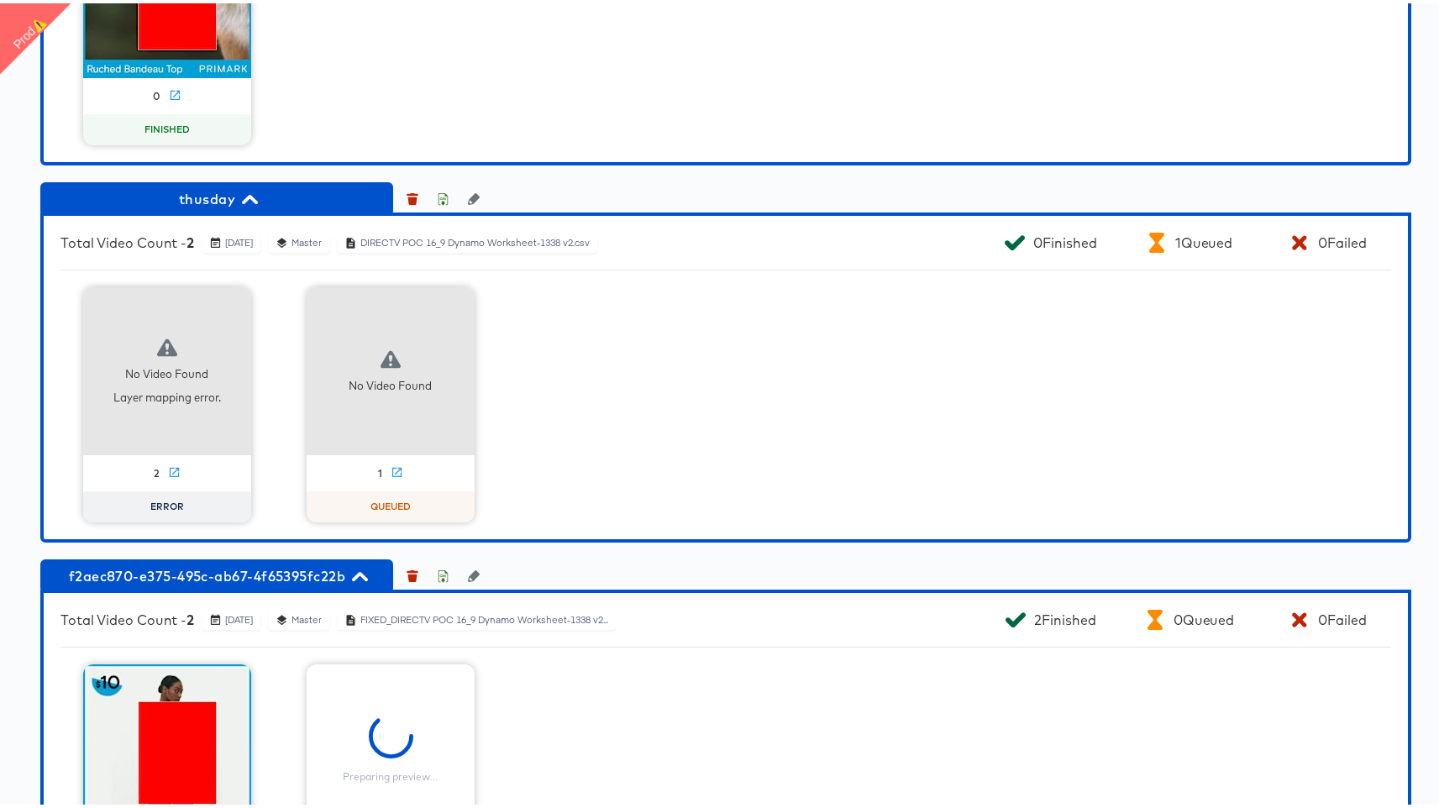
scroll to position [1847, 0]
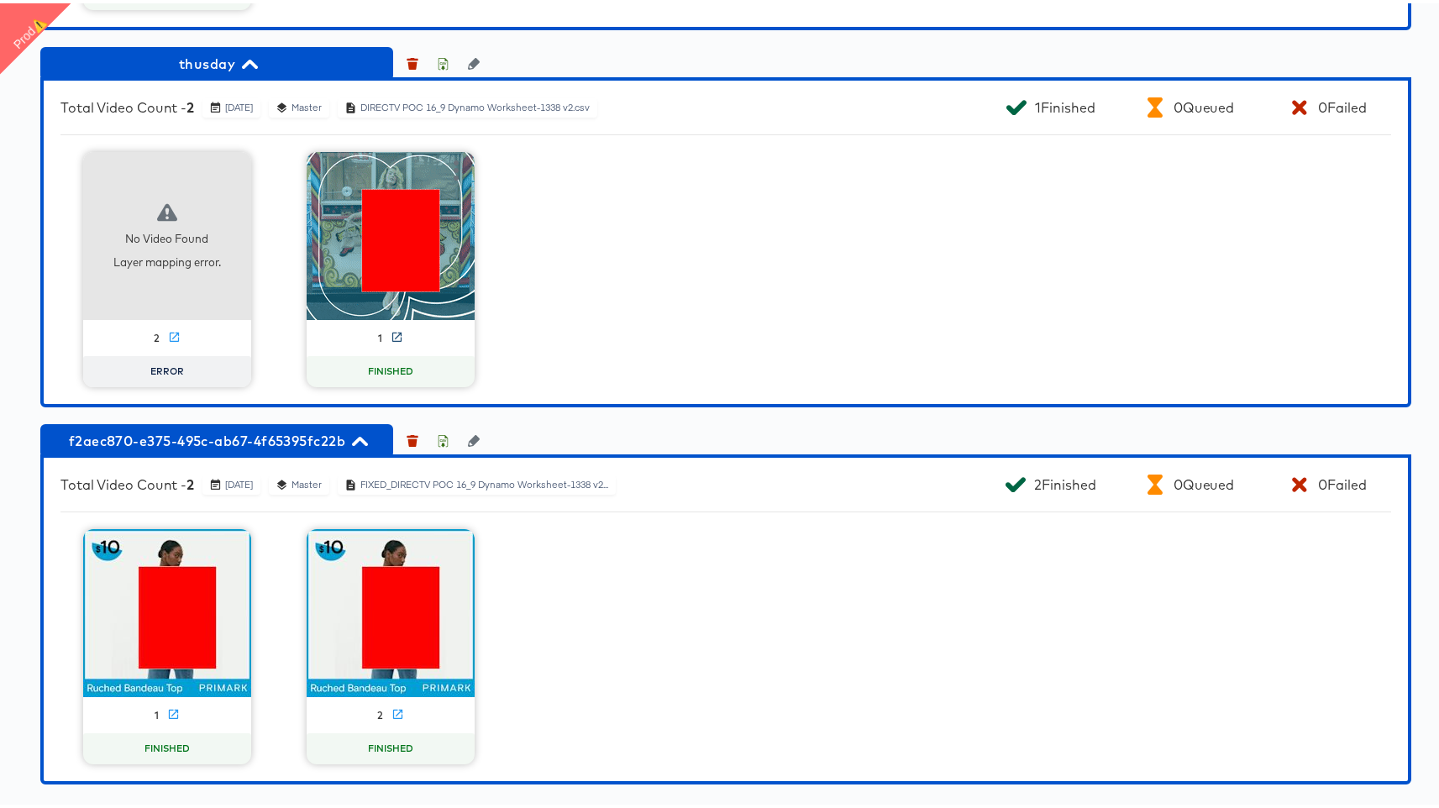
click at [391, 333] on icon at bounding box center [397, 334] width 13 height 13
click at [446, 164] on icon "button" at bounding box center [456, 167] width 20 height 20
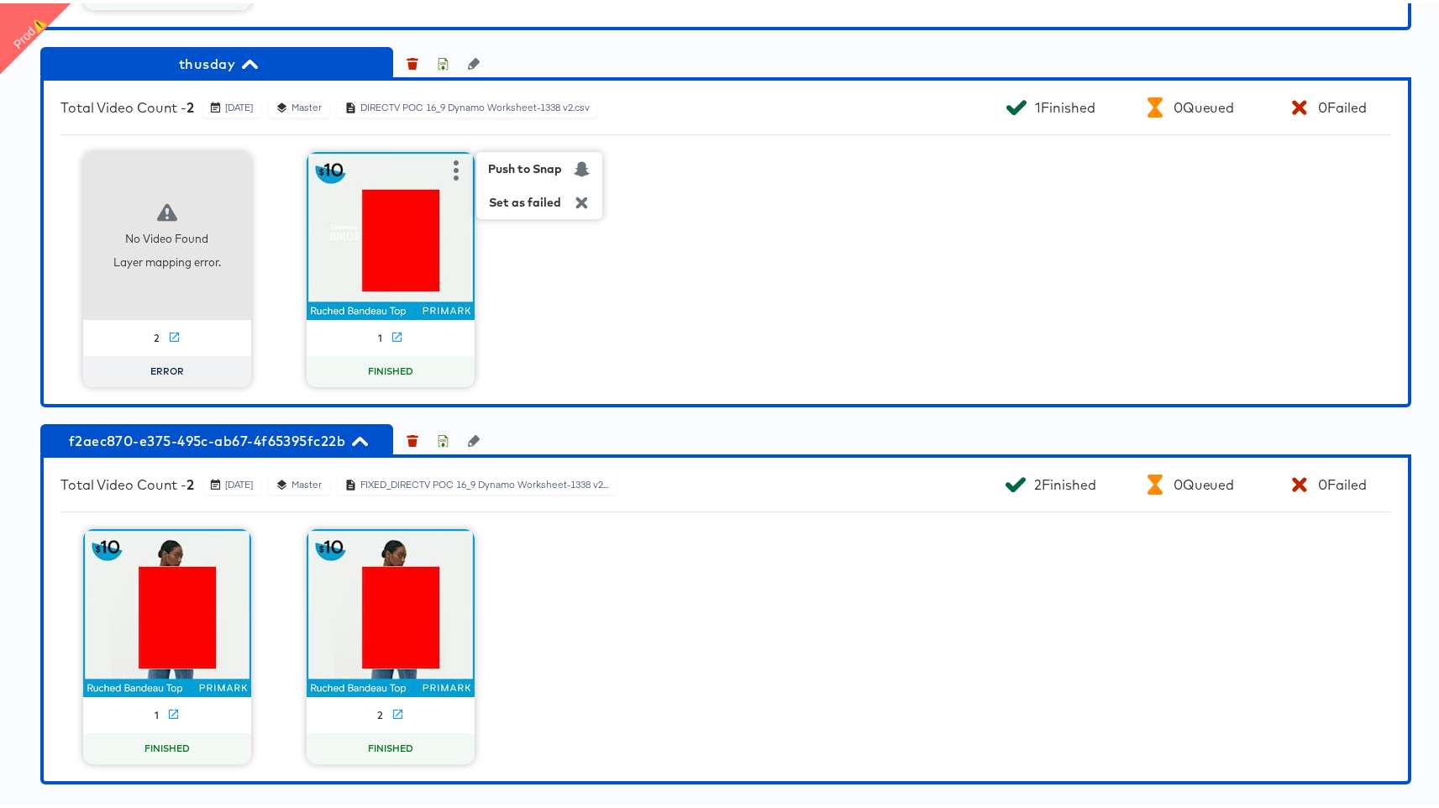
click at [550, 413] on div "animal Total Video Count - 1 September 18th 2025 Master animals1.csv 1 Finished…" at bounding box center [725, 223] width 1371 height 1115
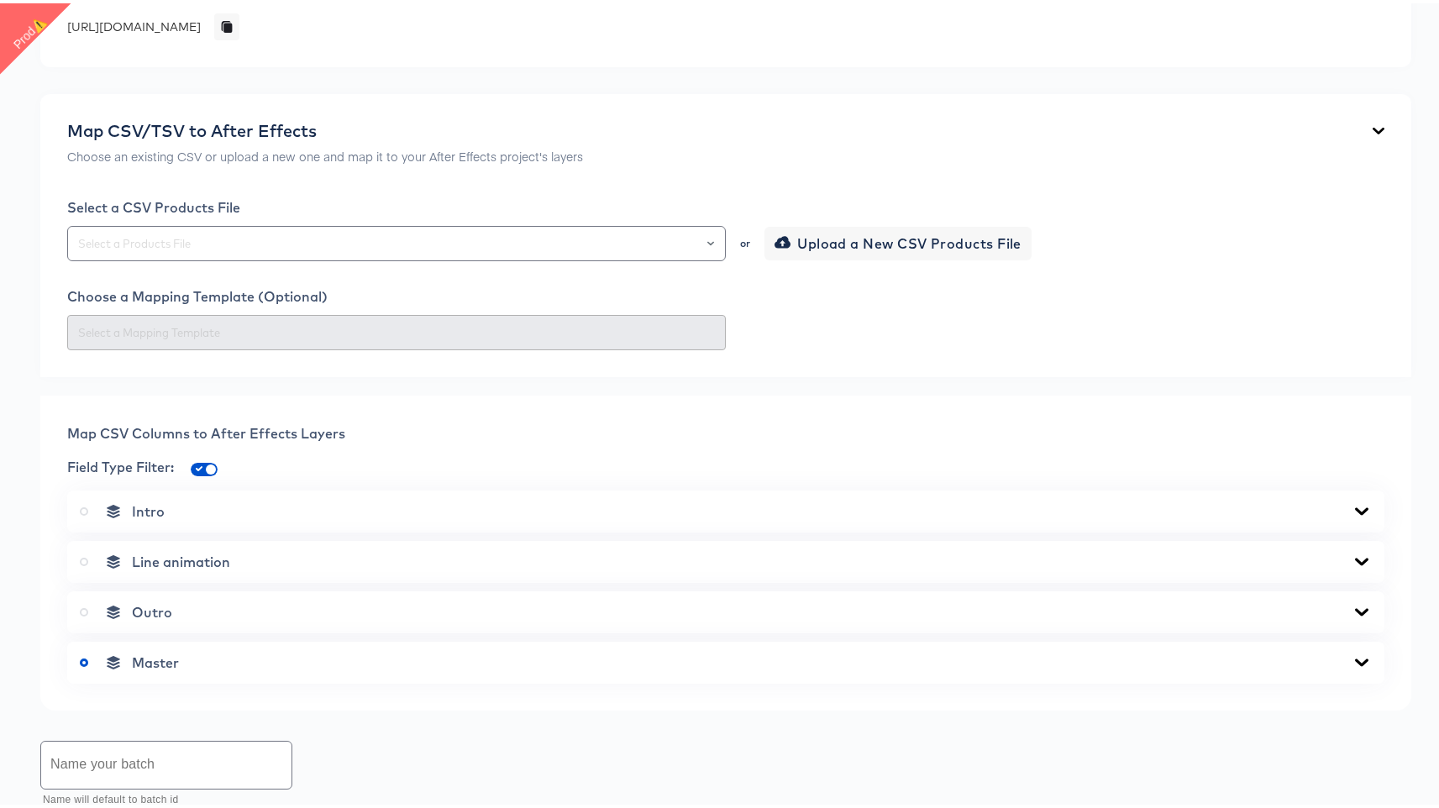
scroll to position [0, 0]
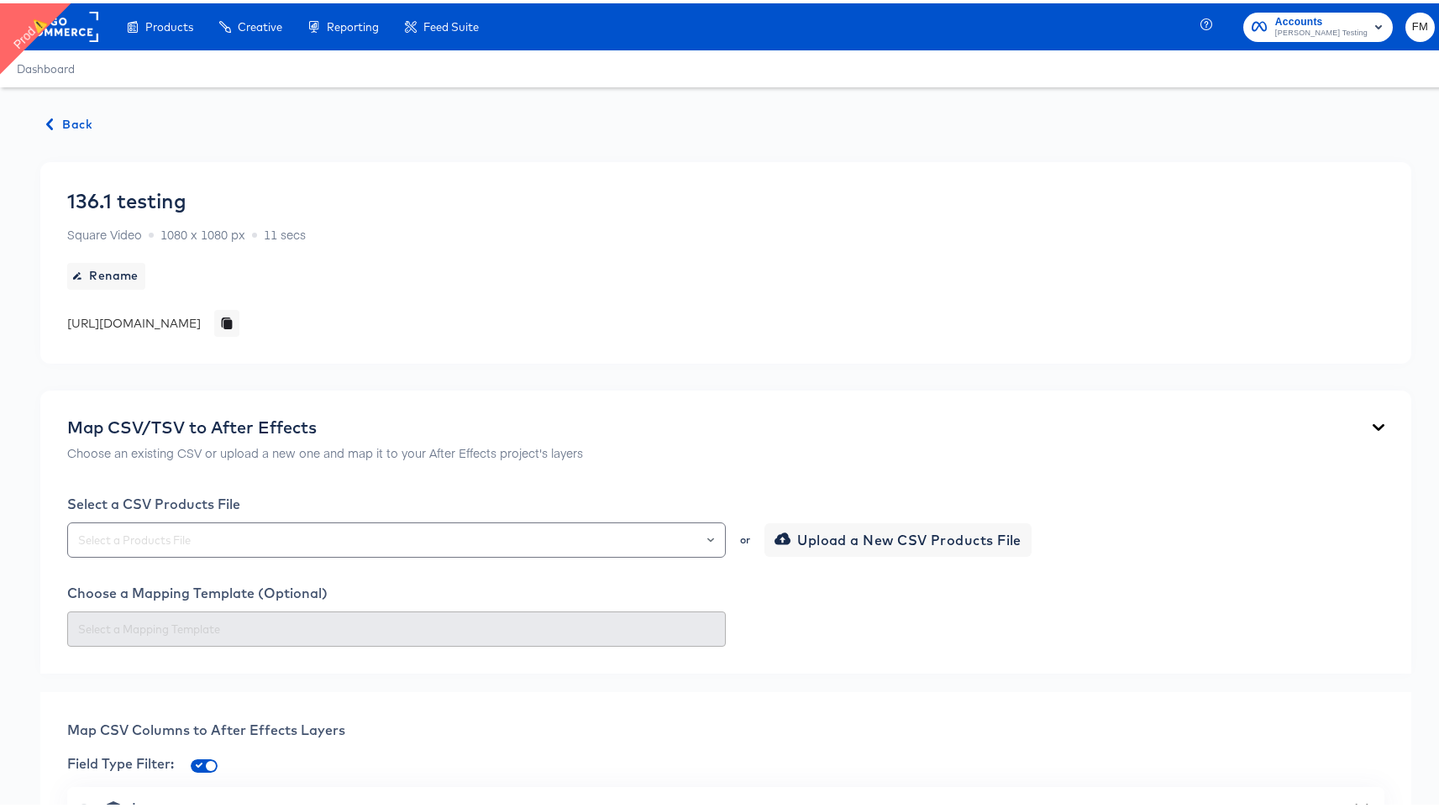
click at [60, 118] on span "Back" at bounding box center [69, 121] width 45 height 21
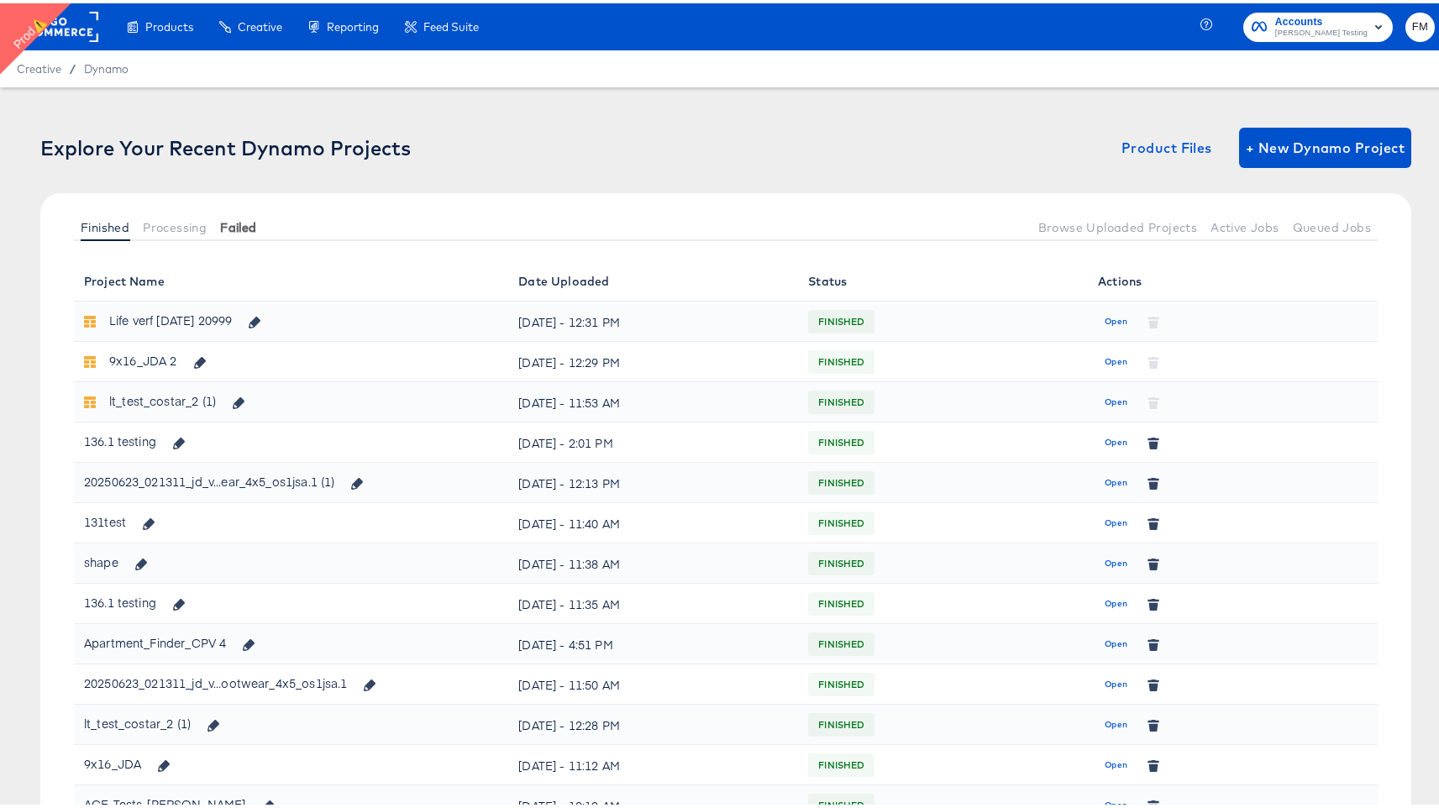
click at [252, 221] on span "Failed" at bounding box center [238, 224] width 36 height 13
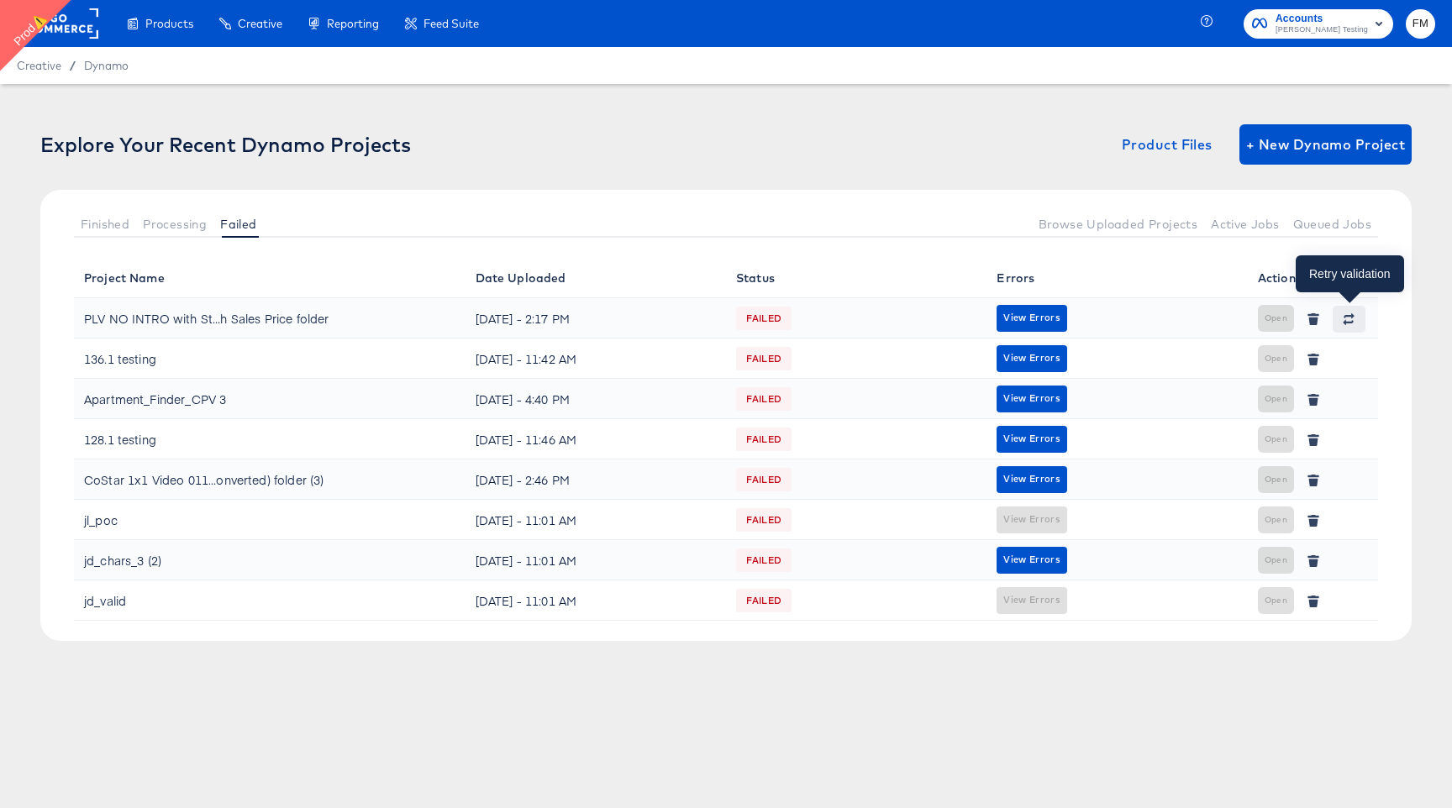
click at [1351, 316] on icon "button" at bounding box center [1349, 315] width 11 height 5
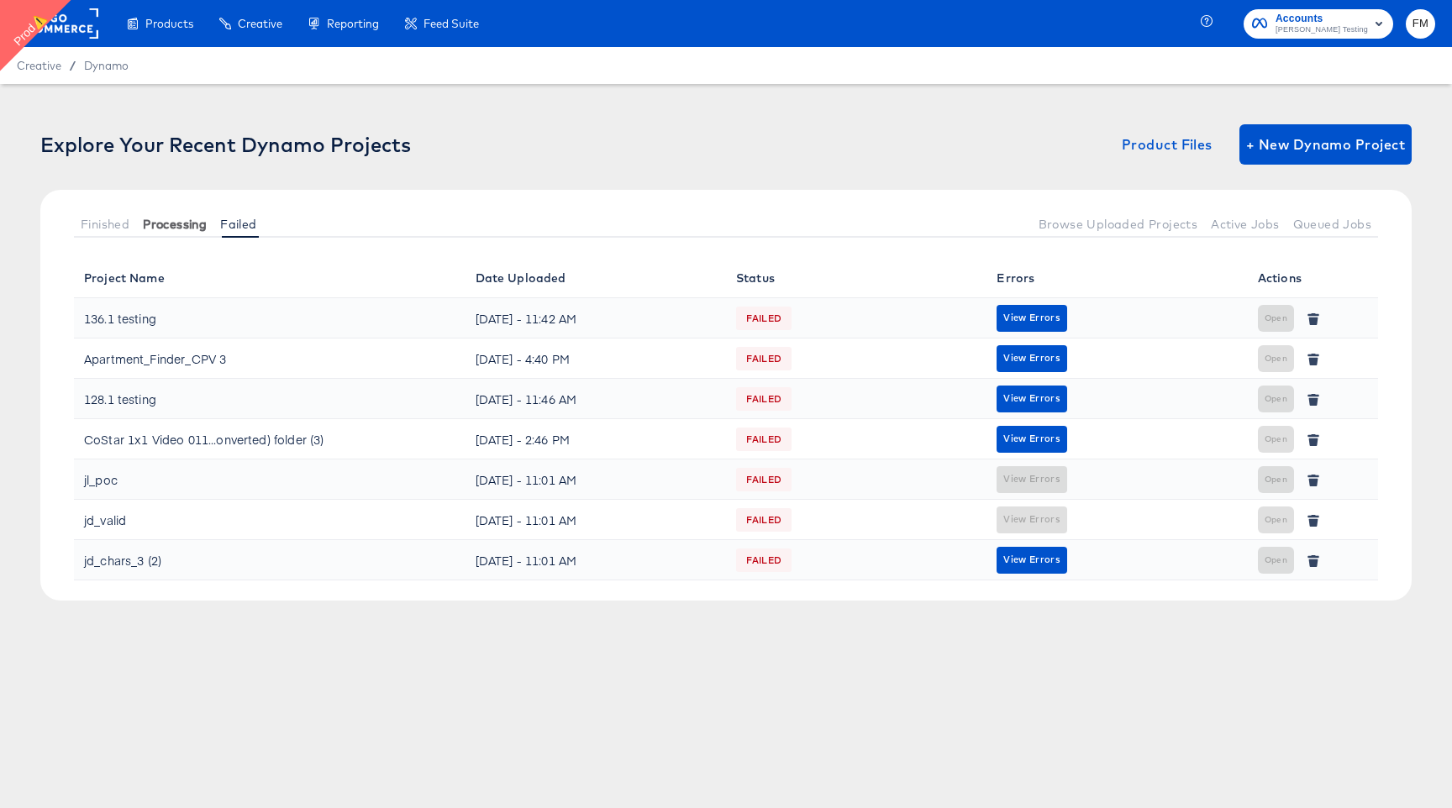
click at [194, 229] on span "Processing" at bounding box center [175, 224] width 64 height 13
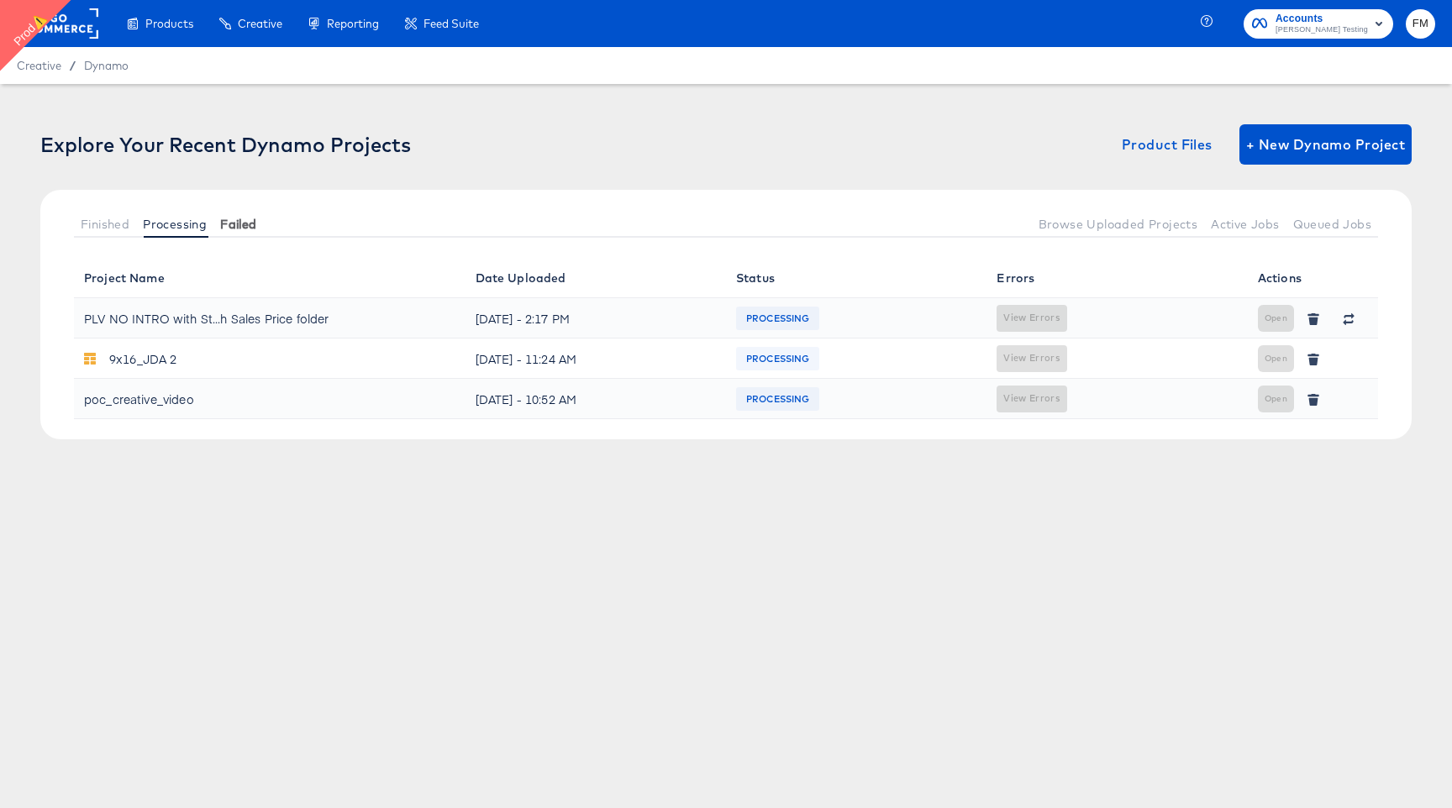
click at [229, 218] on span "Failed" at bounding box center [238, 224] width 36 height 13
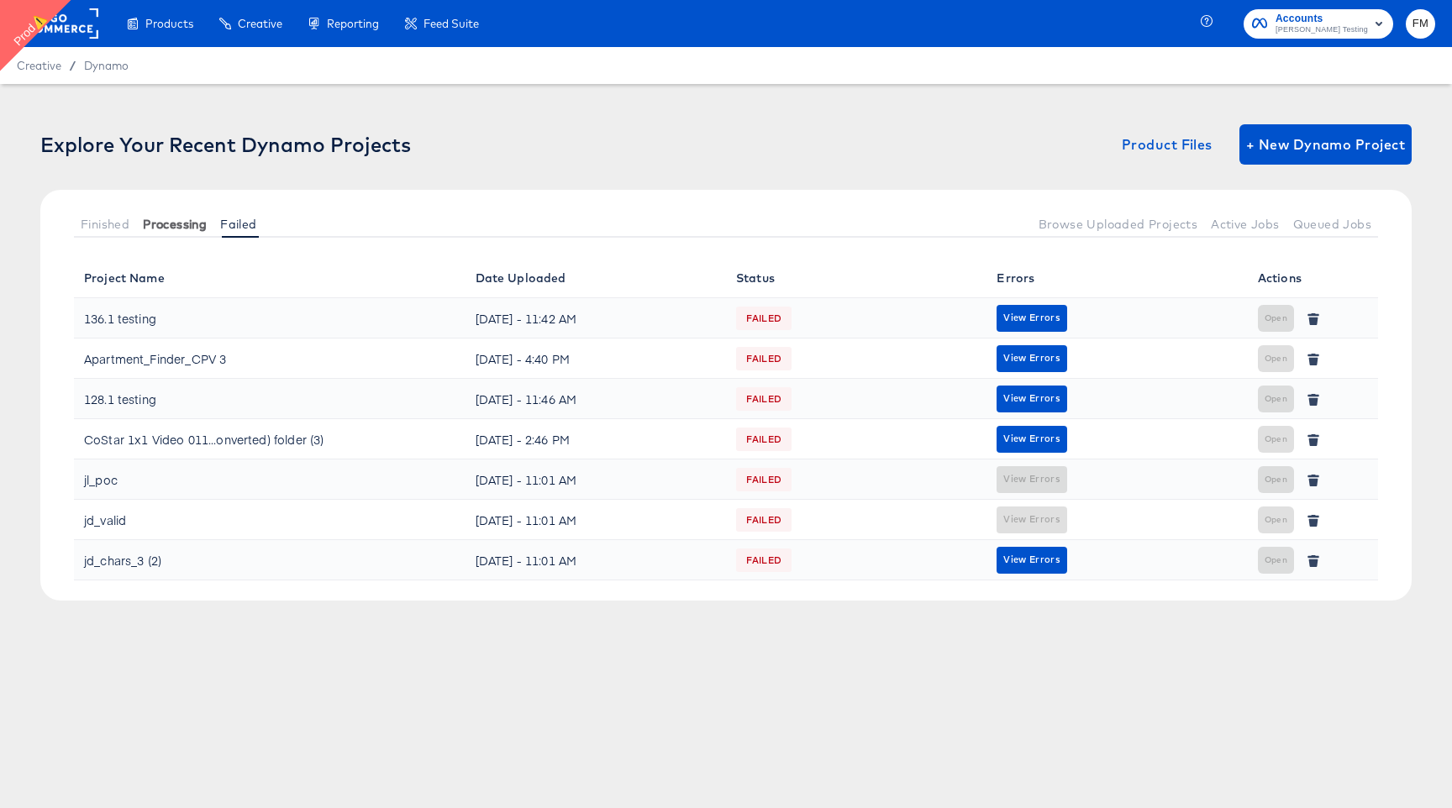
click at [165, 224] on span "Processing" at bounding box center [175, 224] width 64 height 13
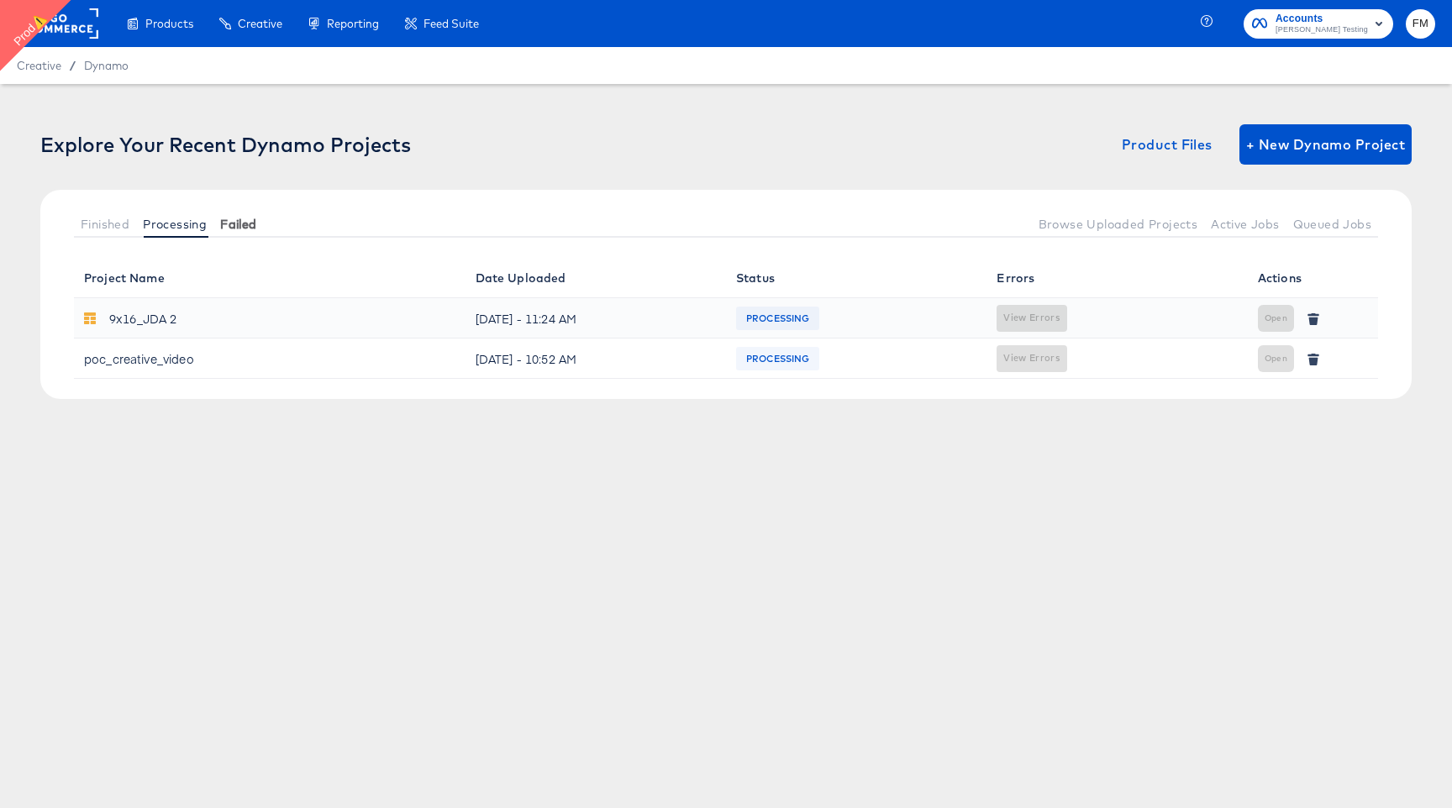
click at [244, 233] on button "Failed" at bounding box center [238, 224] width 50 height 28
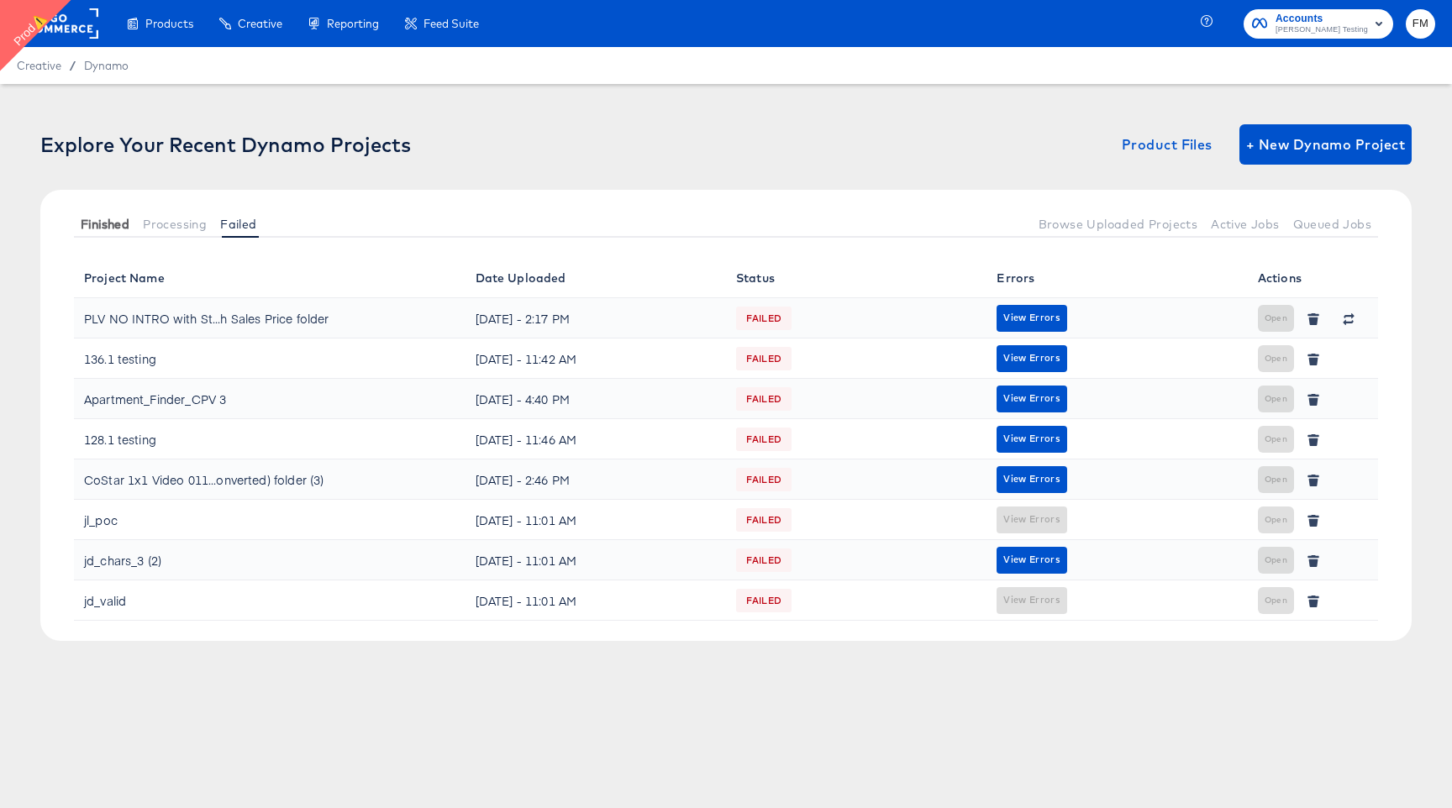
click at [124, 218] on span "Finished" at bounding box center [105, 224] width 49 height 13
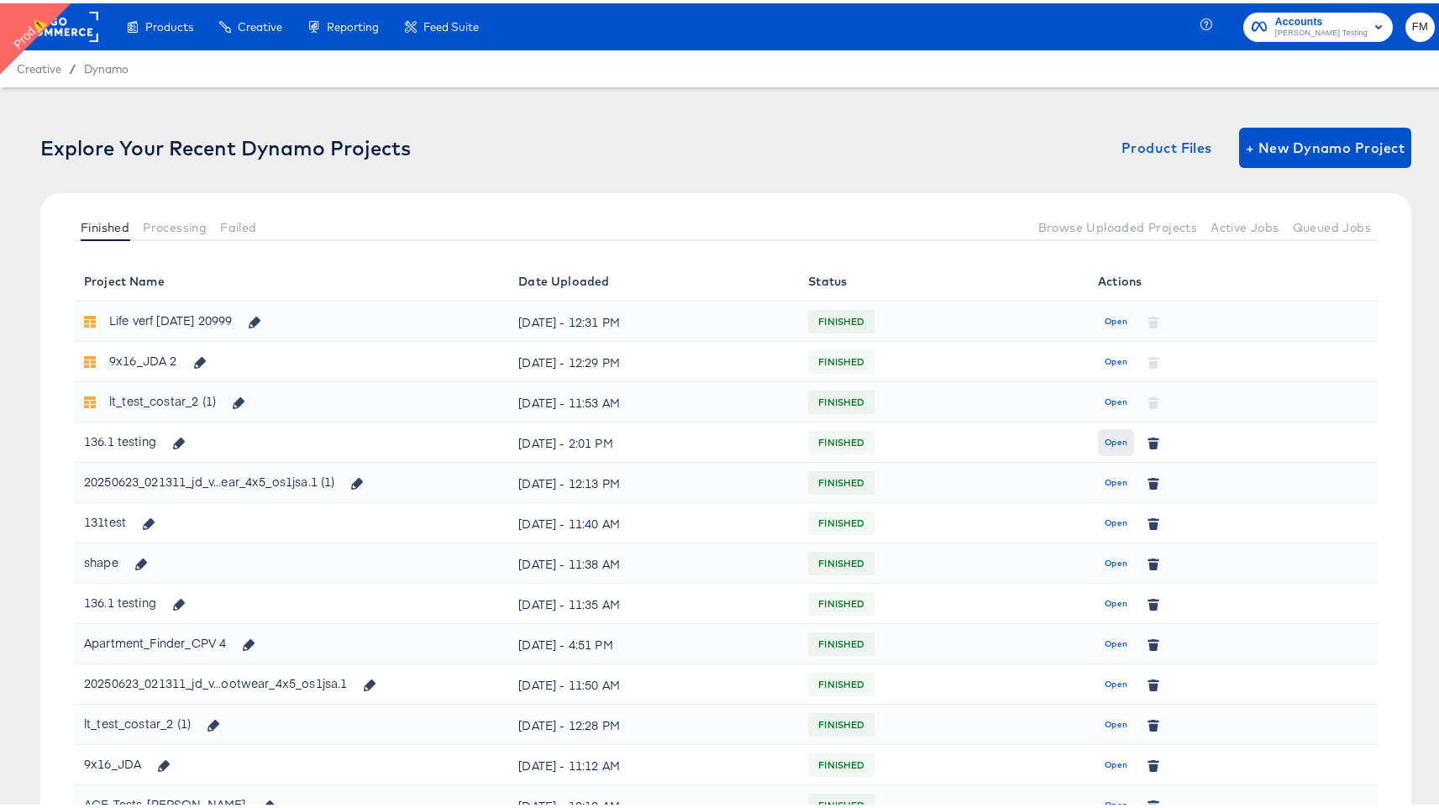
click at [1112, 430] on button "Open" at bounding box center [1116, 439] width 36 height 27
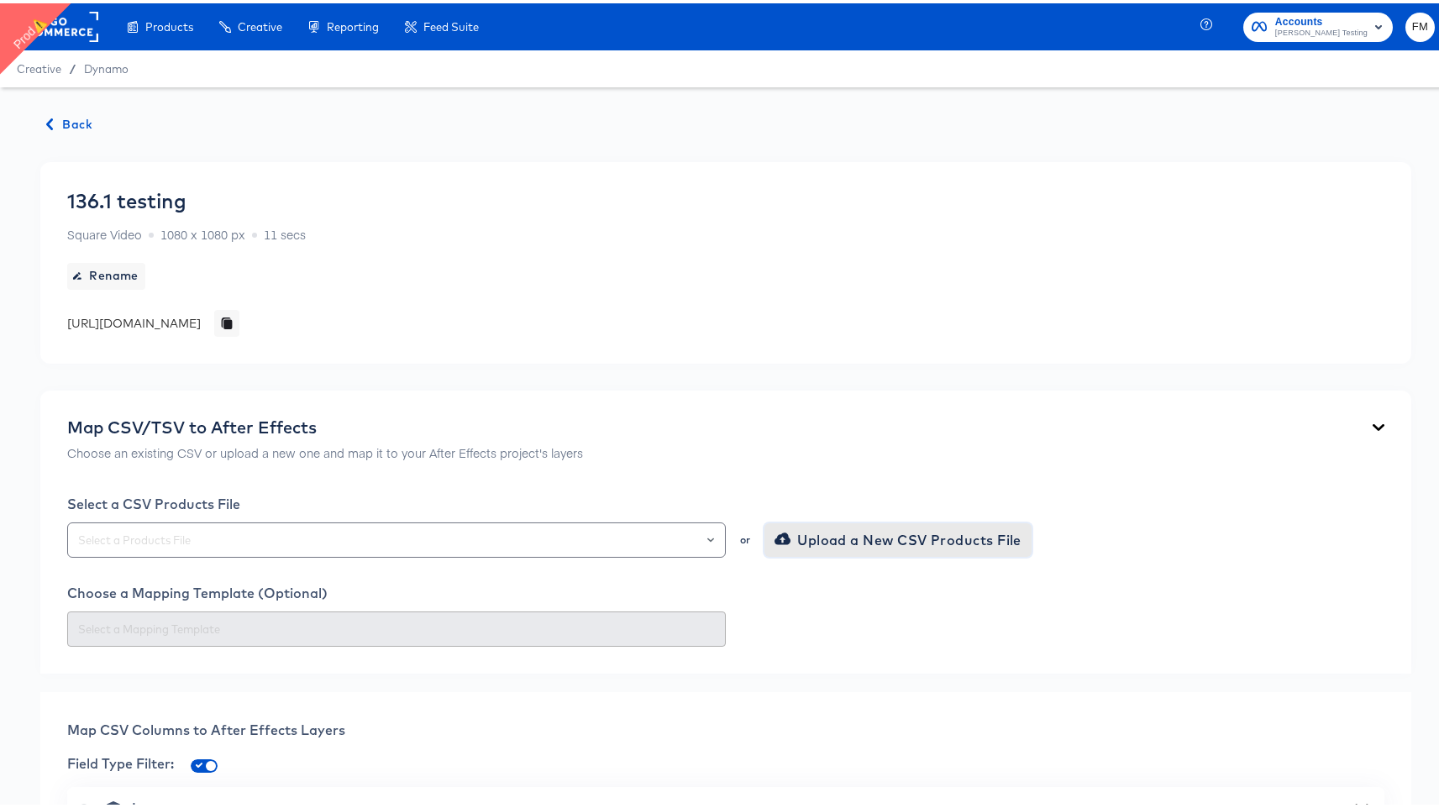
click at [803, 537] on span "Upload a New CSV Products File" at bounding box center [900, 537] width 244 height 24
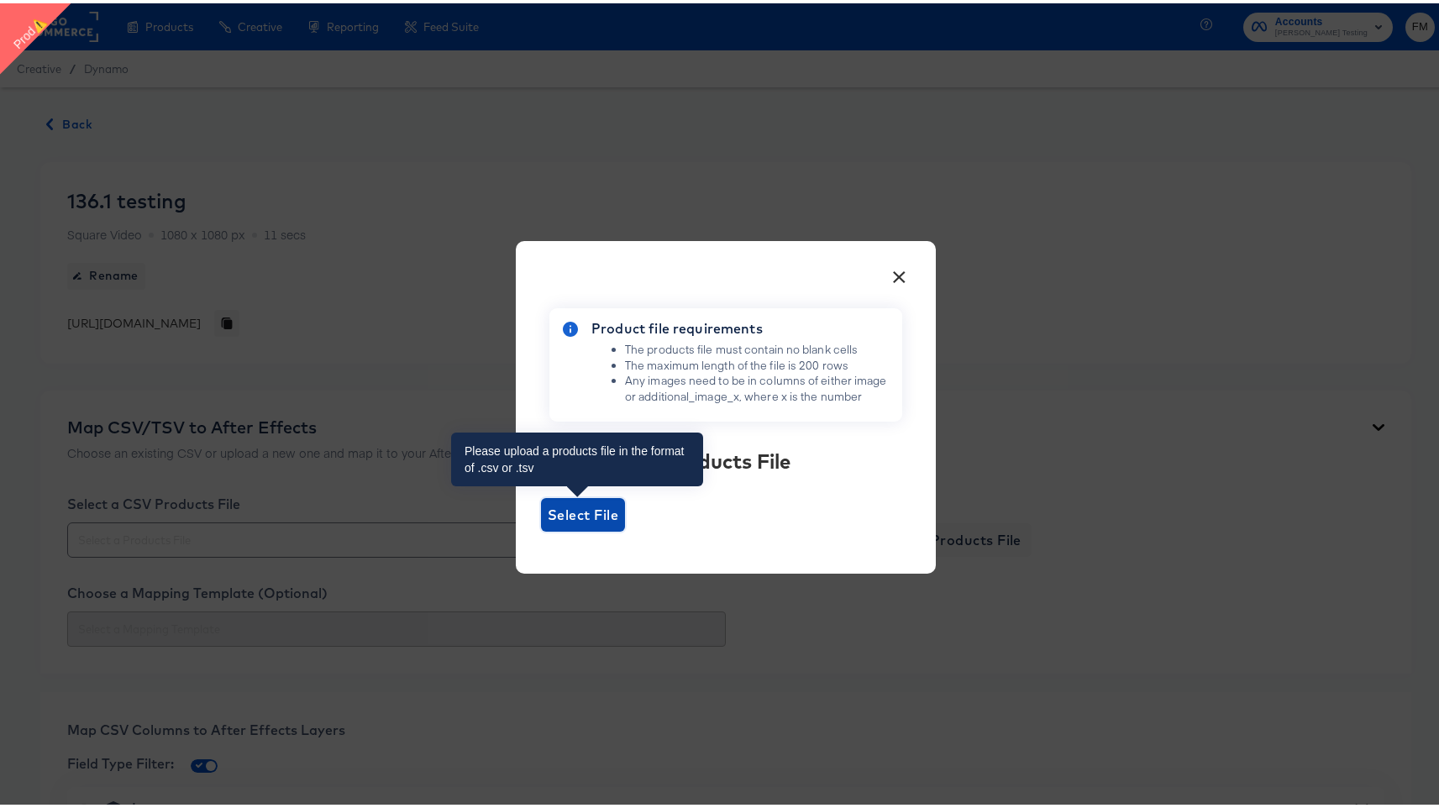
click at [591, 514] on span "Select File" at bounding box center [583, 512] width 71 height 24
click at [541, 528] on input "Select File" at bounding box center [541, 528] width 0 height 0
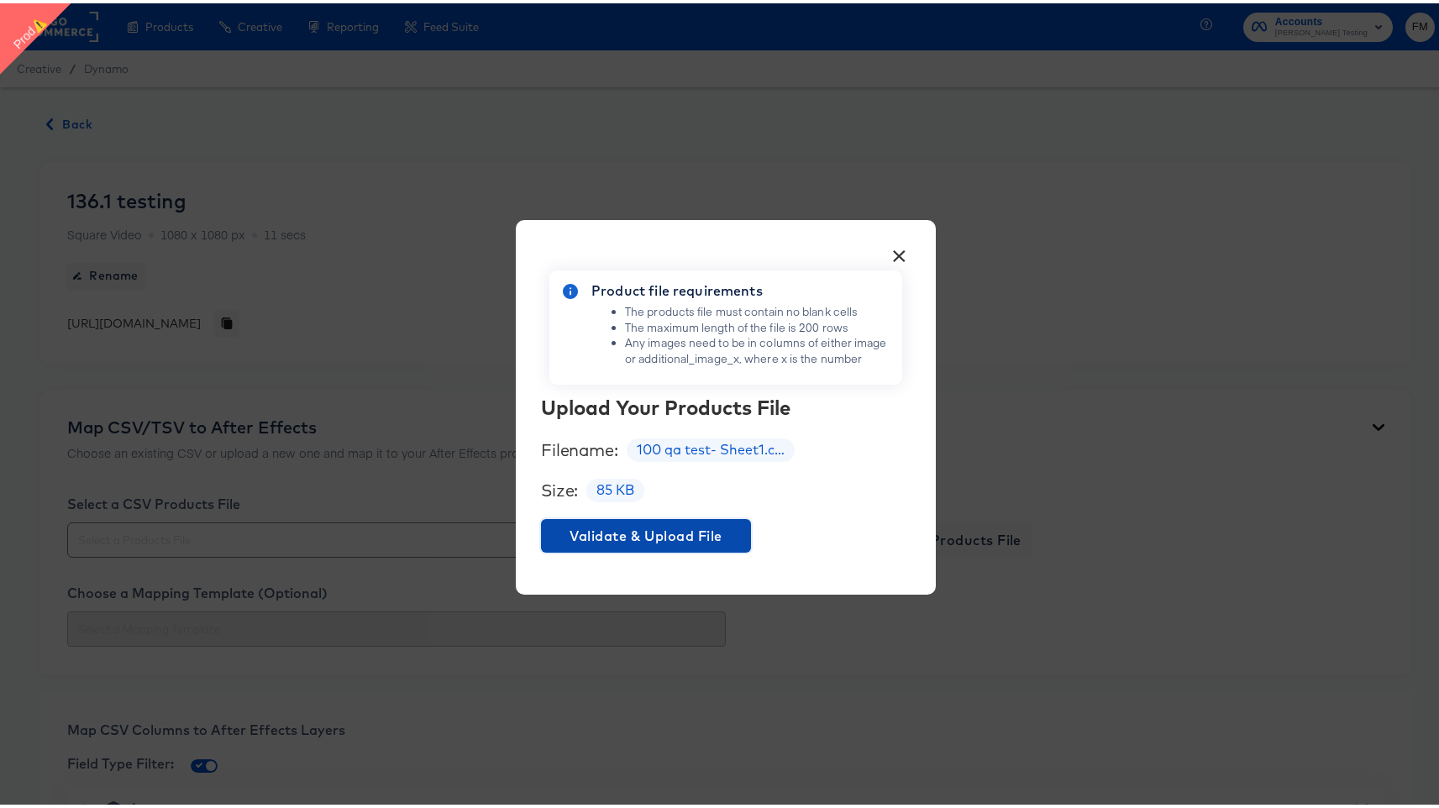
click at [707, 518] on button "Validate & Upload File" at bounding box center [646, 533] width 210 height 34
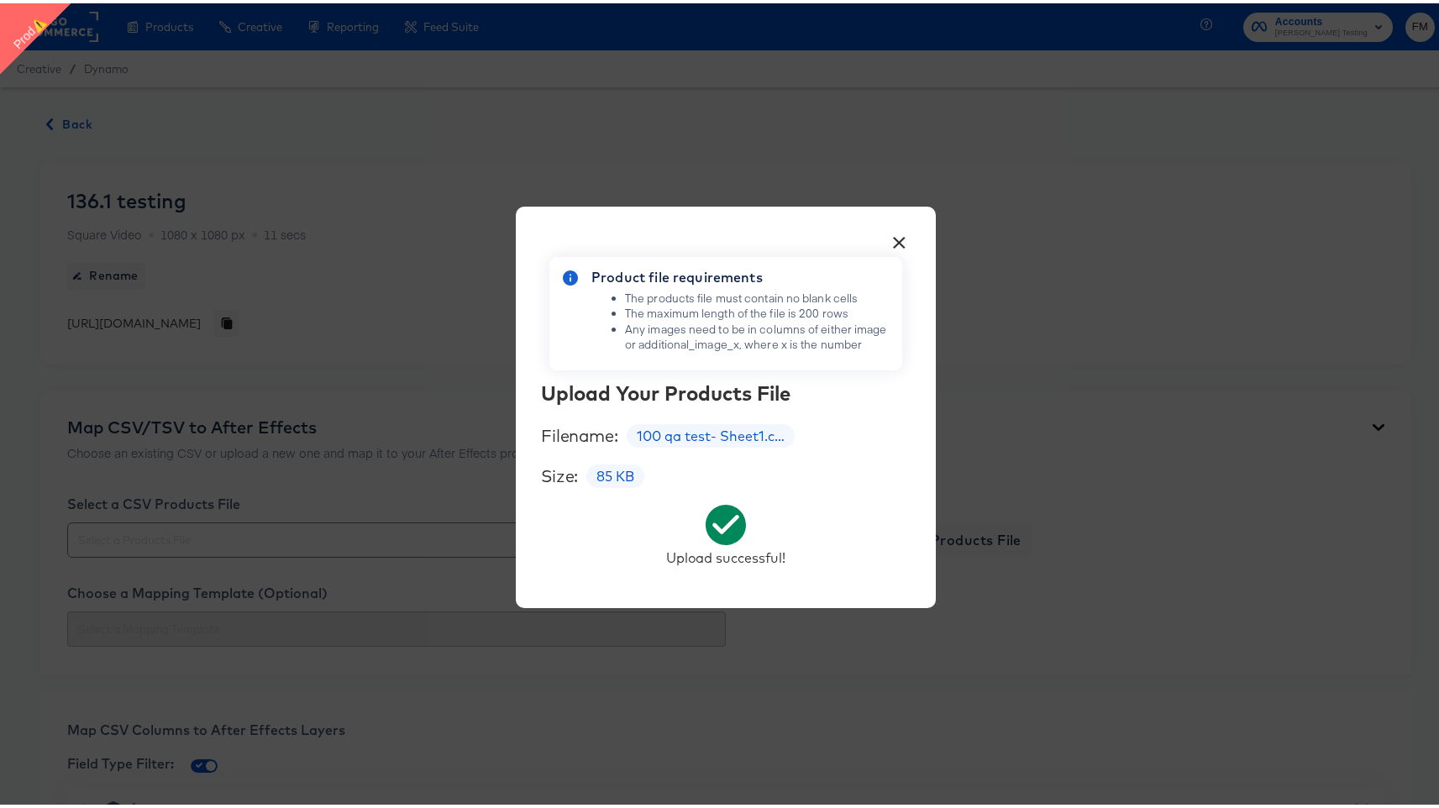
click at [891, 244] on button "×" at bounding box center [900, 235] width 30 height 30
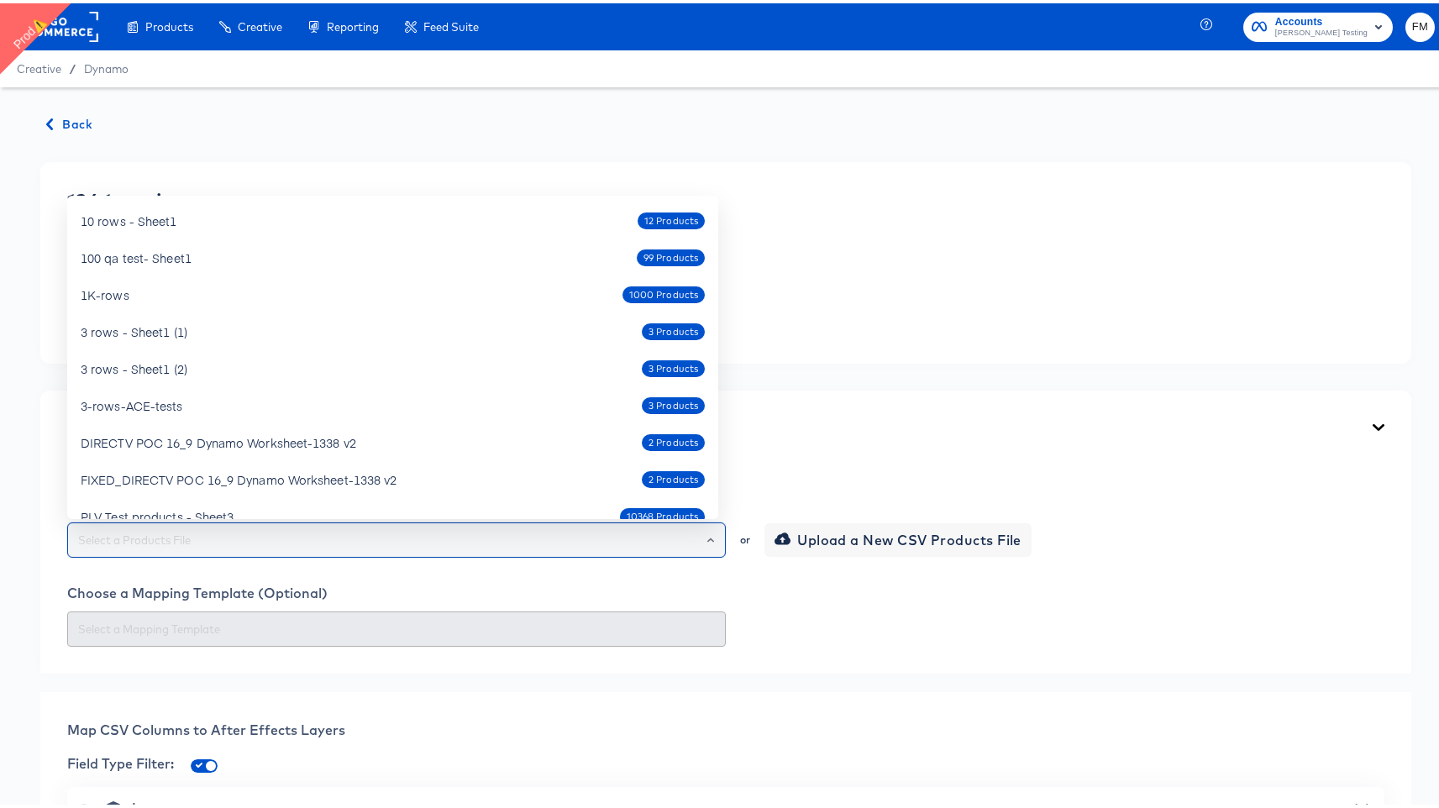
click at [589, 529] on input "text" at bounding box center [397, 537] width 644 height 19
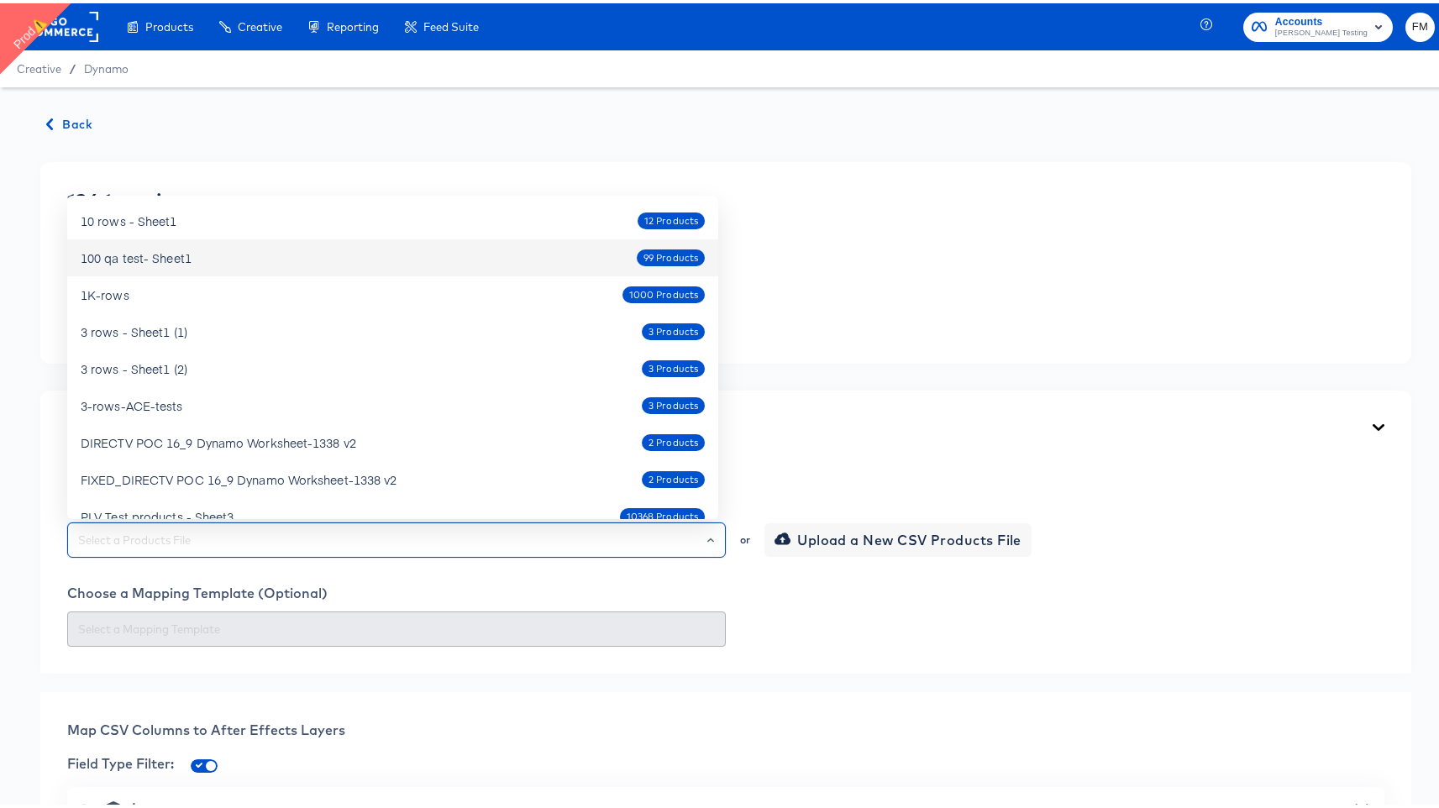
click at [536, 263] on div "100 qa test- Sheet1 99 Products" at bounding box center [393, 254] width 624 height 27
type input "100 qa test- Sheet1"
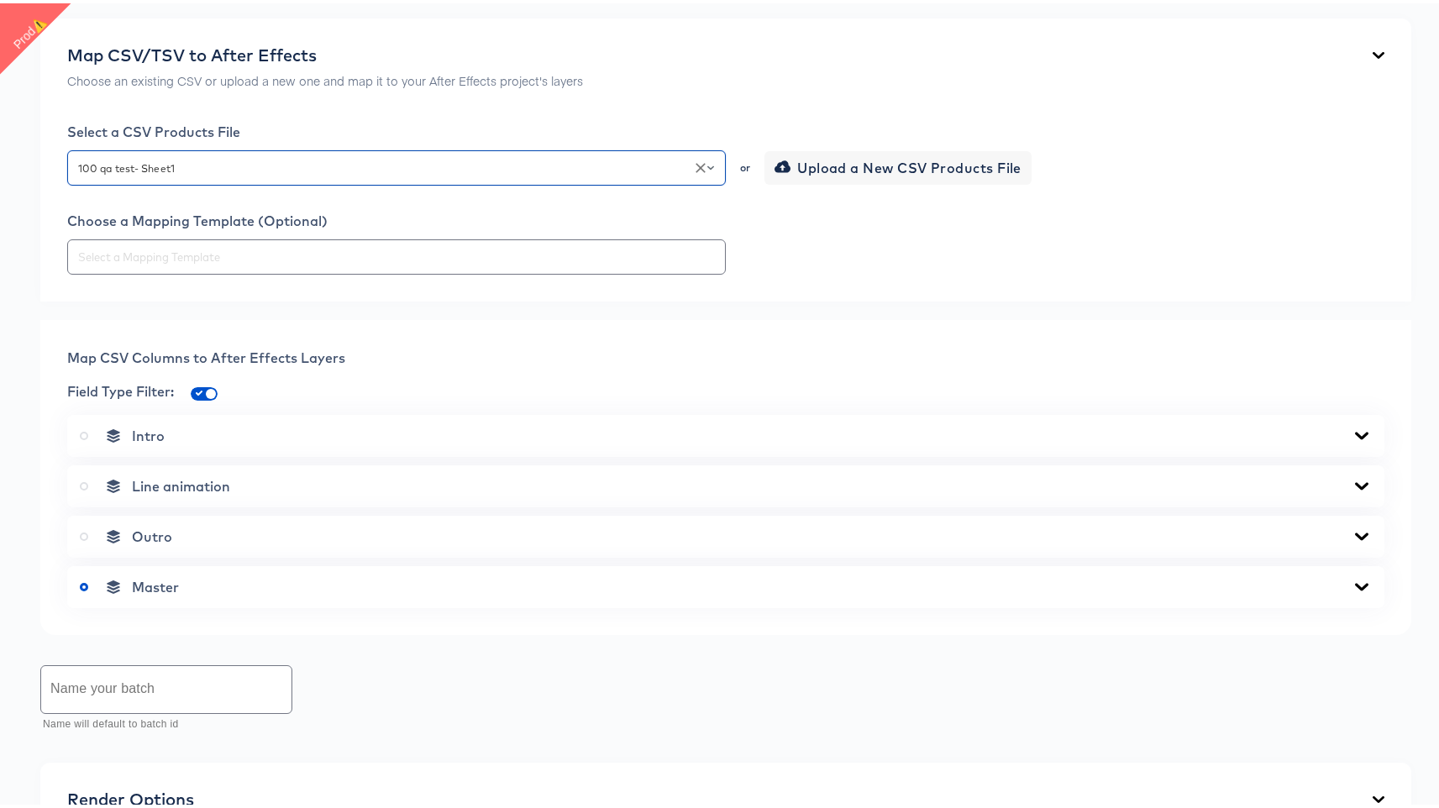
scroll to position [380, 0]
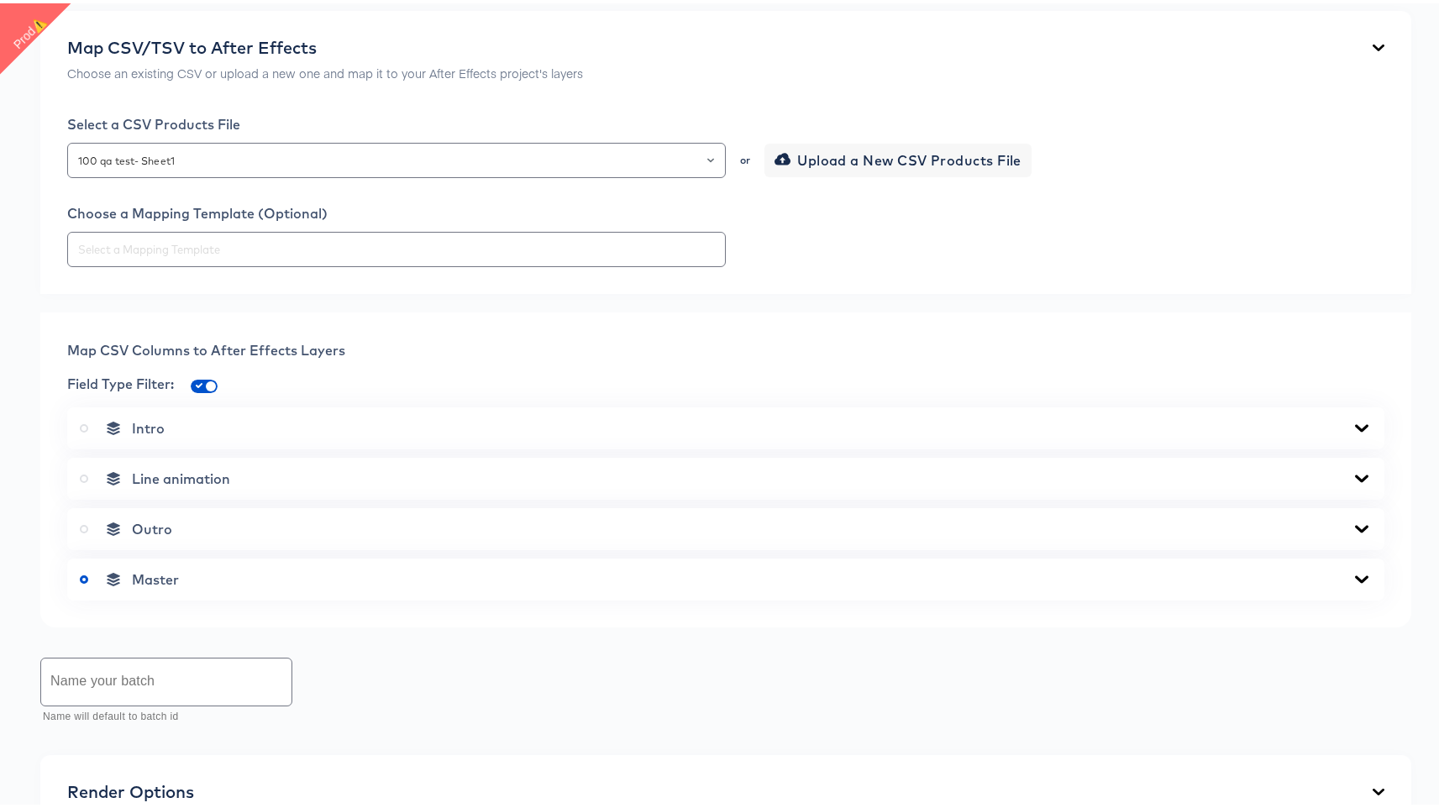
click at [247, 583] on div "Master" at bounding box center [726, 576] width 1292 height 17
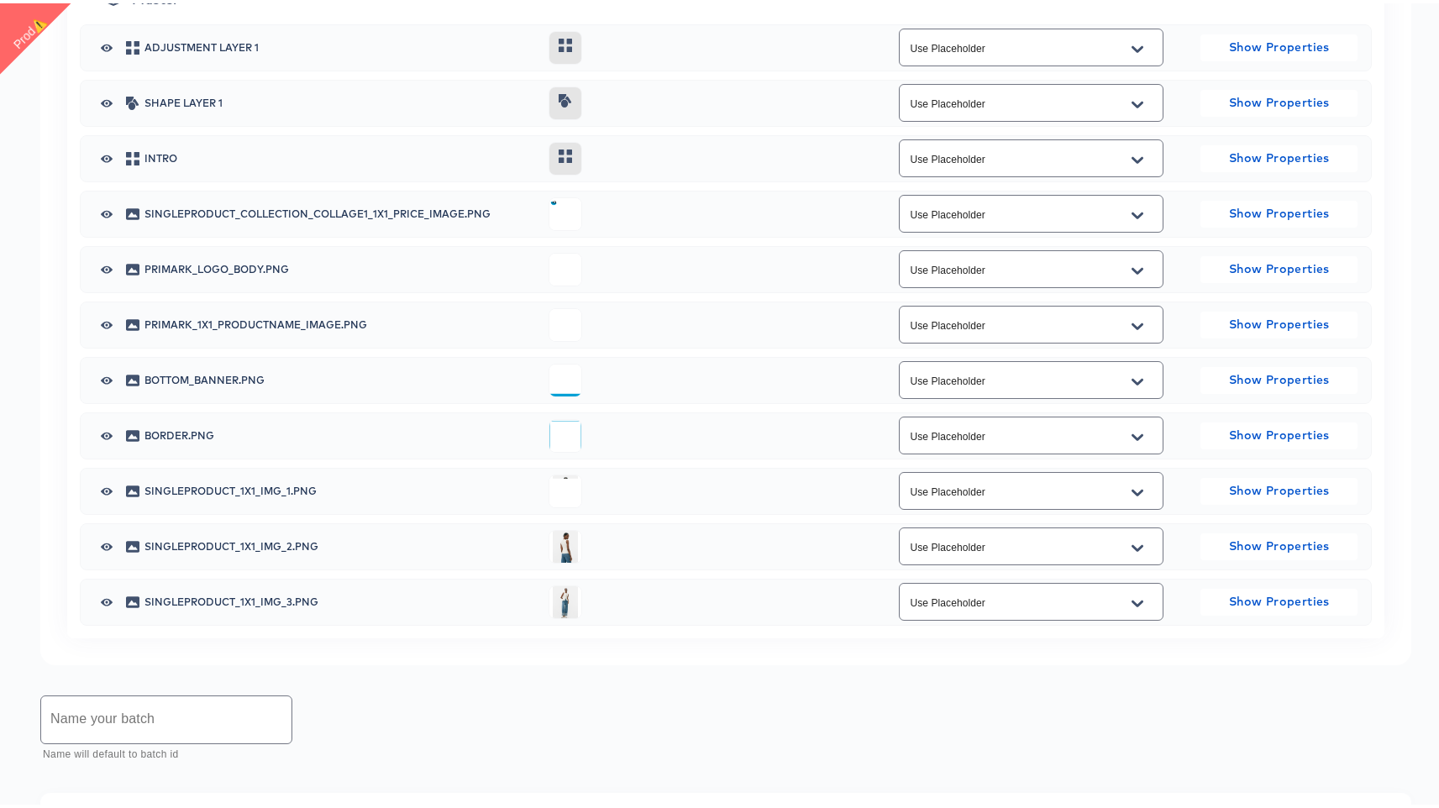
scroll to position [963, 0]
click at [1128, 478] on button "Open" at bounding box center [1137, 487] width 25 height 27
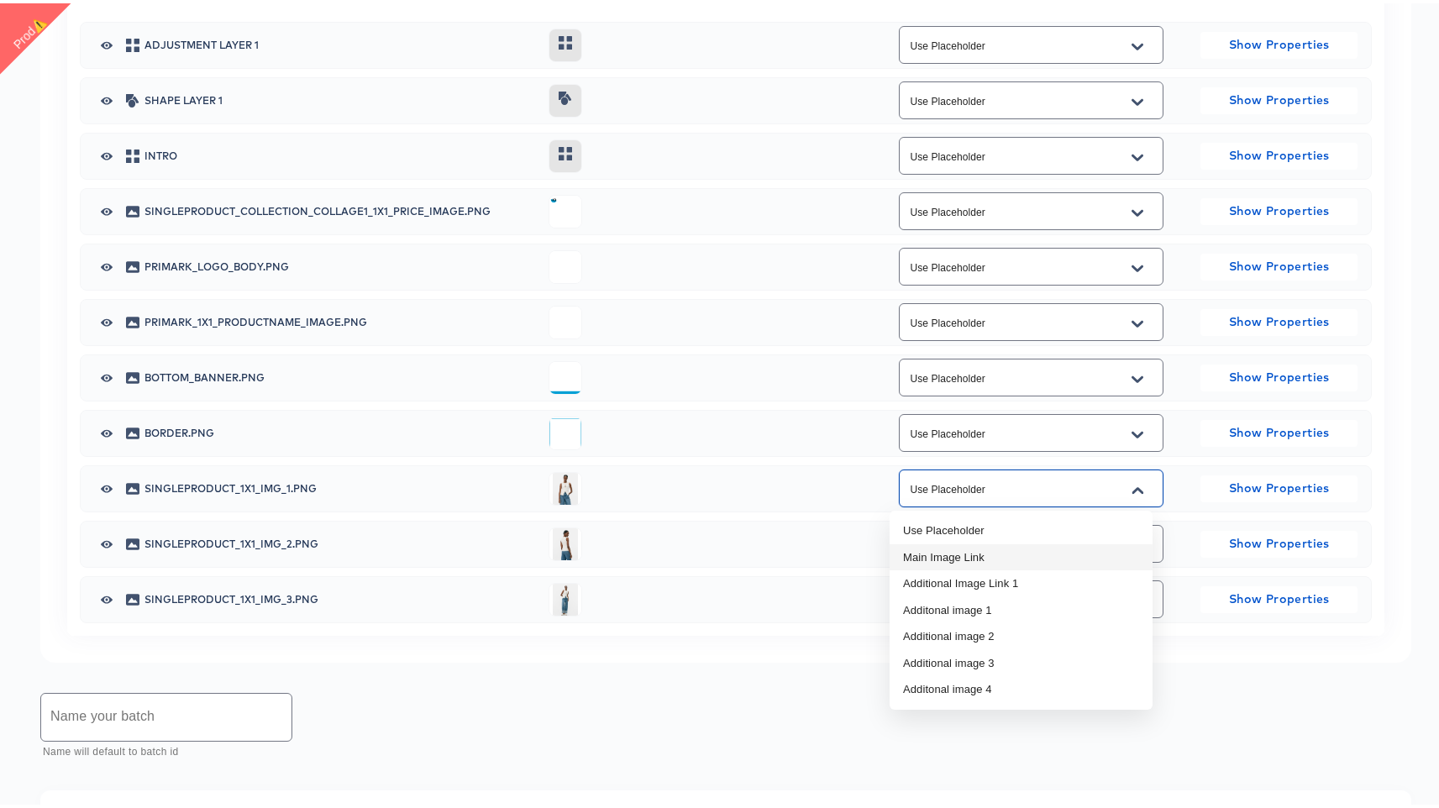
click at [1022, 548] on li "Main Image Link" at bounding box center [1021, 554] width 263 height 27
type input "Main Image Link"
click at [1132, 540] on icon "Open" at bounding box center [1138, 542] width 12 height 13
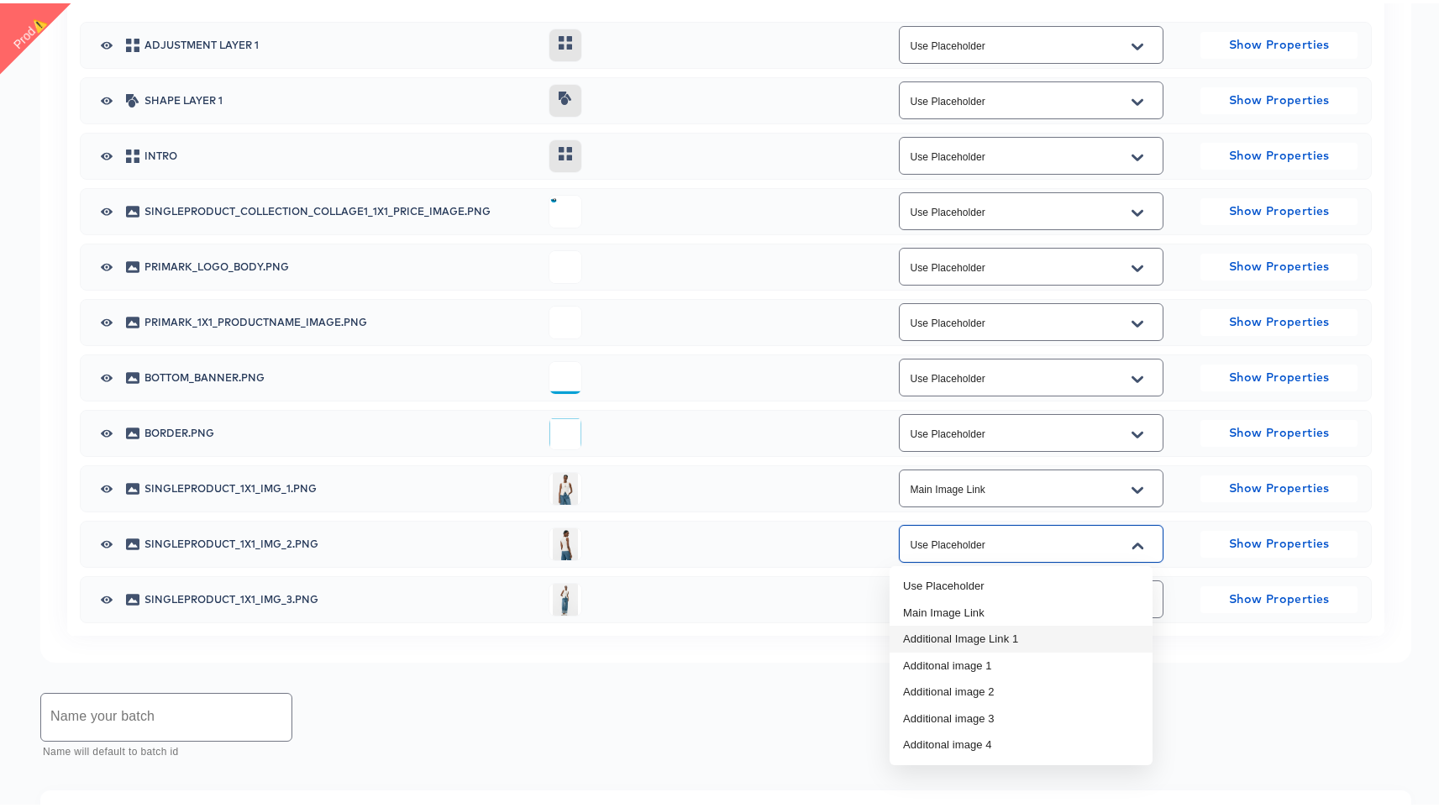
click at [1076, 631] on li "Additional Image Link 1" at bounding box center [1021, 636] width 263 height 27
type input "Additional Image Link 1"
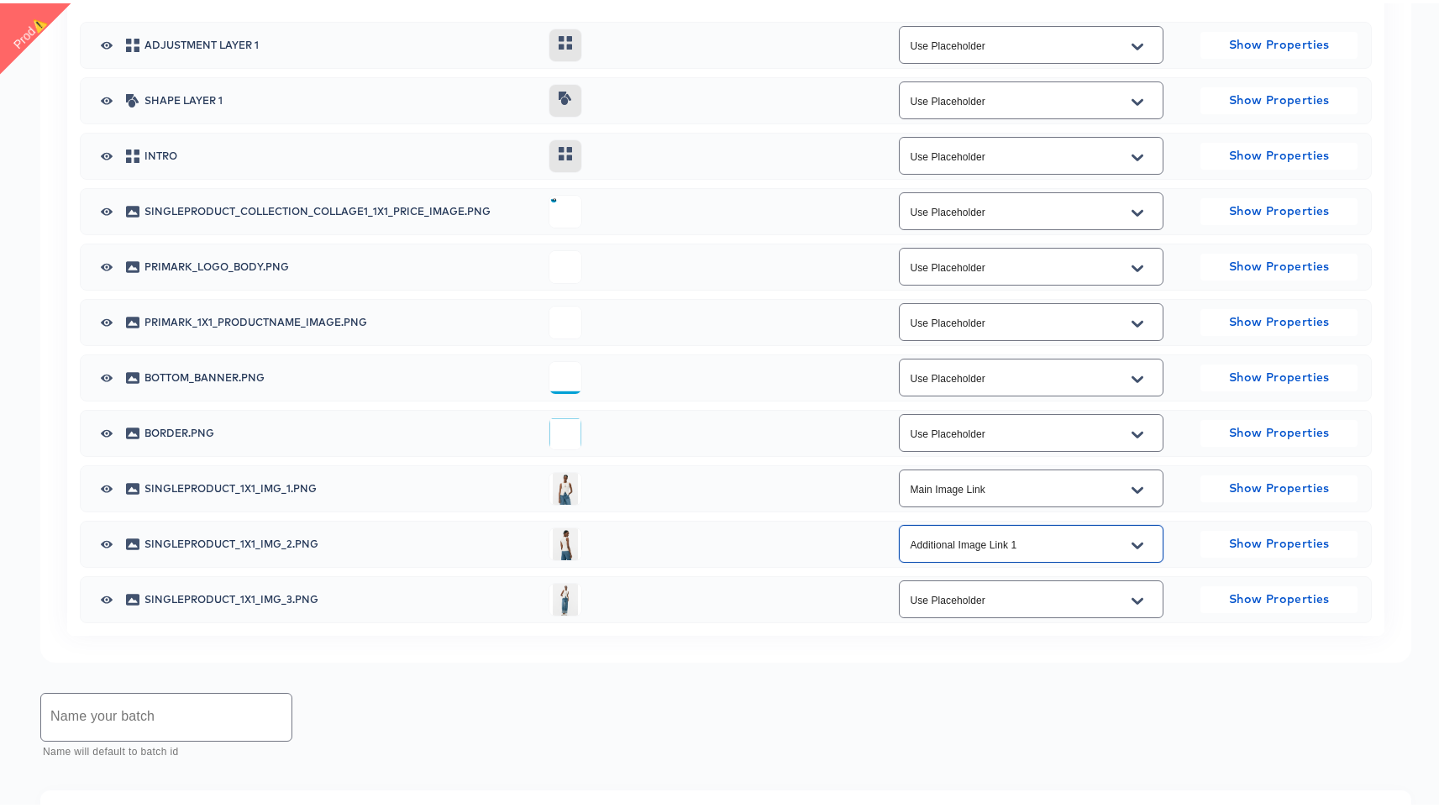
click at [1120, 597] on div at bounding box center [1137, 598] width 35 height 27
click at [1132, 598] on icon "Open" at bounding box center [1138, 597] width 12 height 13
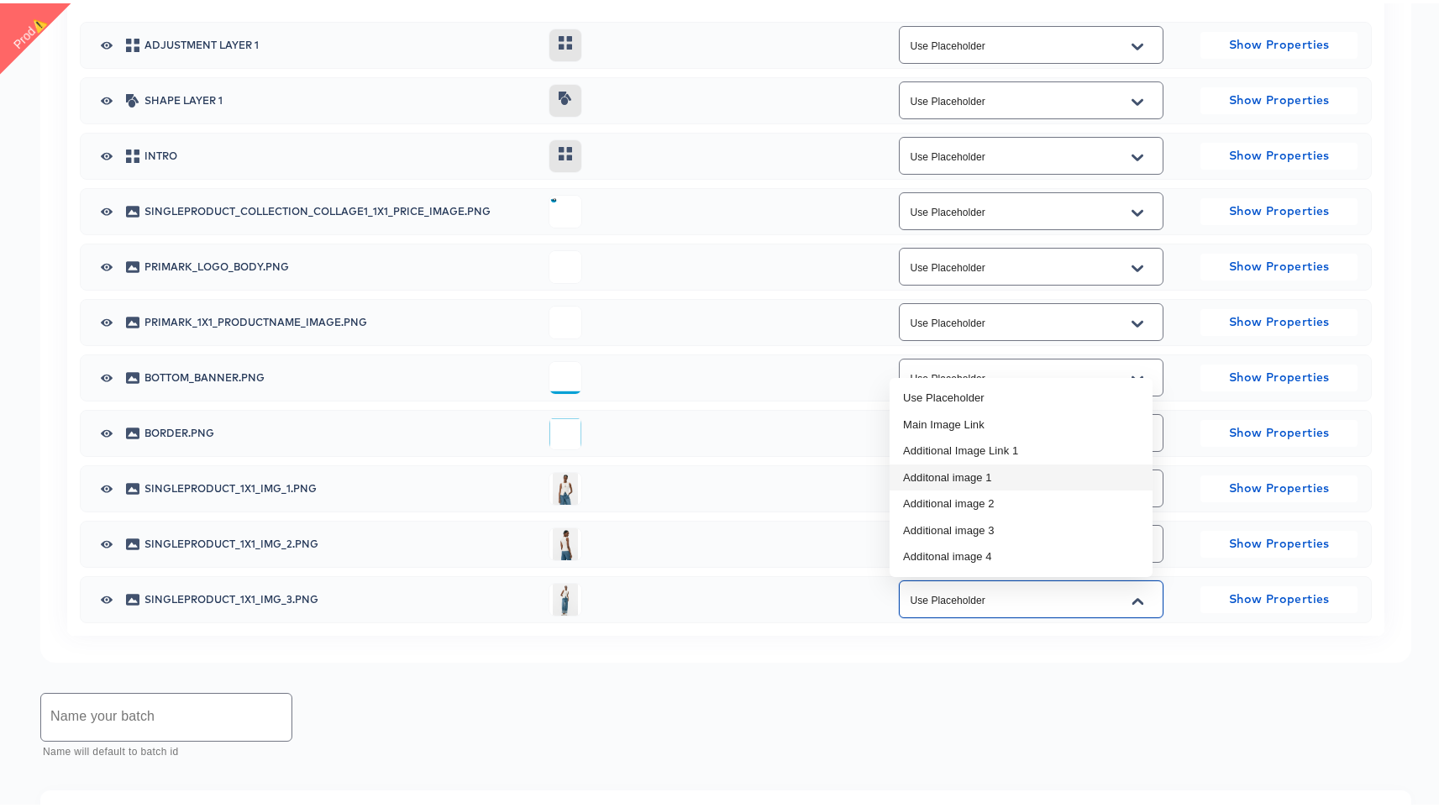
click at [1102, 486] on li "Additonal image 1" at bounding box center [1021, 474] width 263 height 27
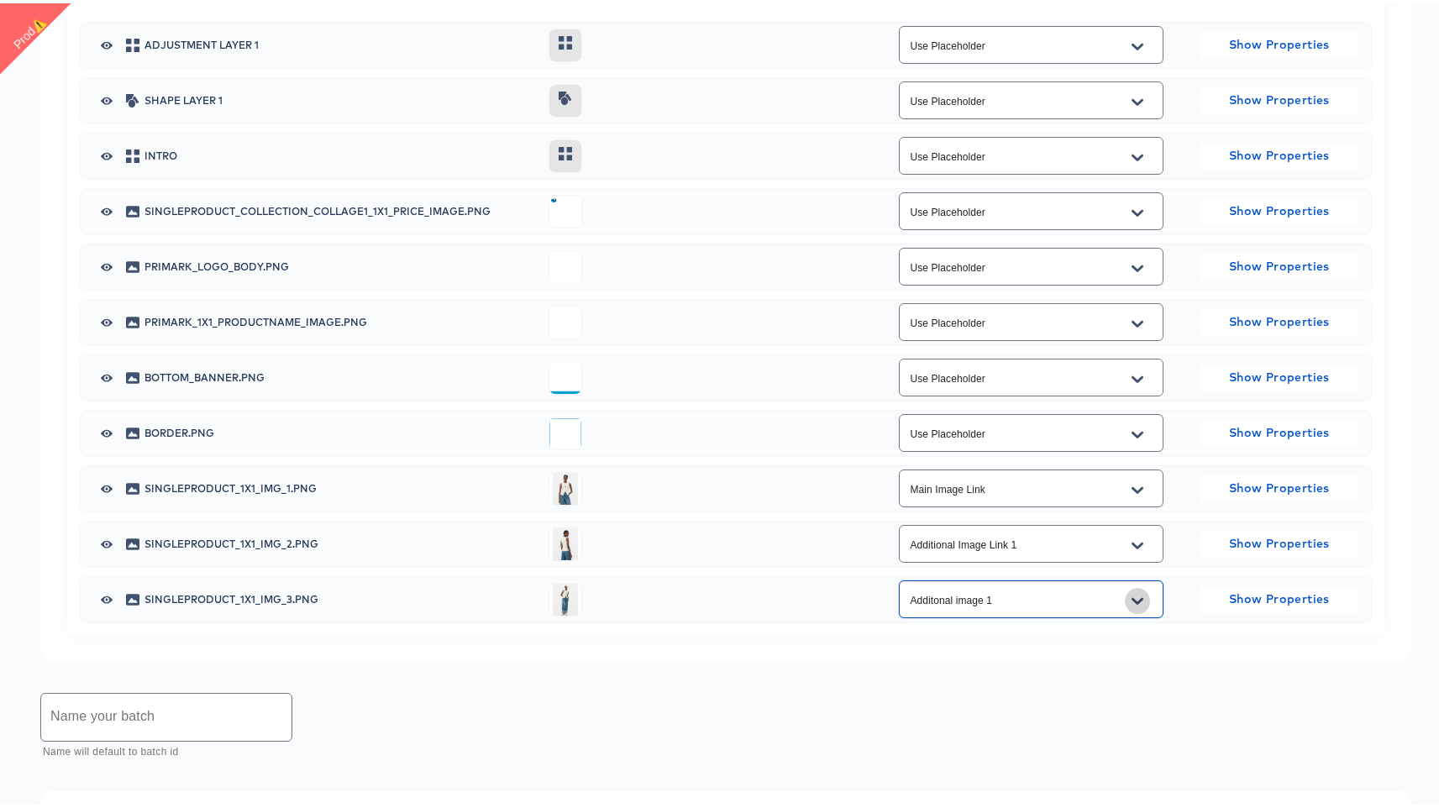
click at [1125, 590] on button "Open" at bounding box center [1137, 598] width 25 height 27
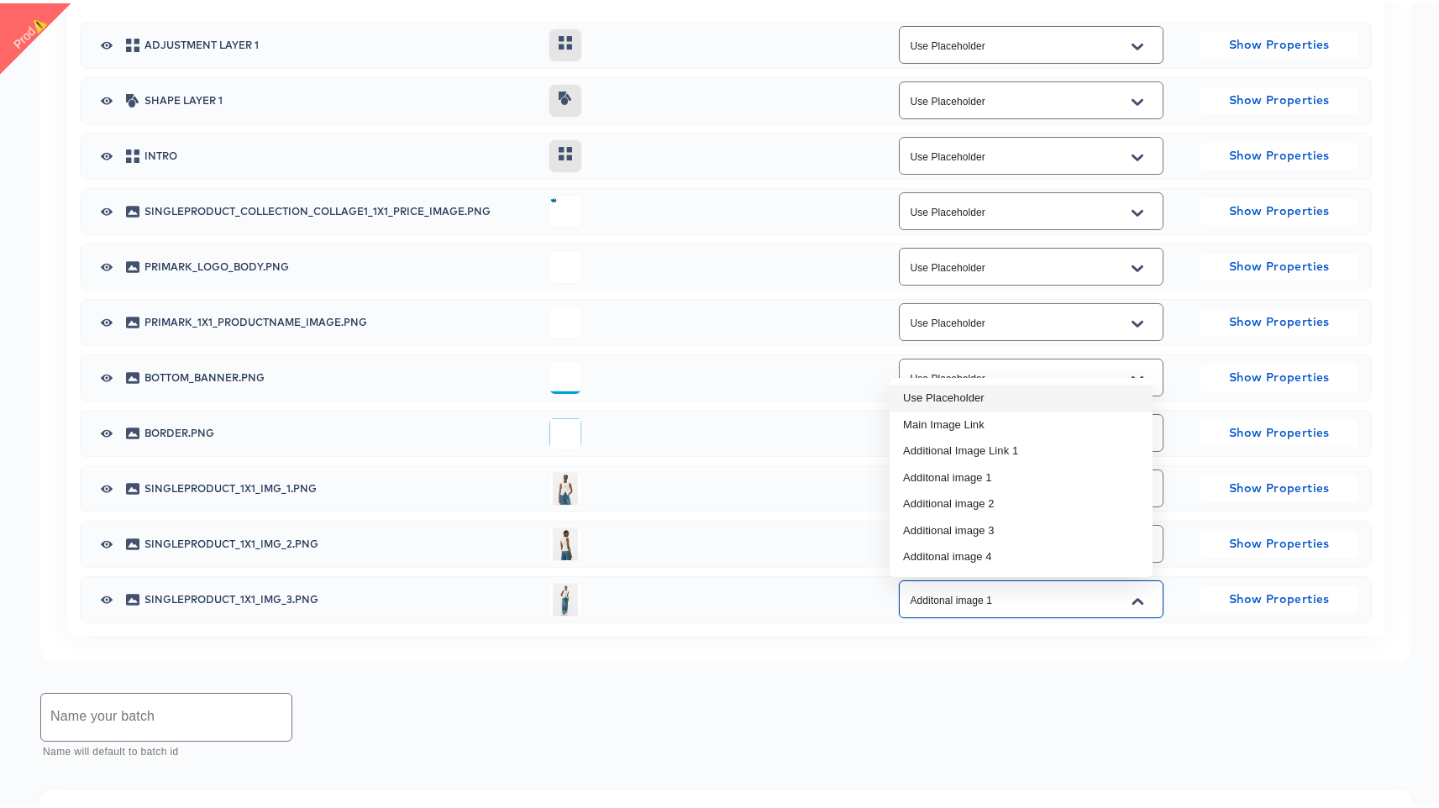
click at [1085, 396] on li "Use Placeholder" at bounding box center [1021, 394] width 263 height 27
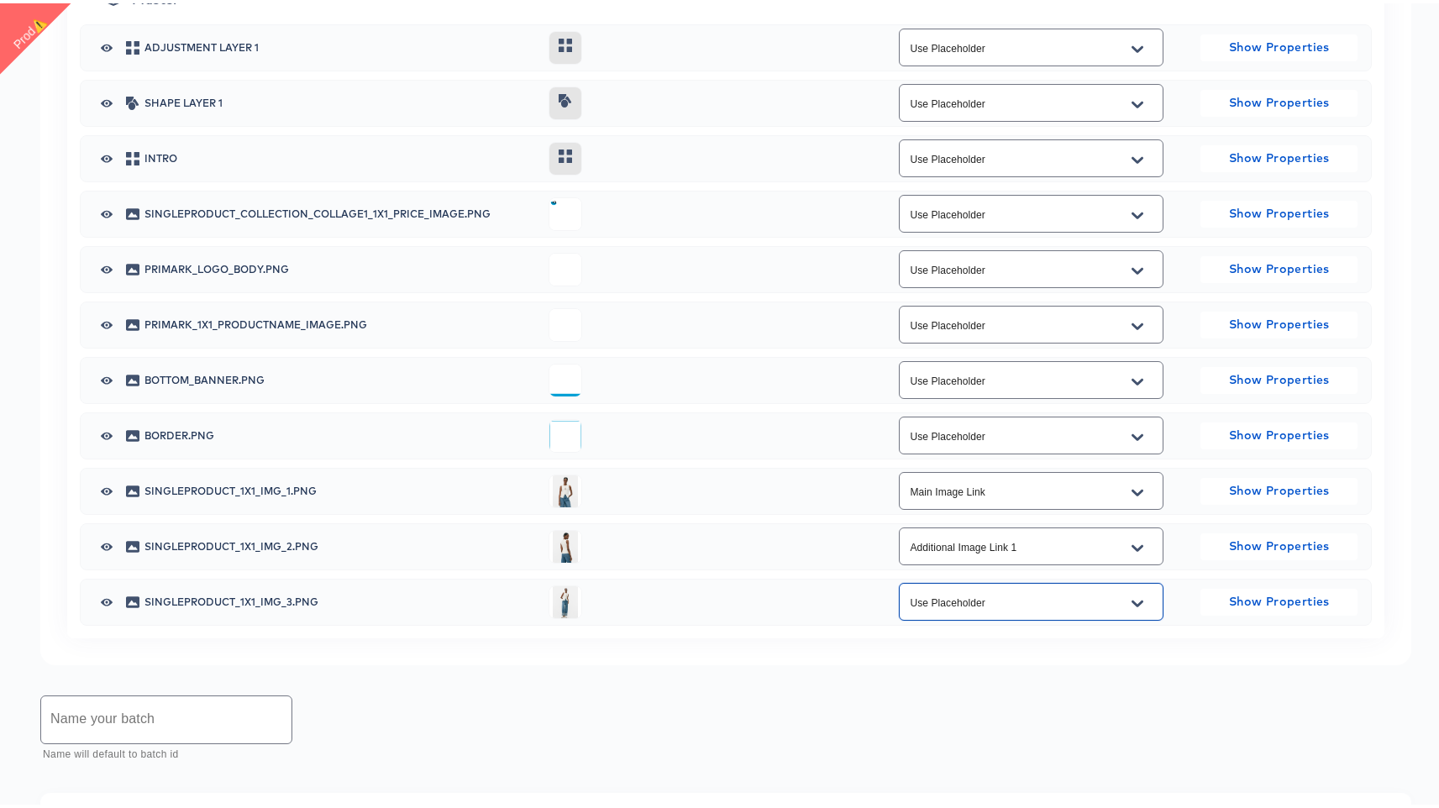
scroll to position [969, 0]
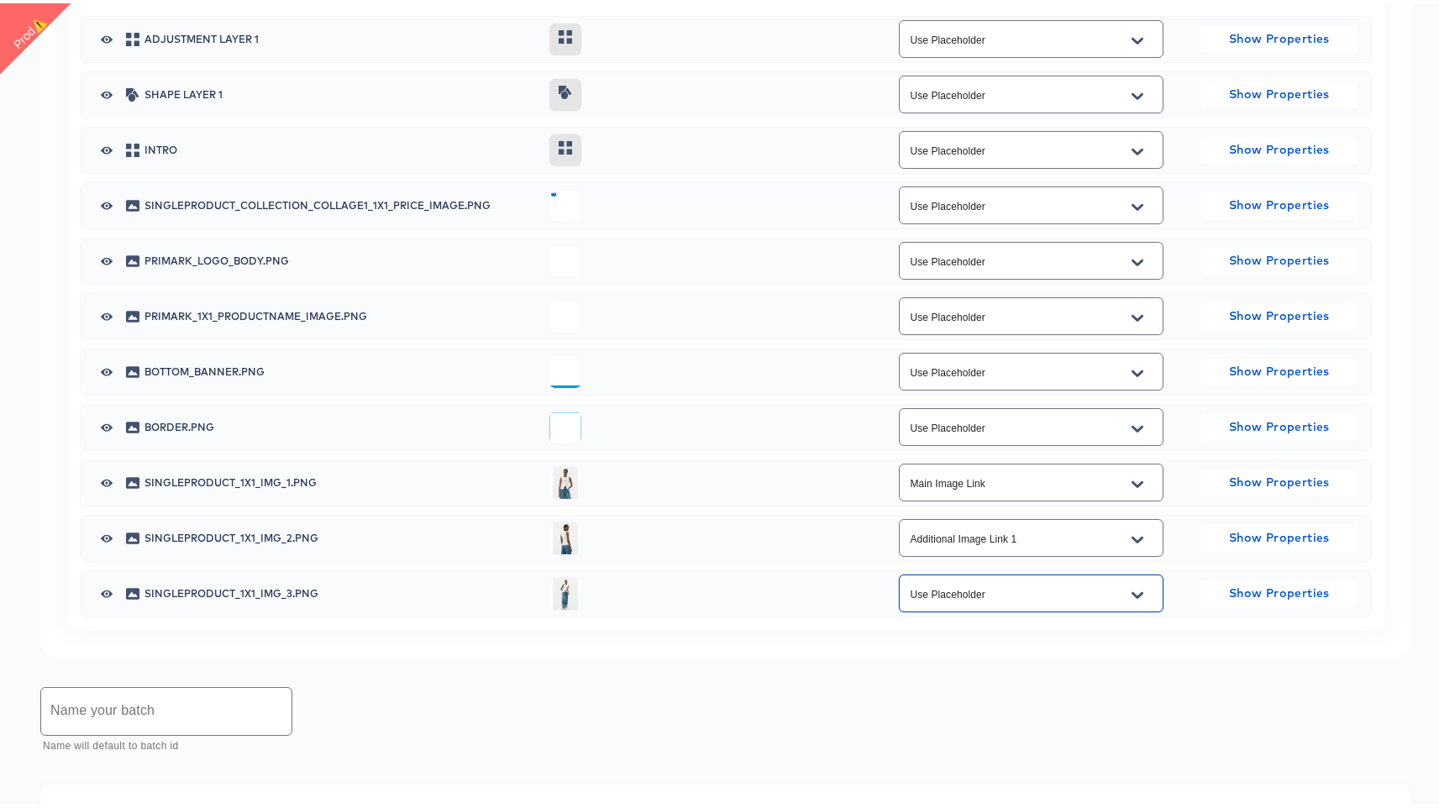
click at [1133, 586] on icon "Open" at bounding box center [1138, 592] width 12 height 13
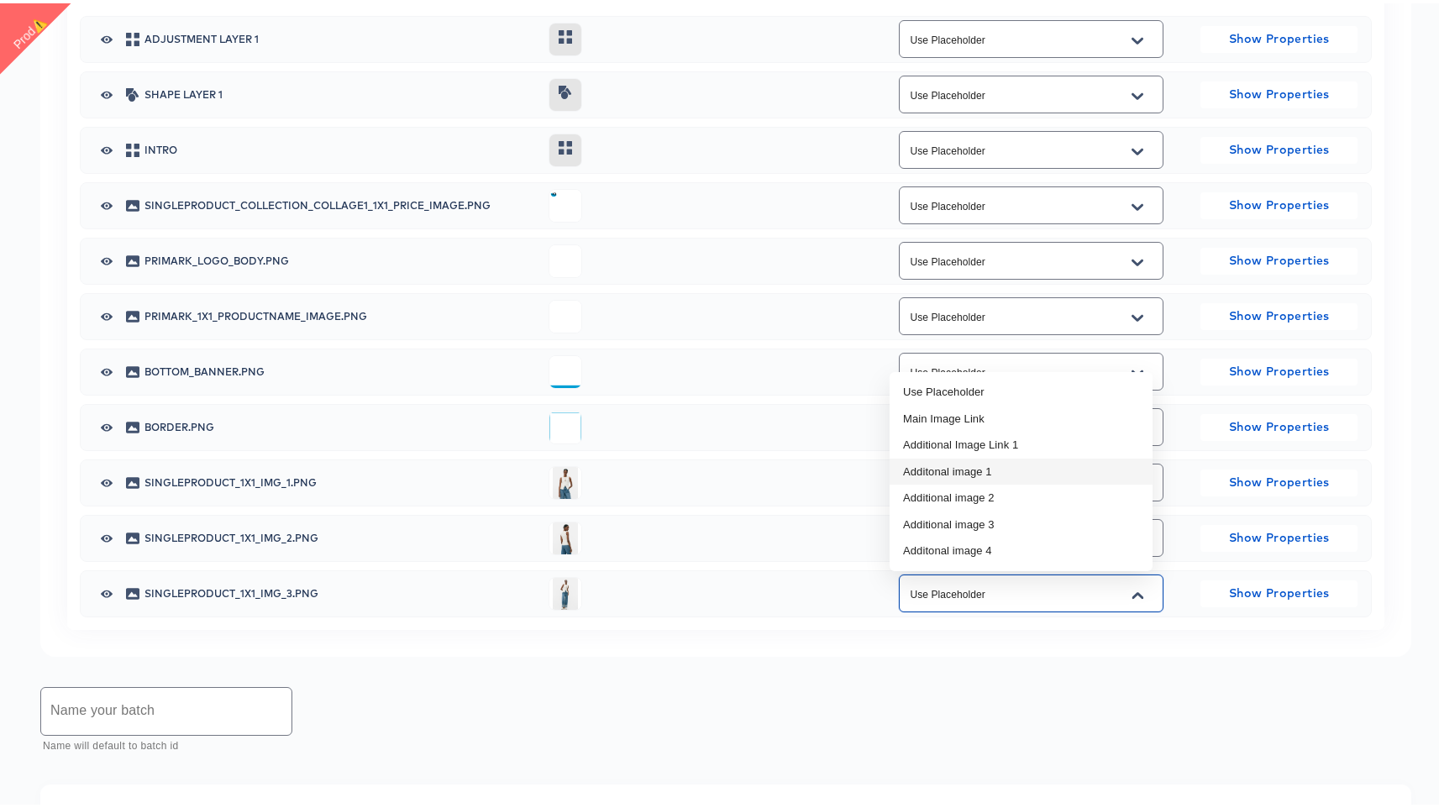
click at [1061, 472] on li "Additonal image 1" at bounding box center [1021, 468] width 263 height 27
type input "Additonal image 1"
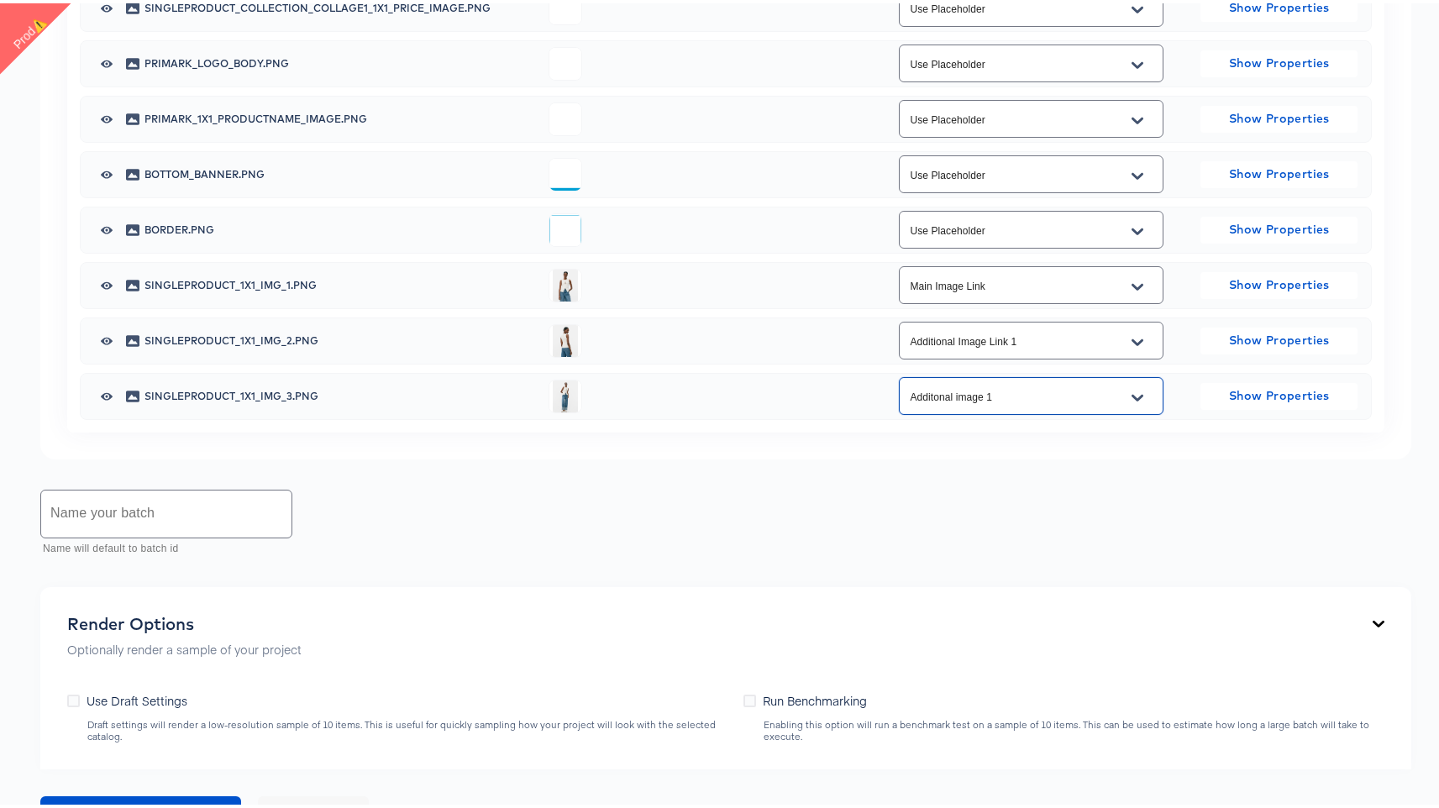
scroll to position [1484, 0]
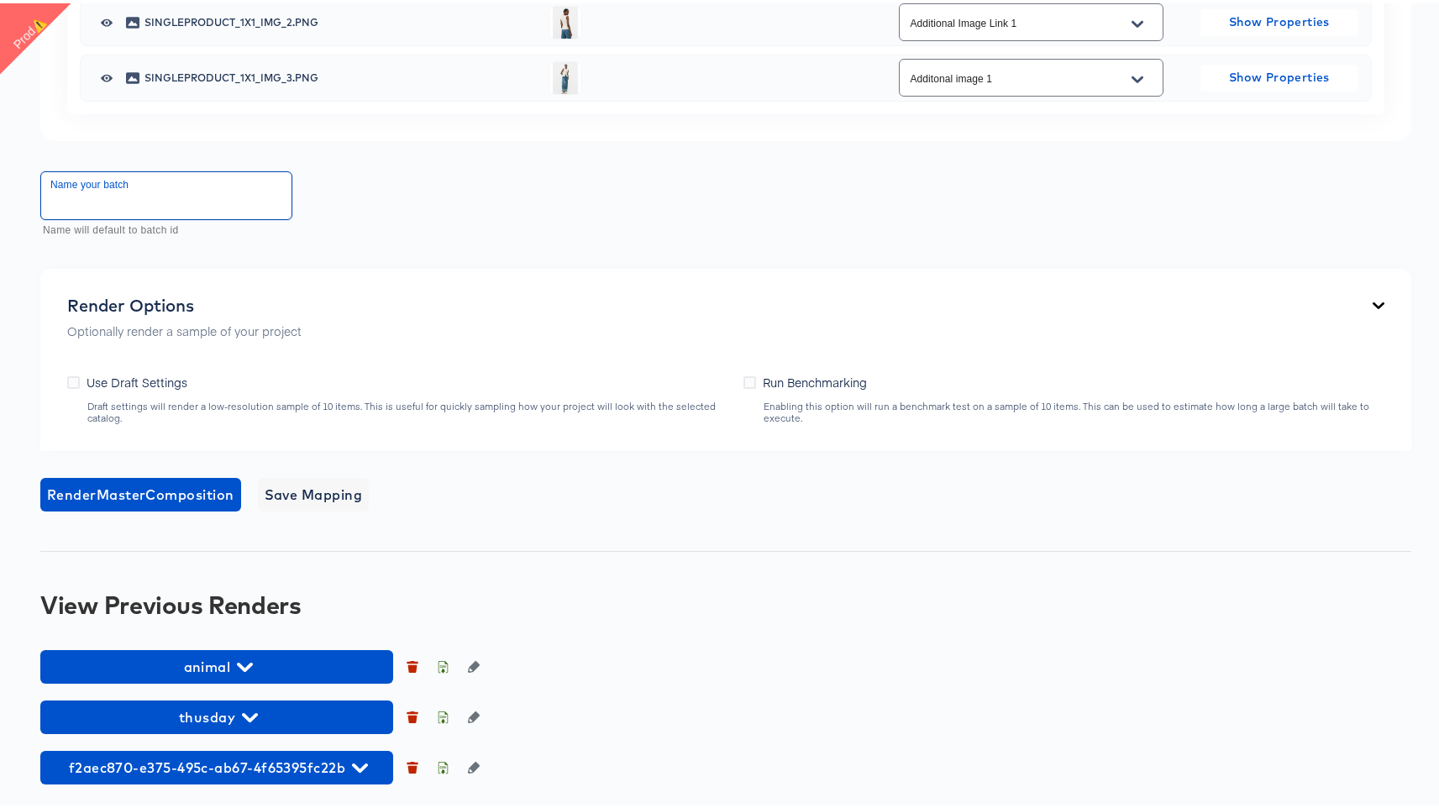
click at [229, 200] on input "text" at bounding box center [166, 192] width 250 height 47
click at [155, 376] on span "Use Draft Settings" at bounding box center [137, 378] width 101 height 17
click at [0, 0] on input "Use Draft Settings" at bounding box center [0, 0] width 0 height 0
click at [220, 483] on span "Render Master Composition" at bounding box center [140, 492] width 187 height 24
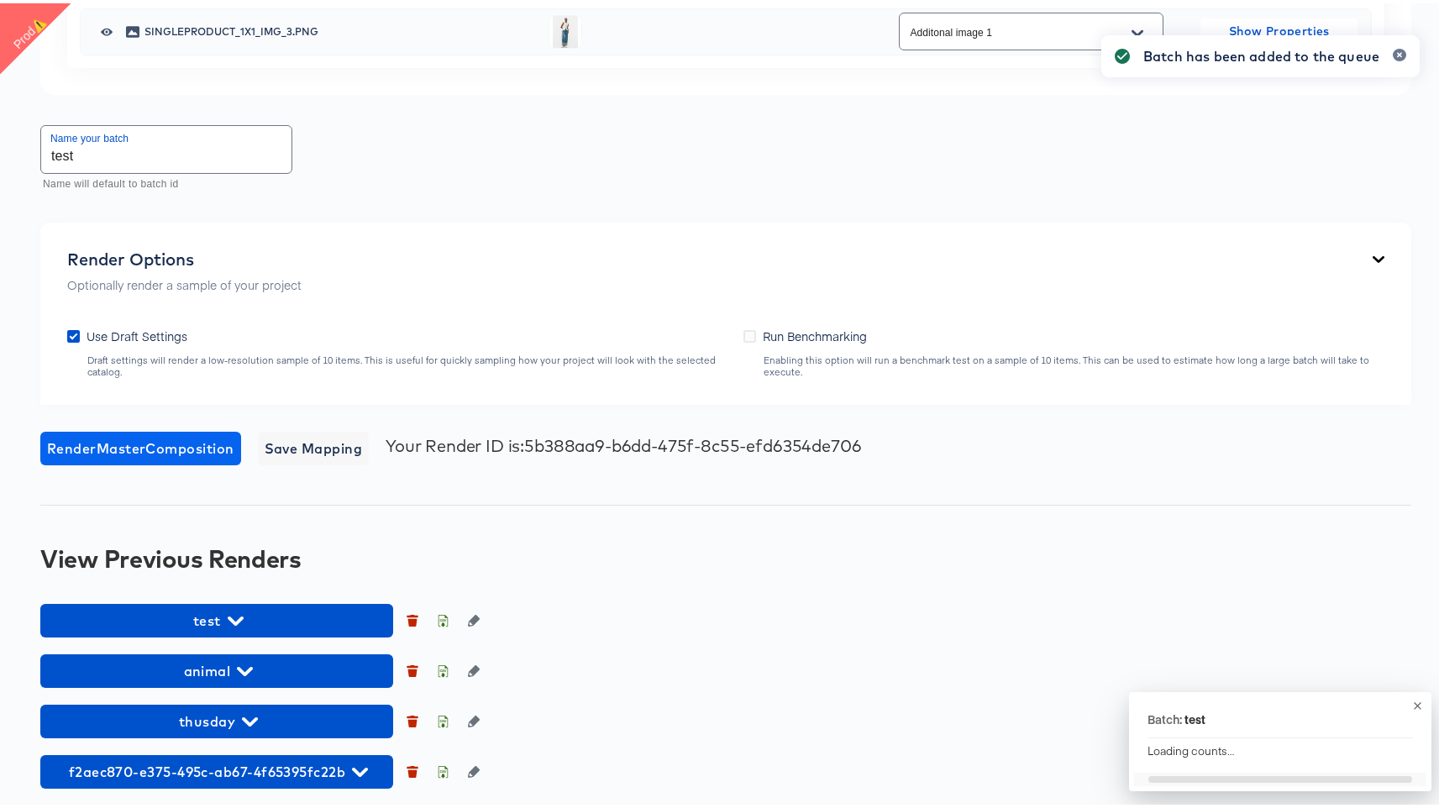
scroll to position [1535, 0]
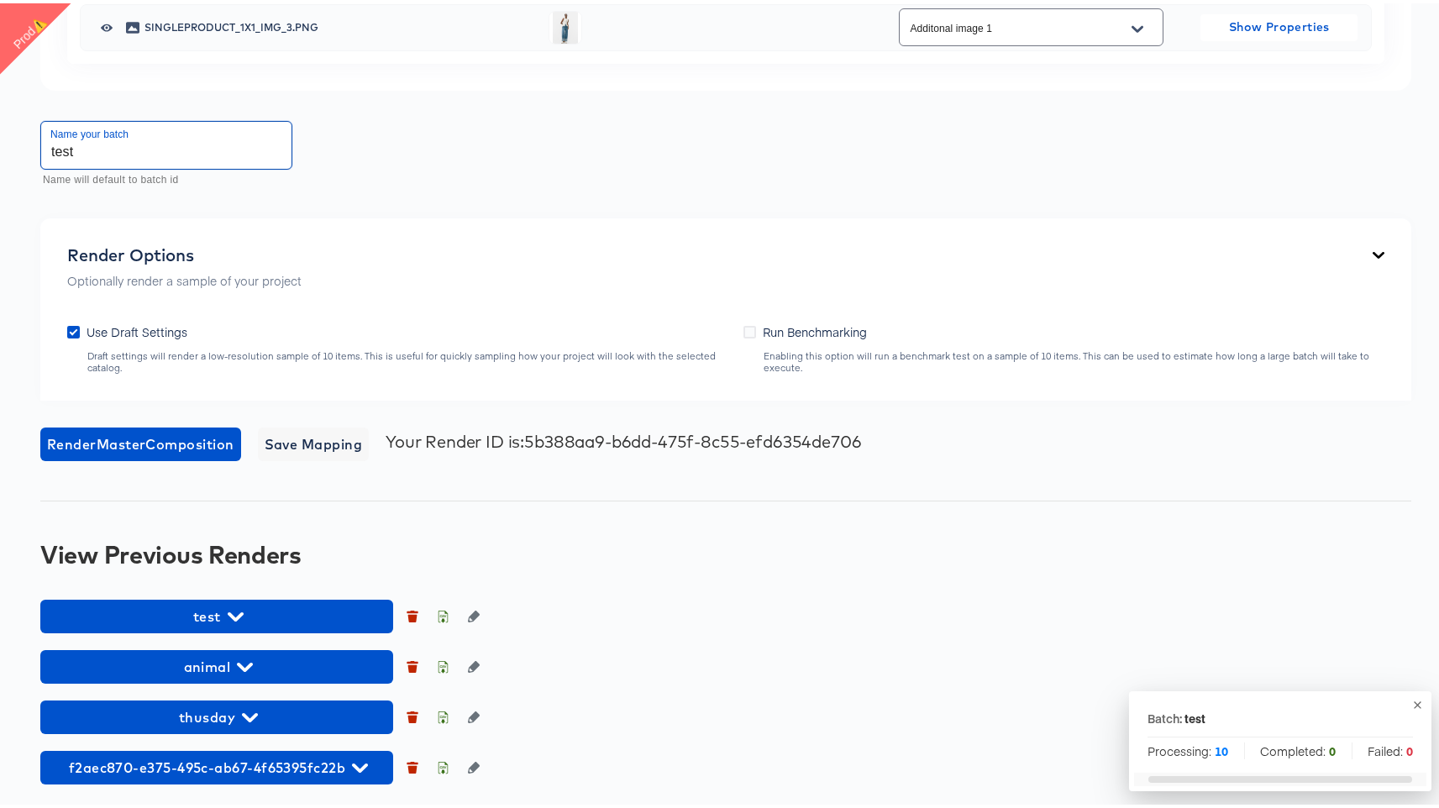
click at [147, 148] on input "test" at bounding box center [166, 141] width 250 height 47
drag, startPoint x: 870, startPoint y: 326, endPoint x: 754, endPoint y: 324, distance: 116.8
click at [754, 324] on div "Run Benchmarking Enabling this option will run a benchmark test on a sample of …" at bounding box center [1063, 345] width 641 height 50
copy span "Run Benchmarking"
click at [208, 146] on input "test" at bounding box center [166, 141] width 250 height 47
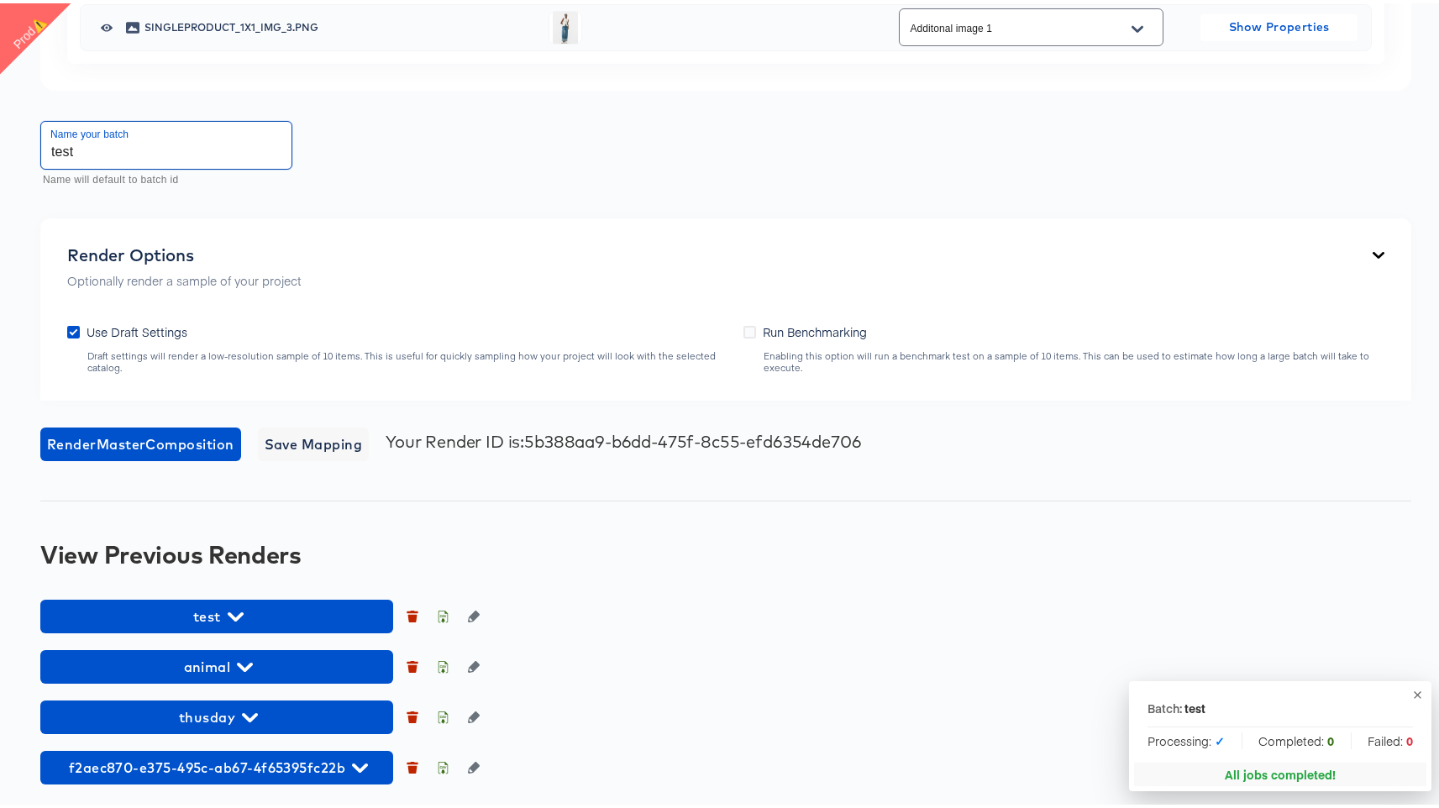
paste input "Run Benchmarking"
type input "test Run Benchmarking"
click at [70, 328] on icon at bounding box center [73, 329] width 13 height 13
click at [0, 0] on input "Use Draft Settings" at bounding box center [0, 0] width 0 height 0
click at [743, 329] on icon at bounding box center [749, 329] width 13 height 13
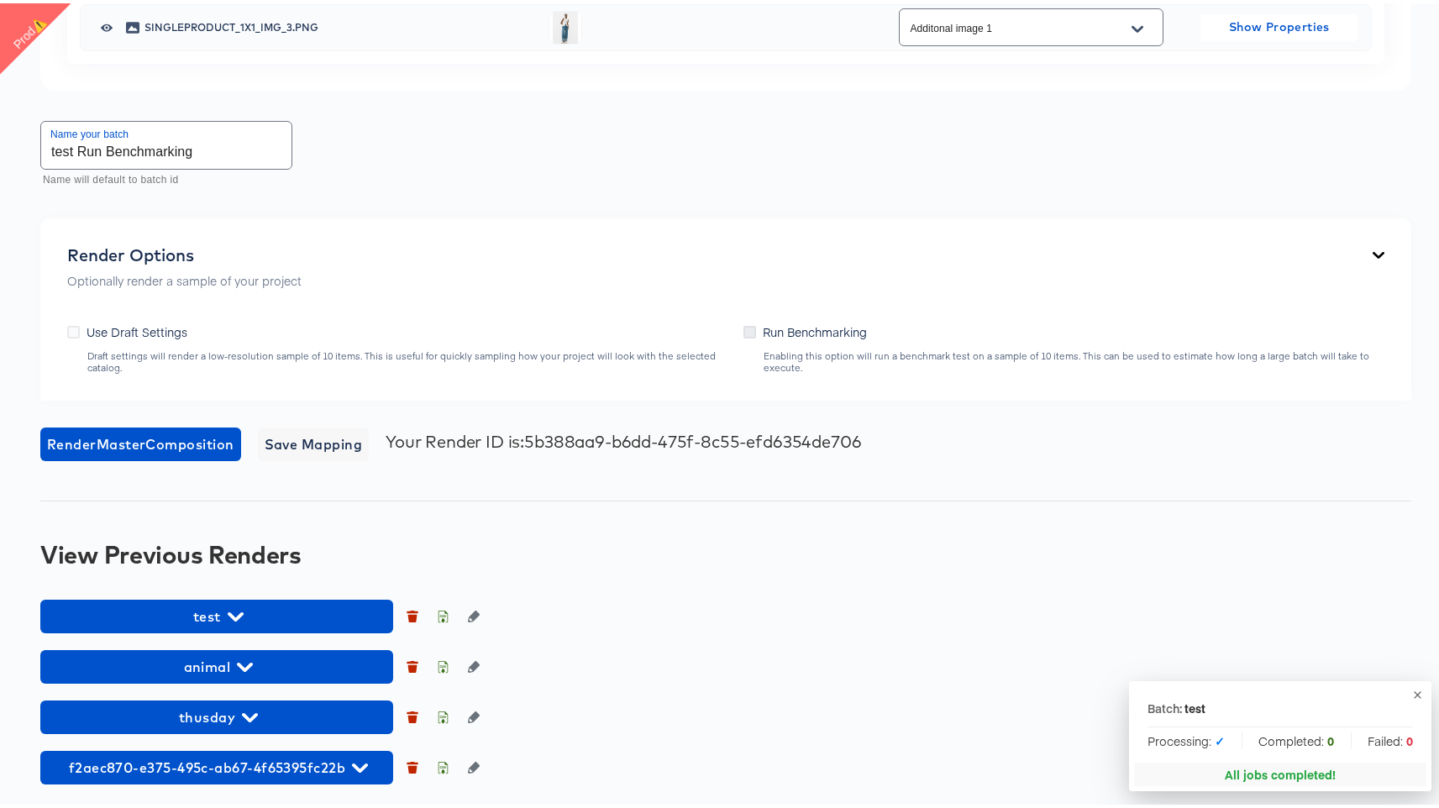
click at [0, 0] on input "Run Benchmarking" at bounding box center [0, 0] width 0 height 0
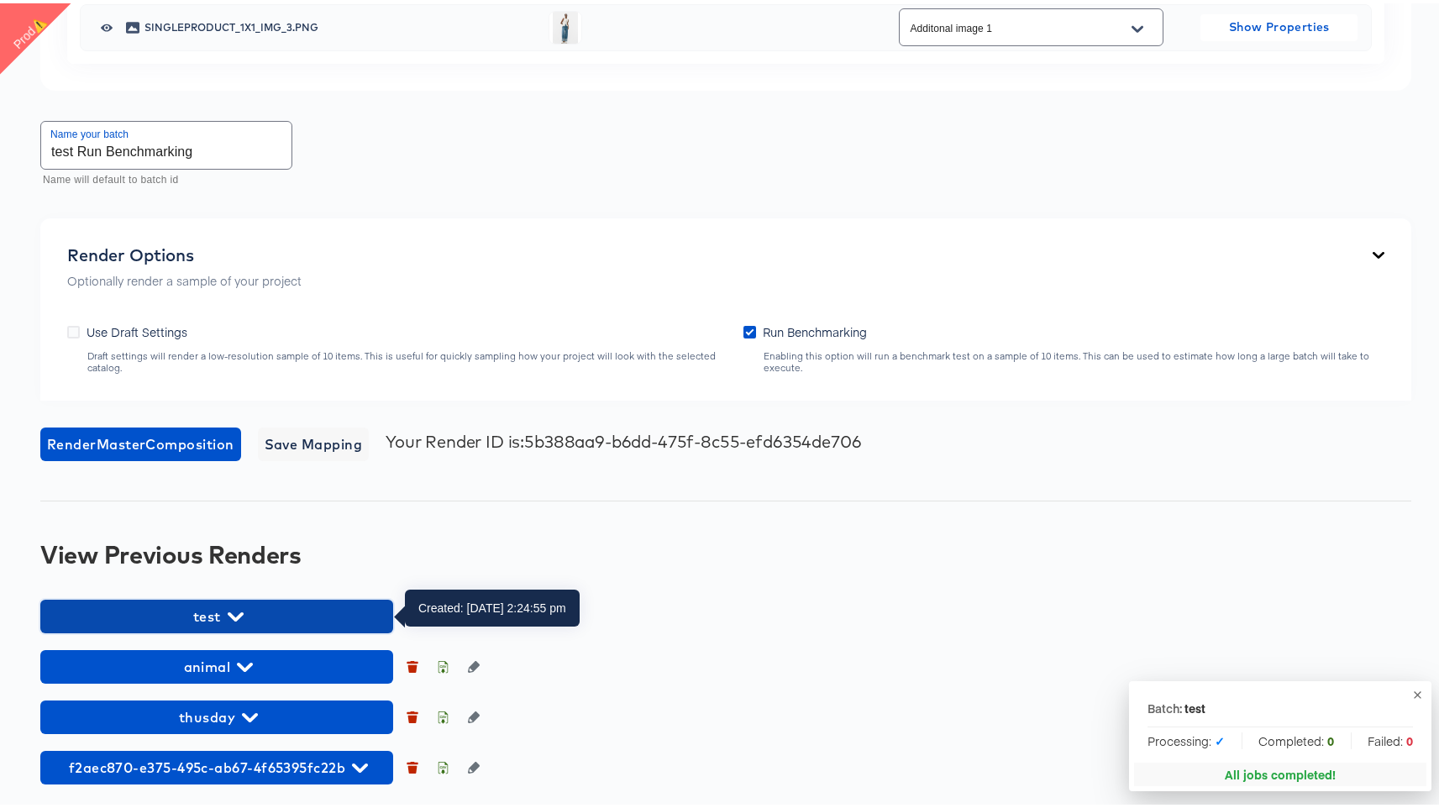
click at [242, 617] on icon "button" at bounding box center [236, 614] width 16 height 16
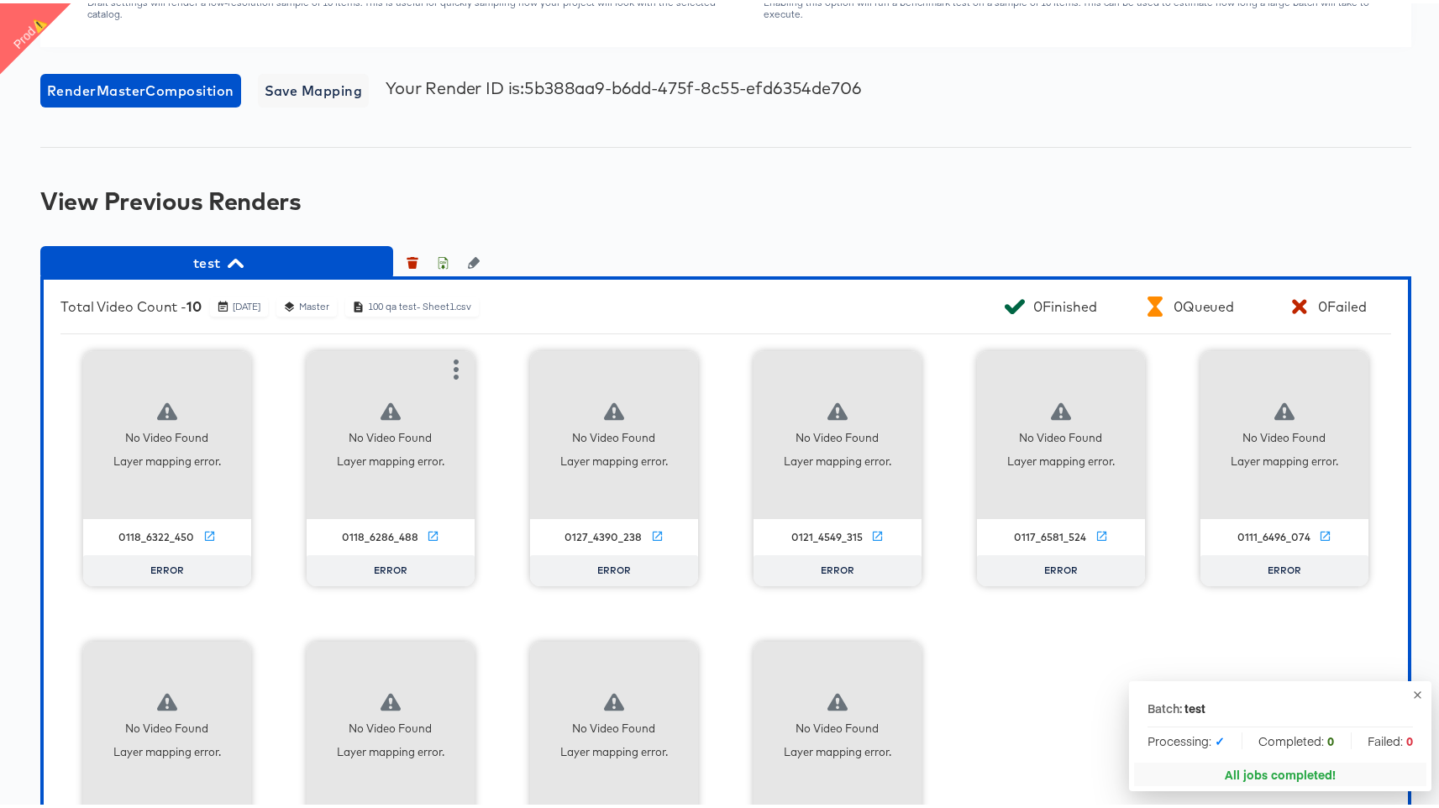
scroll to position [1892, 0]
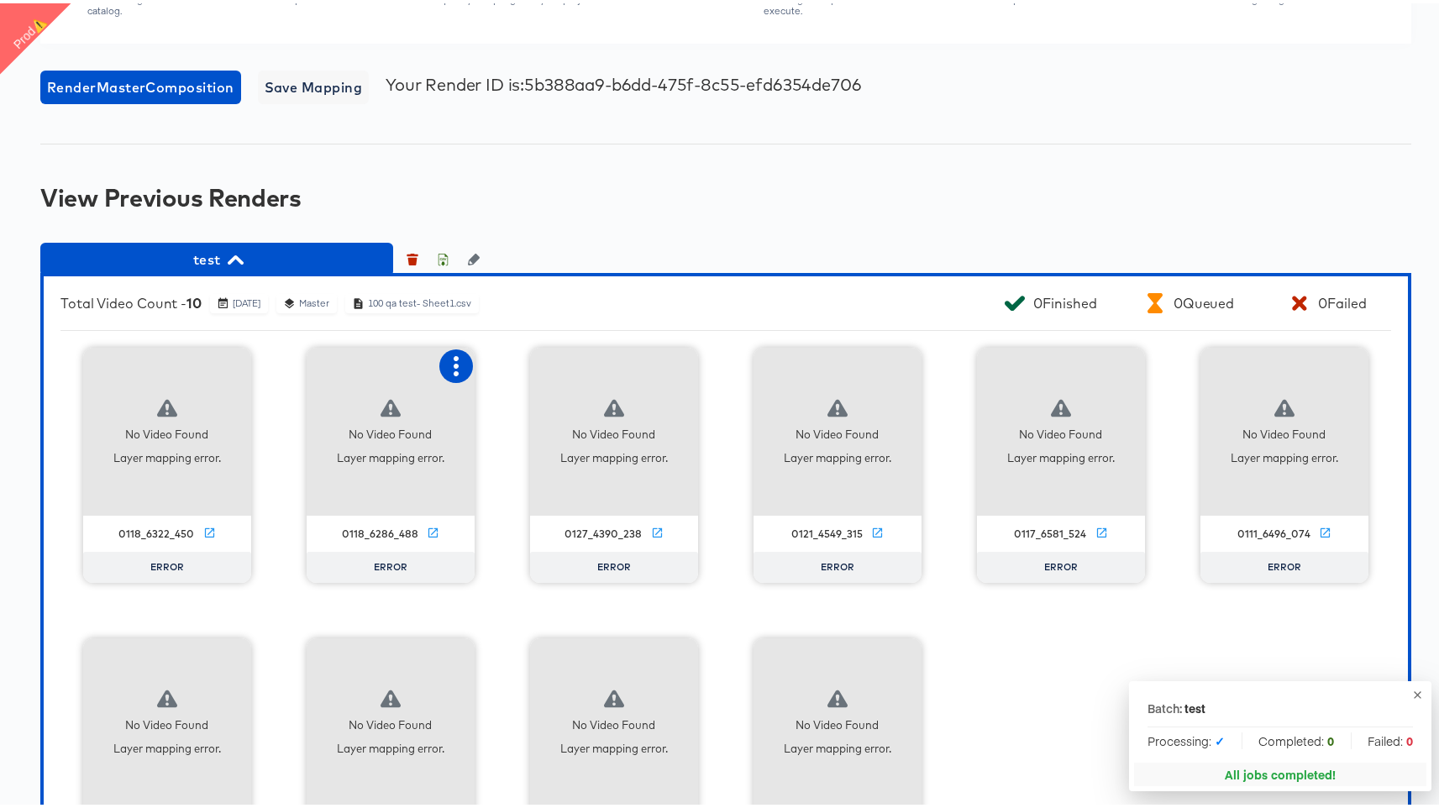
click at [454, 372] on icon "button" at bounding box center [456, 363] width 5 height 20
click at [512, 389] on div "Fix mapping" at bounding box center [524, 394] width 71 height 13
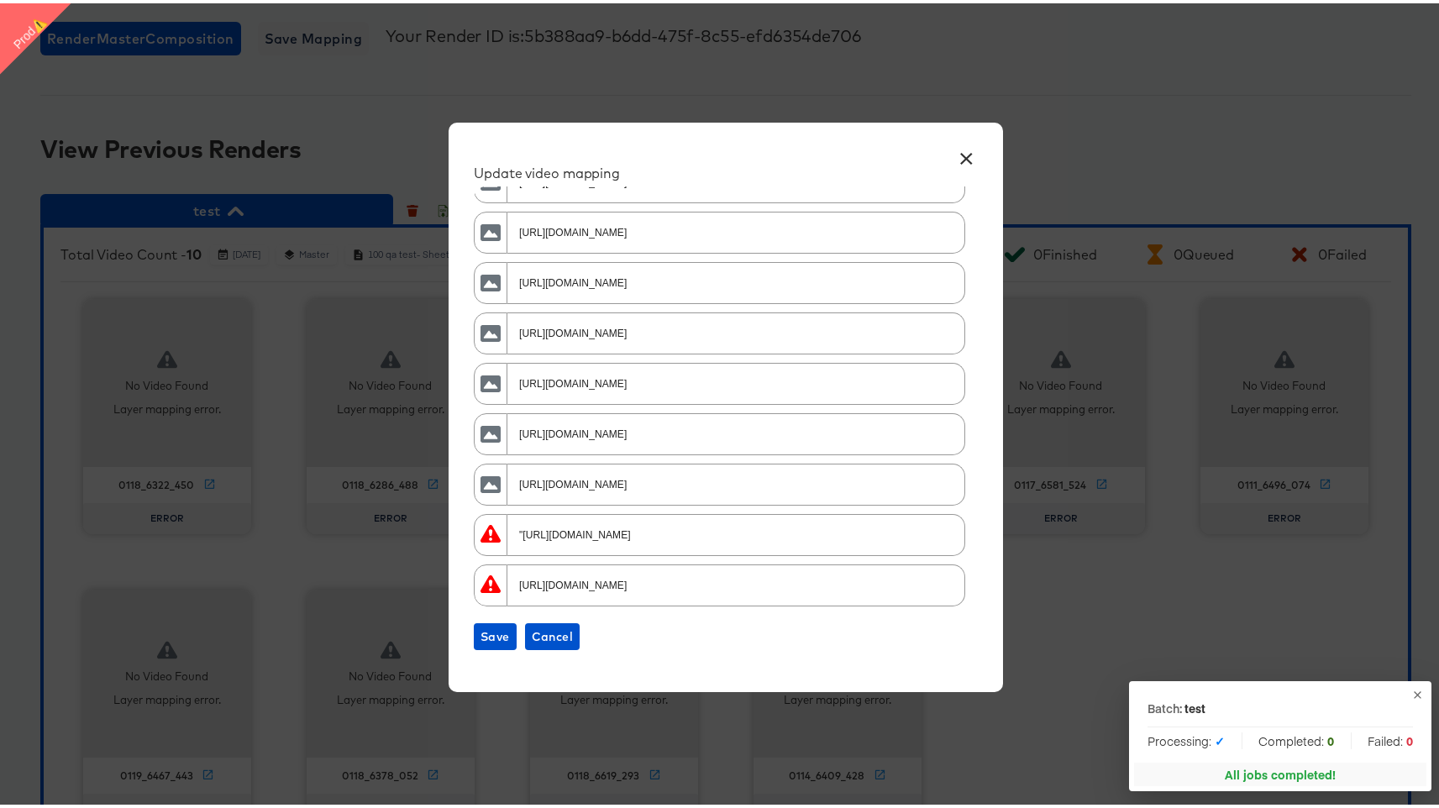
scroll to position [1942, 0]
click at [599, 532] on input ""https://s7d2.scene7.com/is/image/aeo/0118_6286_488_b?$qv-450$" at bounding box center [734, 525] width 450 height 36
click at [598, 582] on input "https://s7d2.scene7.com/is/image/aeo/0118_6286_488_of?$qv-450$" at bounding box center [734, 575] width 450 height 36
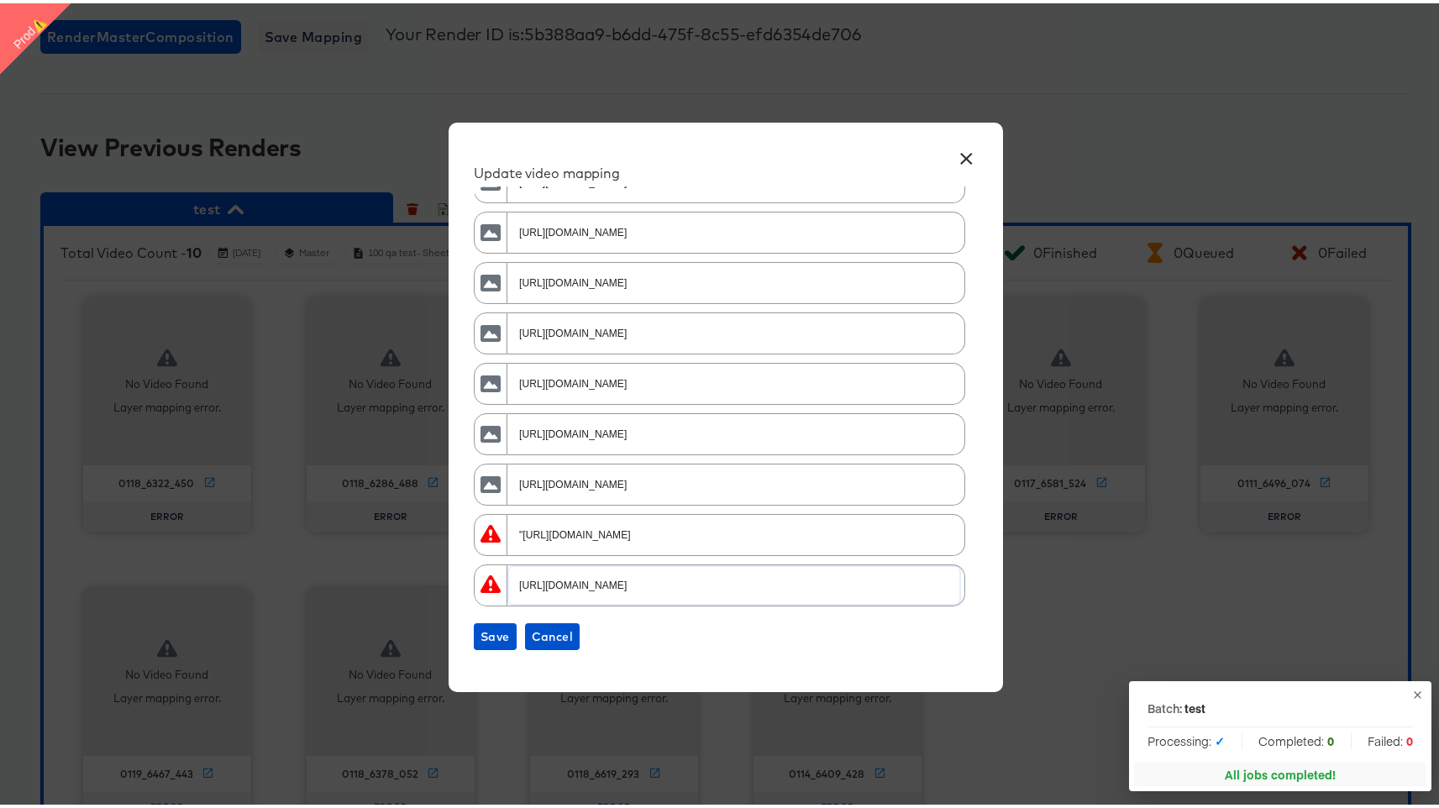
click at [598, 582] on input "https://s7d2.scene7.com/is/image/aeo/0118_6286_488_of?$qv-450$" at bounding box center [734, 575] width 450 height 36
click at [965, 157] on button "×" at bounding box center [967, 151] width 30 height 30
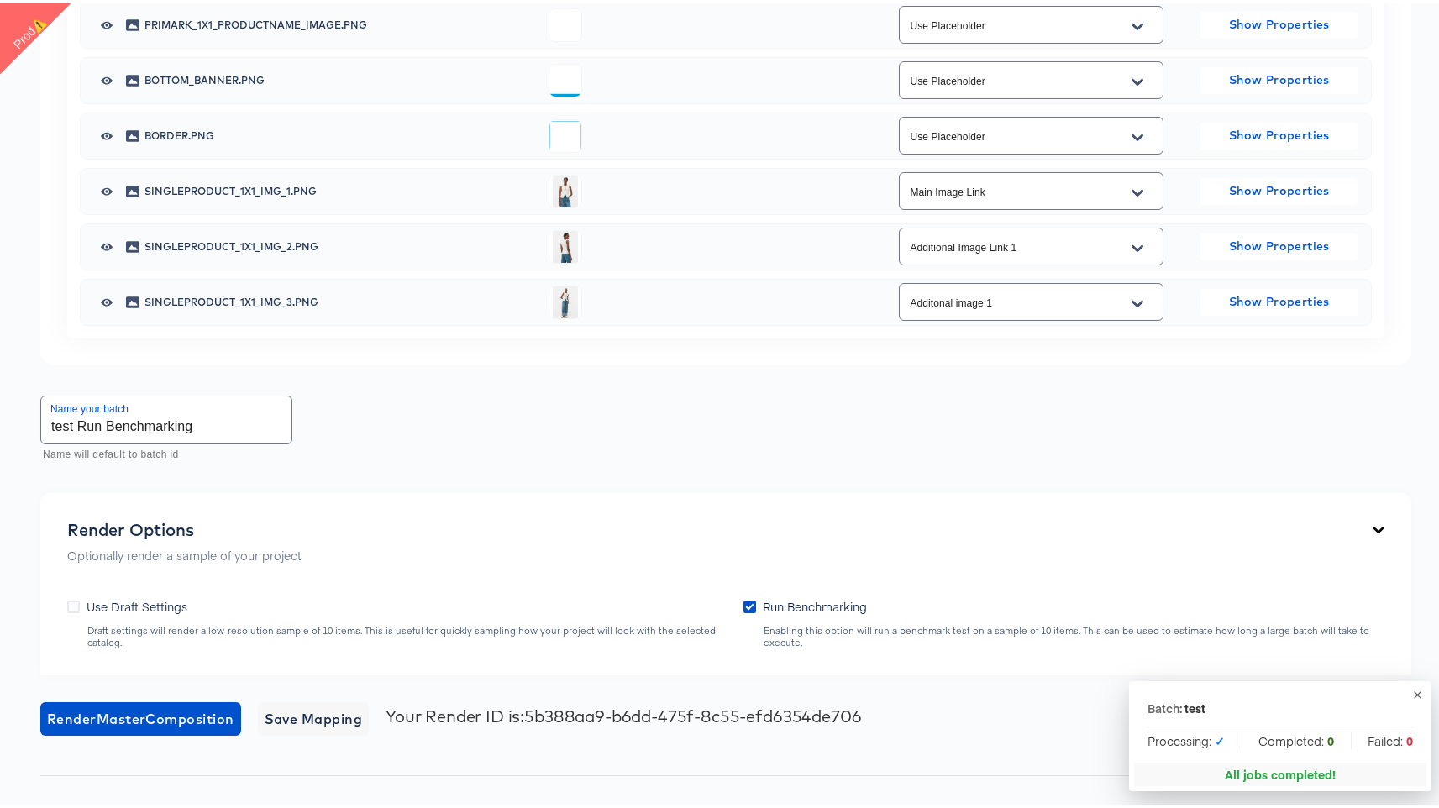
scroll to position [1200, 0]
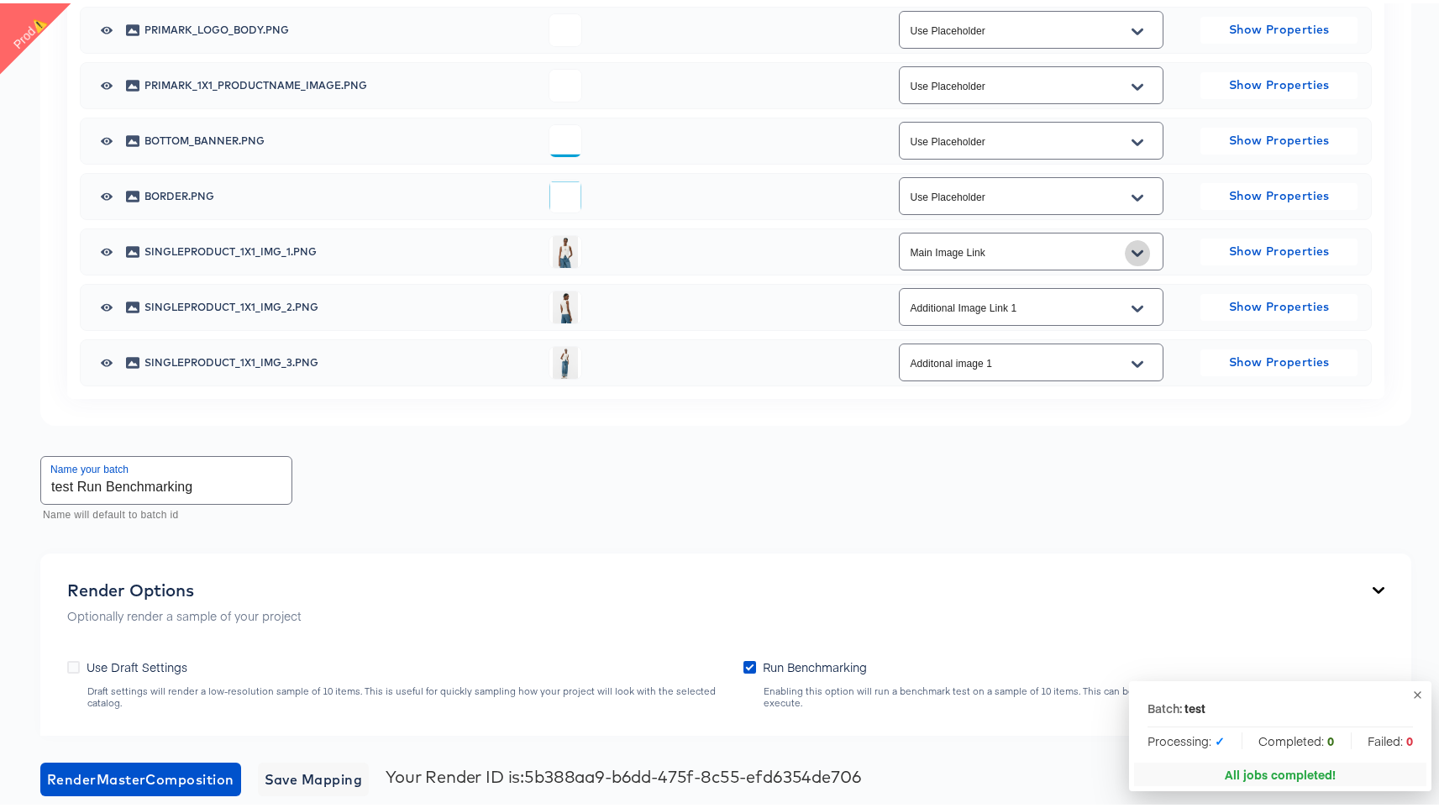
click at [1132, 254] on icon "Open" at bounding box center [1138, 250] width 12 height 13
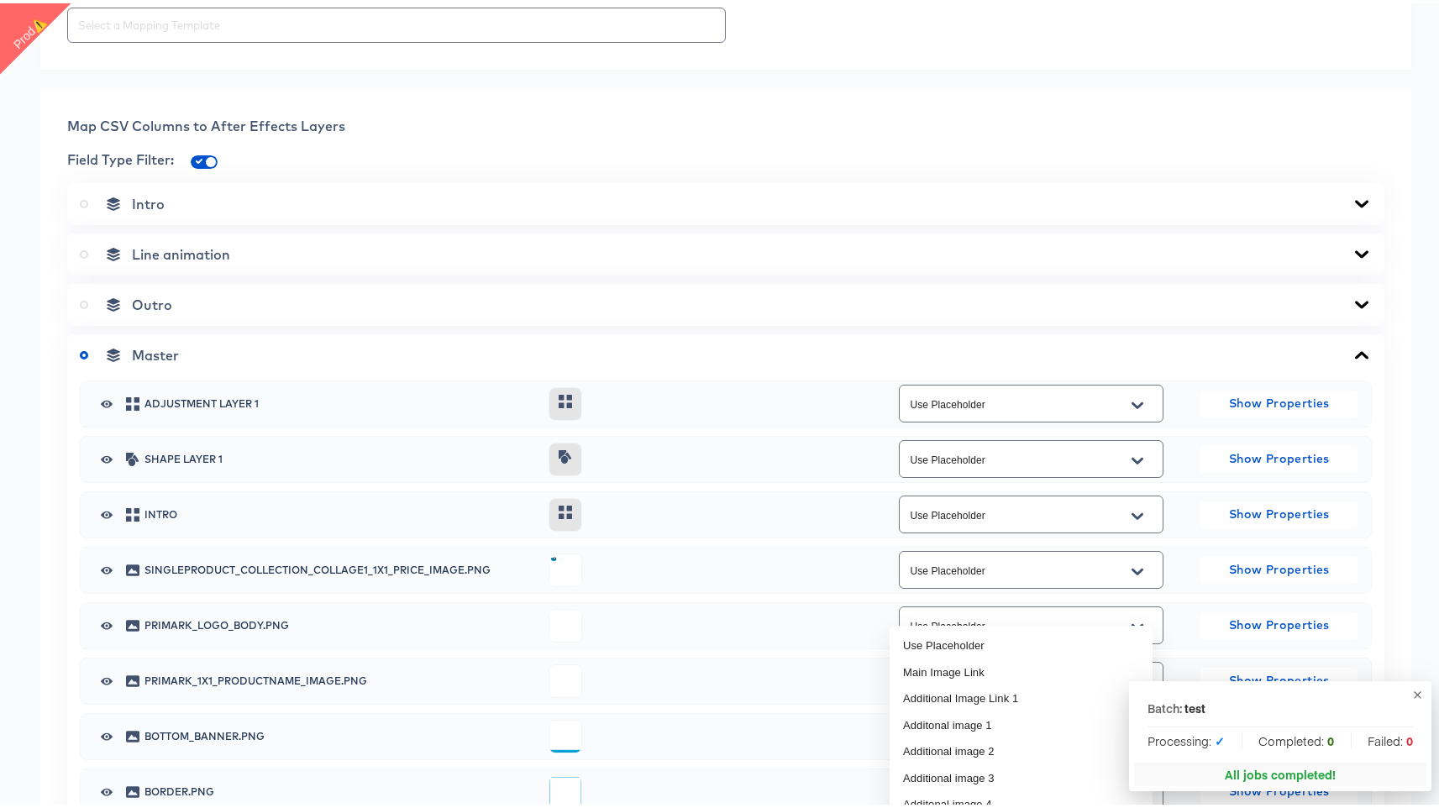
scroll to position [586, 0]
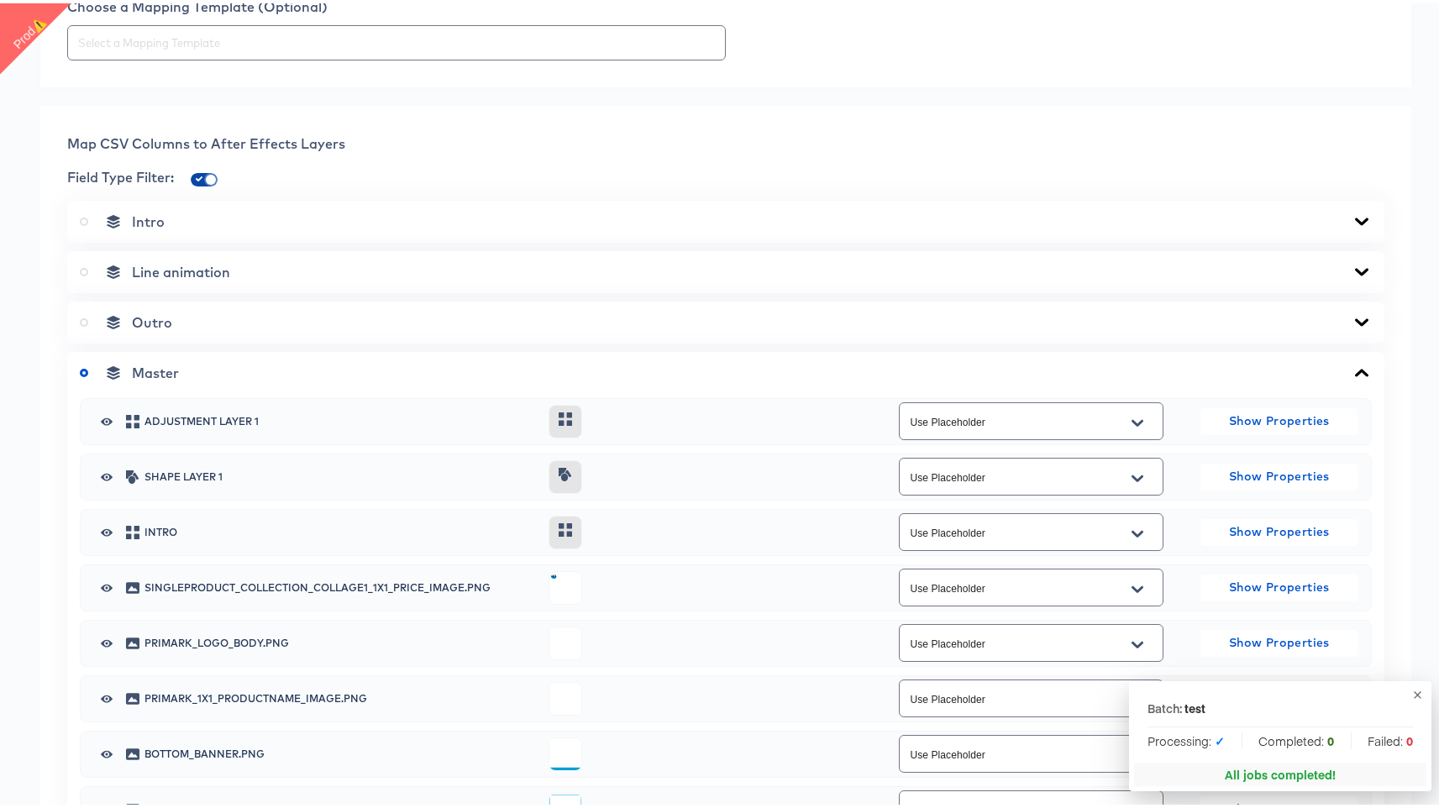
click at [202, 176] on input "checkbox" at bounding box center [211, 179] width 40 height 13
checkbox input "false"
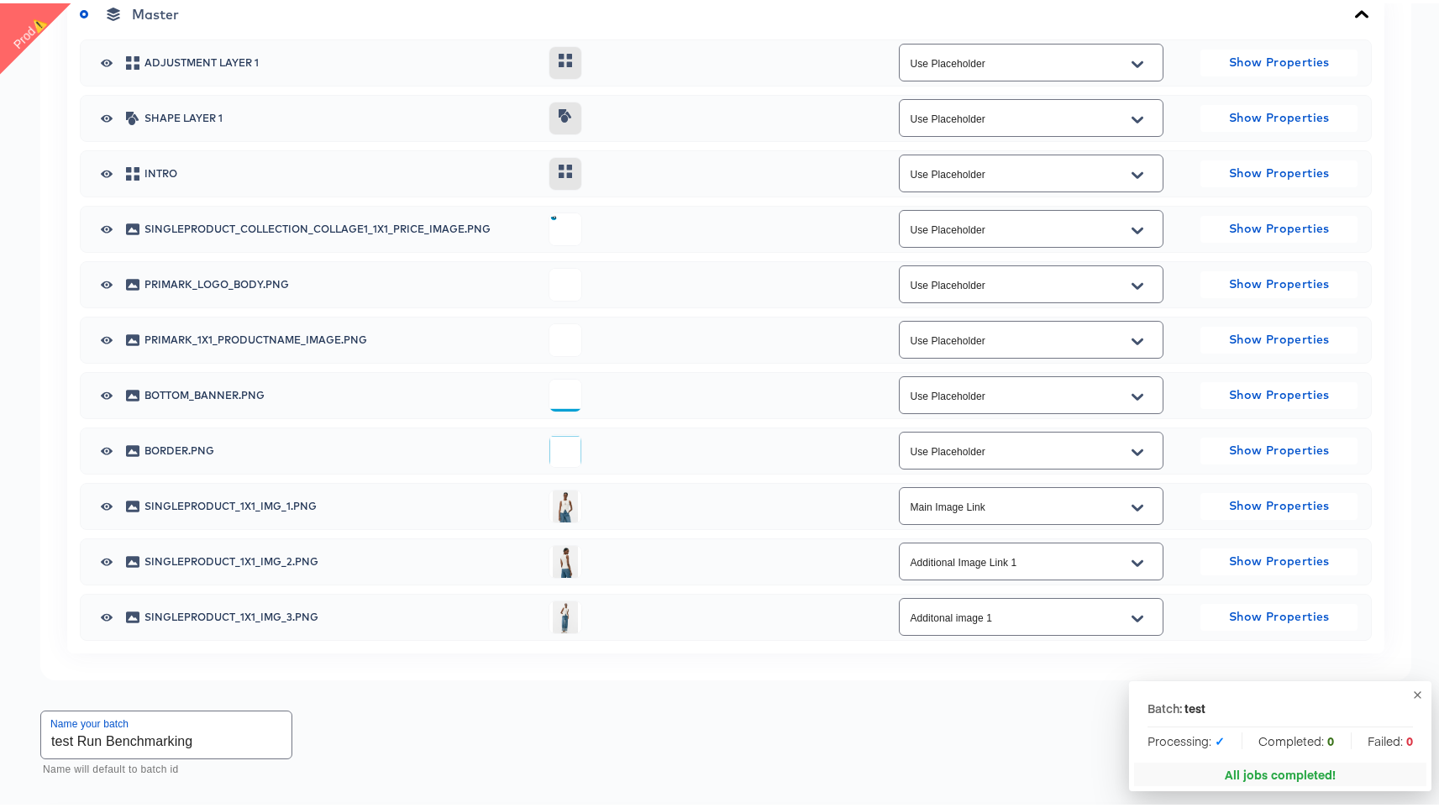
scroll to position [988, 0]
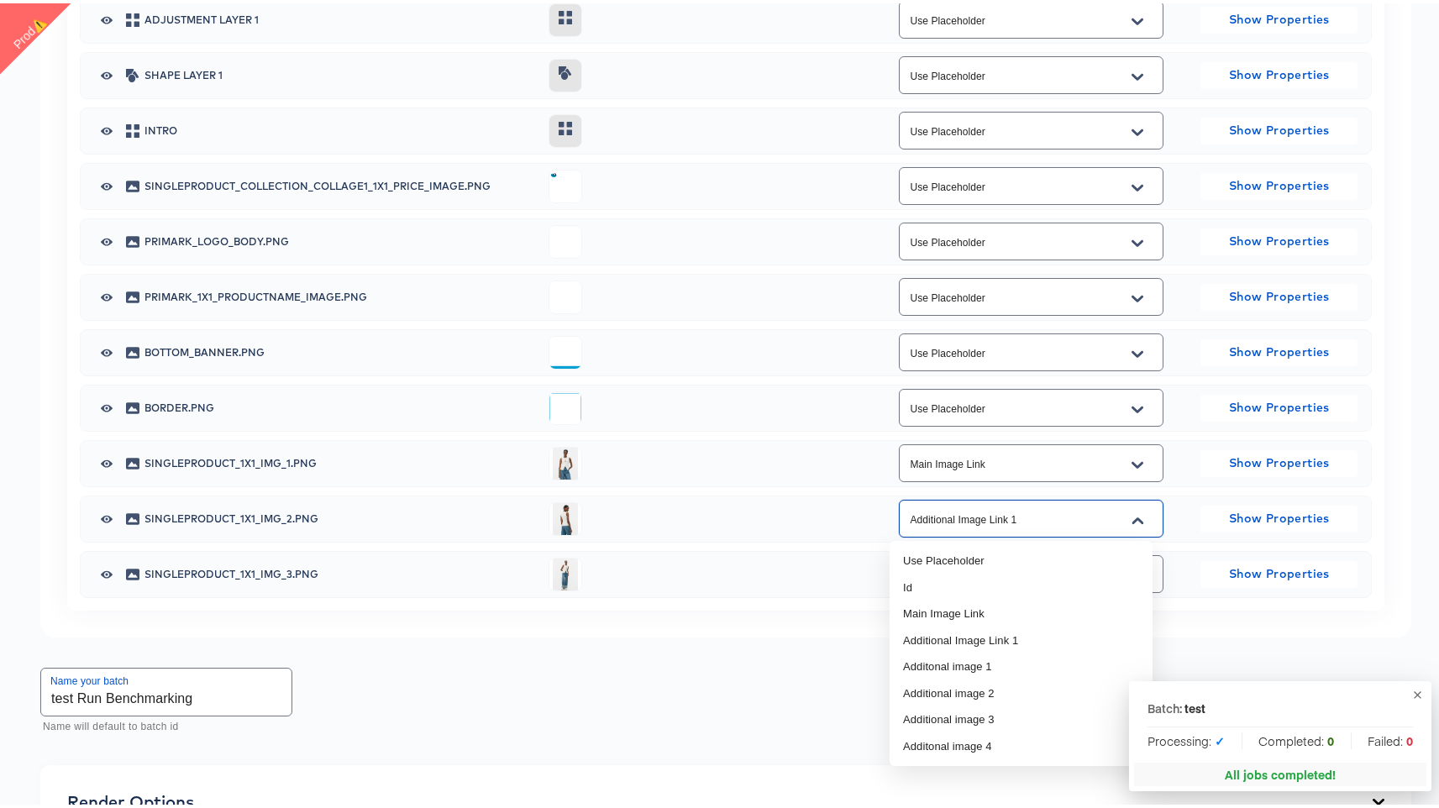
click at [980, 510] on input "Additional Image Link 1" at bounding box center [1017, 516] width 223 height 19
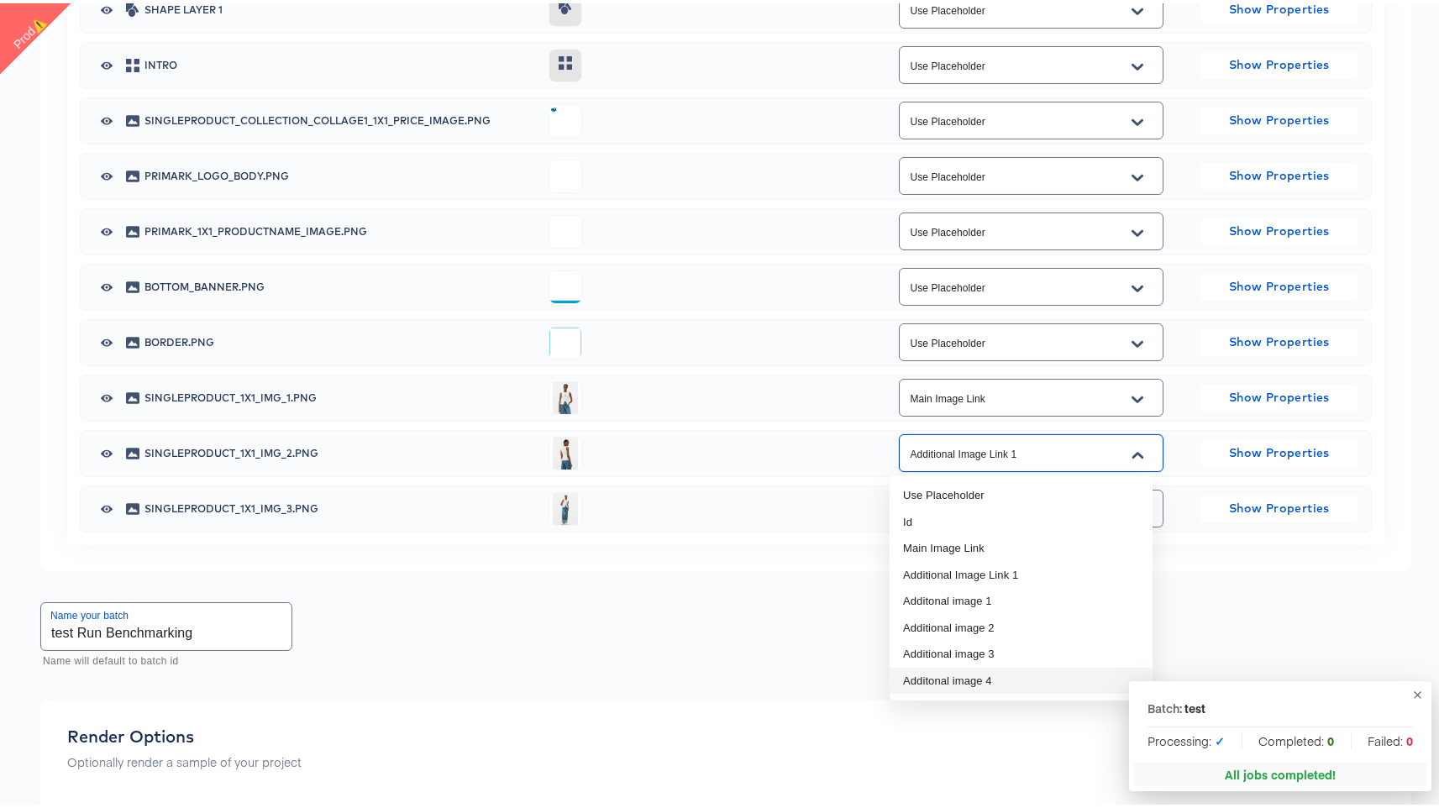
scroll to position [1102, 0]
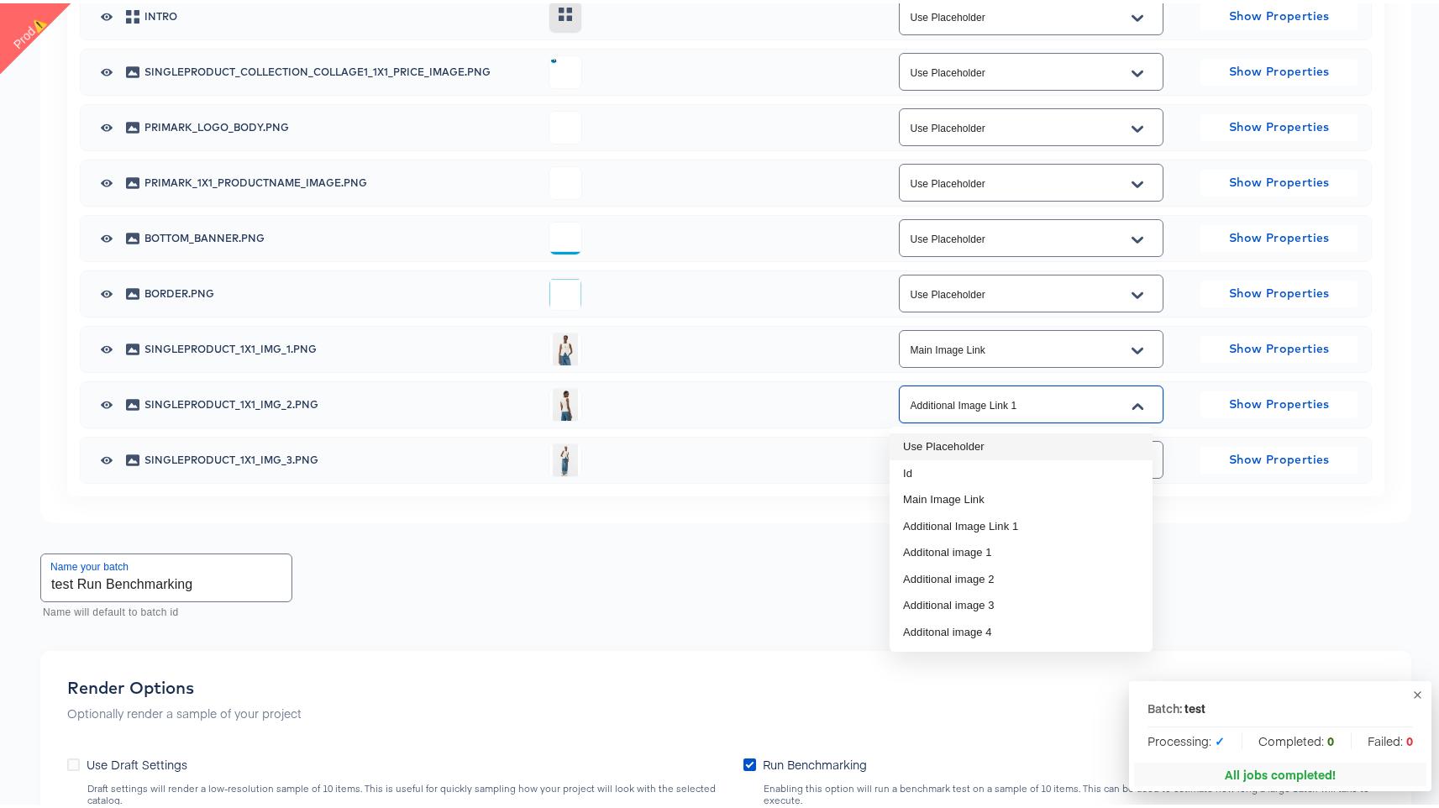
click at [1003, 450] on li "Use Placeholder" at bounding box center [1021, 443] width 263 height 27
type input "Use Placeholder"
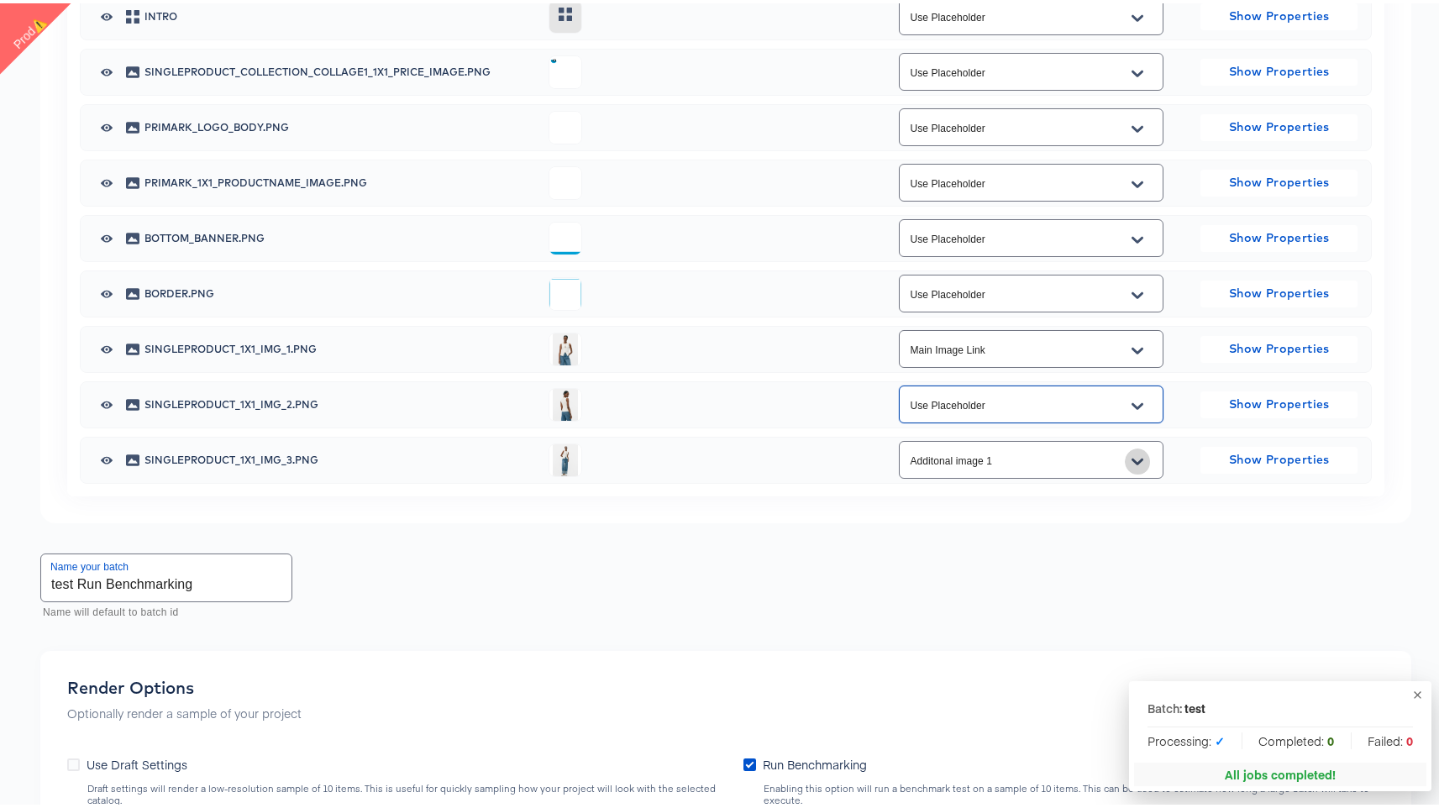
click at [1132, 460] on icon "Open" at bounding box center [1138, 457] width 12 height 7
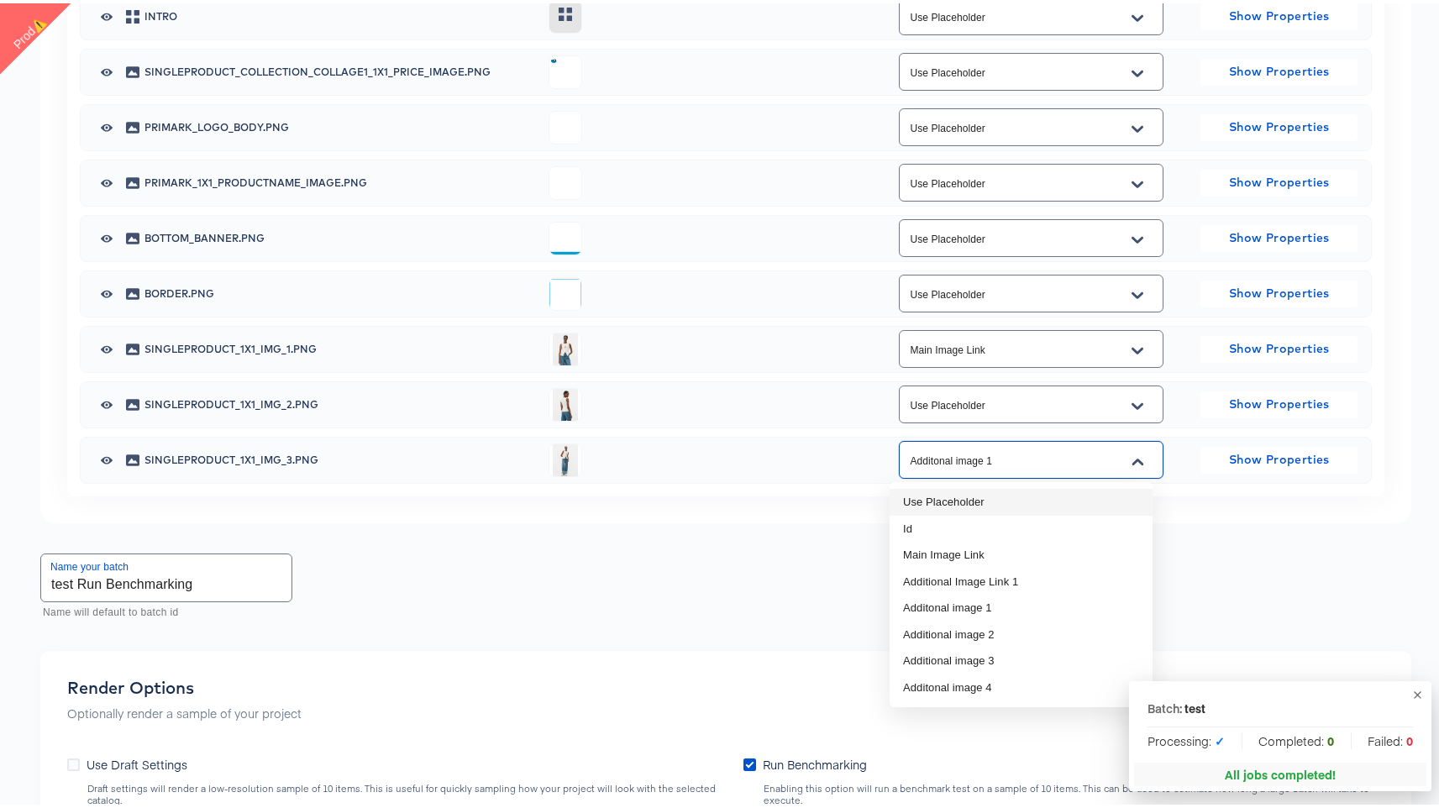
click at [1053, 501] on li "Use Placeholder" at bounding box center [1021, 499] width 263 height 27
type input "Use Placeholder"
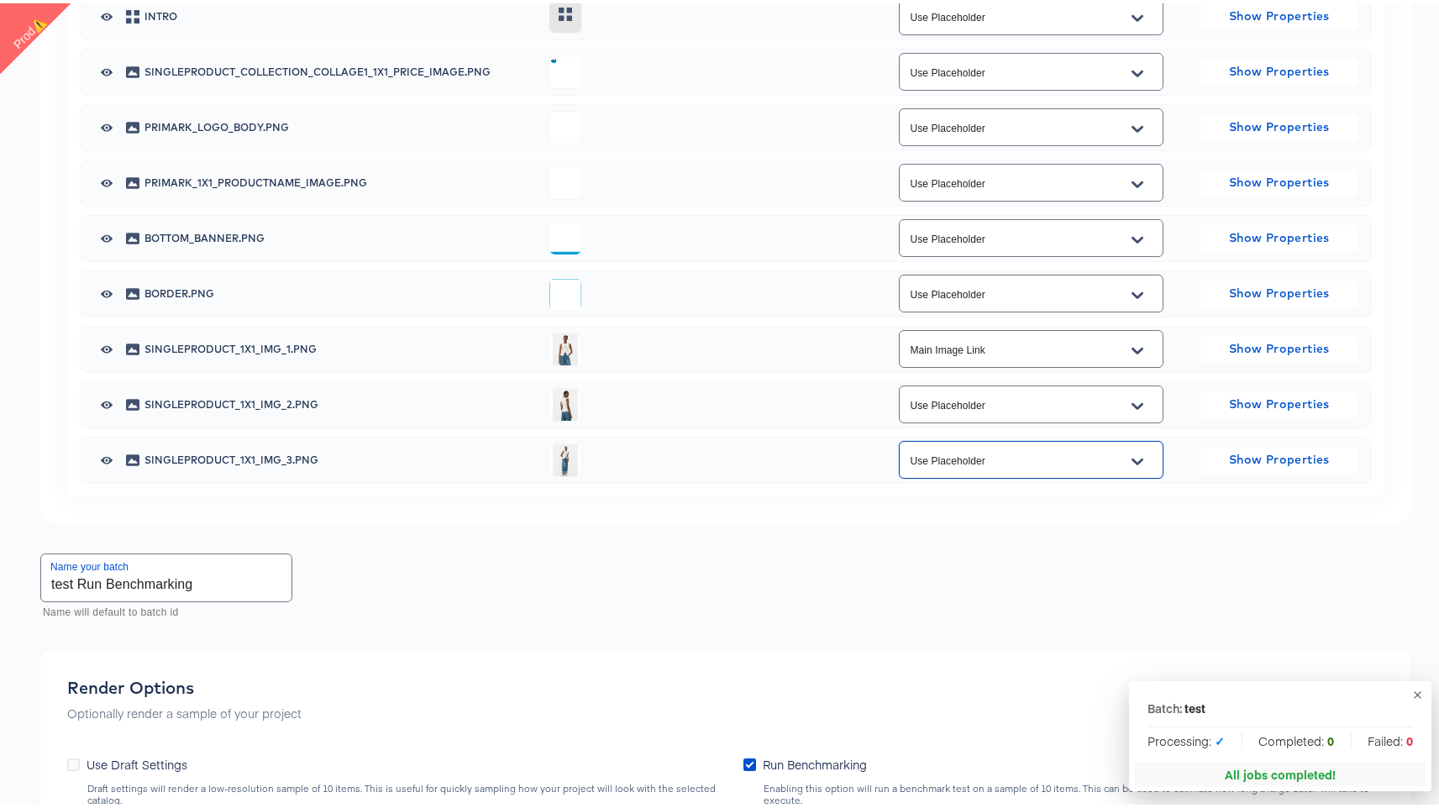
click at [739, 595] on div "Name your batch test Run Benchmarking Name will default to batch id" at bounding box center [725, 584] width 1371 height 75
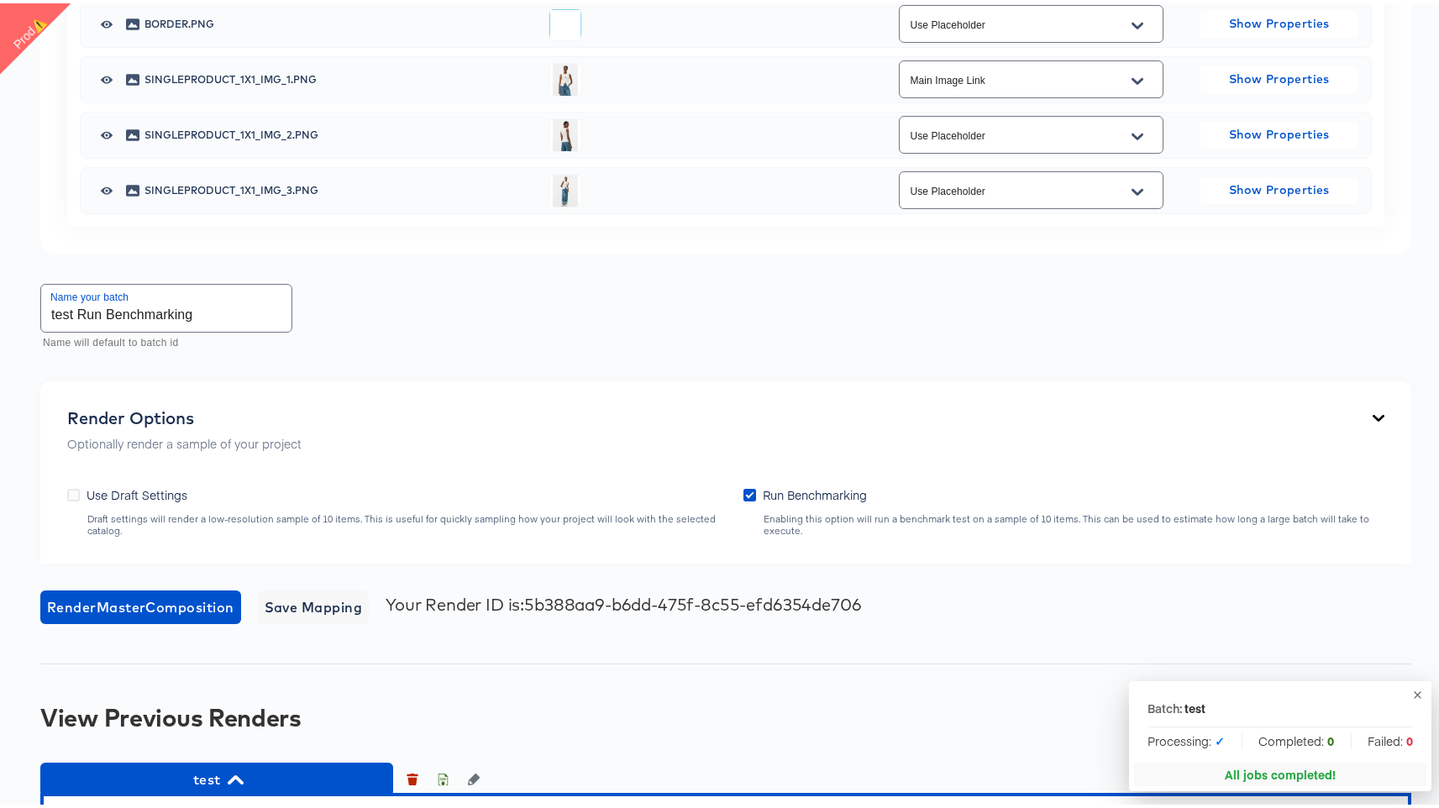
scroll to position [1387, 0]
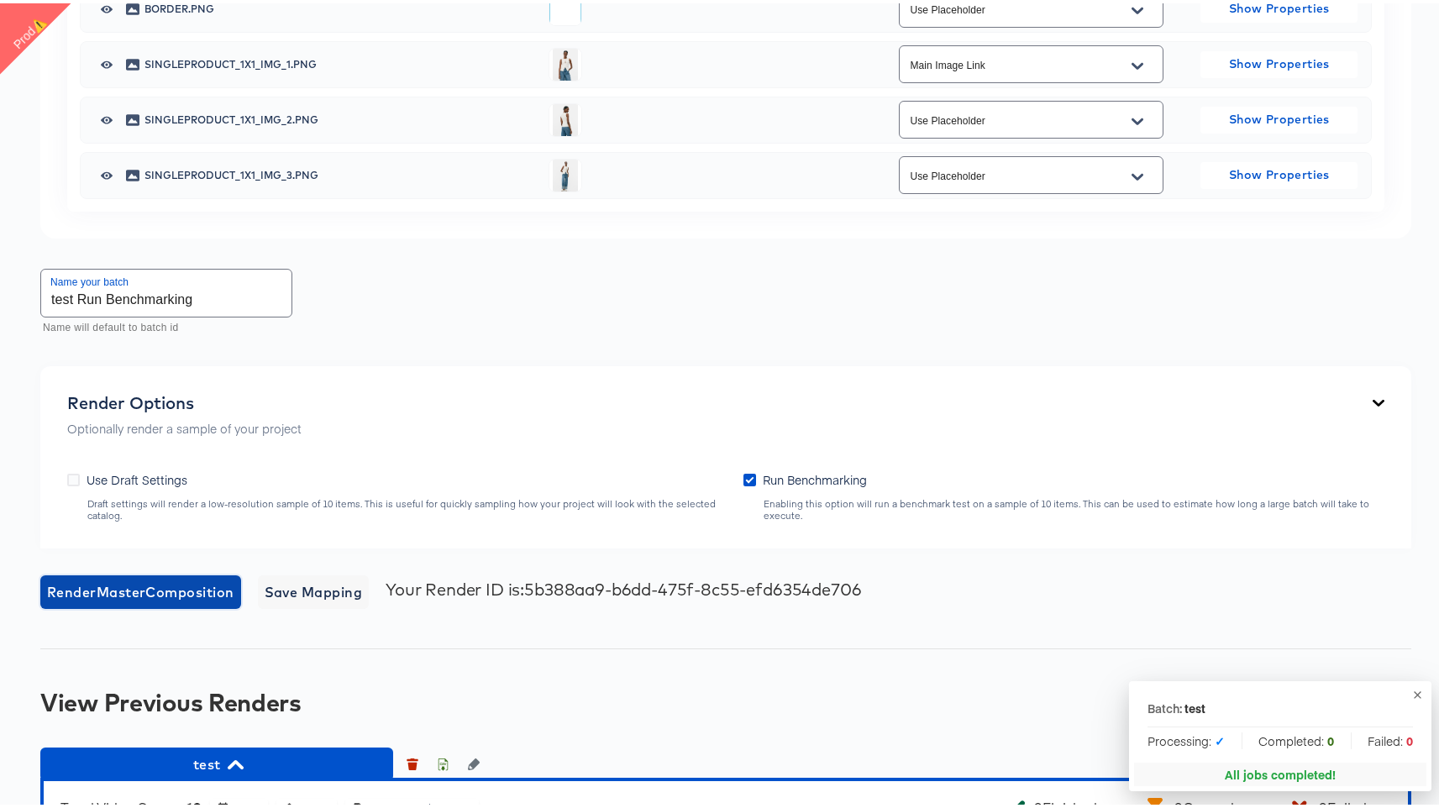
click at [186, 584] on span "Render Master Composition" at bounding box center [140, 589] width 187 height 24
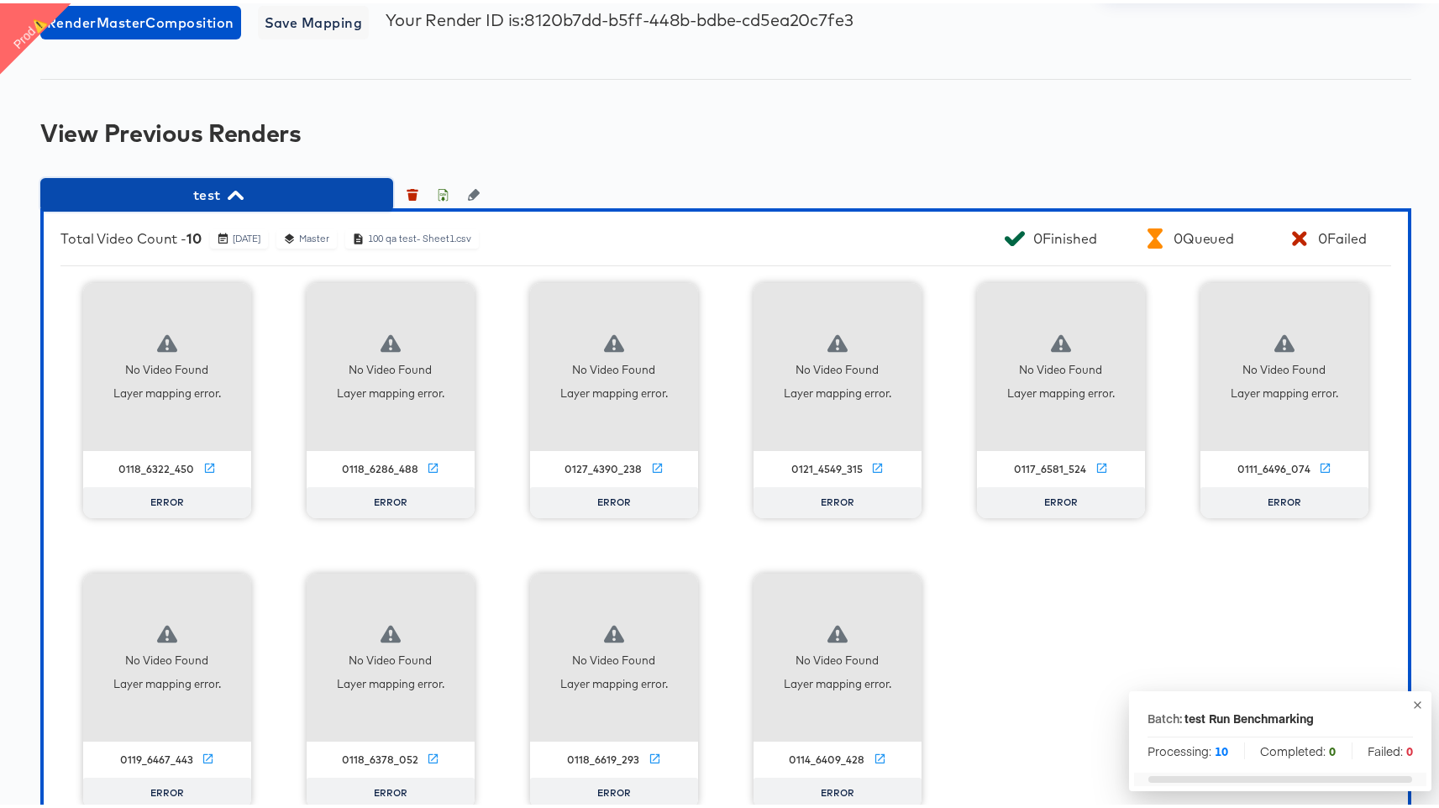
click at [232, 190] on icon "button" at bounding box center [236, 191] width 16 height 9
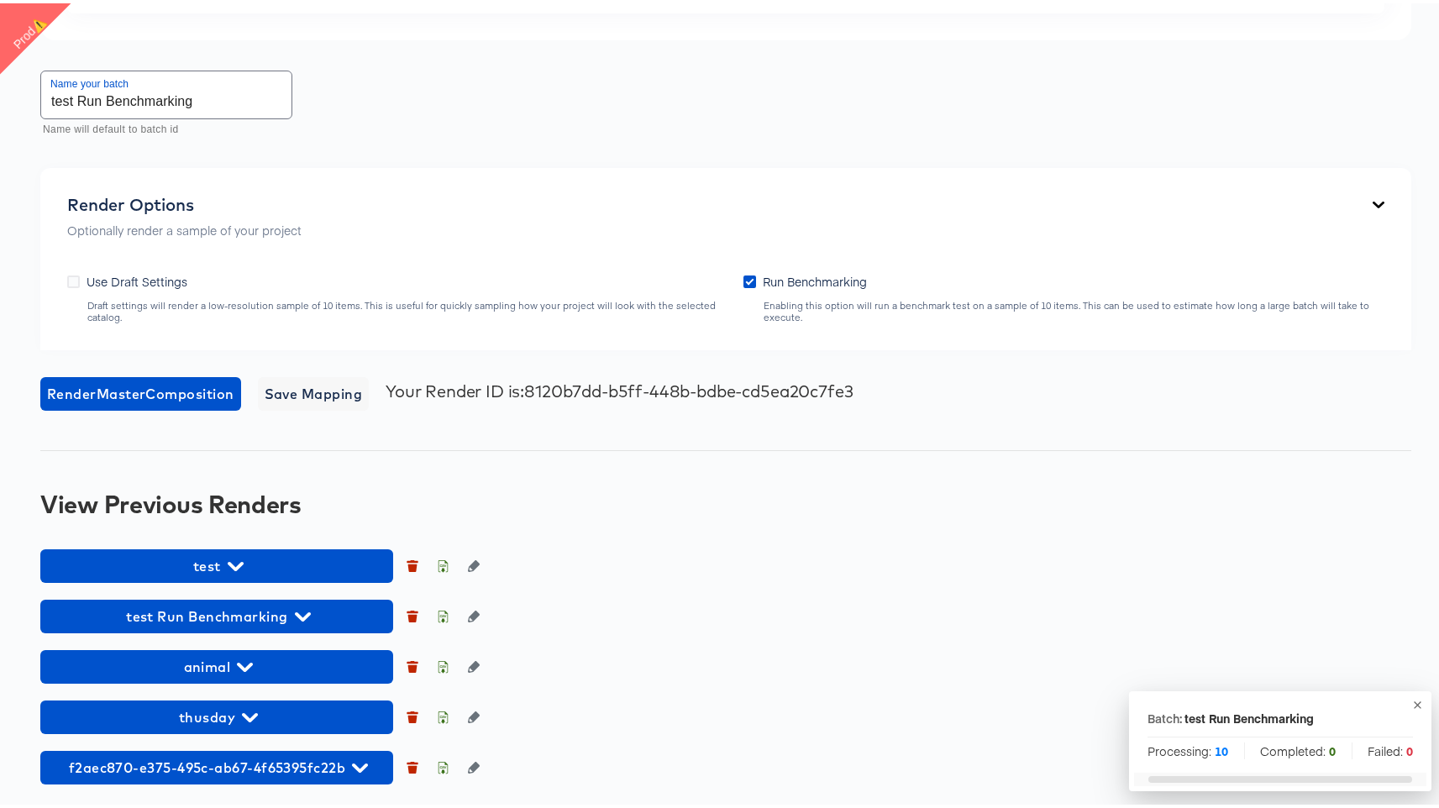
scroll to position [1585, 0]
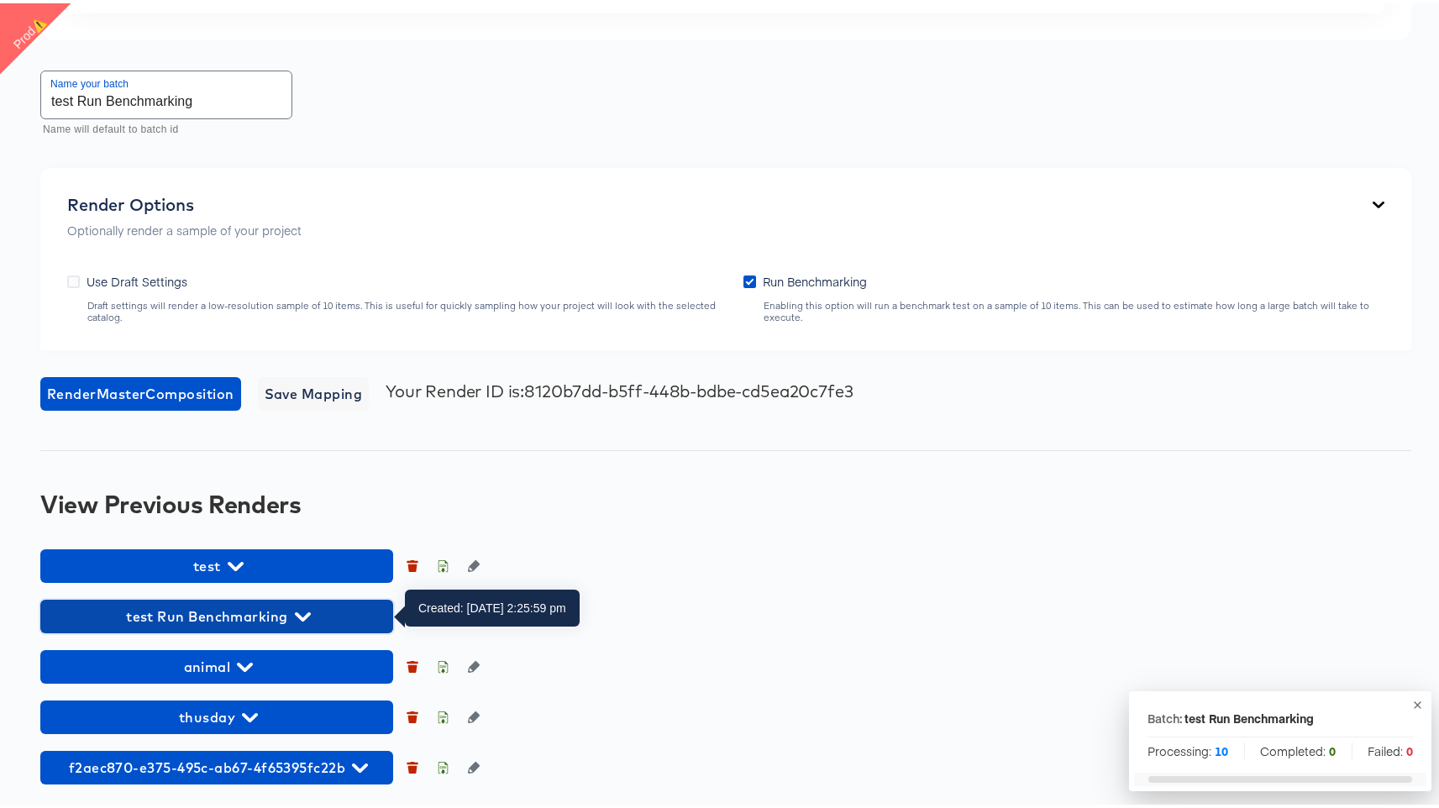
click at [281, 611] on span "test Run Benchmarking" at bounding box center [217, 614] width 336 height 24
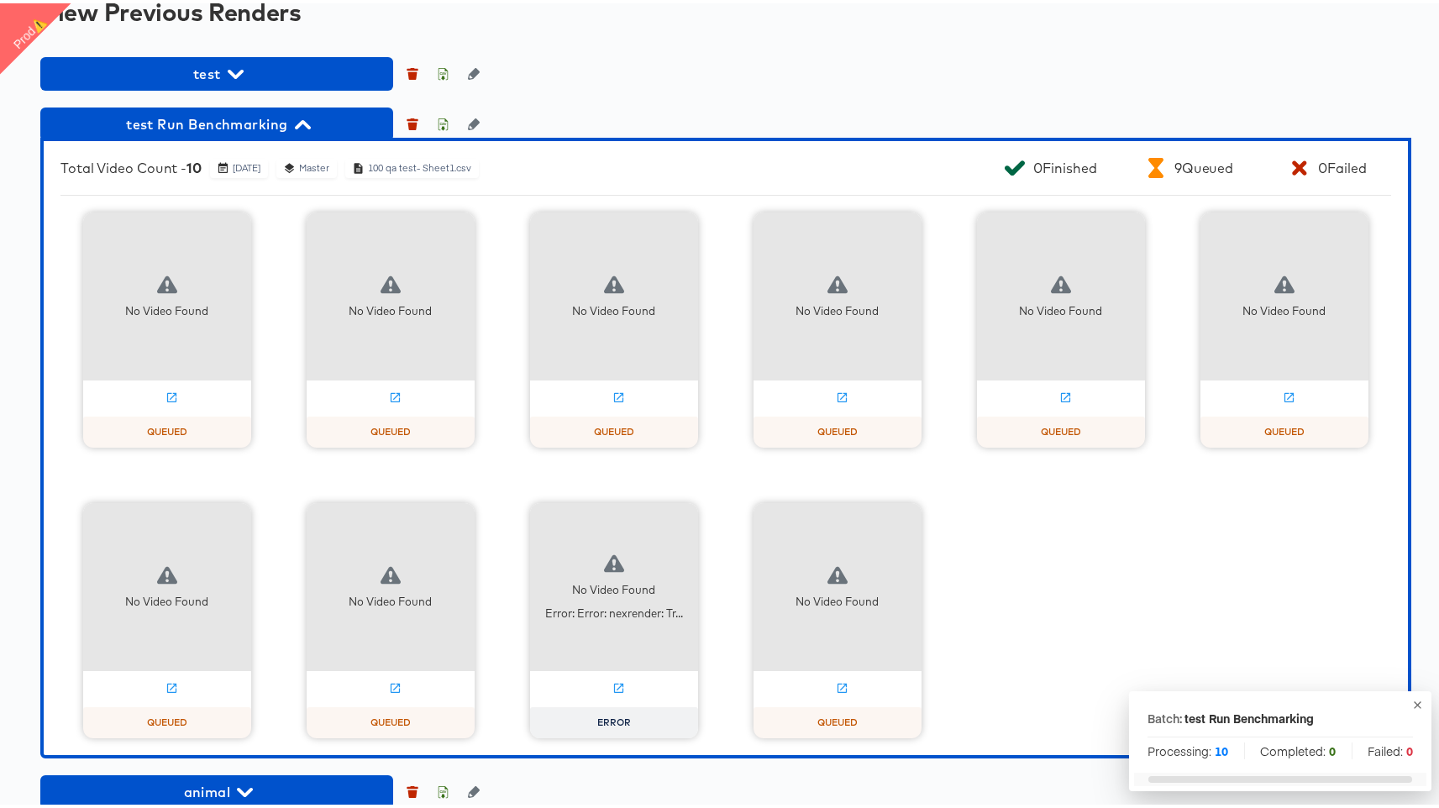
scroll to position [2079, 0]
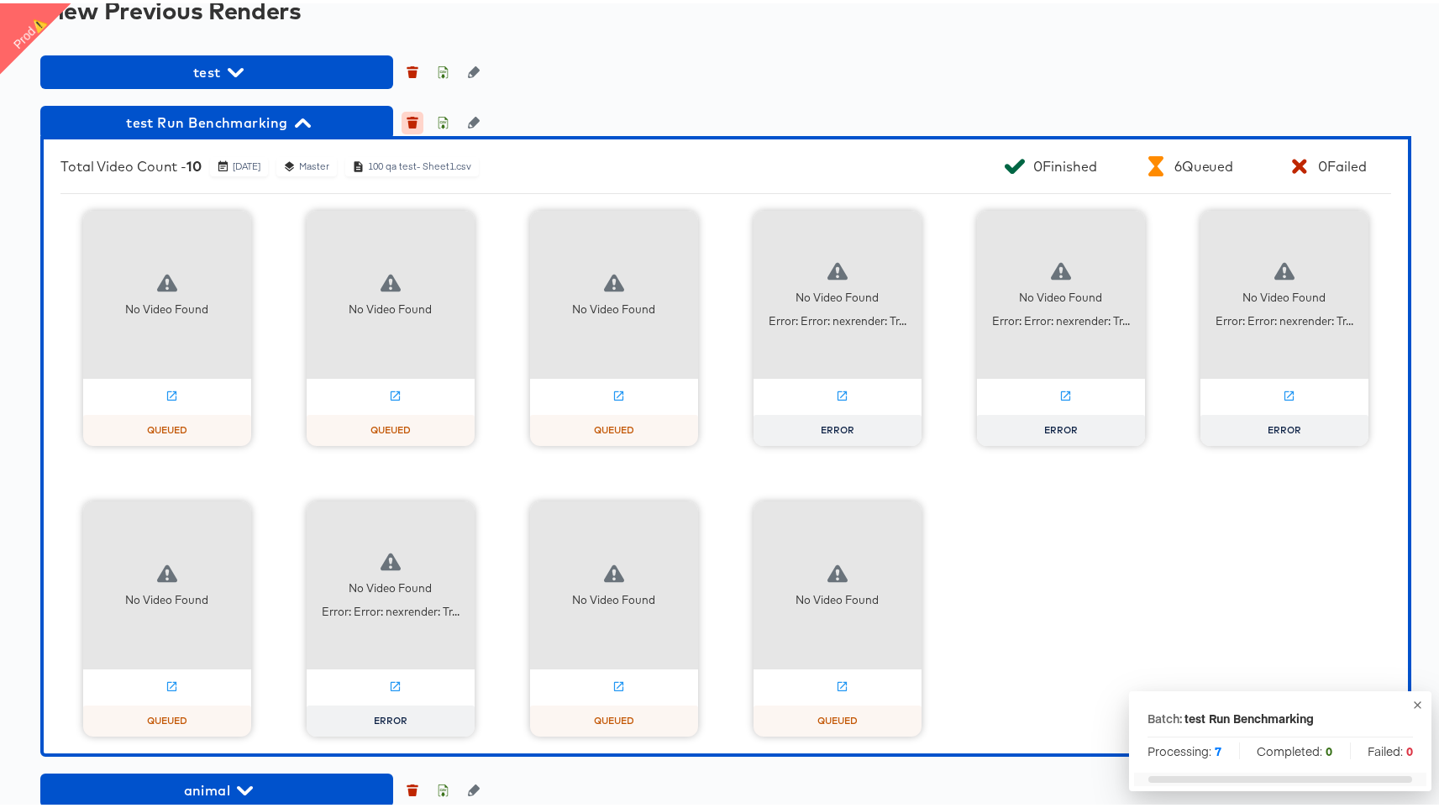
click at [414, 124] on icon "button" at bounding box center [412, 122] width 9 height 8
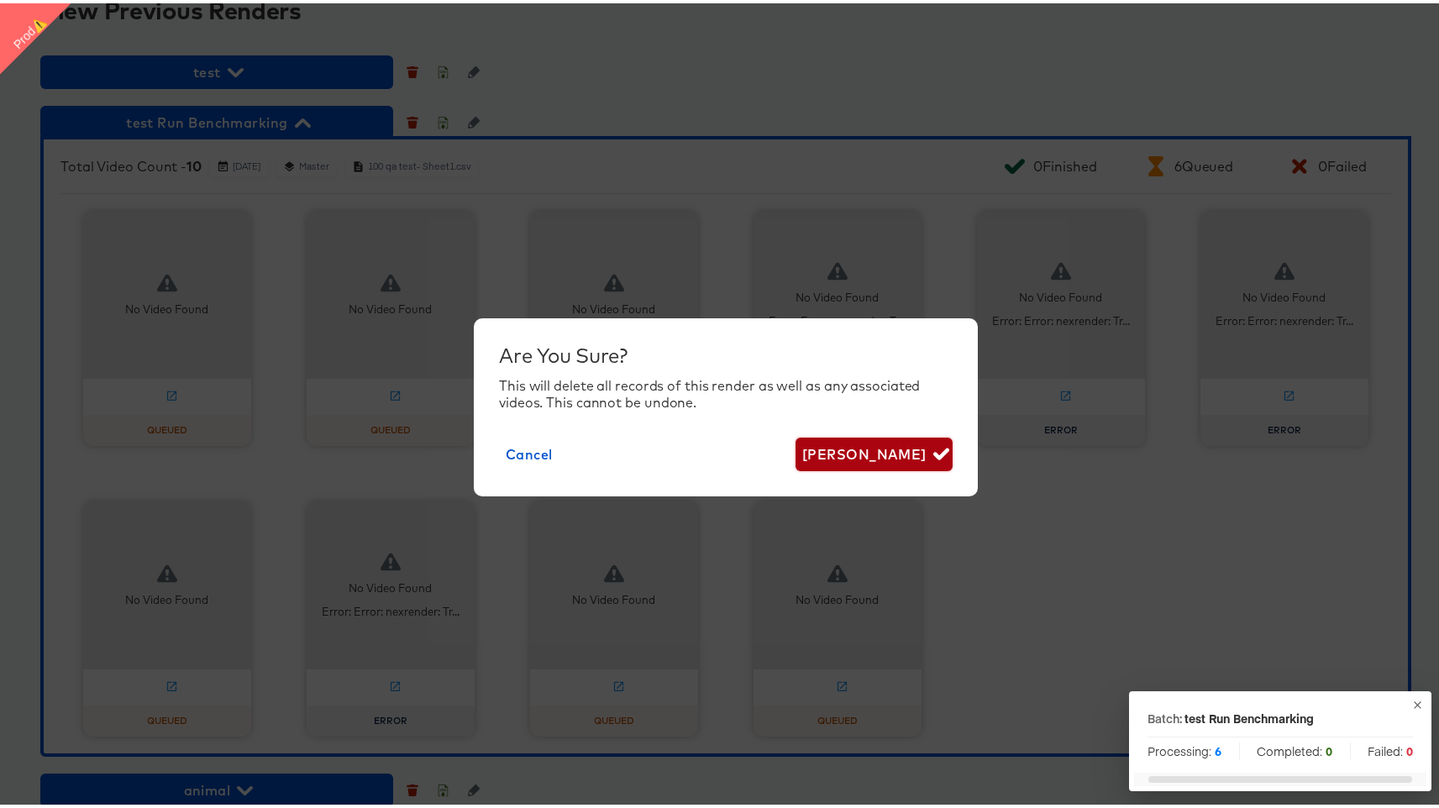
click at [900, 458] on span "Delete Render" at bounding box center [874, 451] width 144 height 24
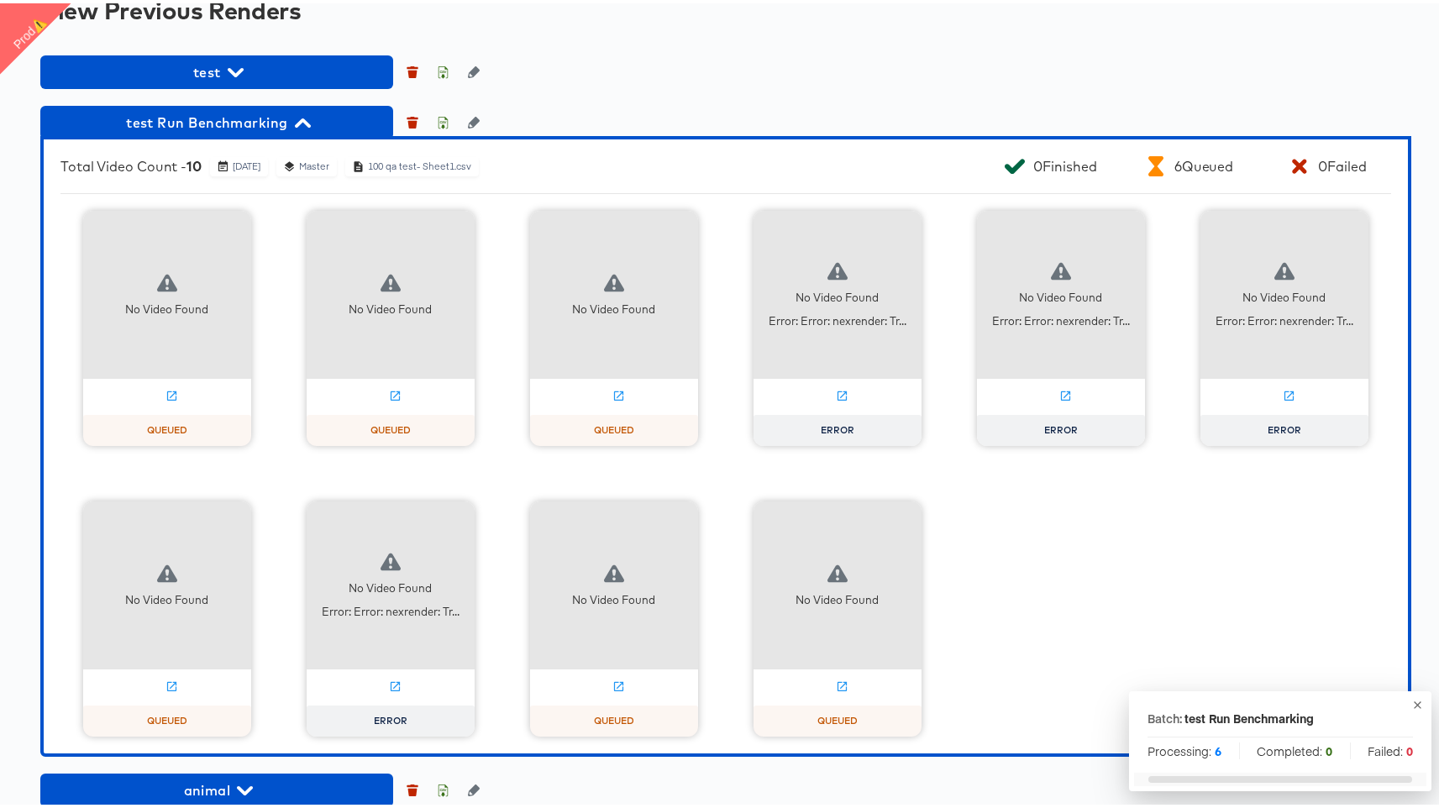
scroll to position [1535, 0]
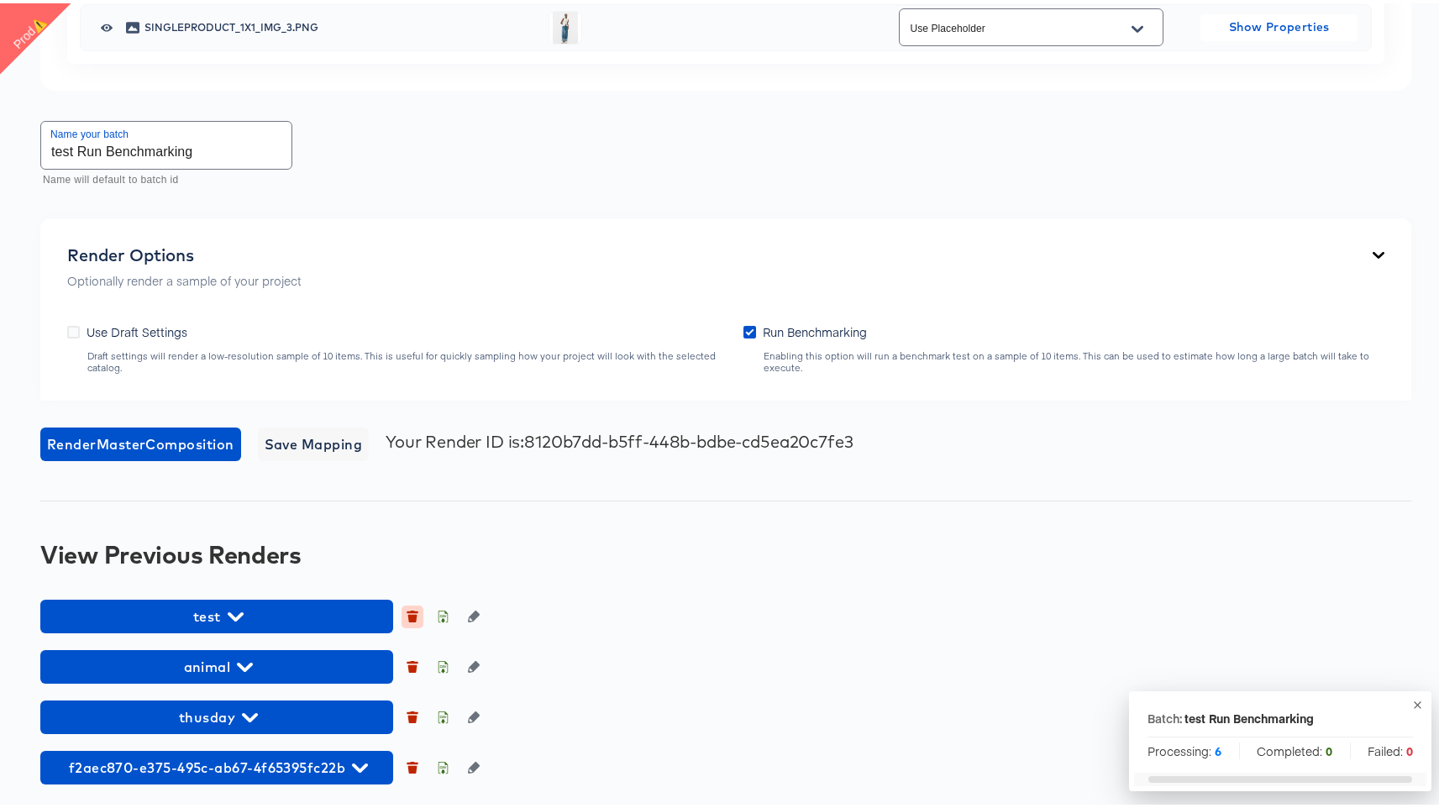
click at [412, 609] on icon "button" at bounding box center [413, 608] width 12 height 3
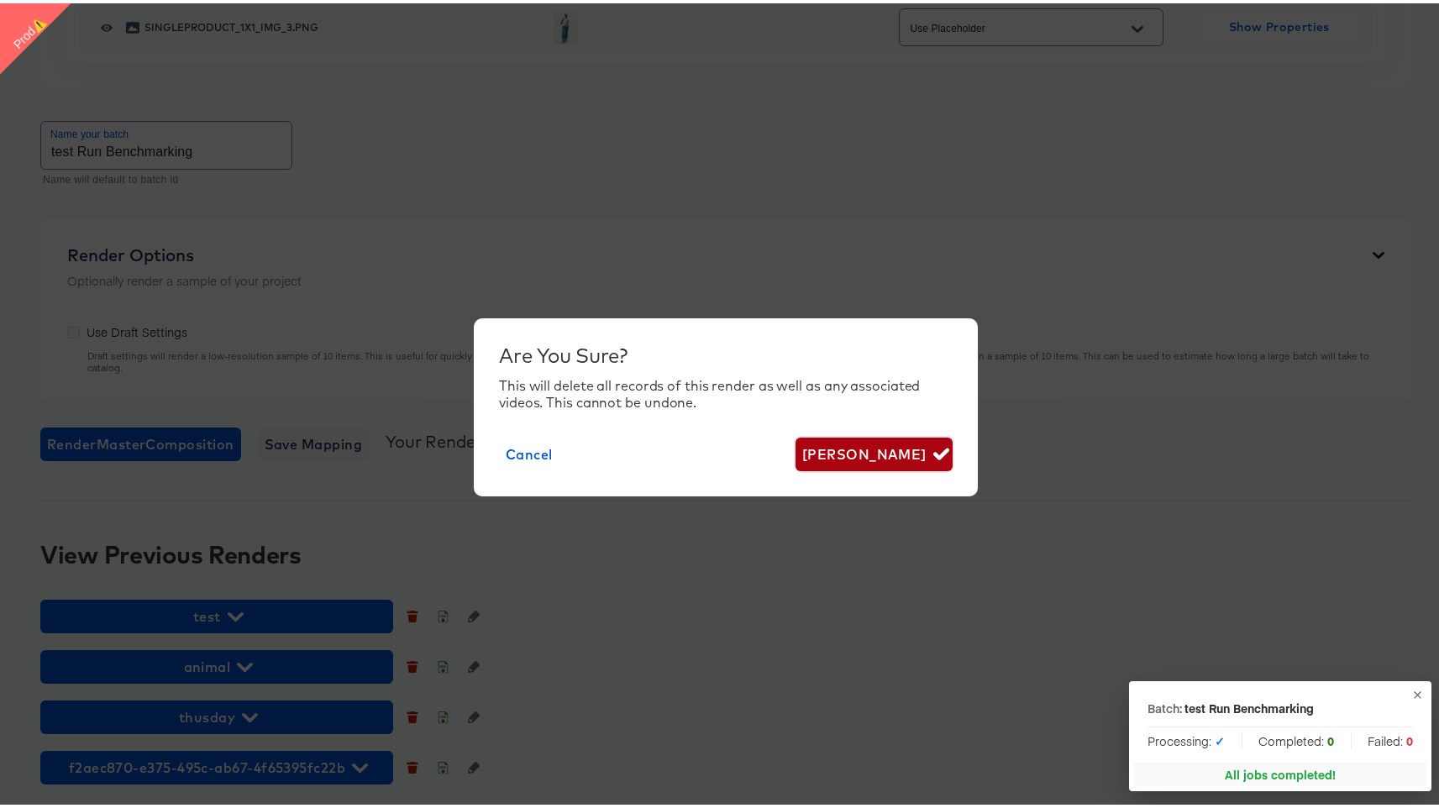
click at [918, 453] on span "Delete Render" at bounding box center [874, 451] width 144 height 24
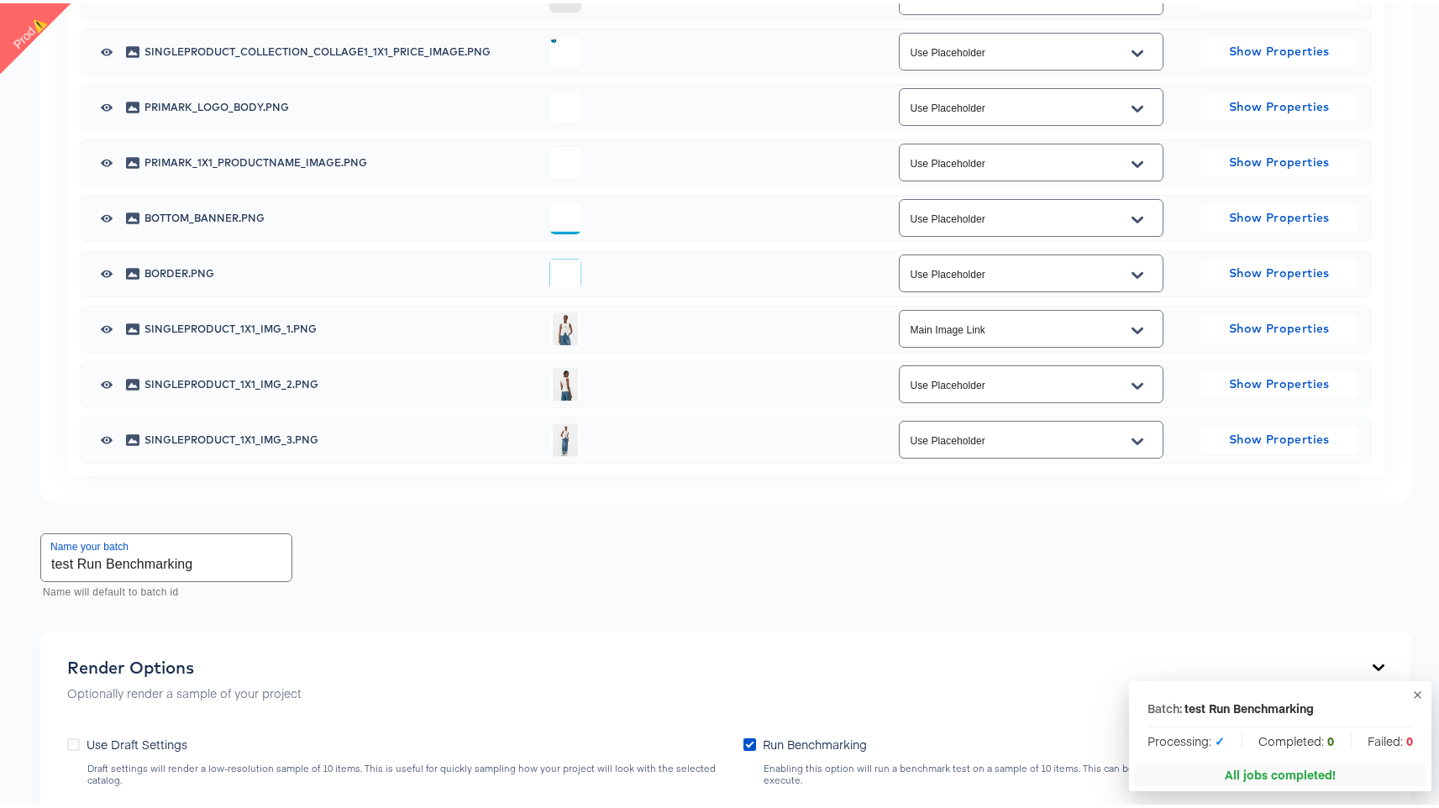
scroll to position [1117, 0]
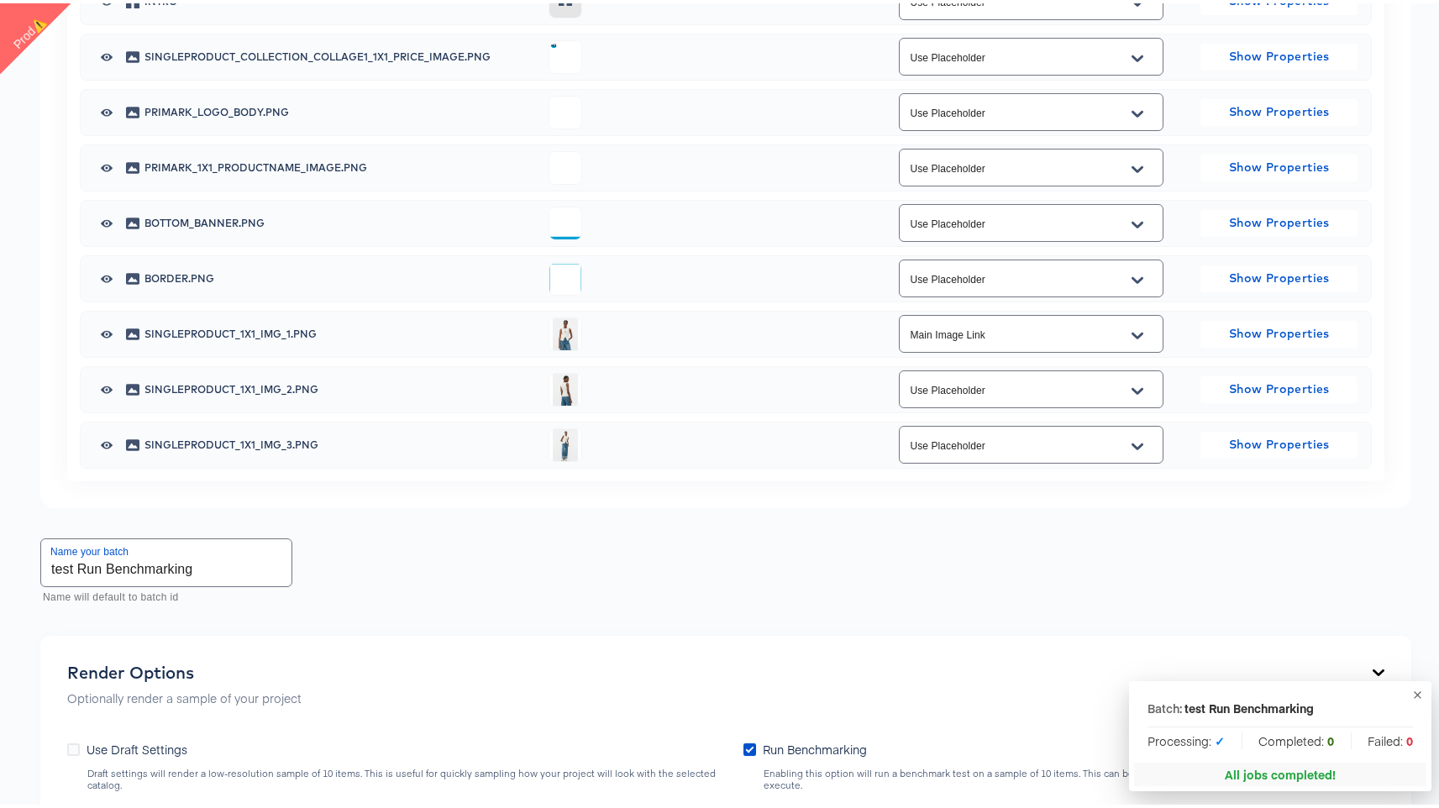
click at [1132, 332] on icon "Open" at bounding box center [1138, 332] width 12 height 13
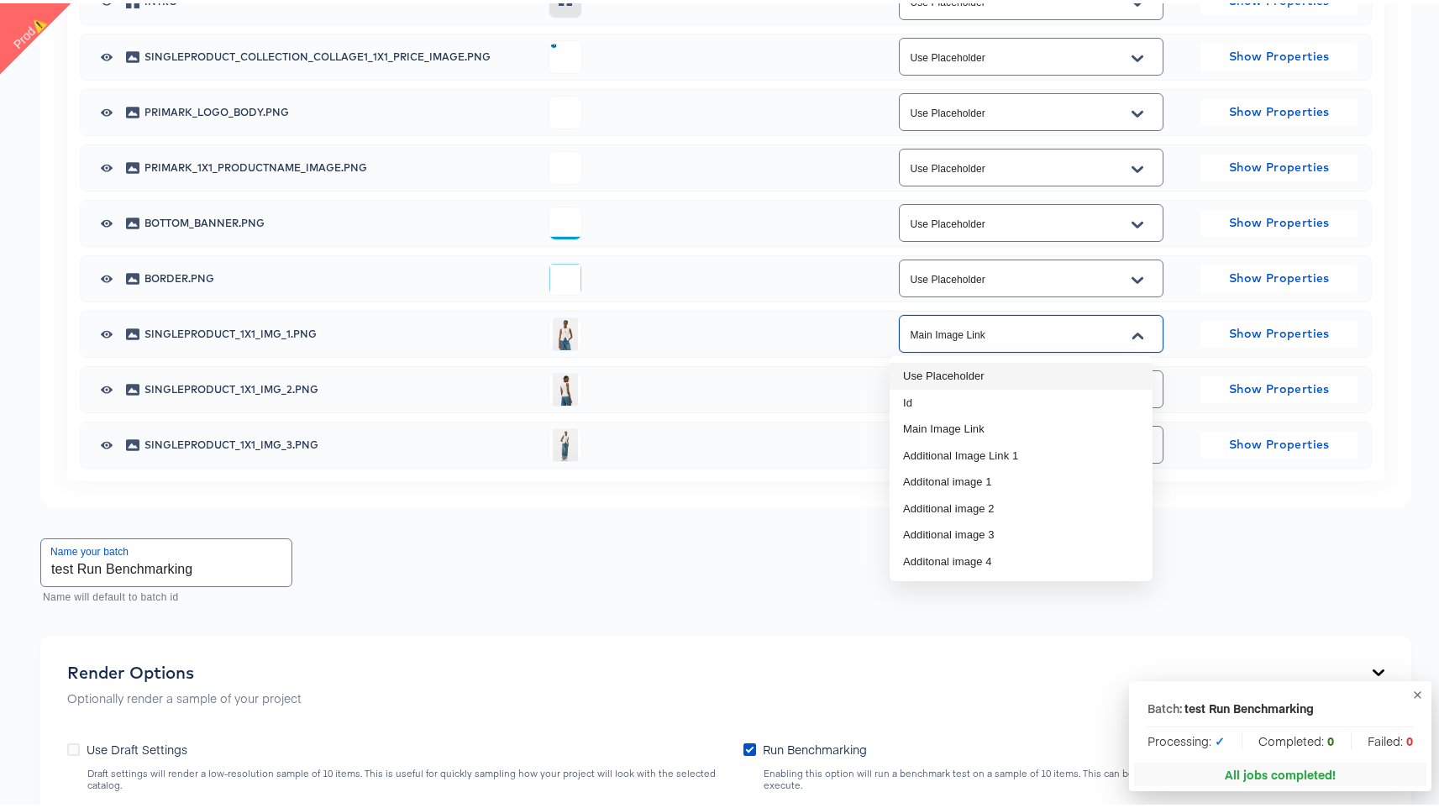
click at [1017, 373] on li "Use Placeholder" at bounding box center [1021, 373] width 263 height 27
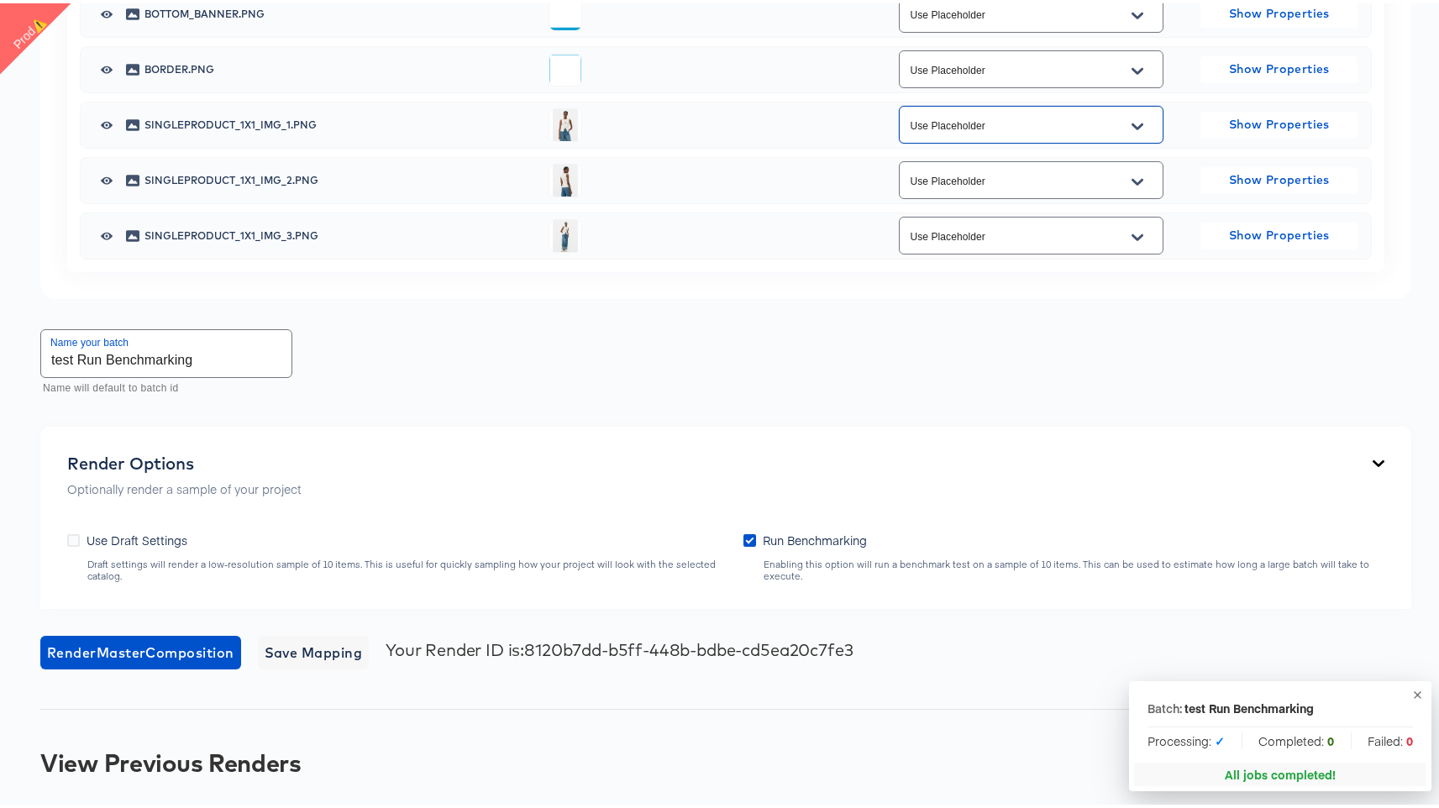
scroll to position [1360, 0]
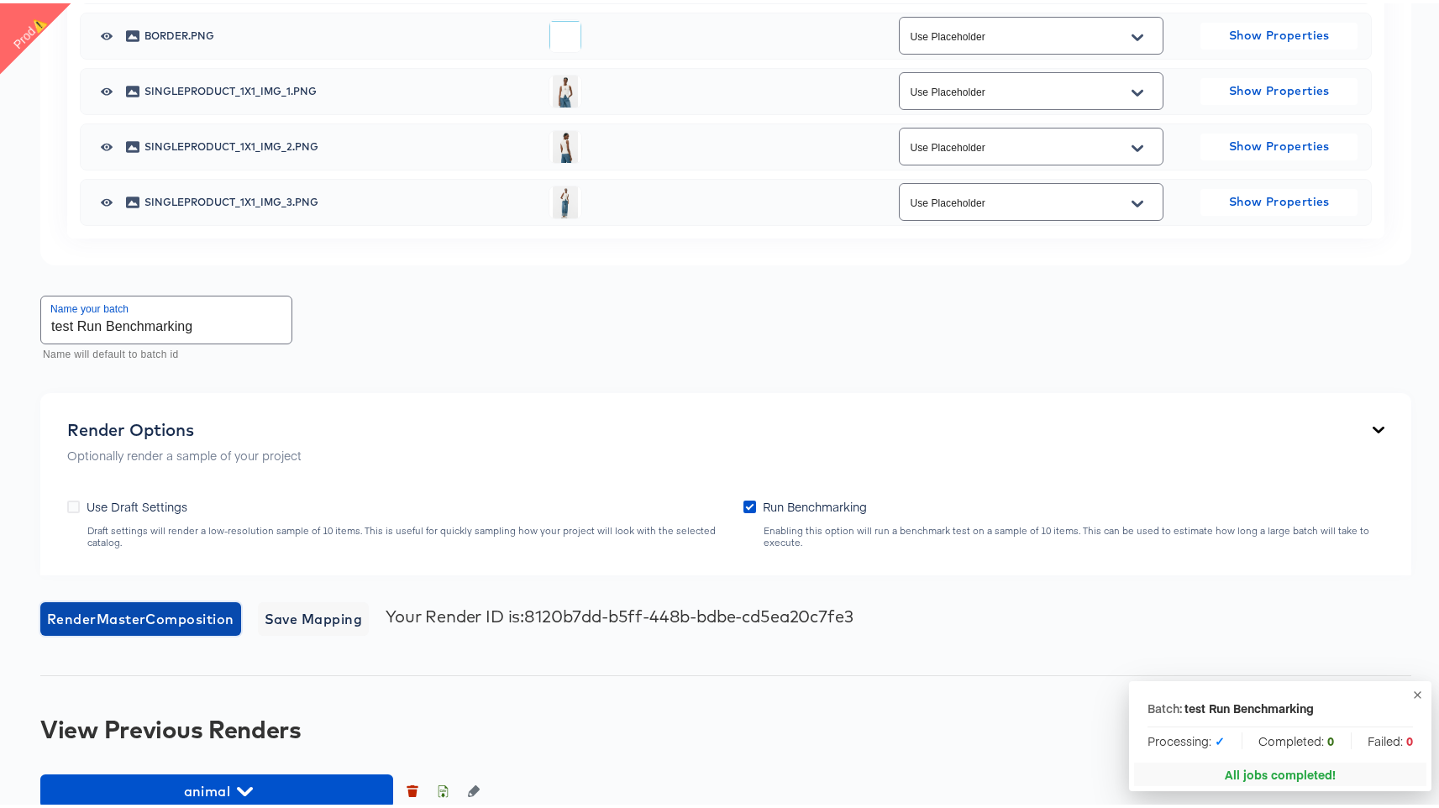
click at [187, 622] on span "Render Master Composition" at bounding box center [140, 616] width 187 height 24
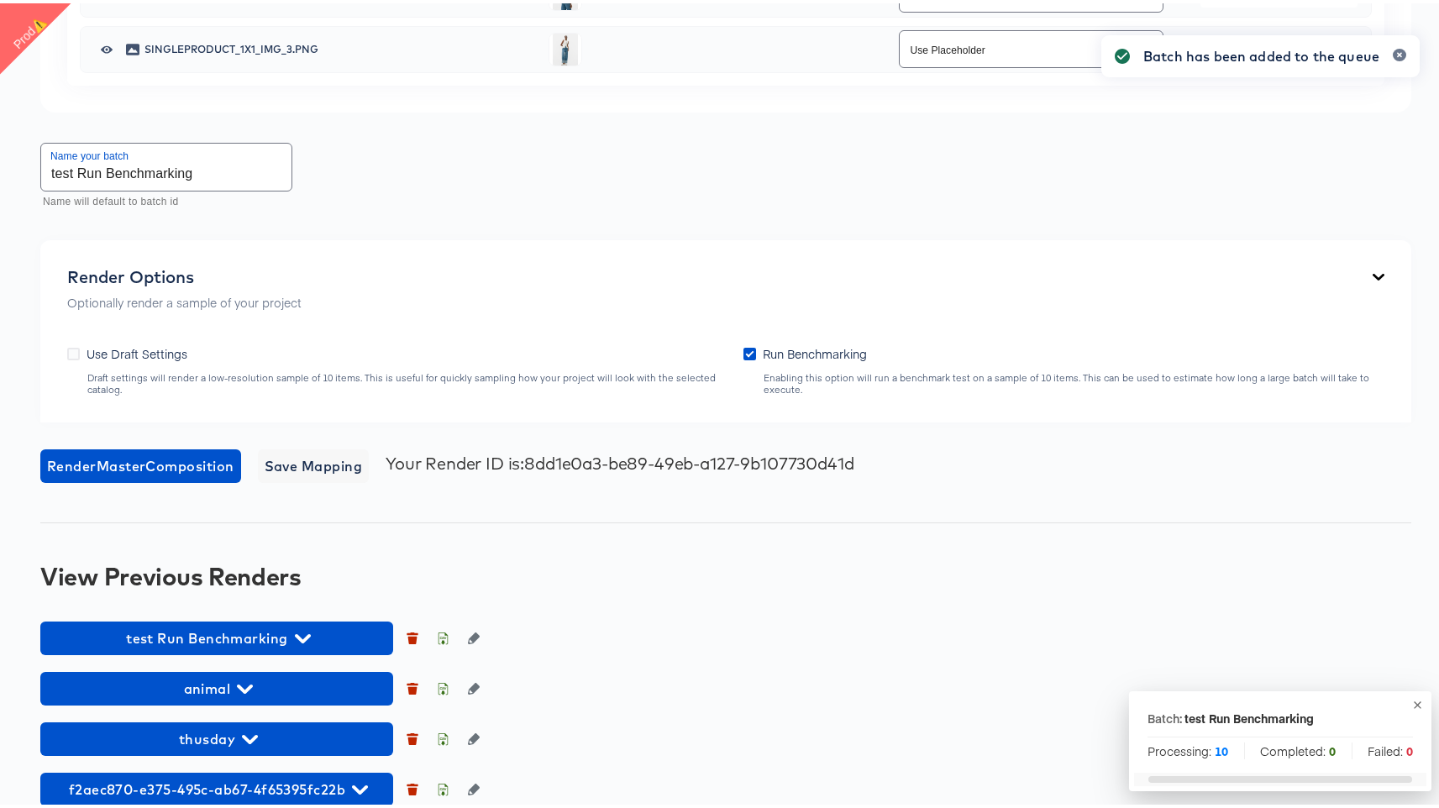
scroll to position [1535, 0]
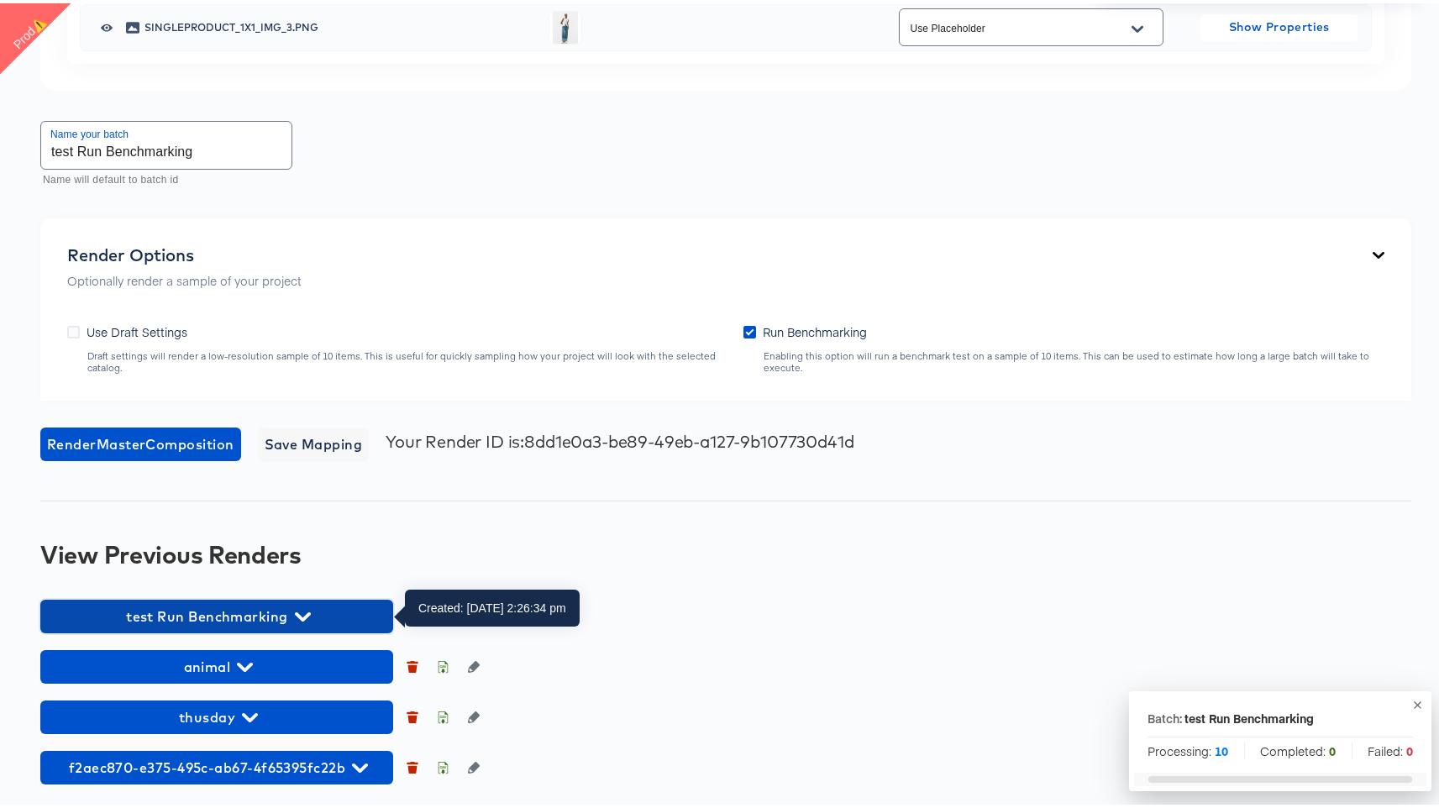
click at [260, 607] on span "test Run Benchmarking" at bounding box center [217, 614] width 336 height 24
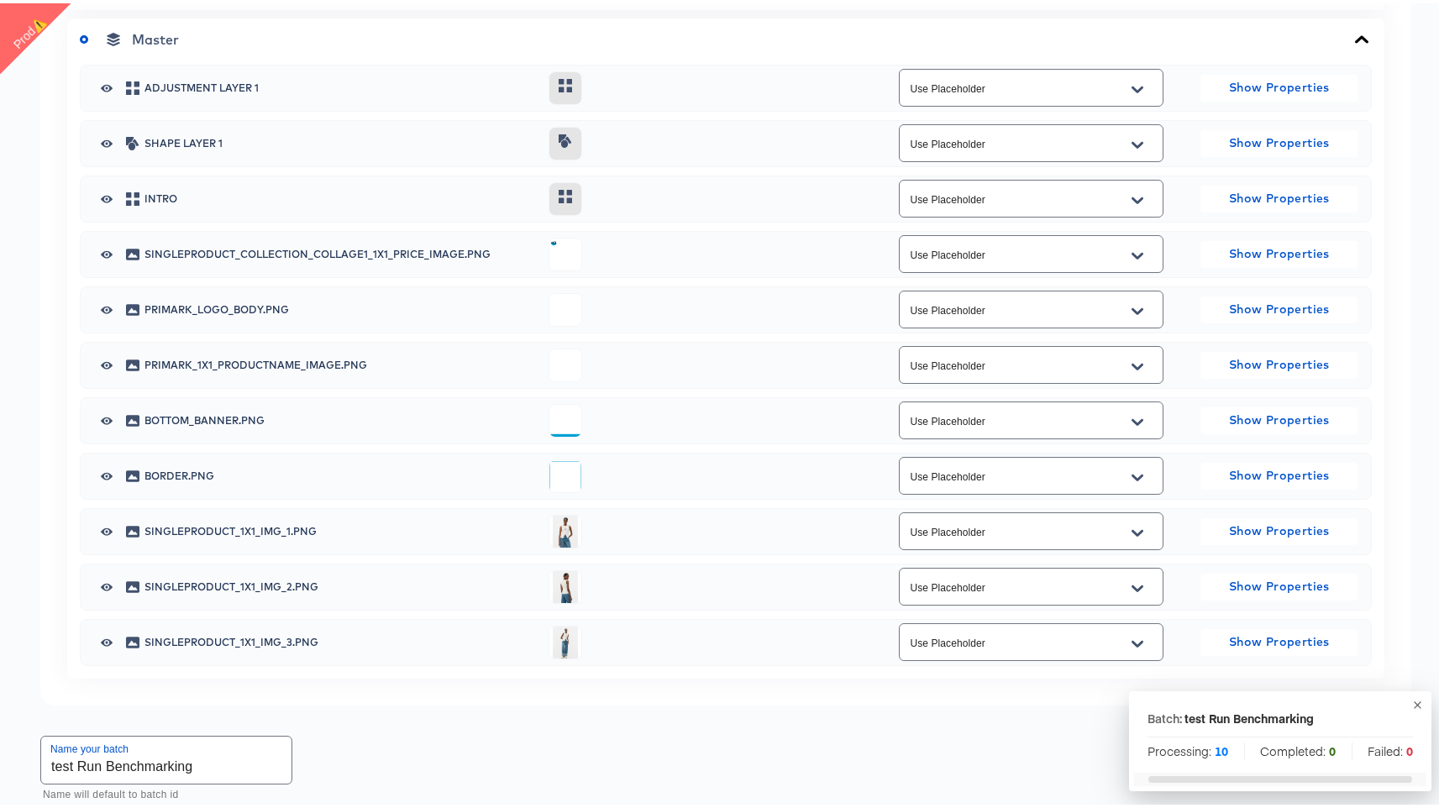
scroll to position [926, 0]
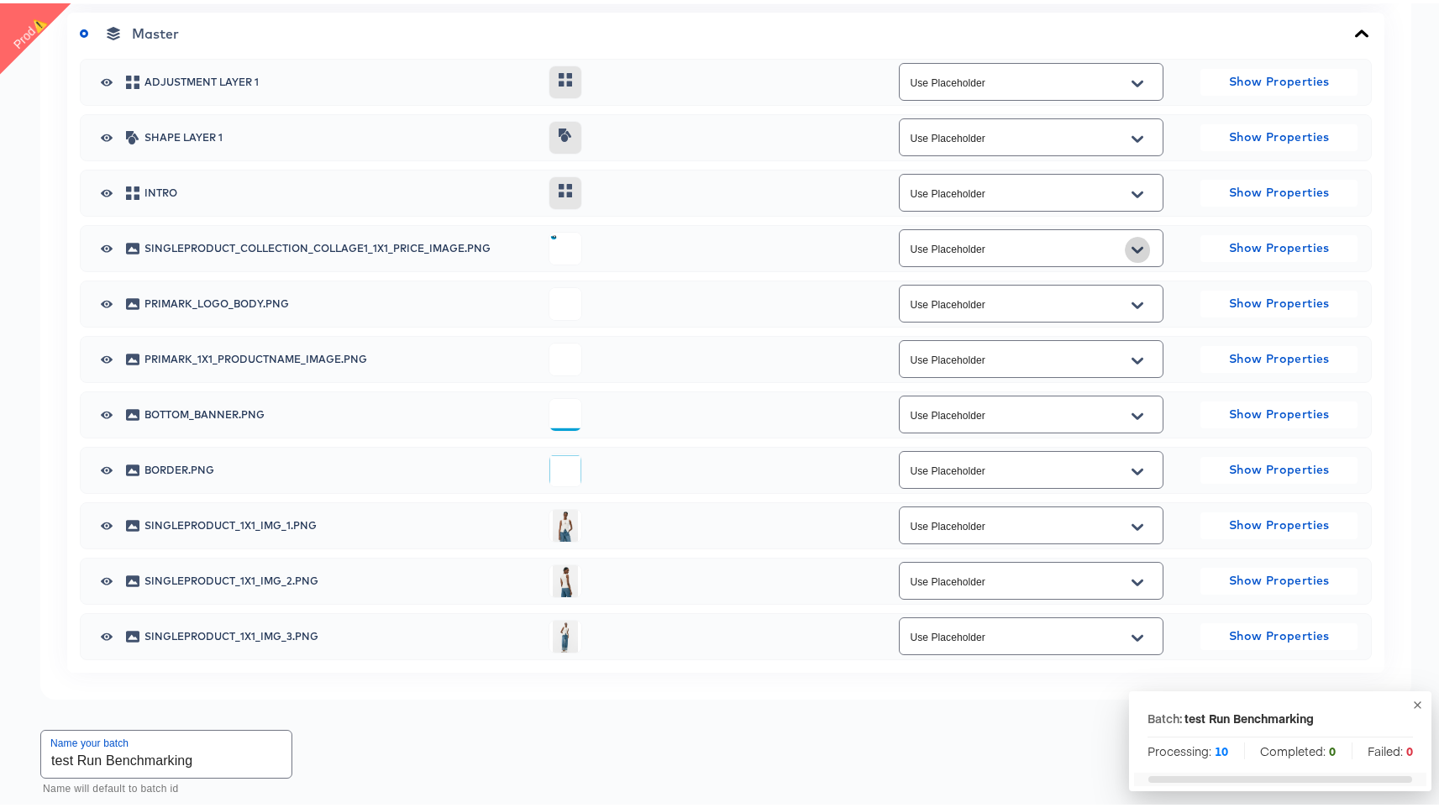
click at [1132, 245] on icon "Open" at bounding box center [1138, 246] width 12 height 13
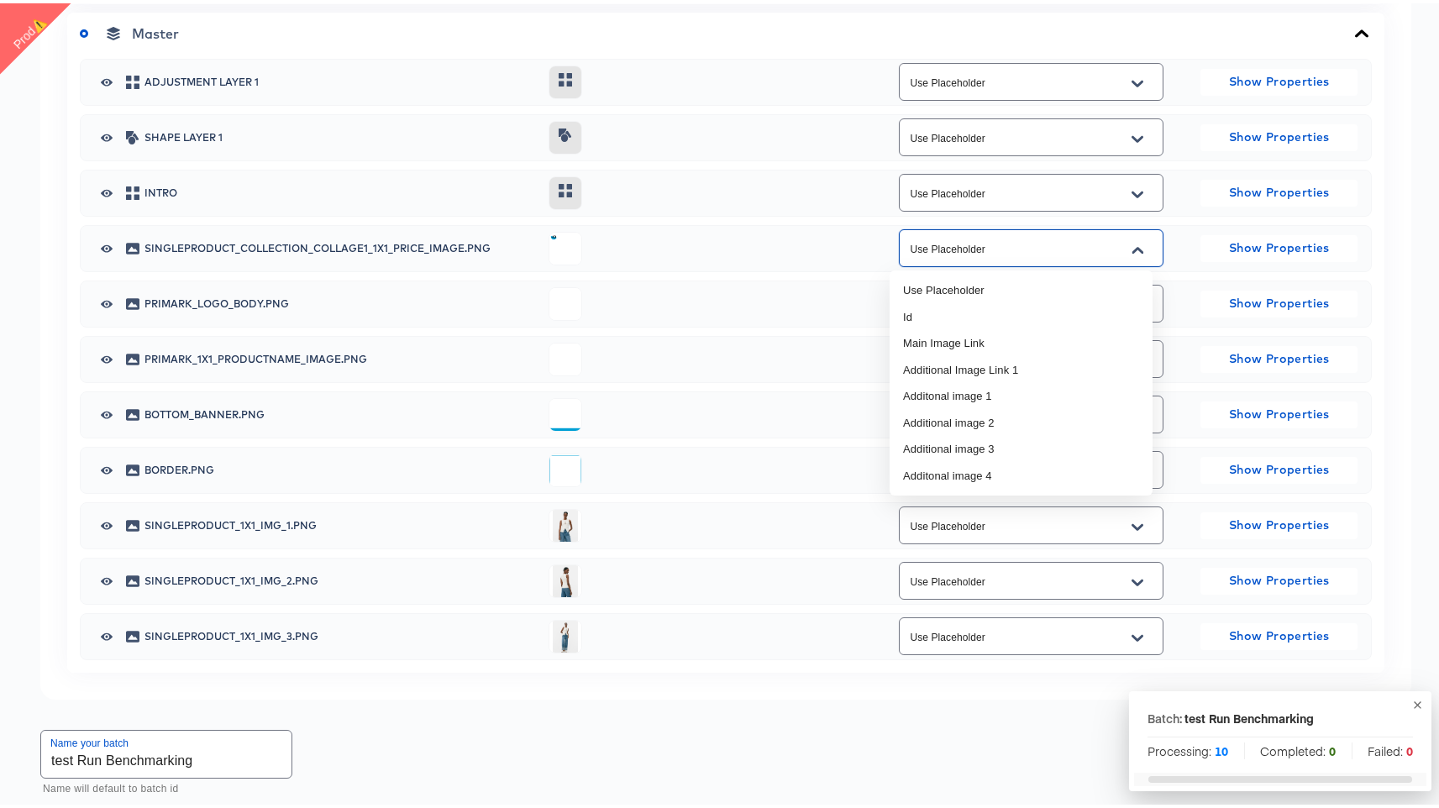
click at [1132, 245] on icon "Close" at bounding box center [1138, 246] width 12 height 7
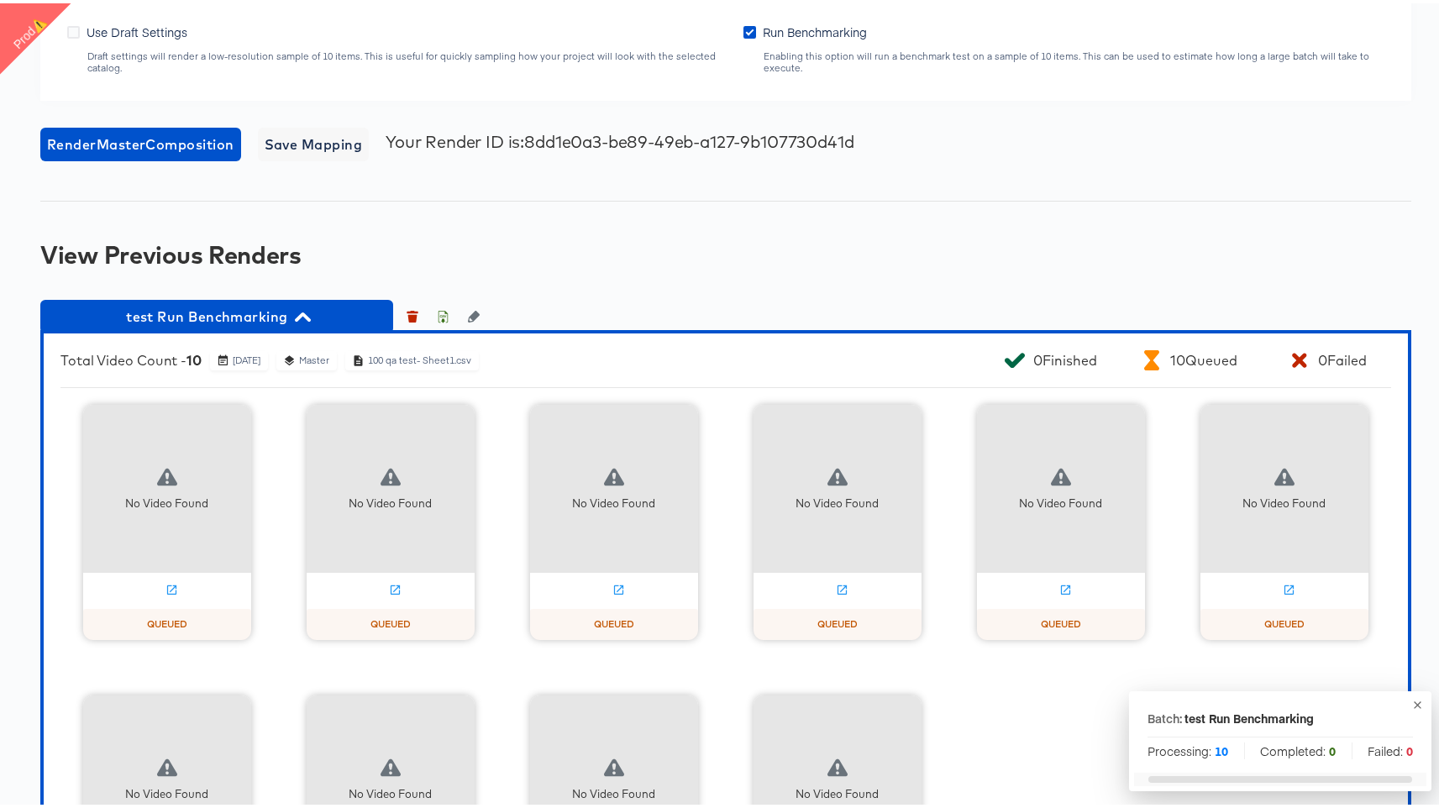
scroll to position [1826, 0]
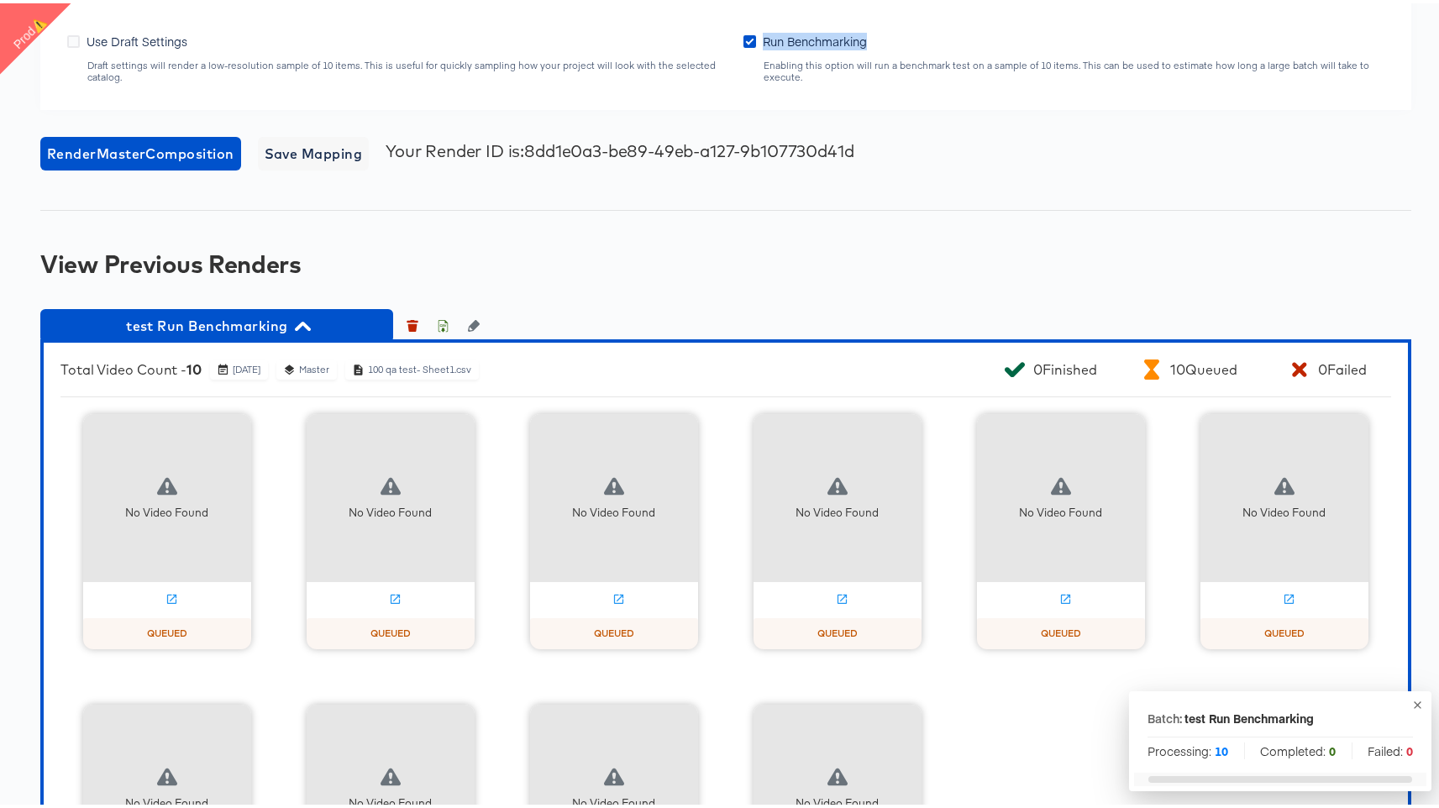
drag, startPoint x: 754, startPoint y: 36, endPoint x: 868, endPoint y: 36, distance: 114.3
click at [868, 36] on label "Run Benchmarking" at bounding box center [808, 38] width 130 height 18
copy span "Run Benchmarking"
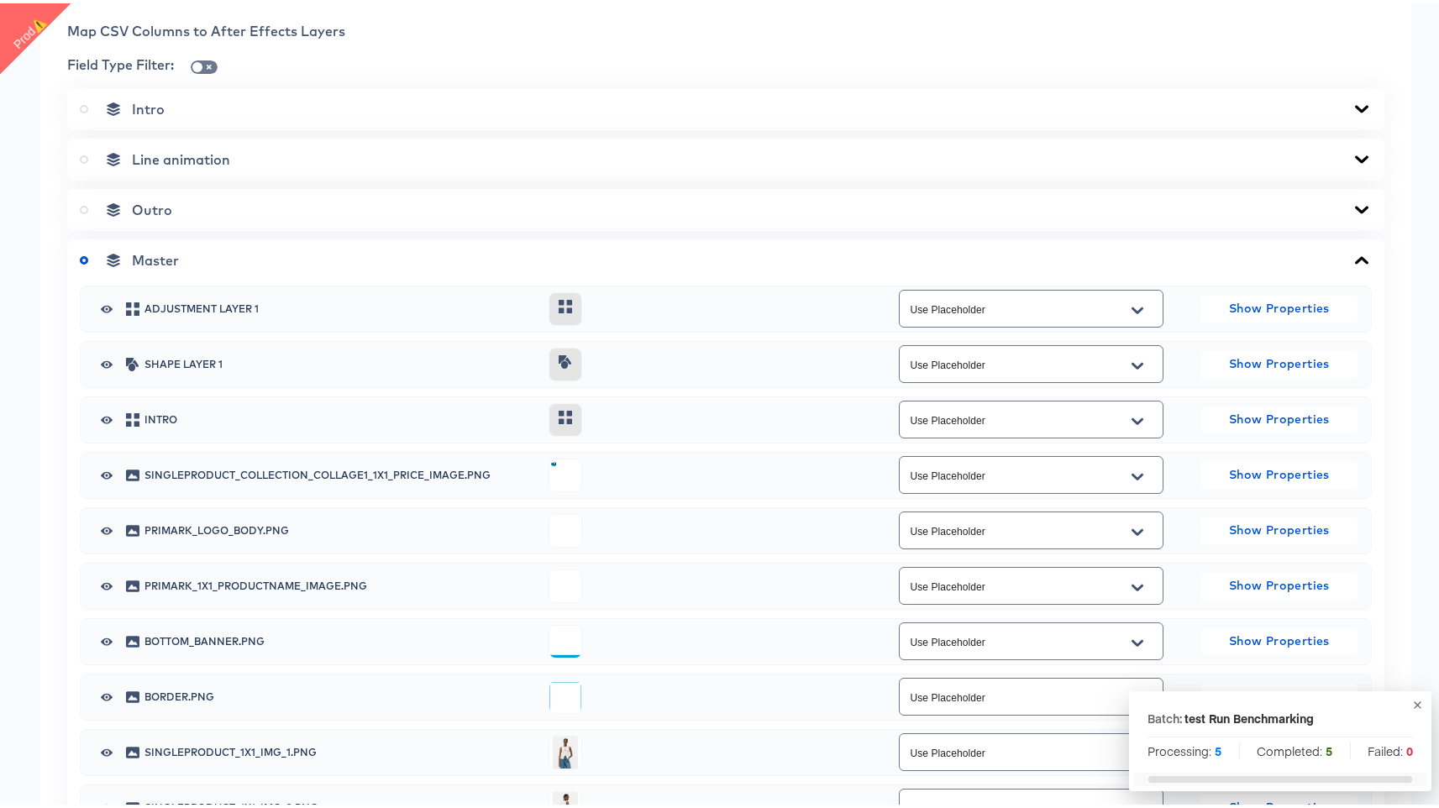
scroll to position [607, 0]
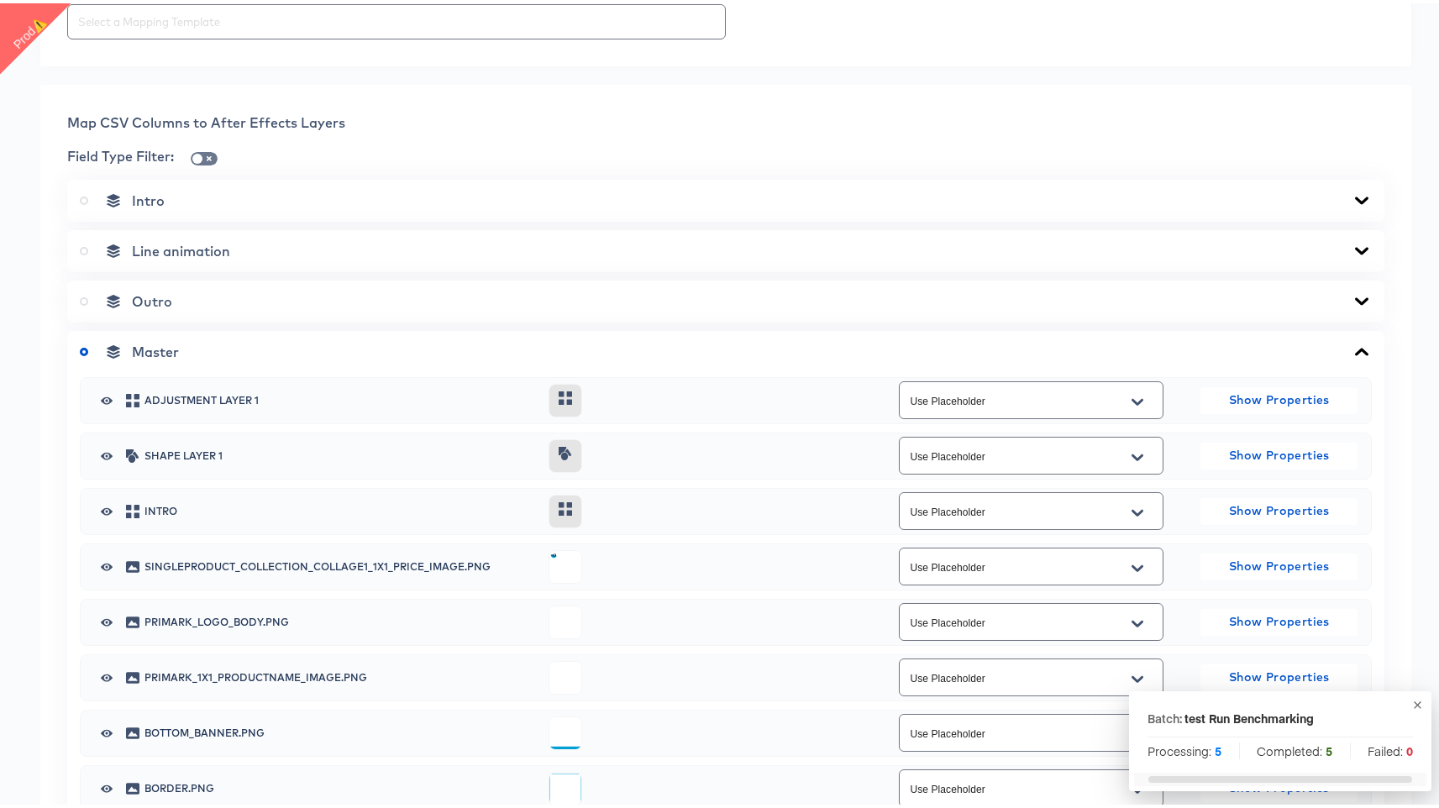
click at [103, 451] on icon "button" at bounding box center [107, 453] width 12 height 8
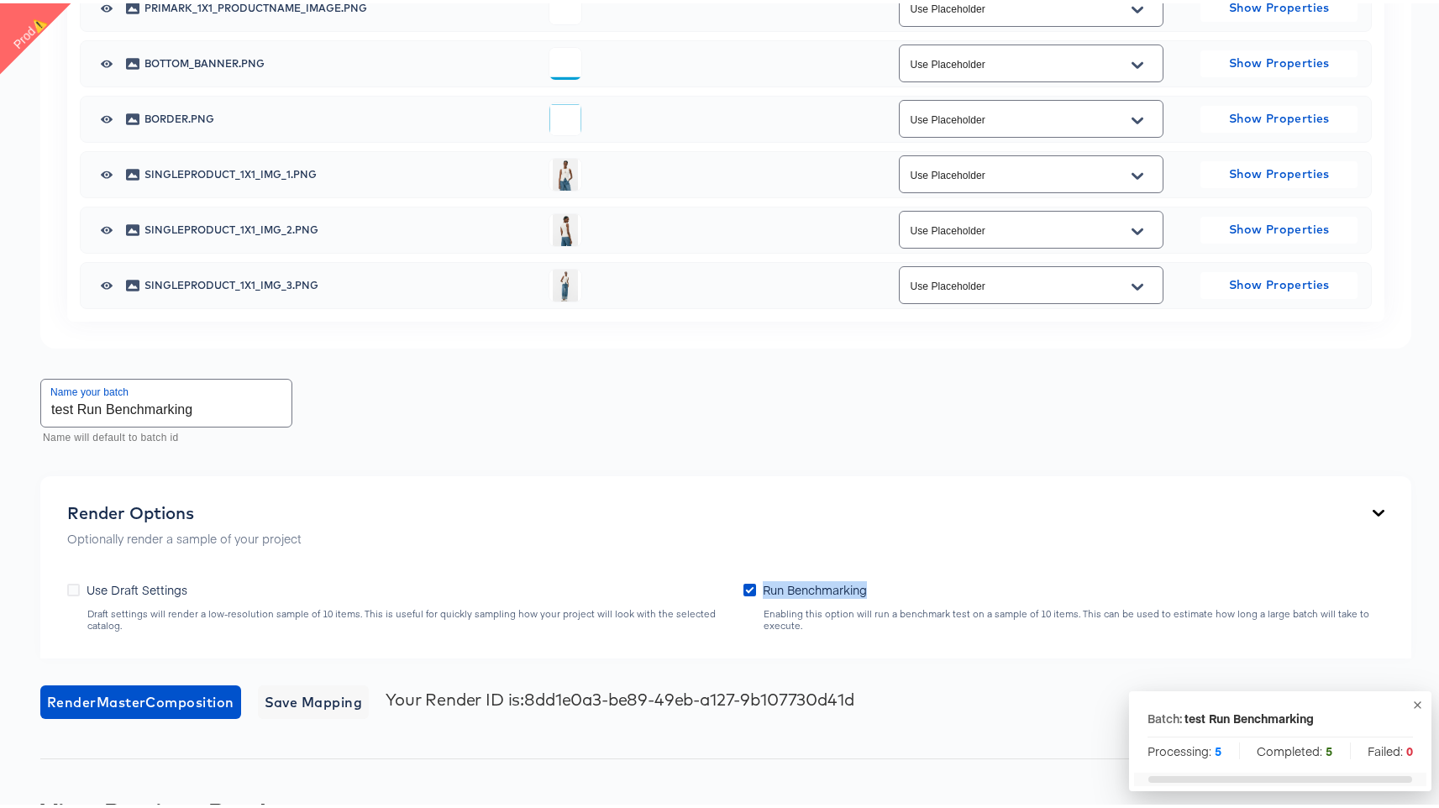
scroll to position [1105, 0]
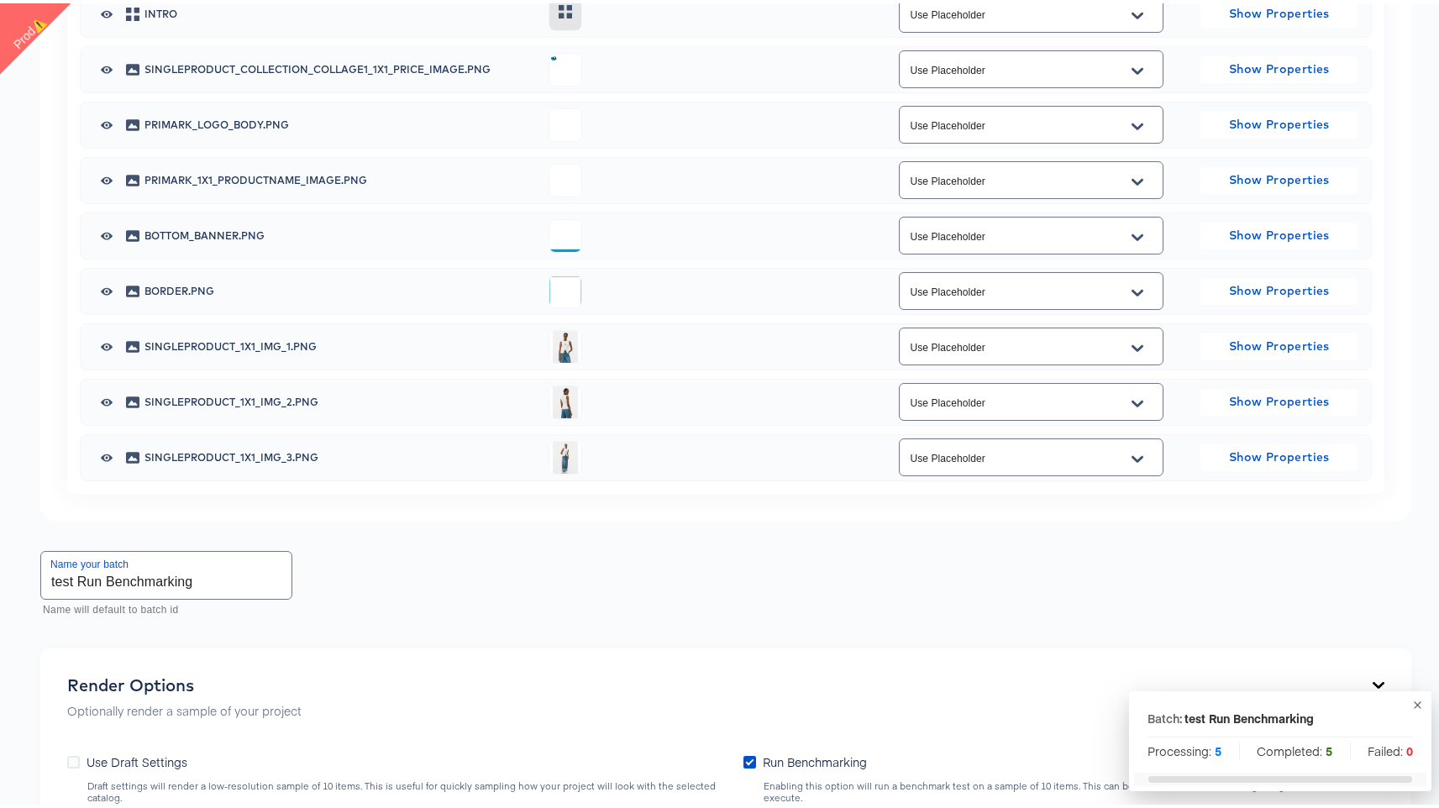
click at [984, 346] on input "Use Placeholder" at bounding box center [1017, 343] width 223 height 19
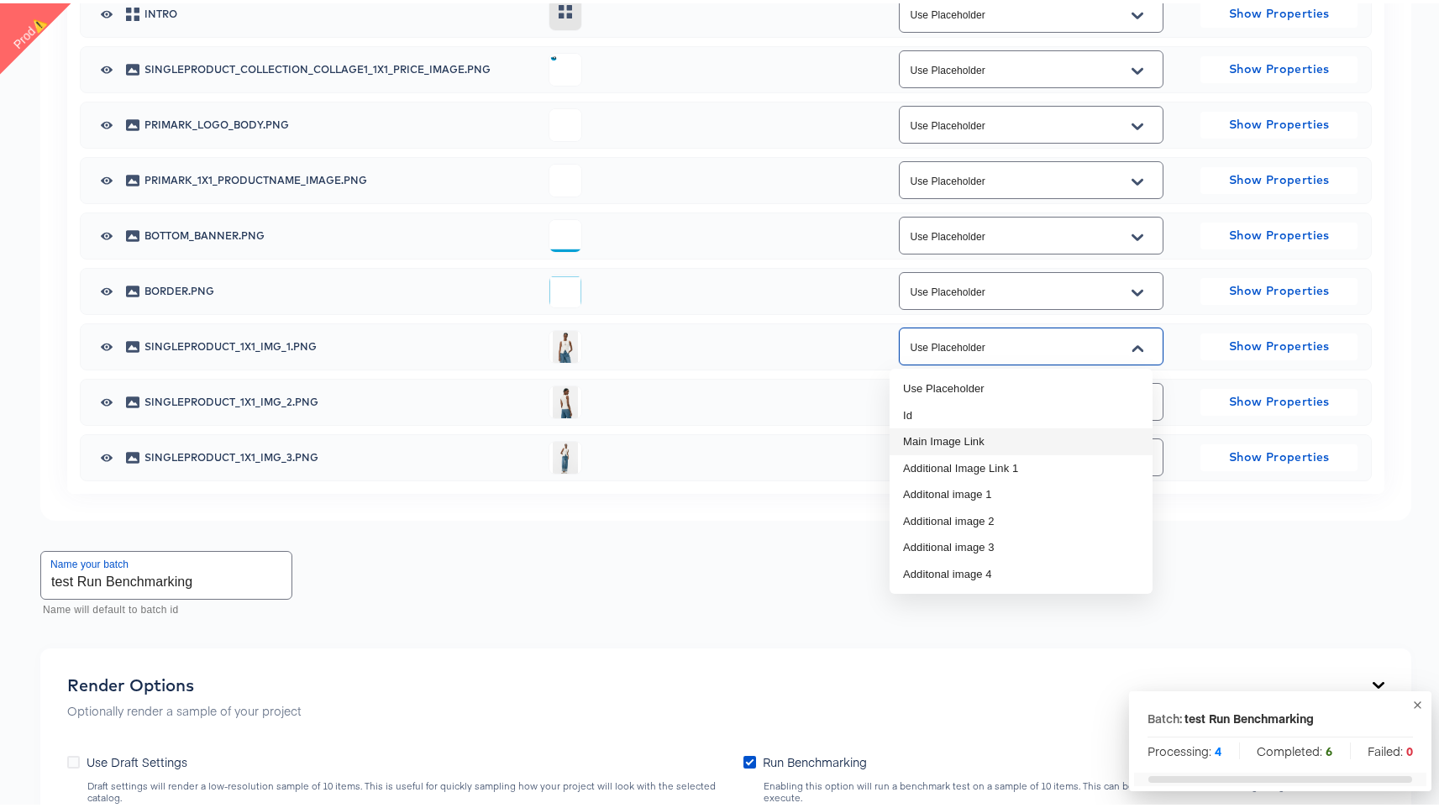
click at [962, 435] on li "Main Image Link" at bounding box center [1021, 438] width 263 height 27
type input "Main Image Link"
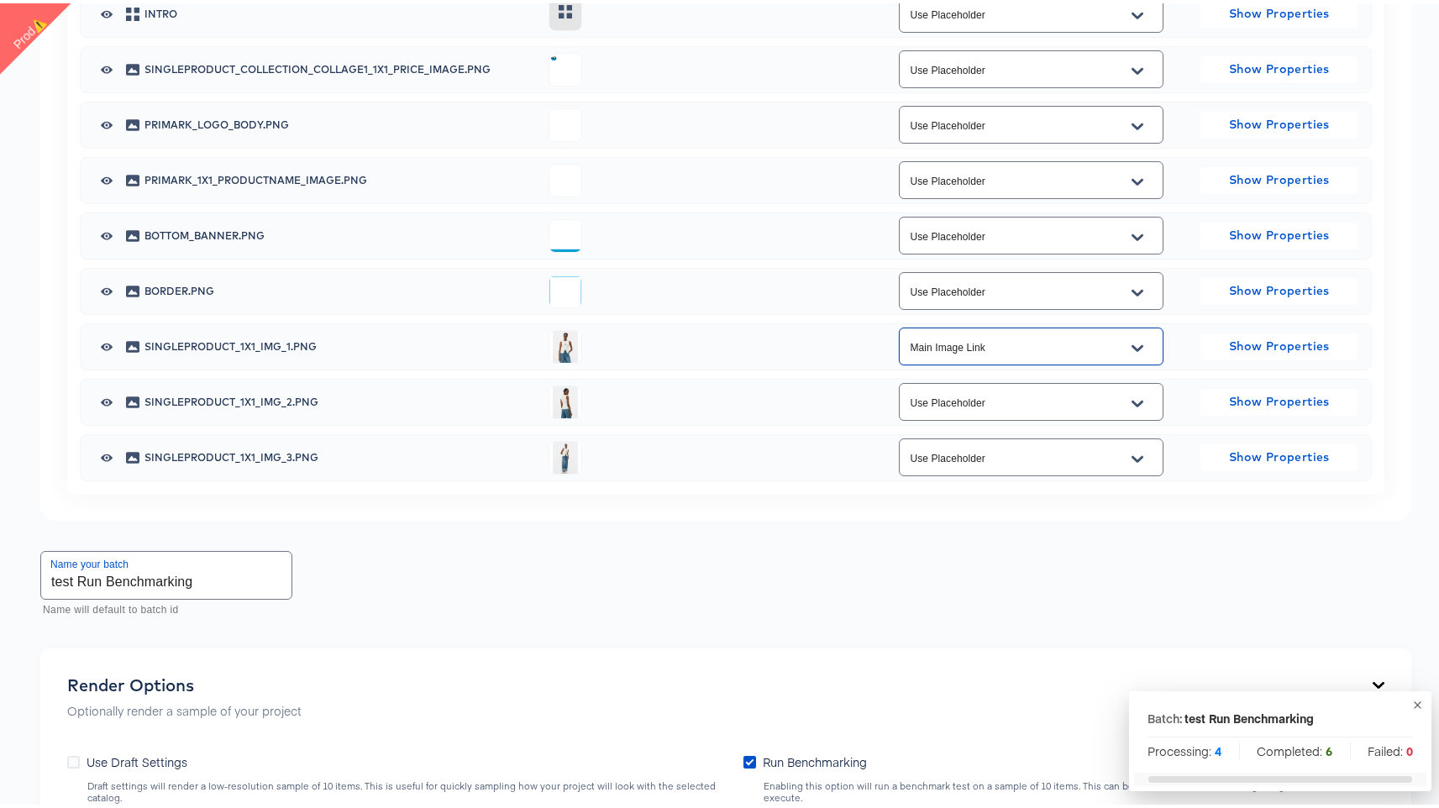
click at [700, 513] on div "Map CSV Columns to After Effects Layers Field Type Filter: Intro Line animation…" at bounding box center [725, 50] width 1371 height 933
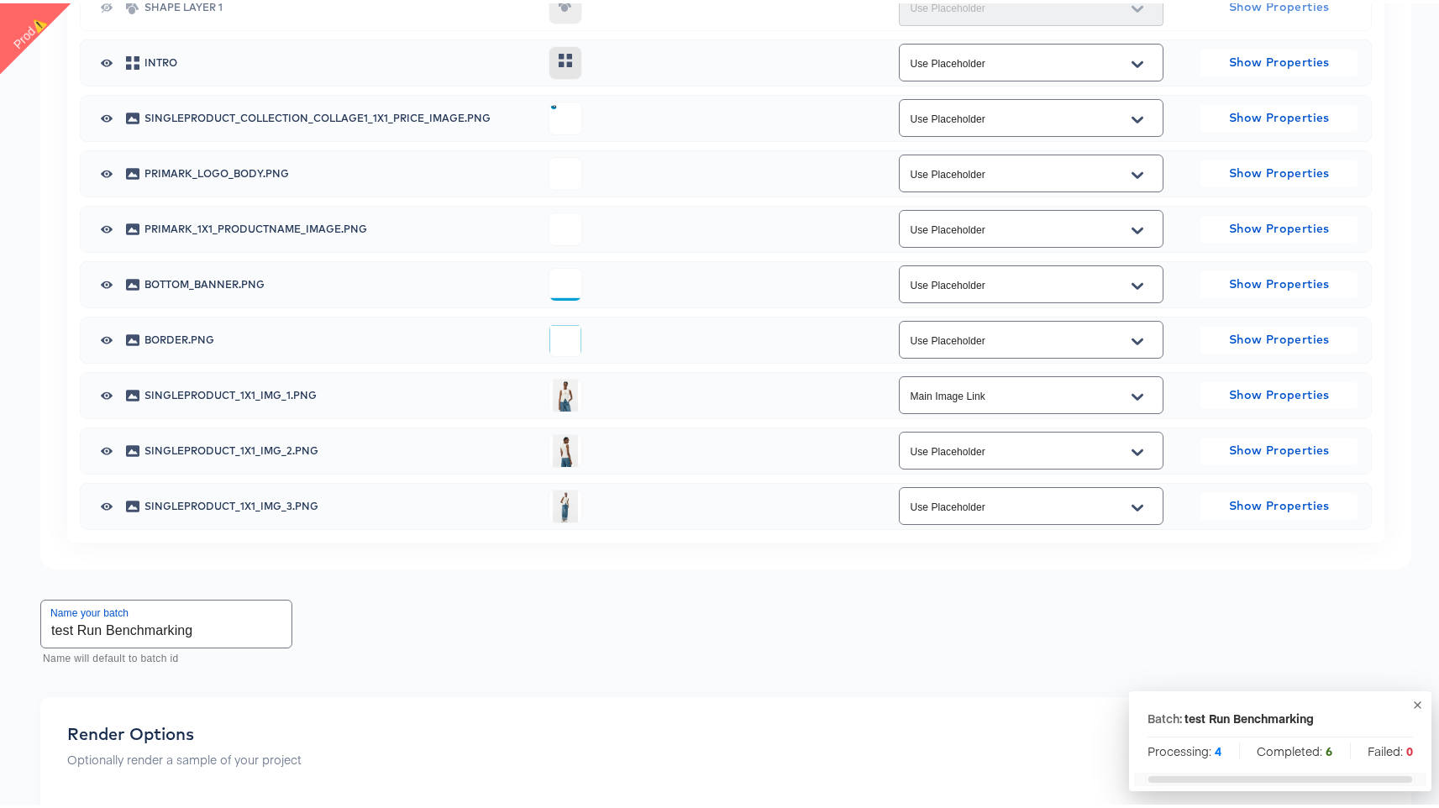
scroll to position [1449, 0]
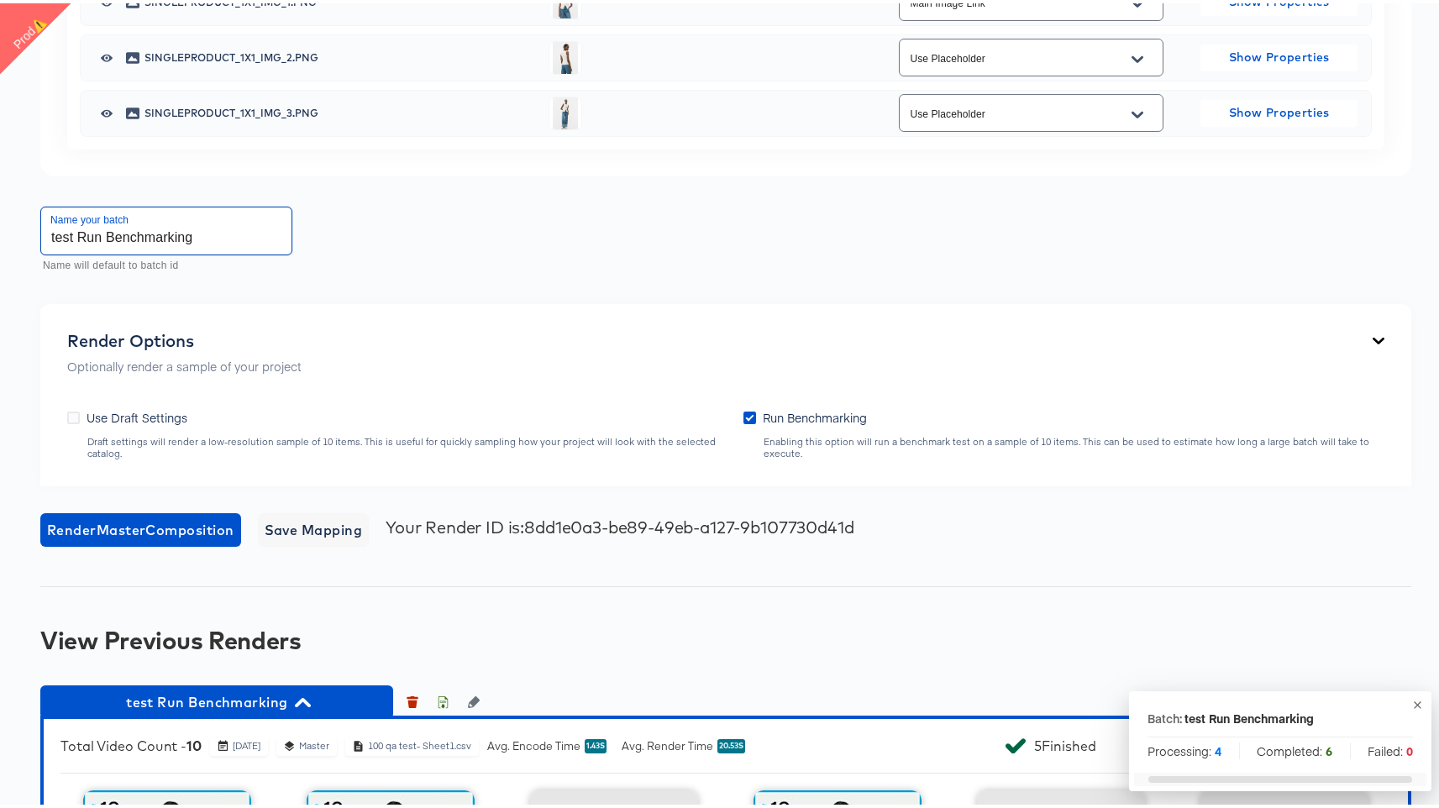
click at [231, 227] on input "test Run Benchmarking" at bounding box center [166, 227] width 250 height 47
type input "test Run Benchmarking mapping"
click at [119, 515] on span "Render Master Composition" at bounding box center [140, 527] width 187 height 24
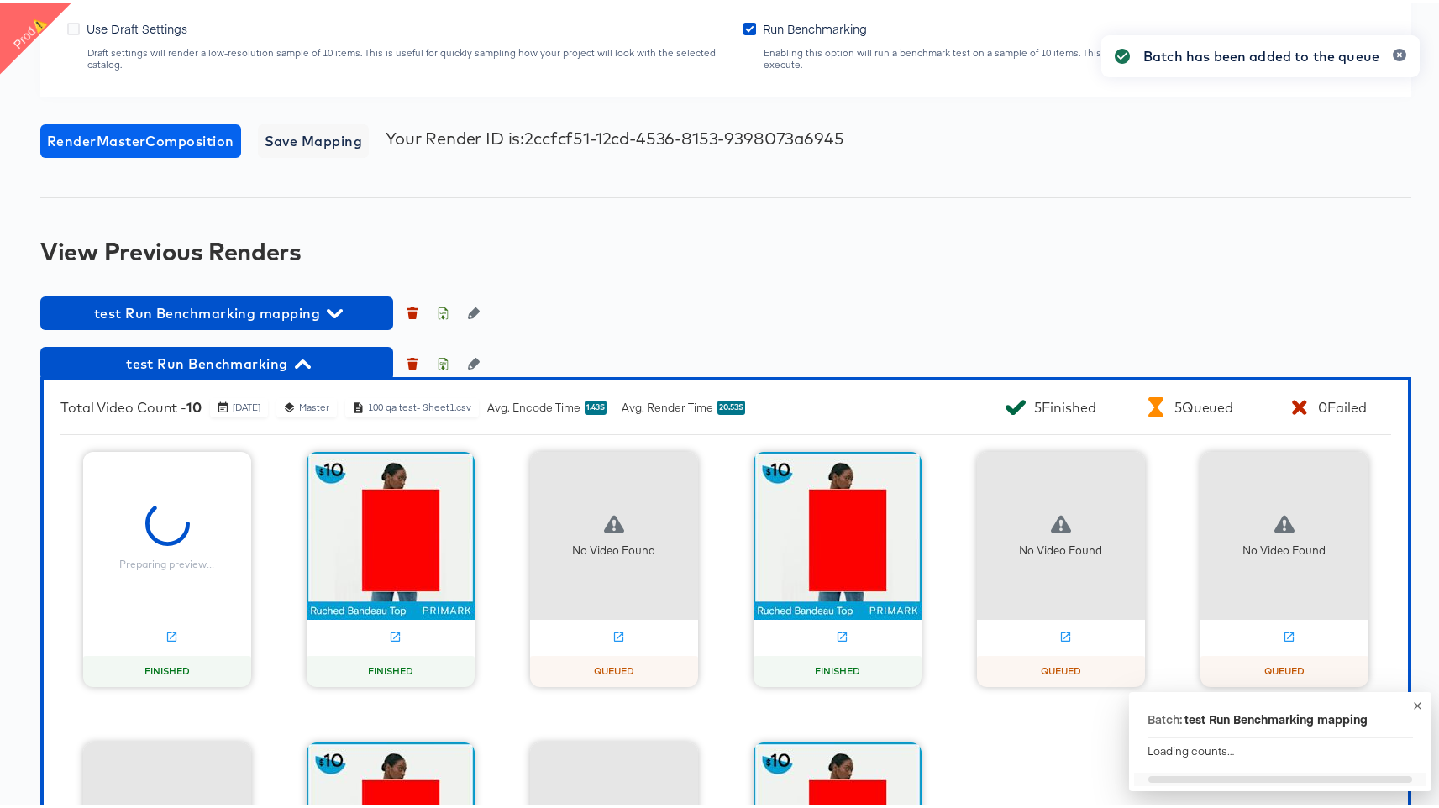
scroll to position [1912, 0]
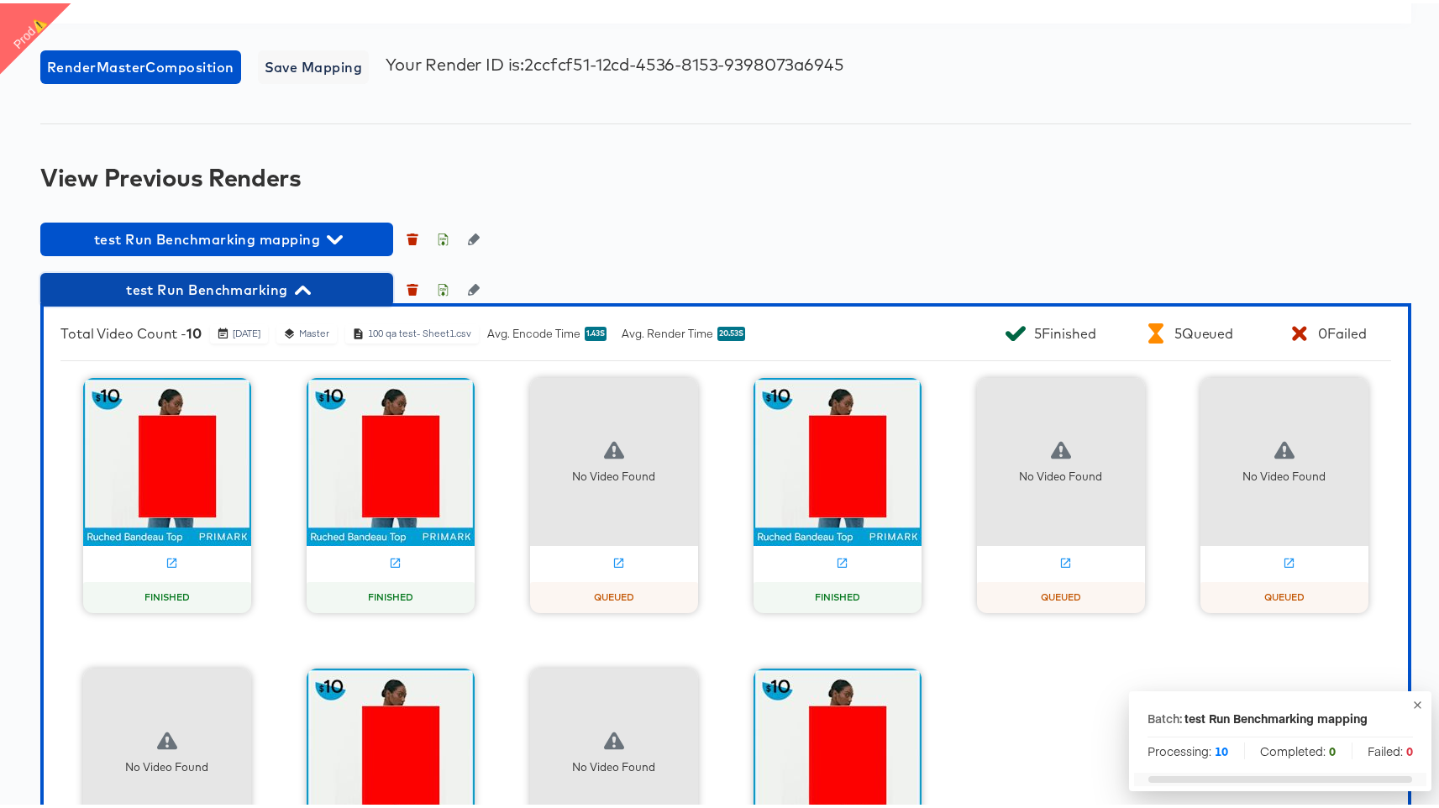
click at [309, 286] on icon "button" at bounding box center [303, 287] width 16 height 16
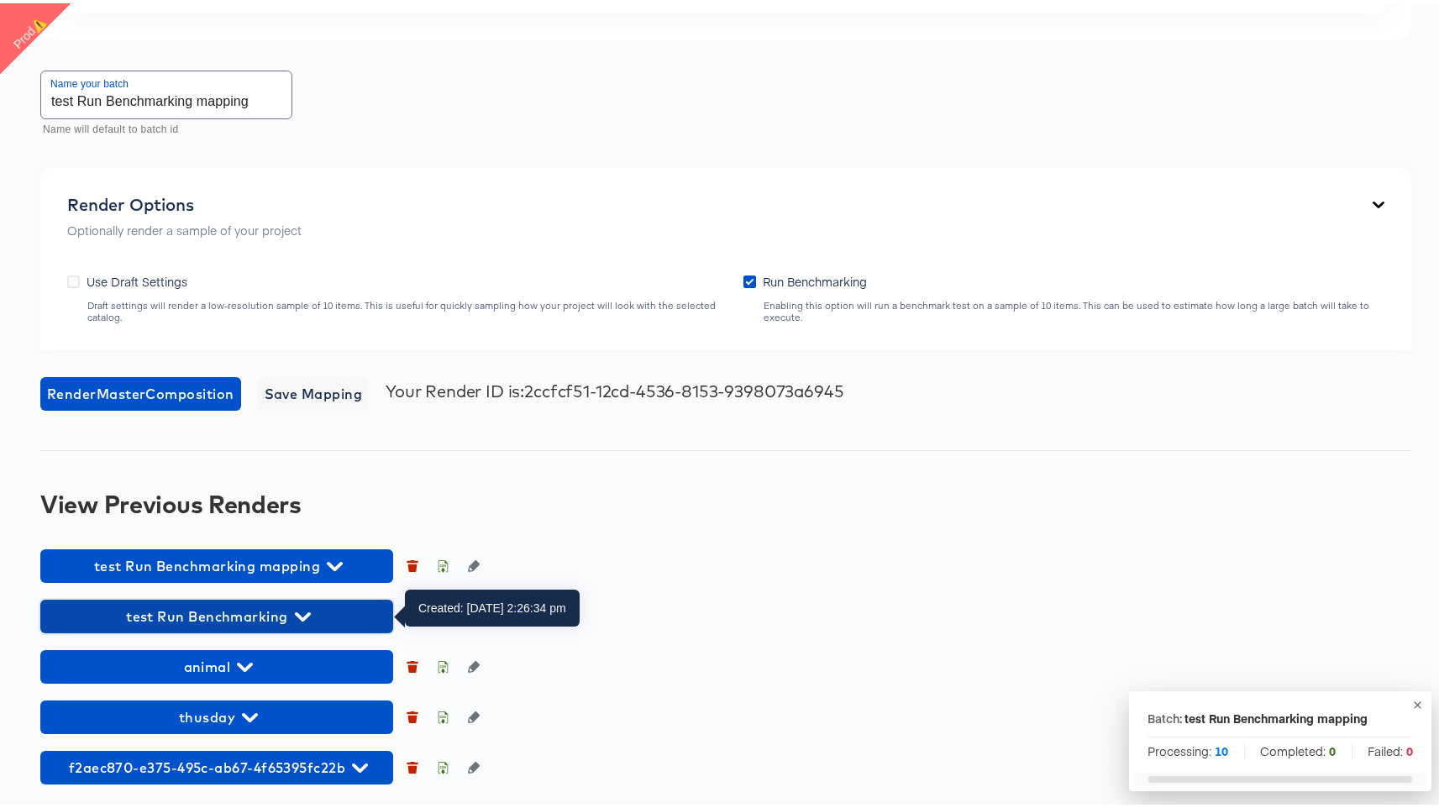
click at [317, 616] on span "test Run Benchmarking" at bounding box center [217, 614] width 336 height 24
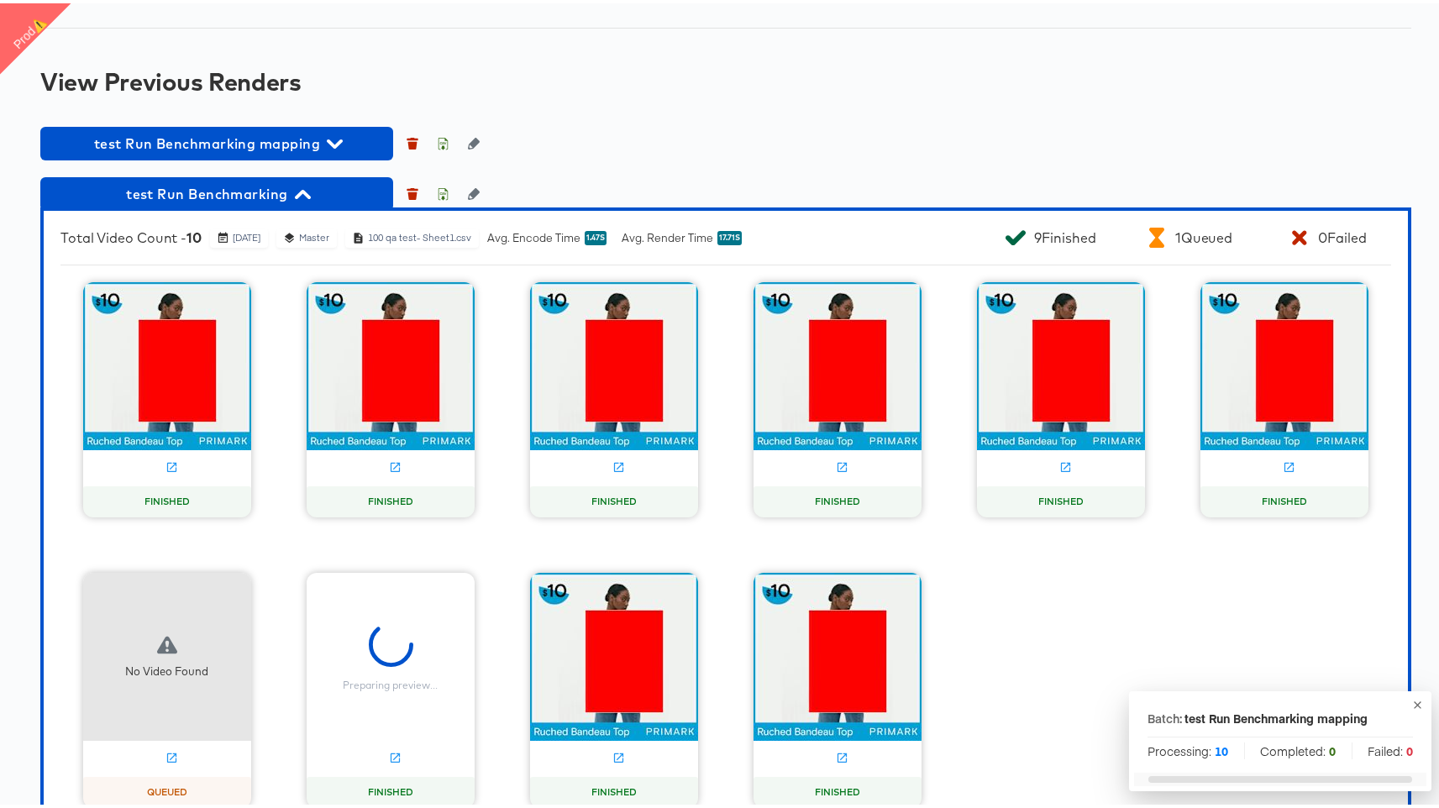
scroll to position [2027, 0]
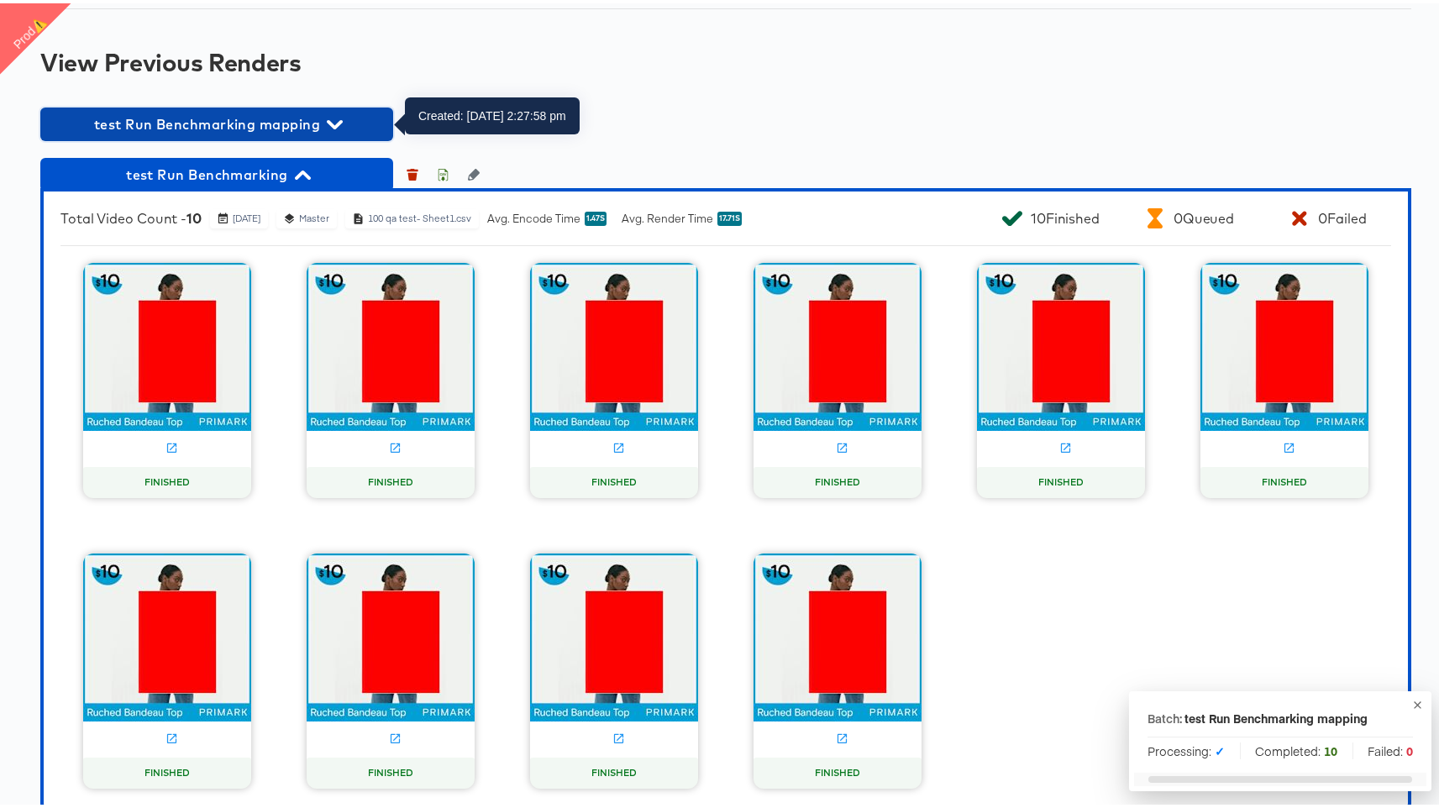
click at [316, 113] on span "test Run Benchmarking mapping" at bounding box center [217, 121] width 336 height 24
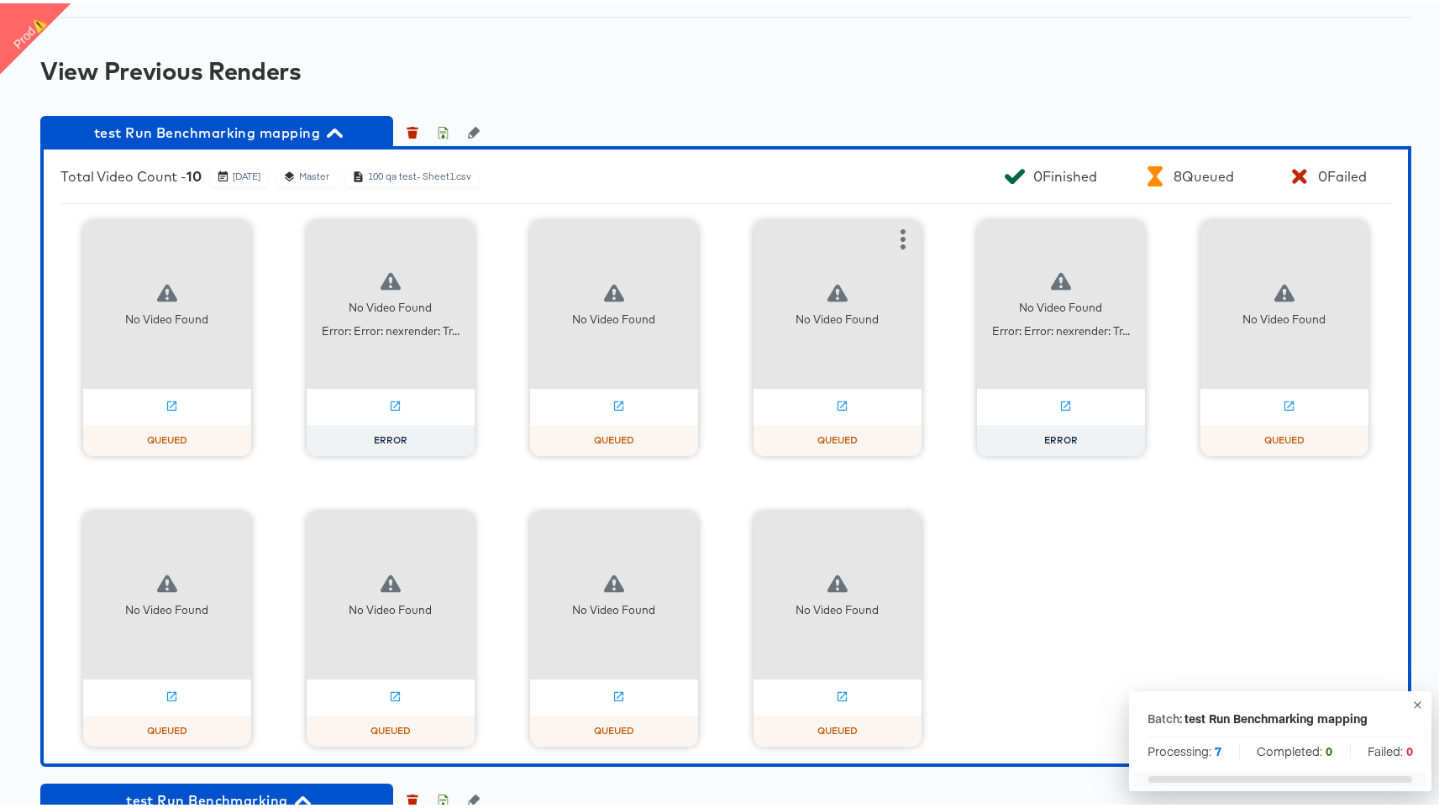
scroll to position [1958, 0]
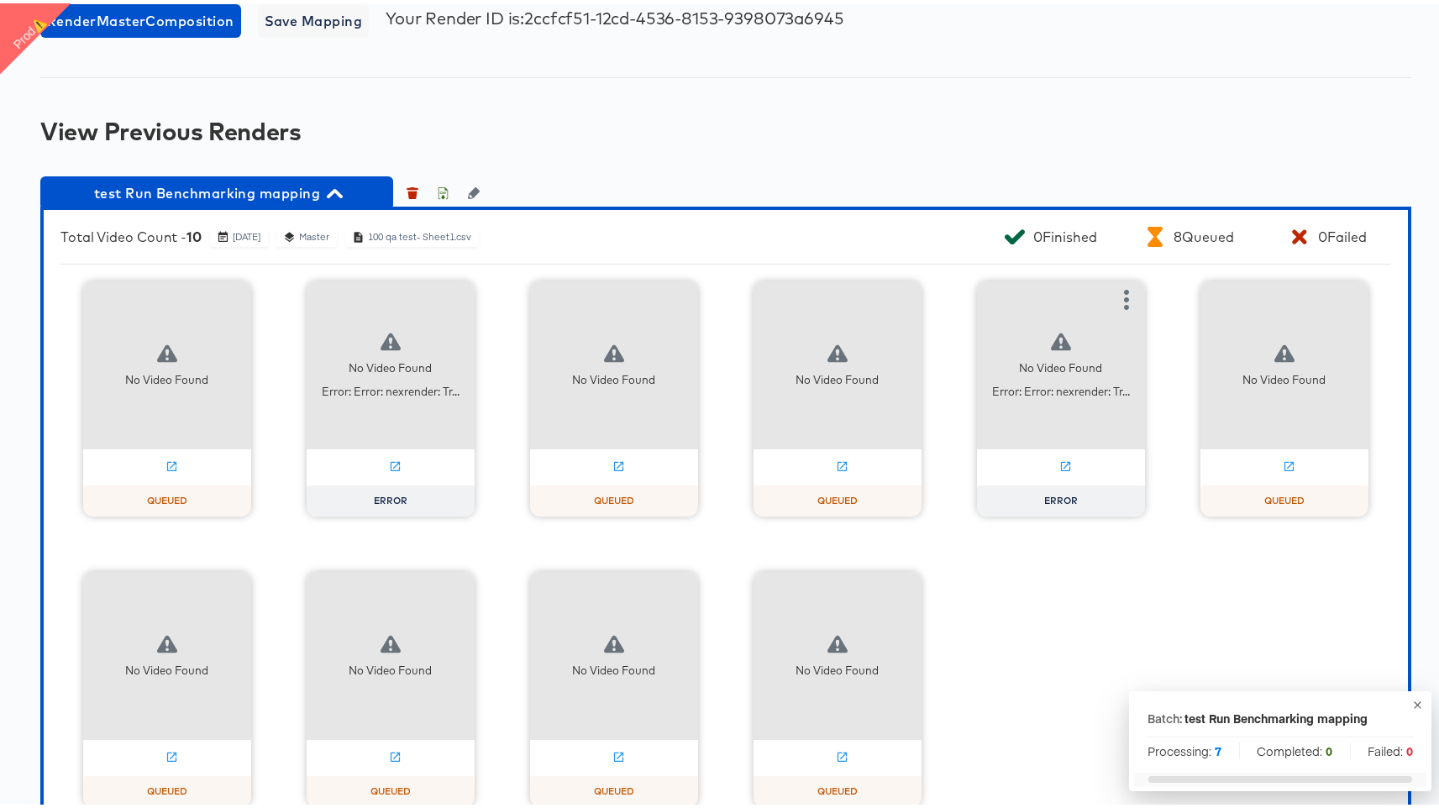
click at [1049, 348] on div "No Video Found Error: Error: nexrender: Tr..." at bounding box center [1061, 362] width 168 height 168
click at [1124, 303] on icon "button" at bounding box center [1126, 296] width 5 height 20
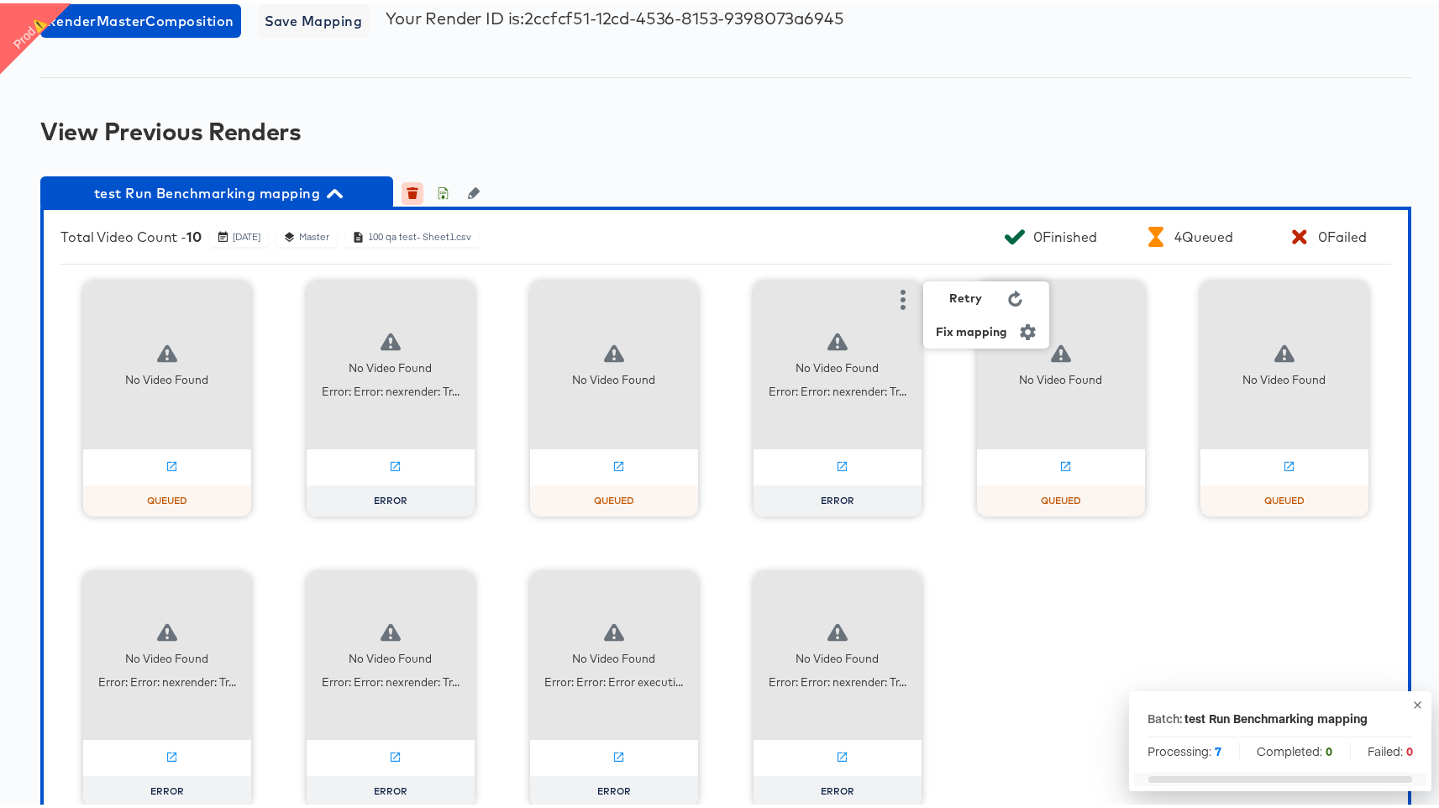
click at [411, 188] on icon "button" at bounding box center [412, 192] width 9 height 8
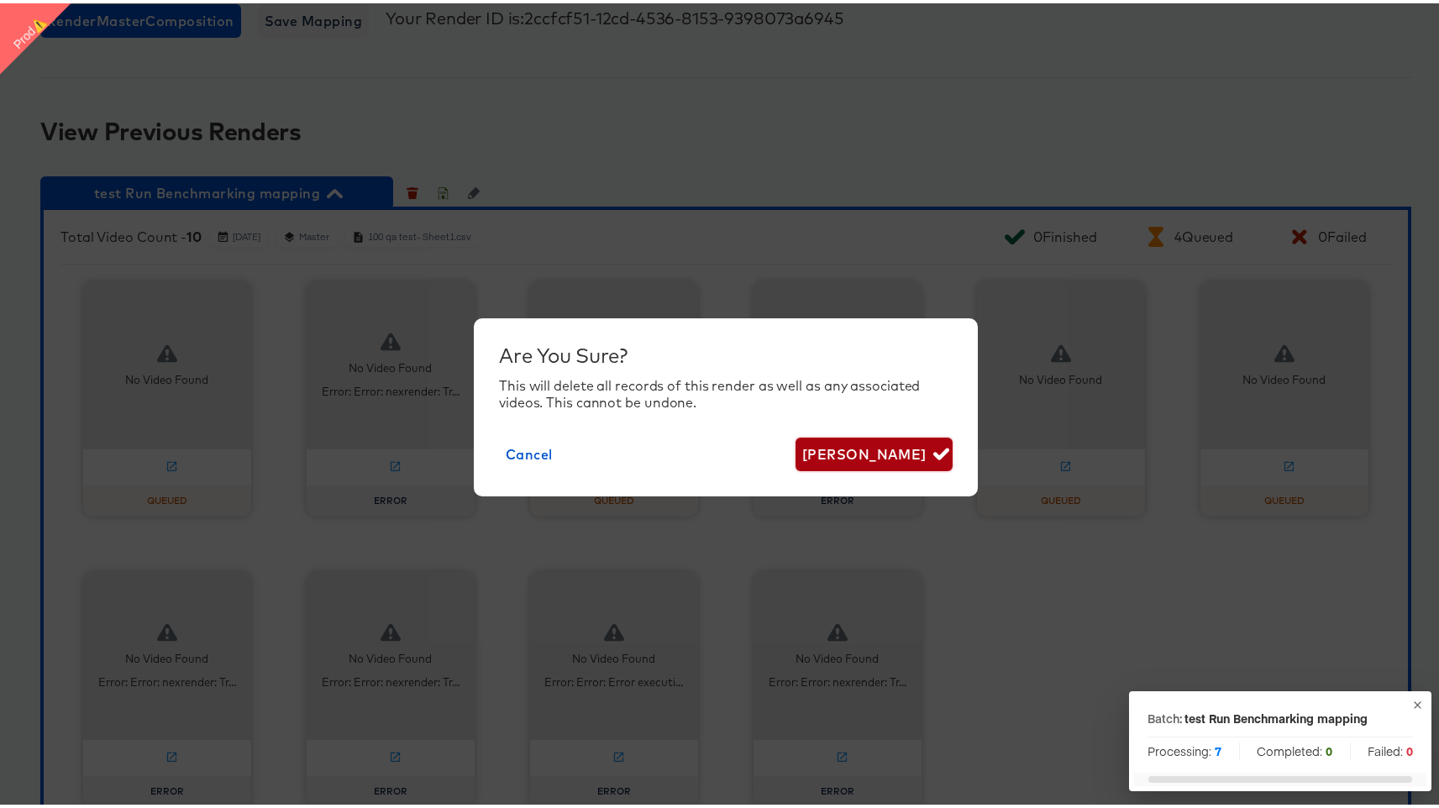
click at [847, 453] on span "Delete Render" at bounding box center [874, 451] width 144 height 24
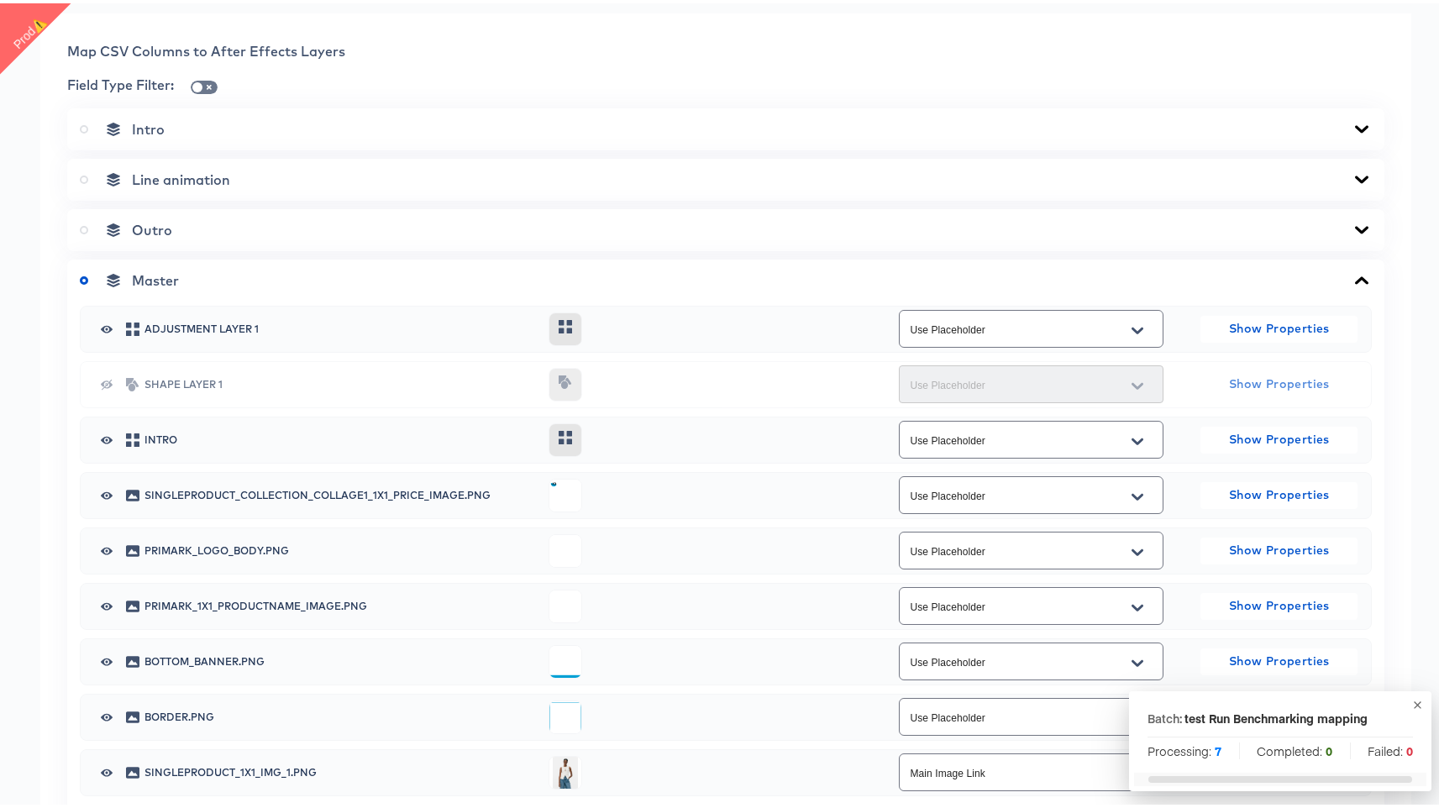
scroll to position [0, 0]
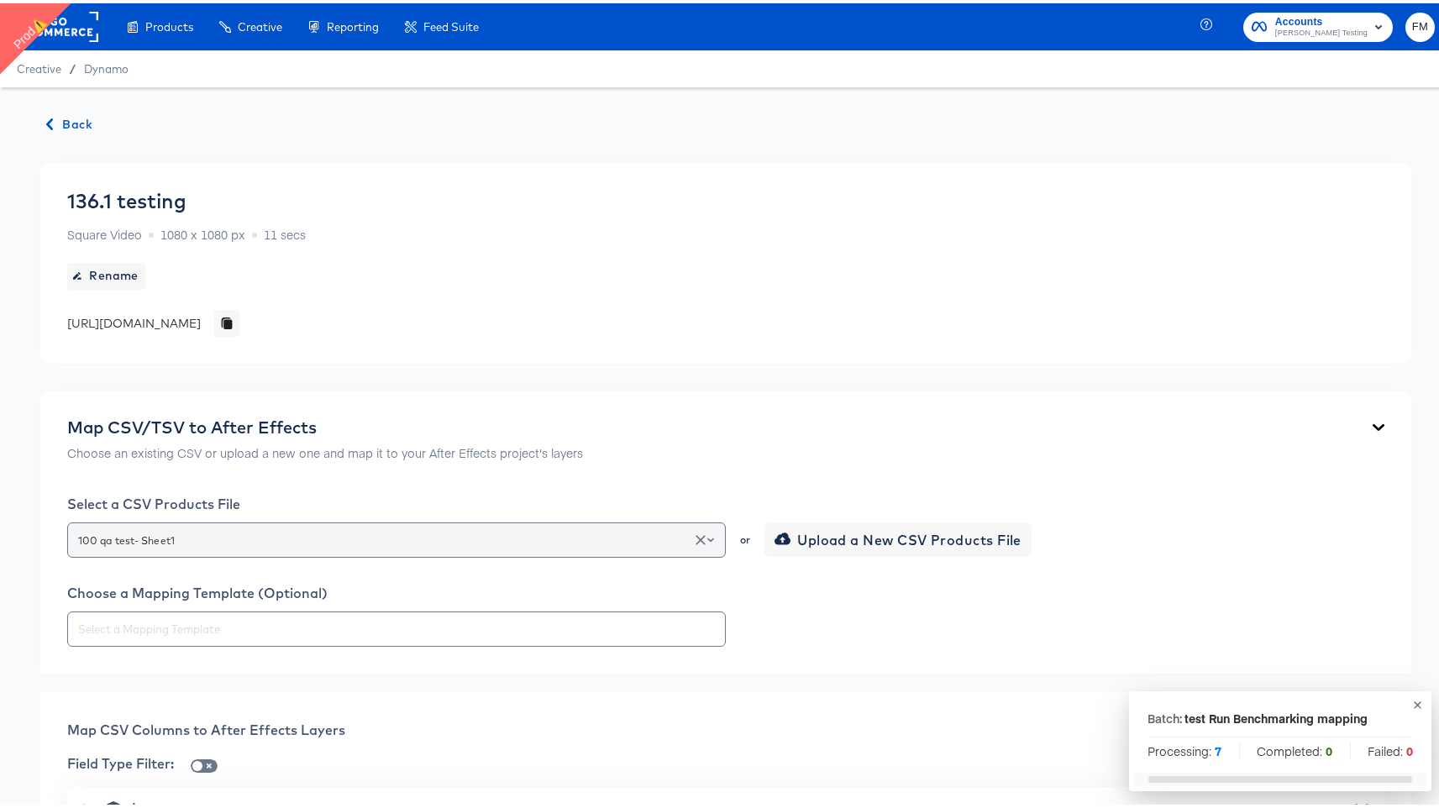
click at [430, 537] on input "100 qa test- Sheet1" at bounding box center [397, 537] width 644 height 19
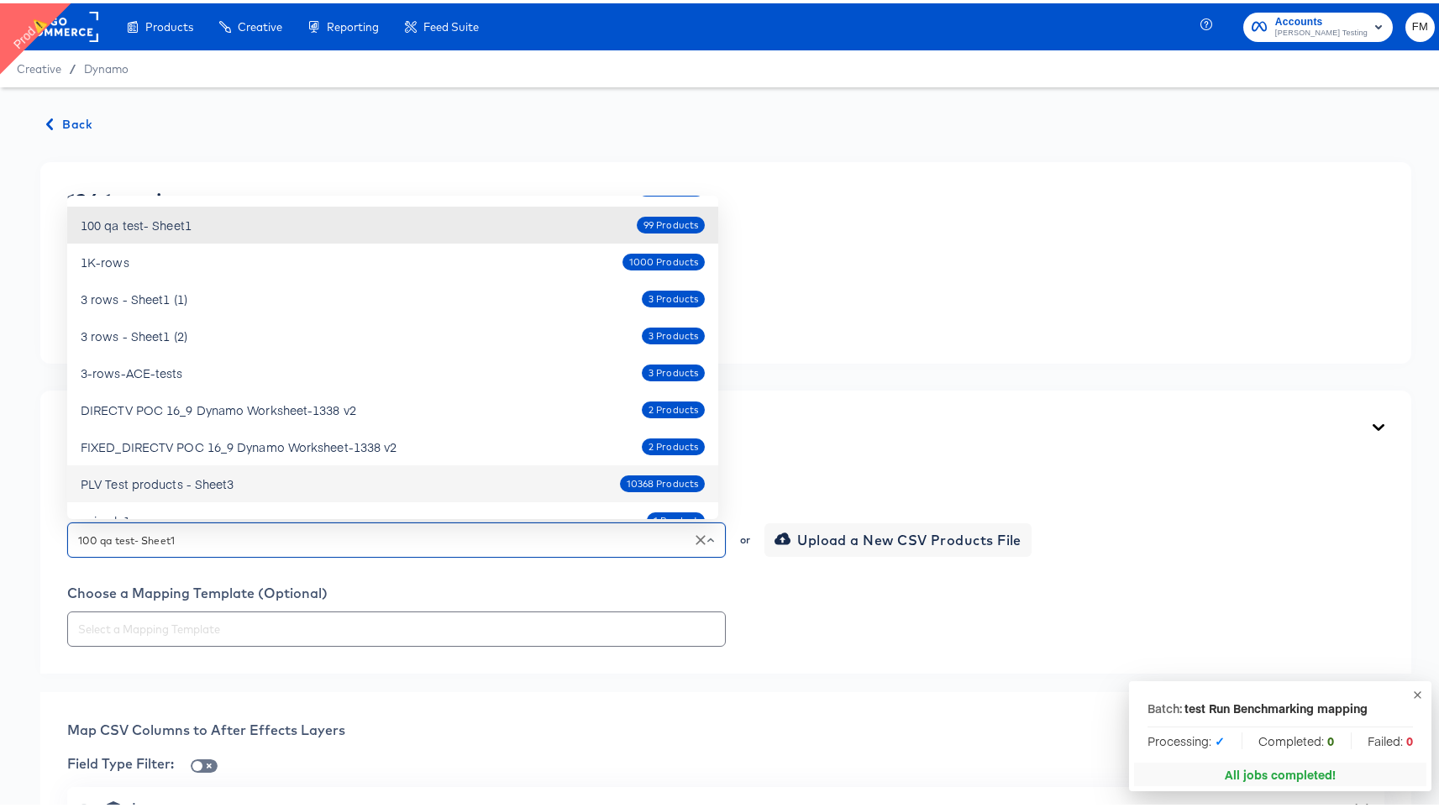
scroll to position [2, 0]
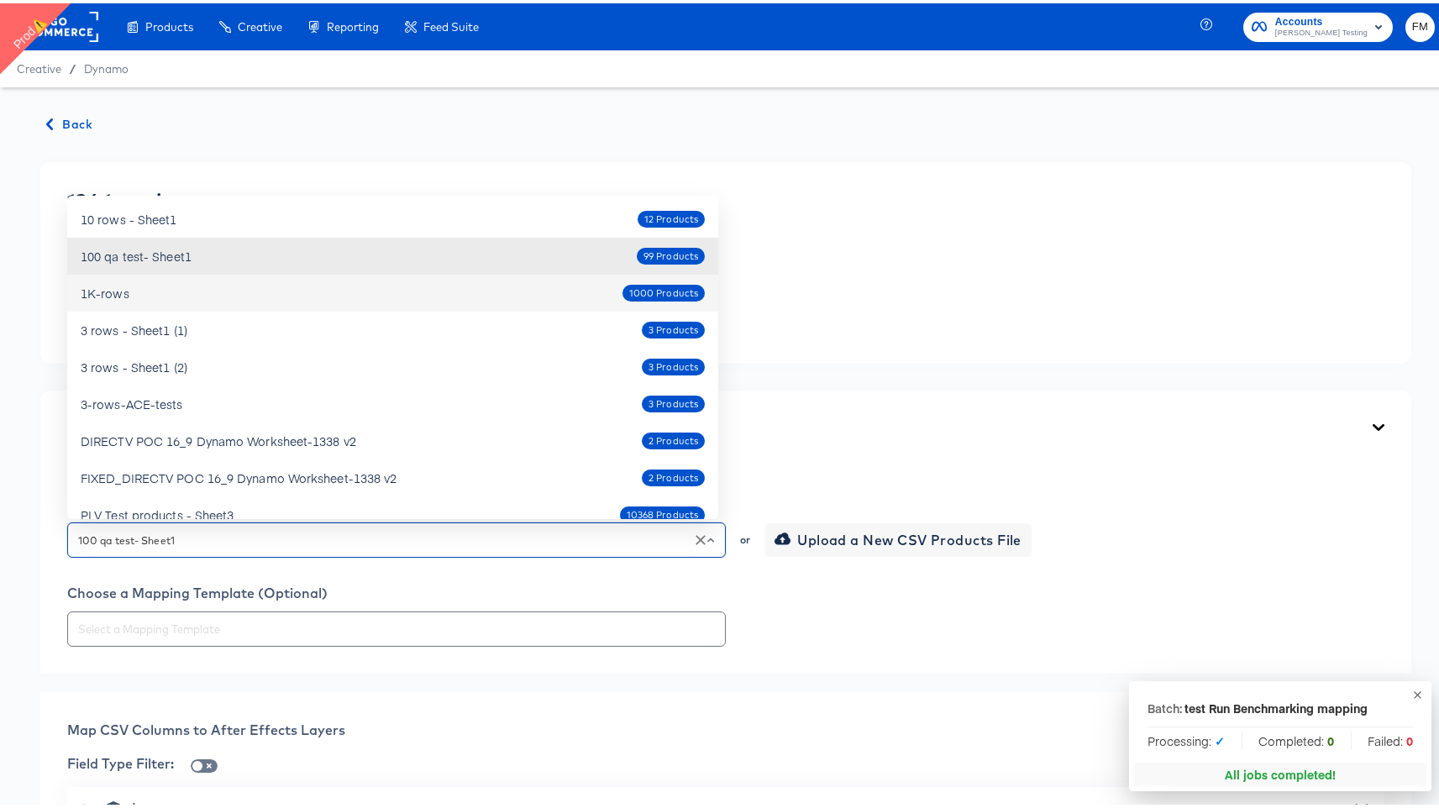
click at [499, 297] on div "1K-rows 1000 Products" at bounding box center [393, 289] width 624 height 27
type input "1K-rows"
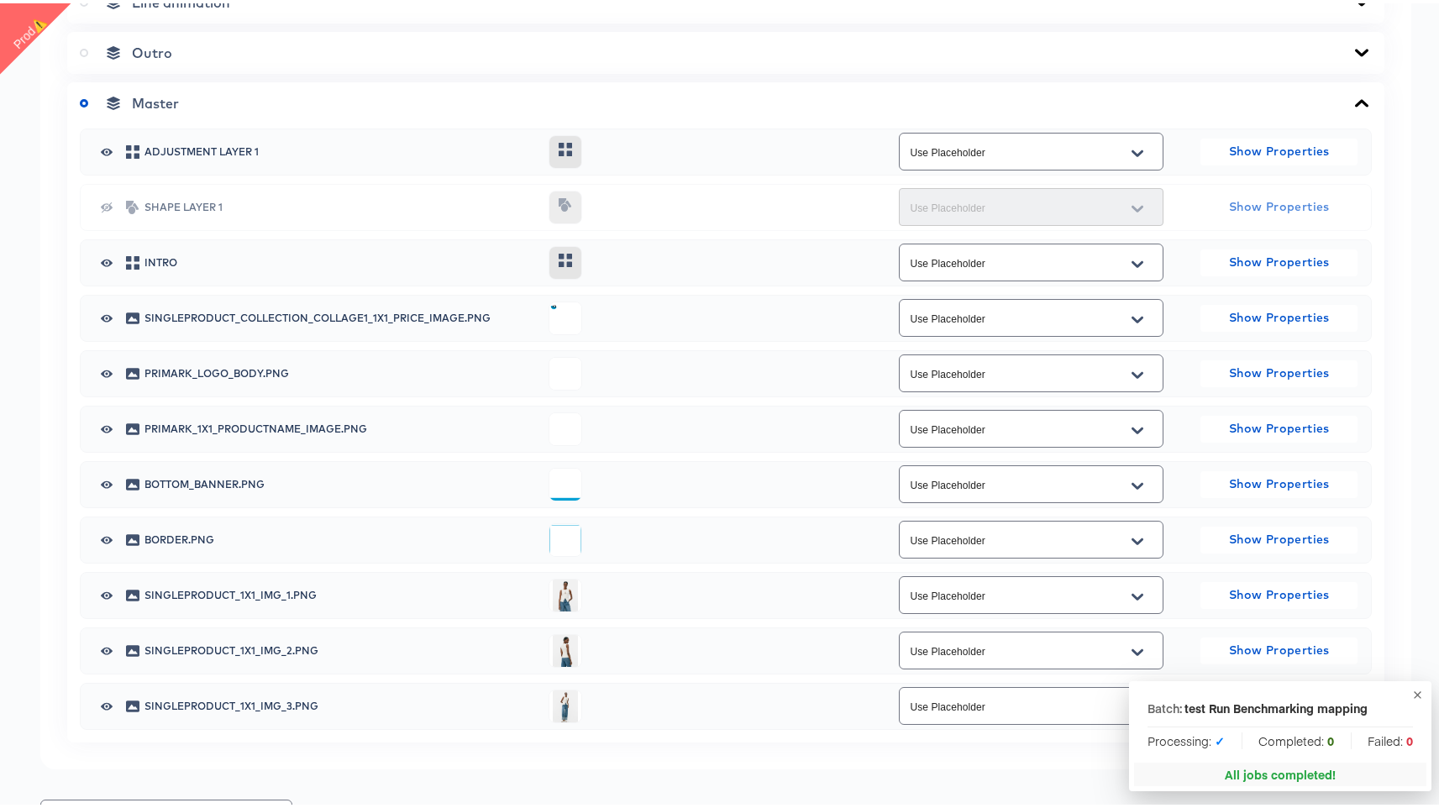
scroll to position [859, 0]
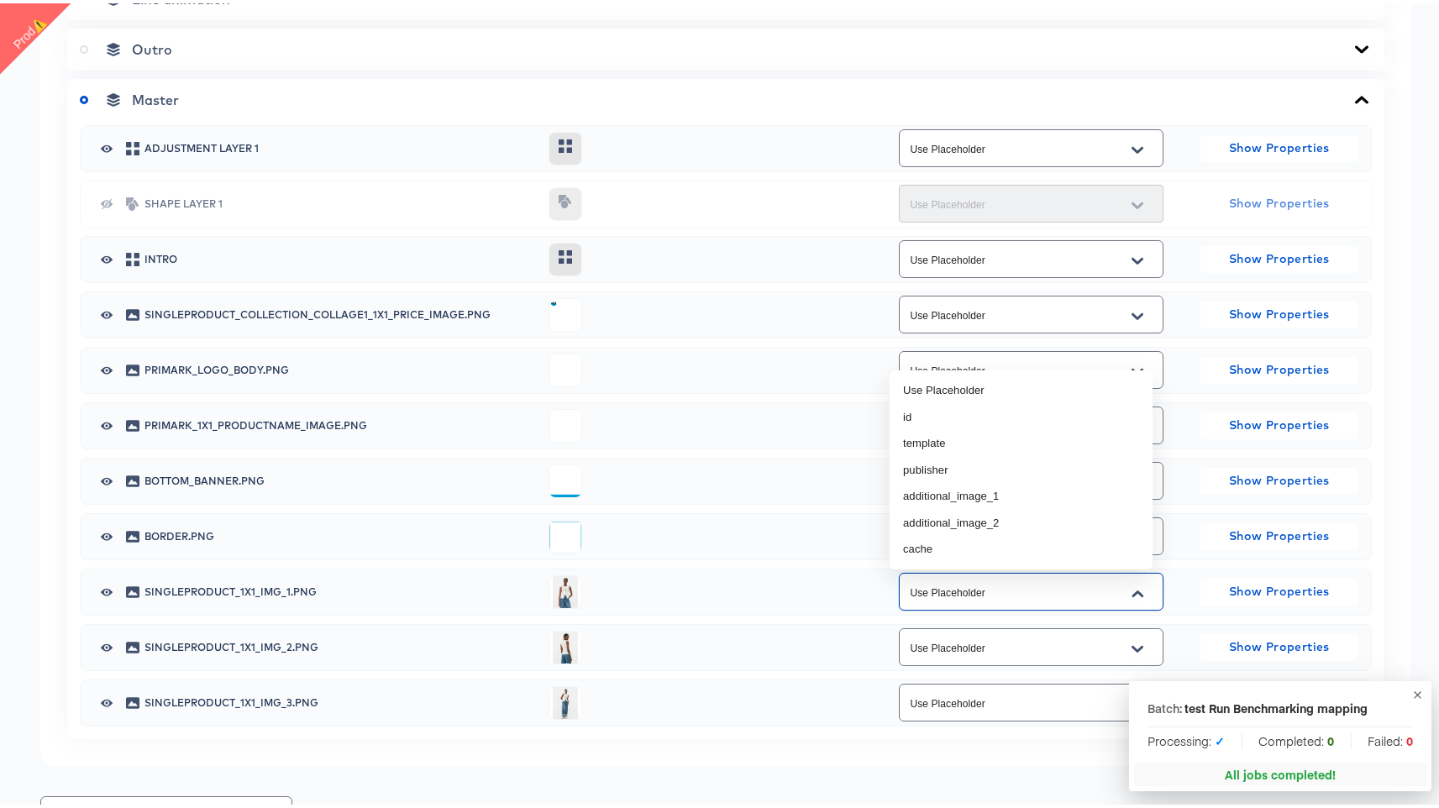
click at [964, 588] on input "Use Placeholder" at bounding box center [1017, 589] width 223 height 19
click at [1086, 492] on li "additional_image_1" at bounding box center [1021, 493] width 263 height 27
type input "additional_image_1"
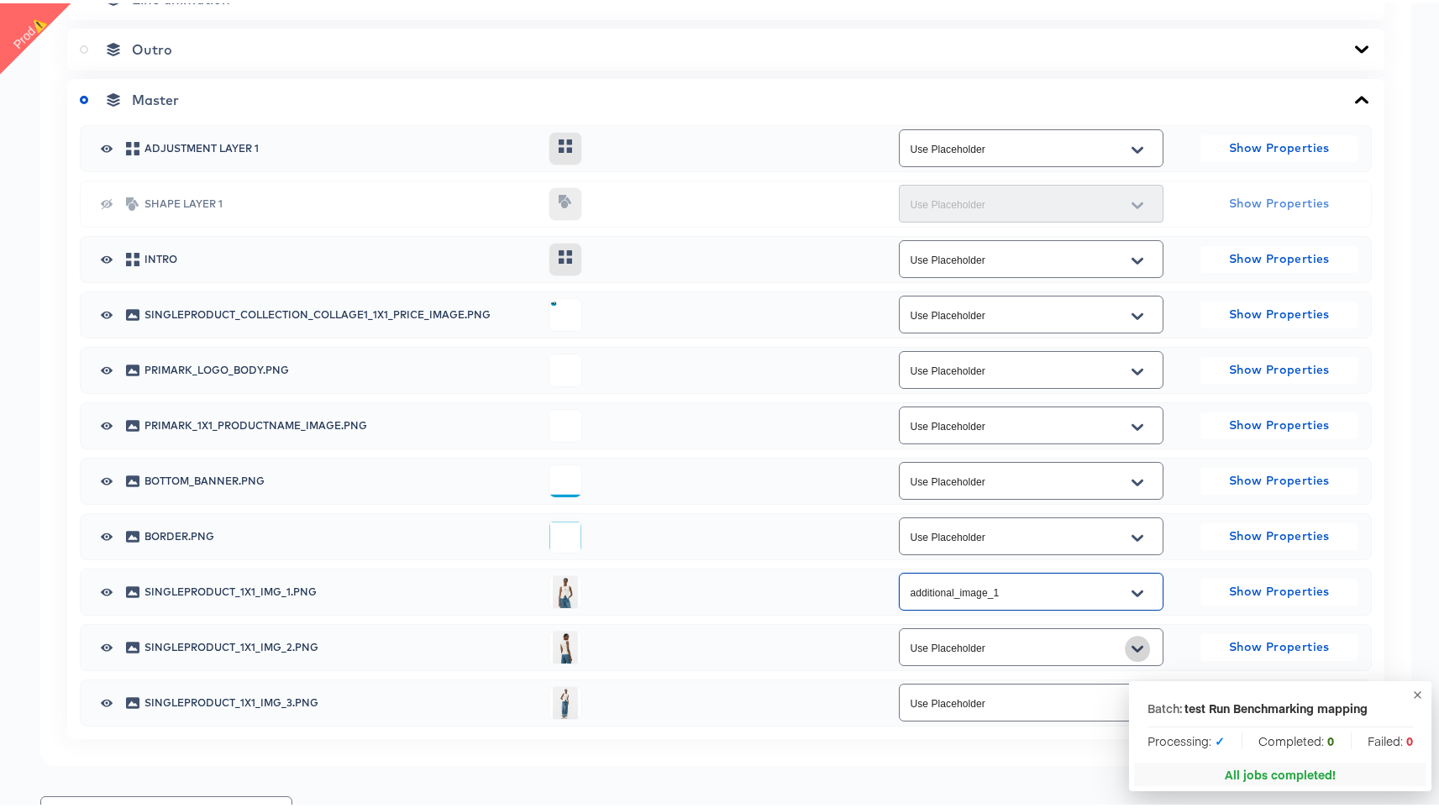
click at [1132, 642] on icon "Open" at bounding box center [1138, 645] width 12 height 13
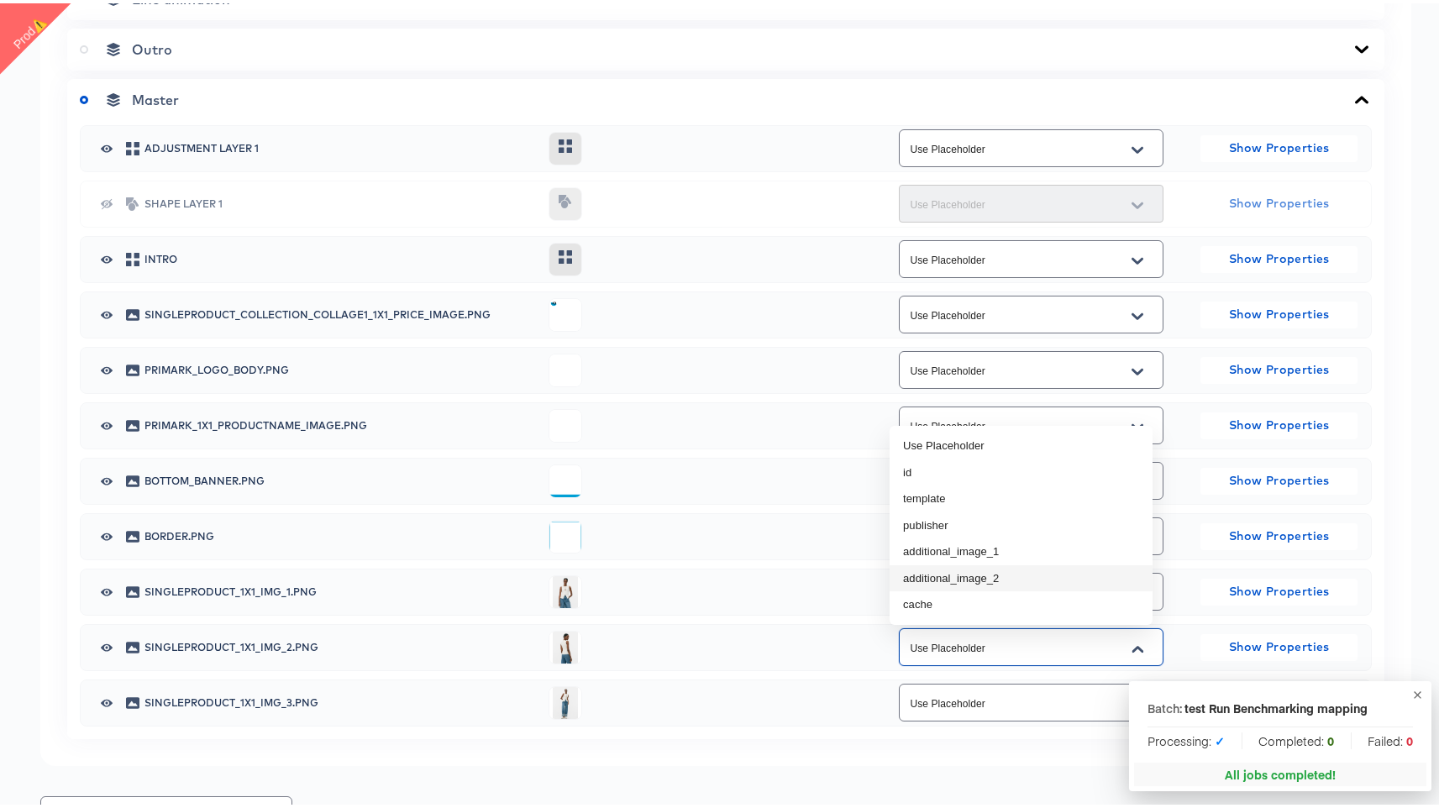
click at [1072, 575] on li "additional_image_2" at bounding box center [1021, 575] width 263 height 27
type input "additional_image_2"
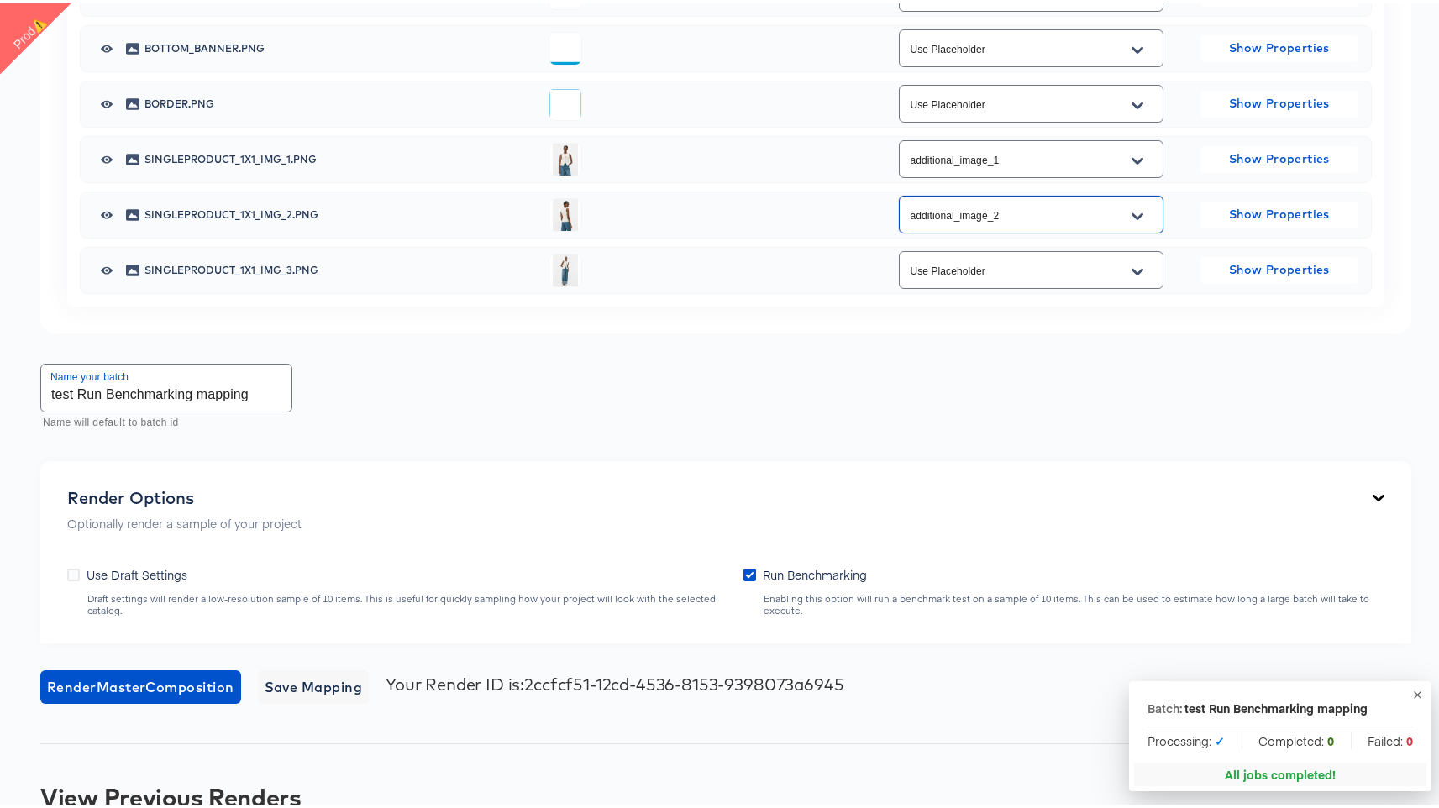
scroll to position [1299, 0]
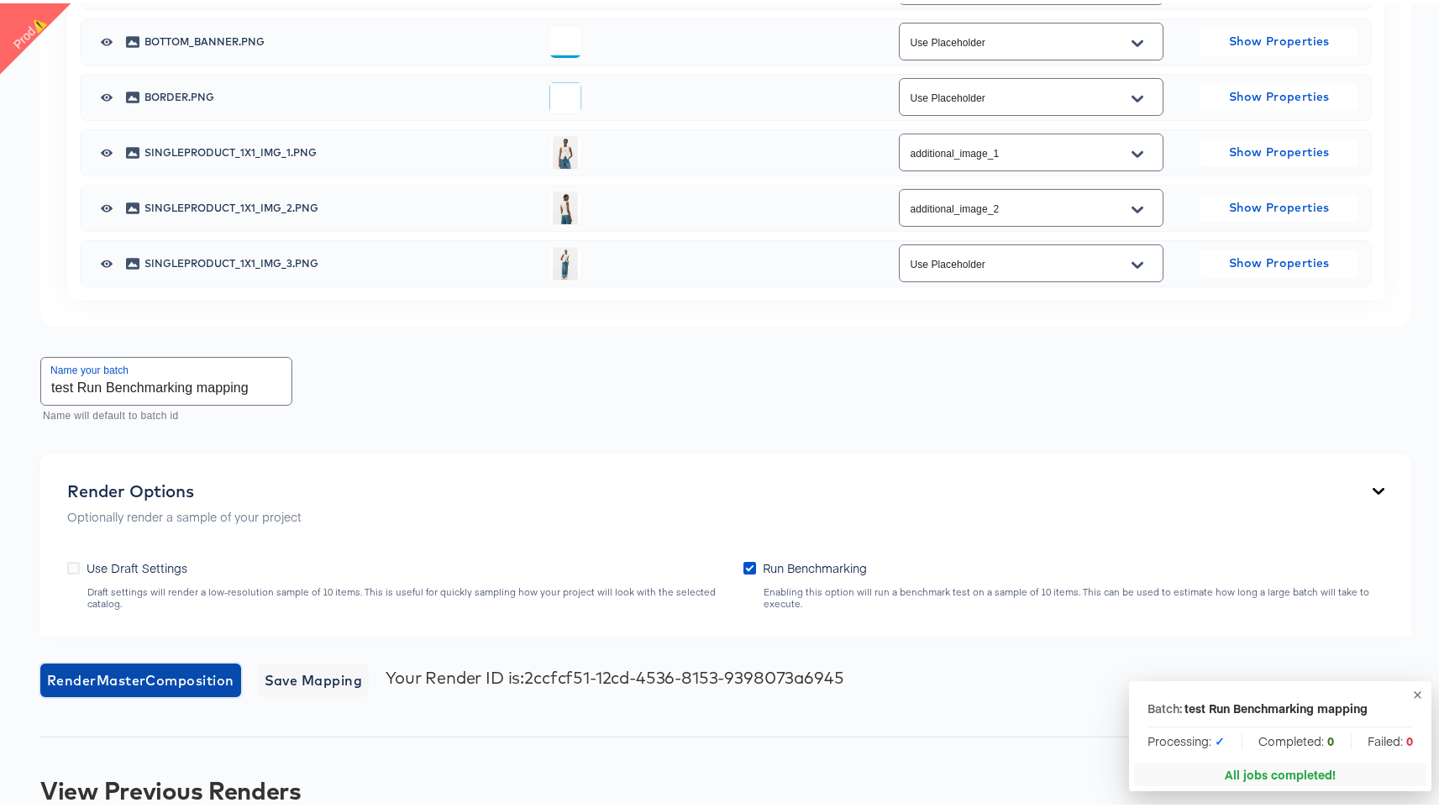
click at [207, 678] on span "Render Master Composition" at bounding box center [140, 677] width 187 height 24
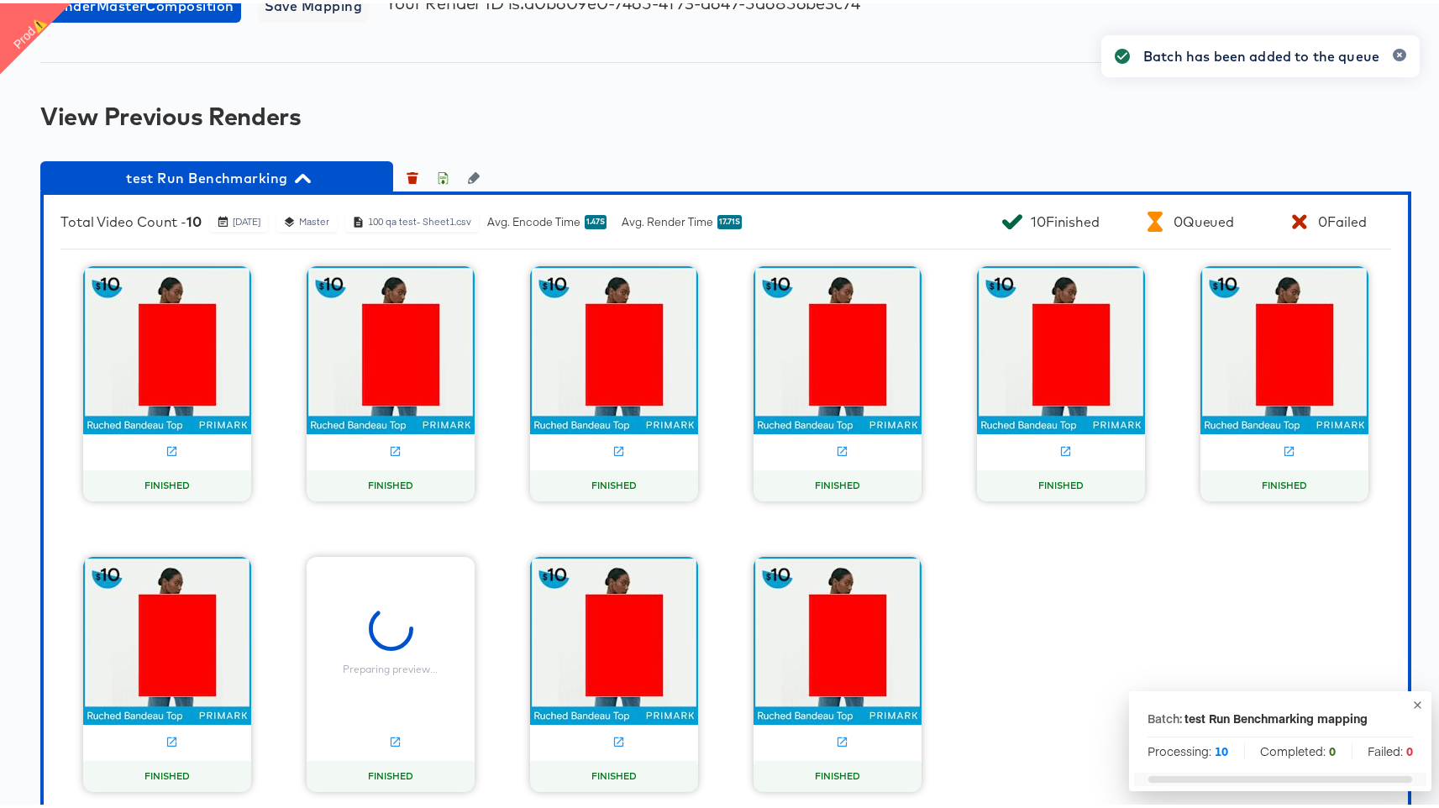
scroll to position [2010, 0]
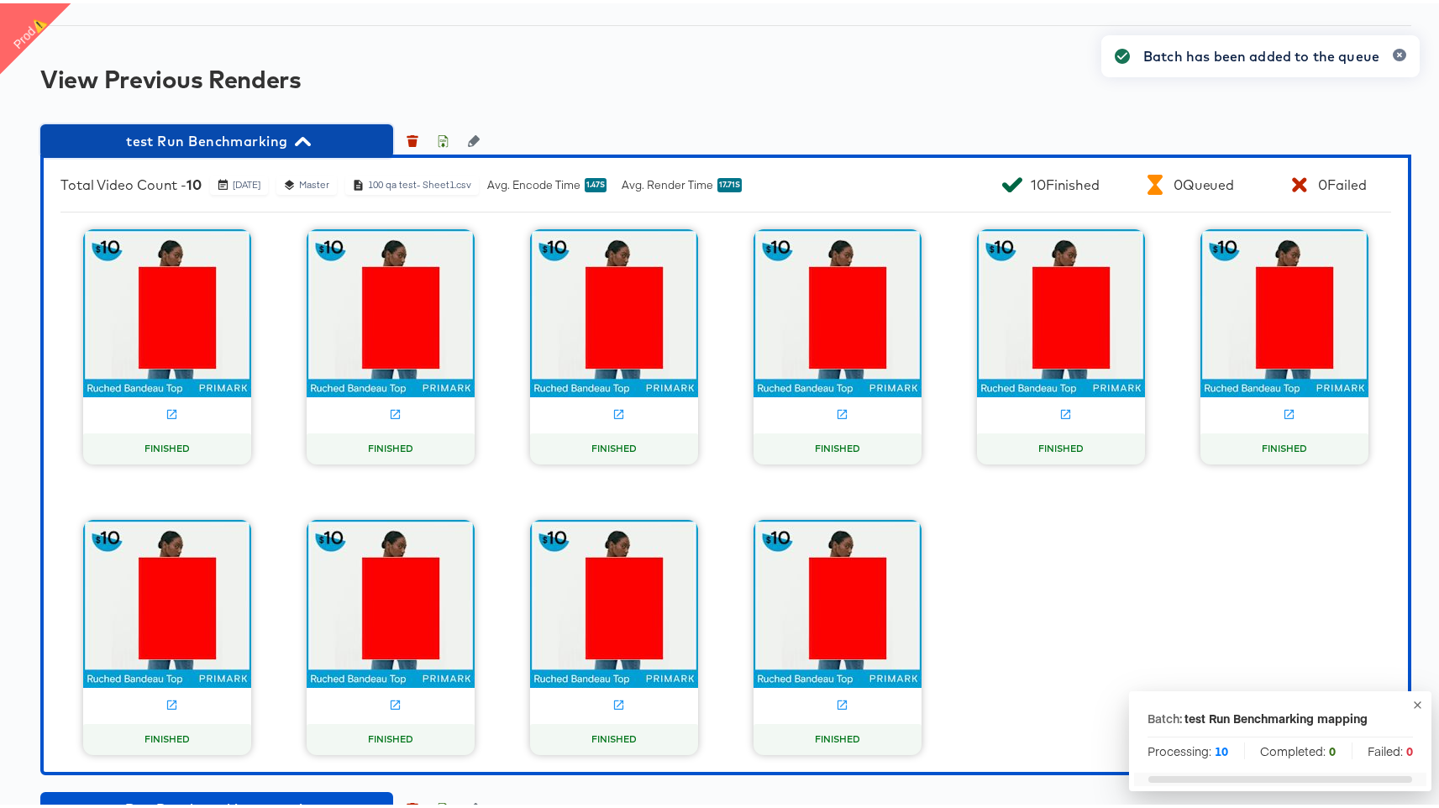
click at [305, 130] on icon "button" at bounding box center [303, 138] width 16 height 16
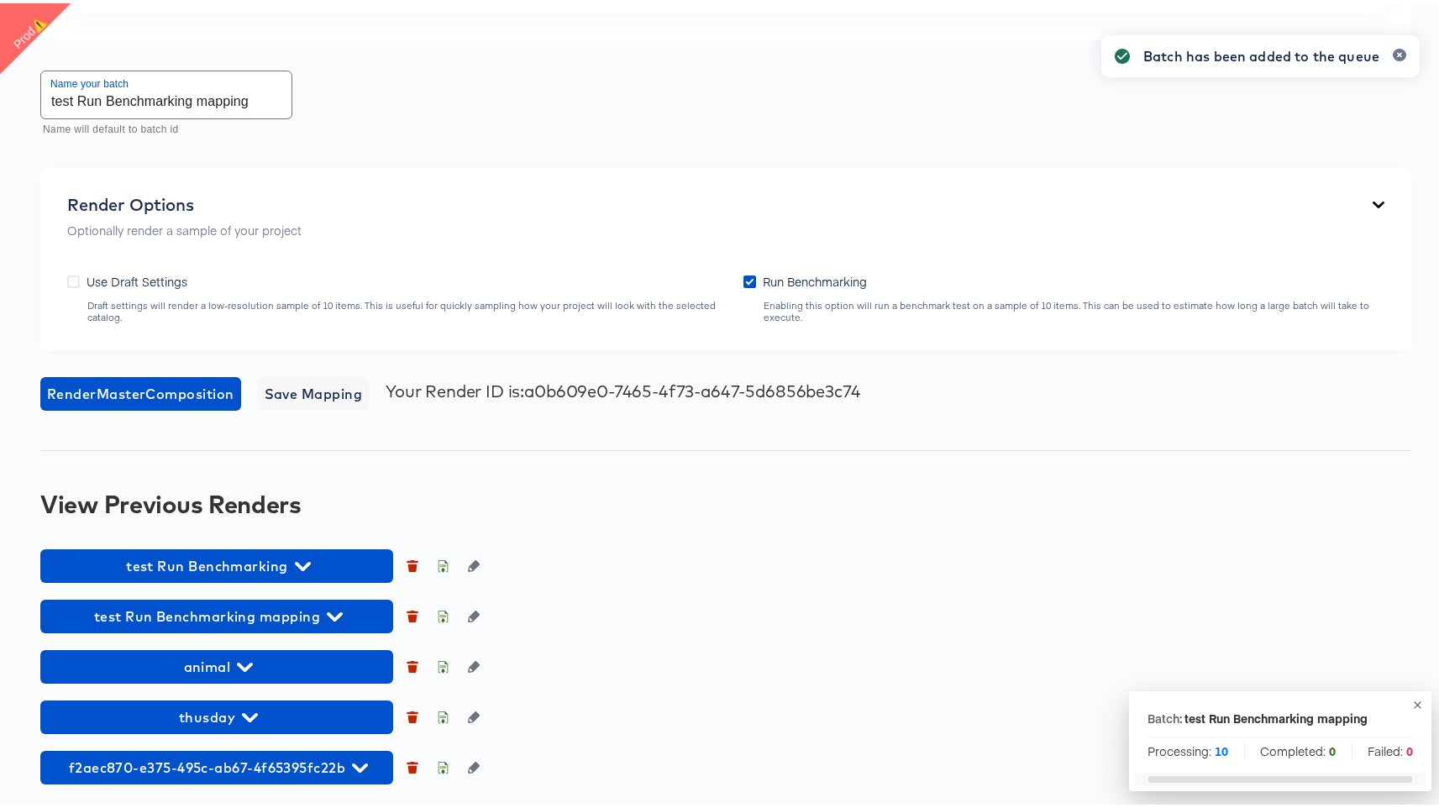
scroll to position [1585, 0]
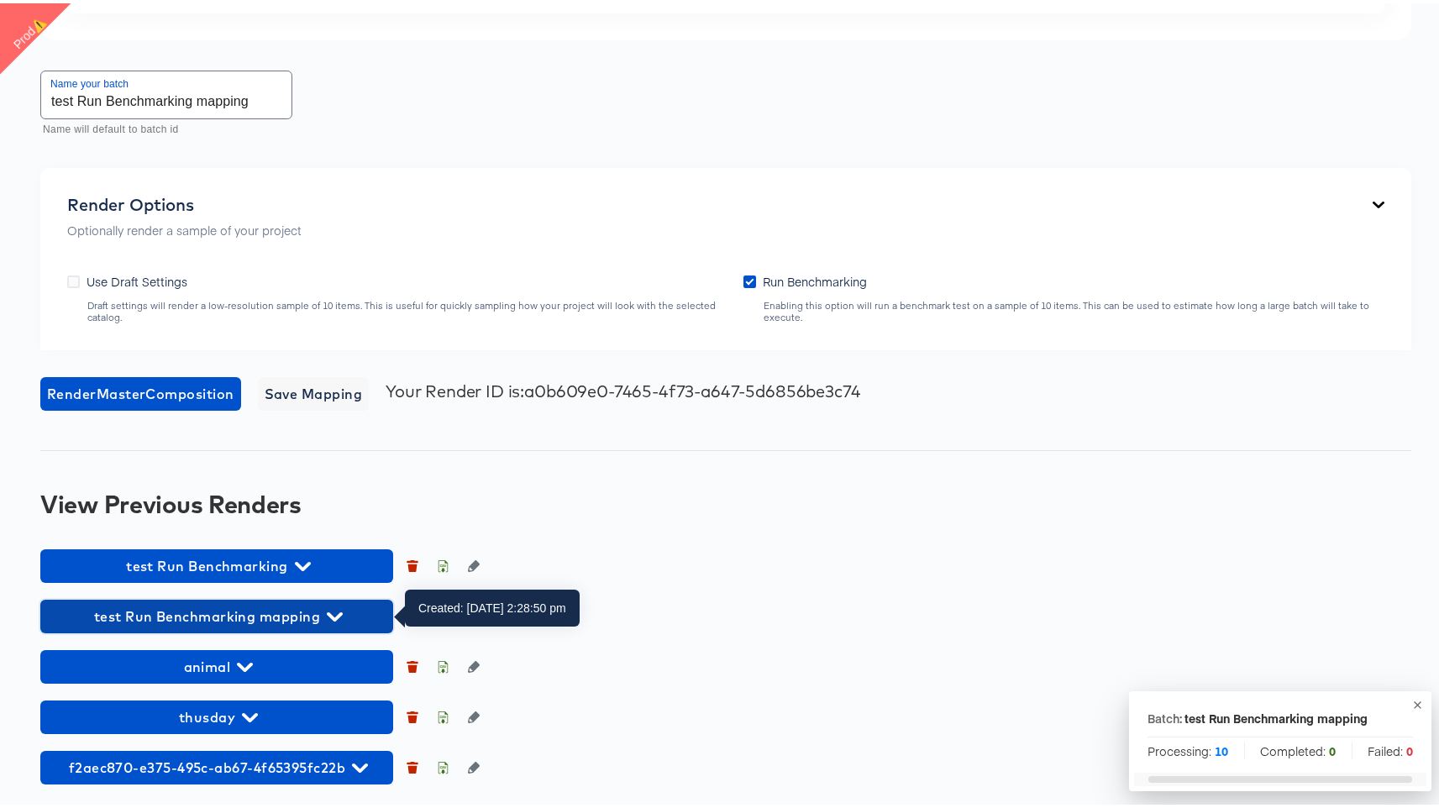
click at [324, 618] on span "test Run Benchmarking mapping" at bounding box center [217, 614] width 336 height 24
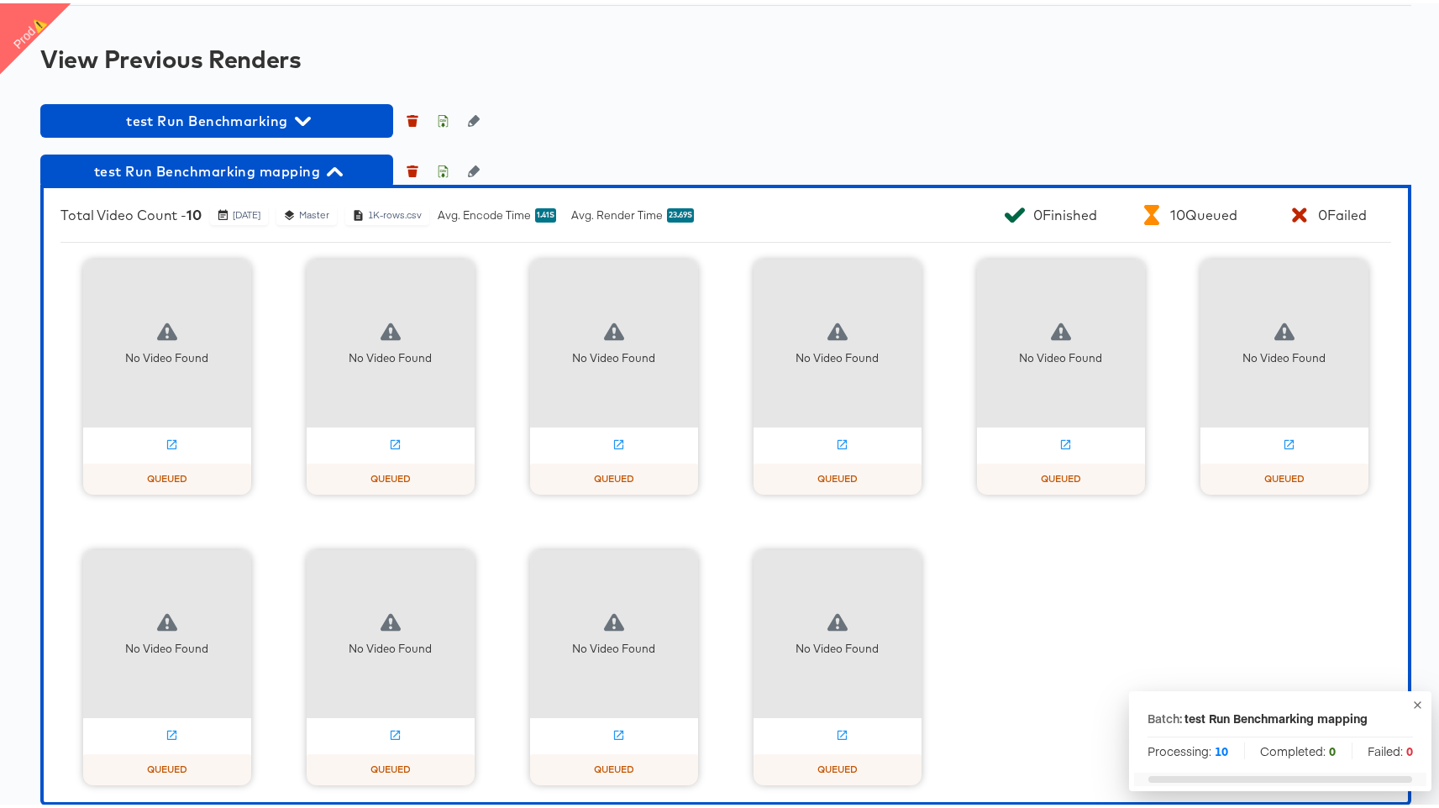
scroll to position [1645, 0]
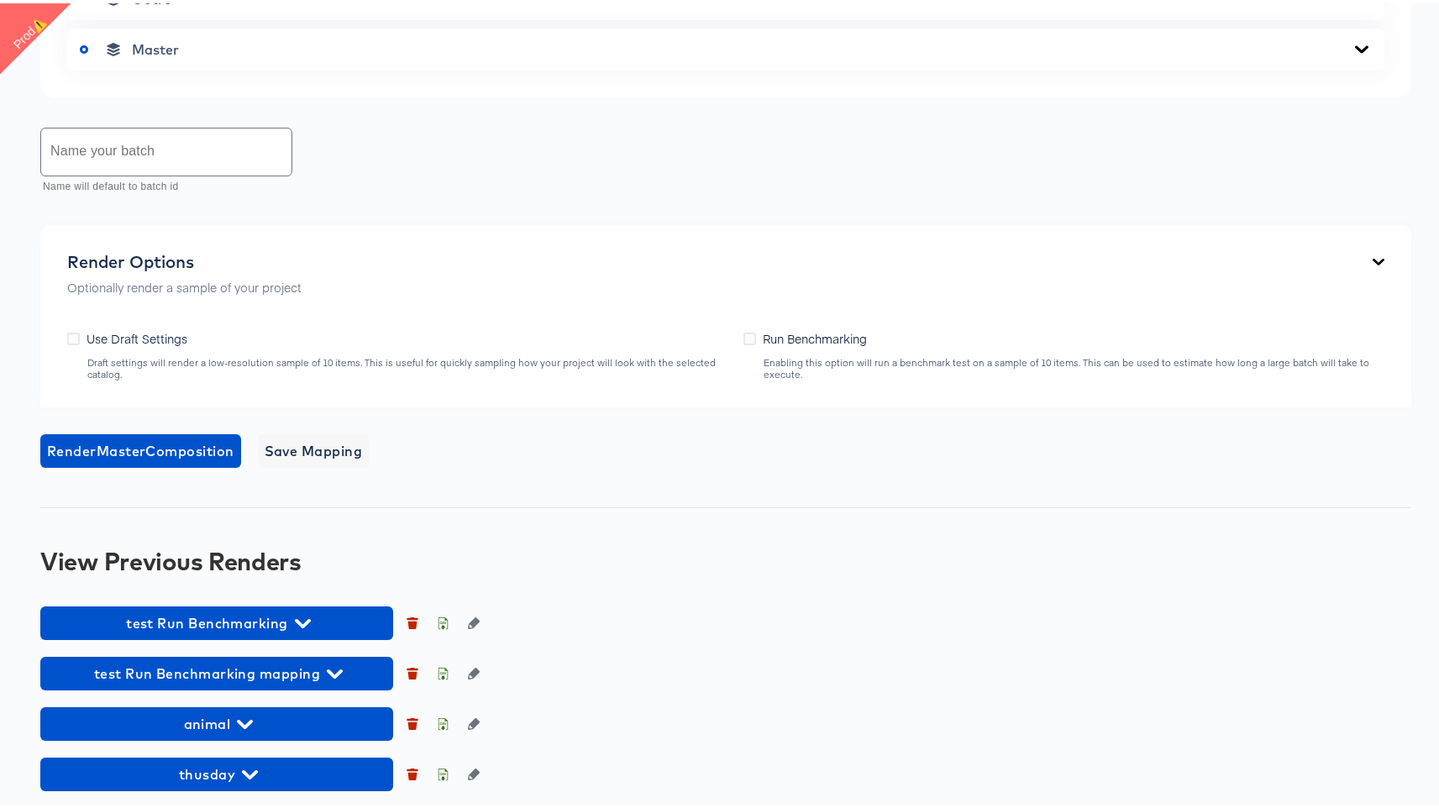
scroll to position [967, 0]
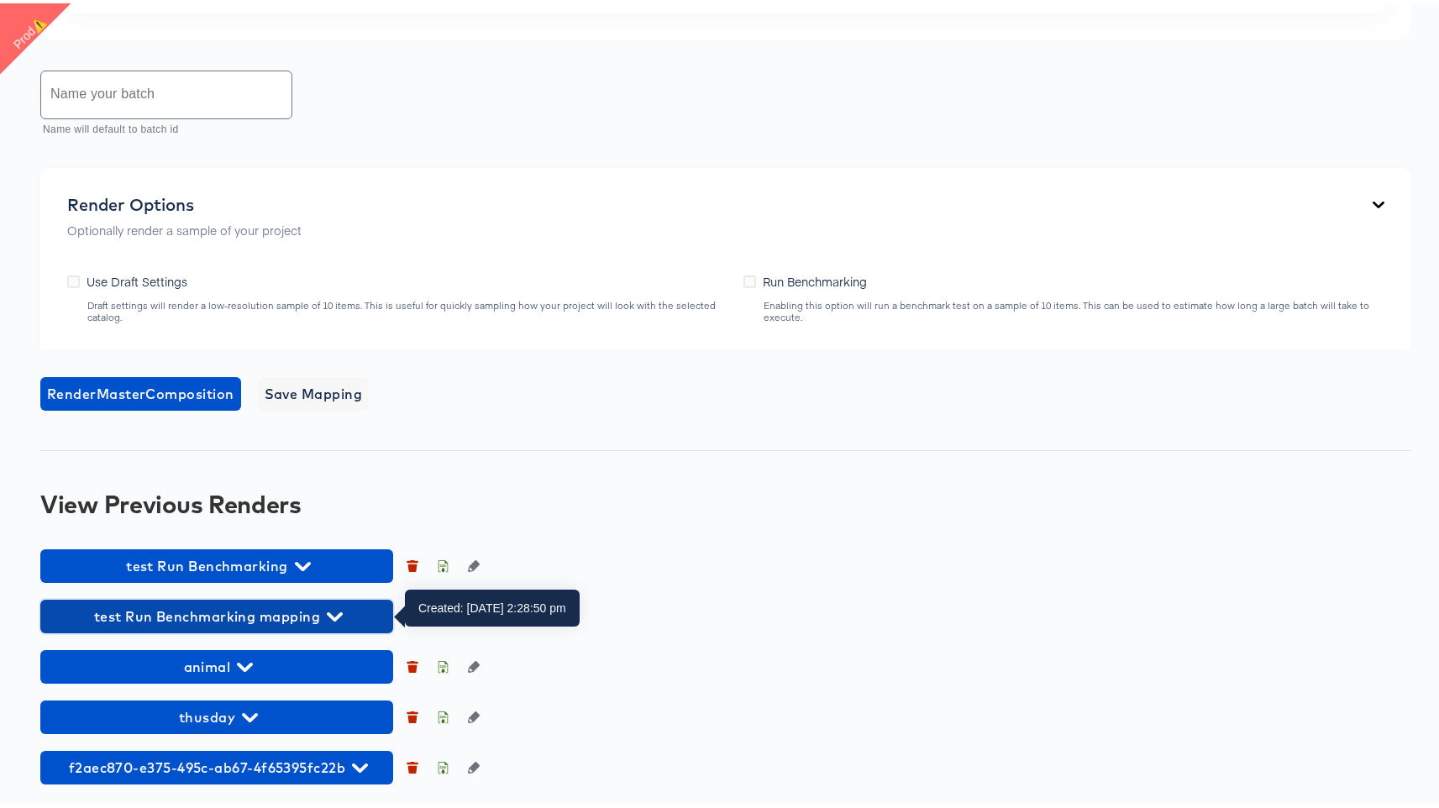
click at [203, 615] on span "test Run Benchmarking mapping" at bounding box center [217, 614] width 336 height 24
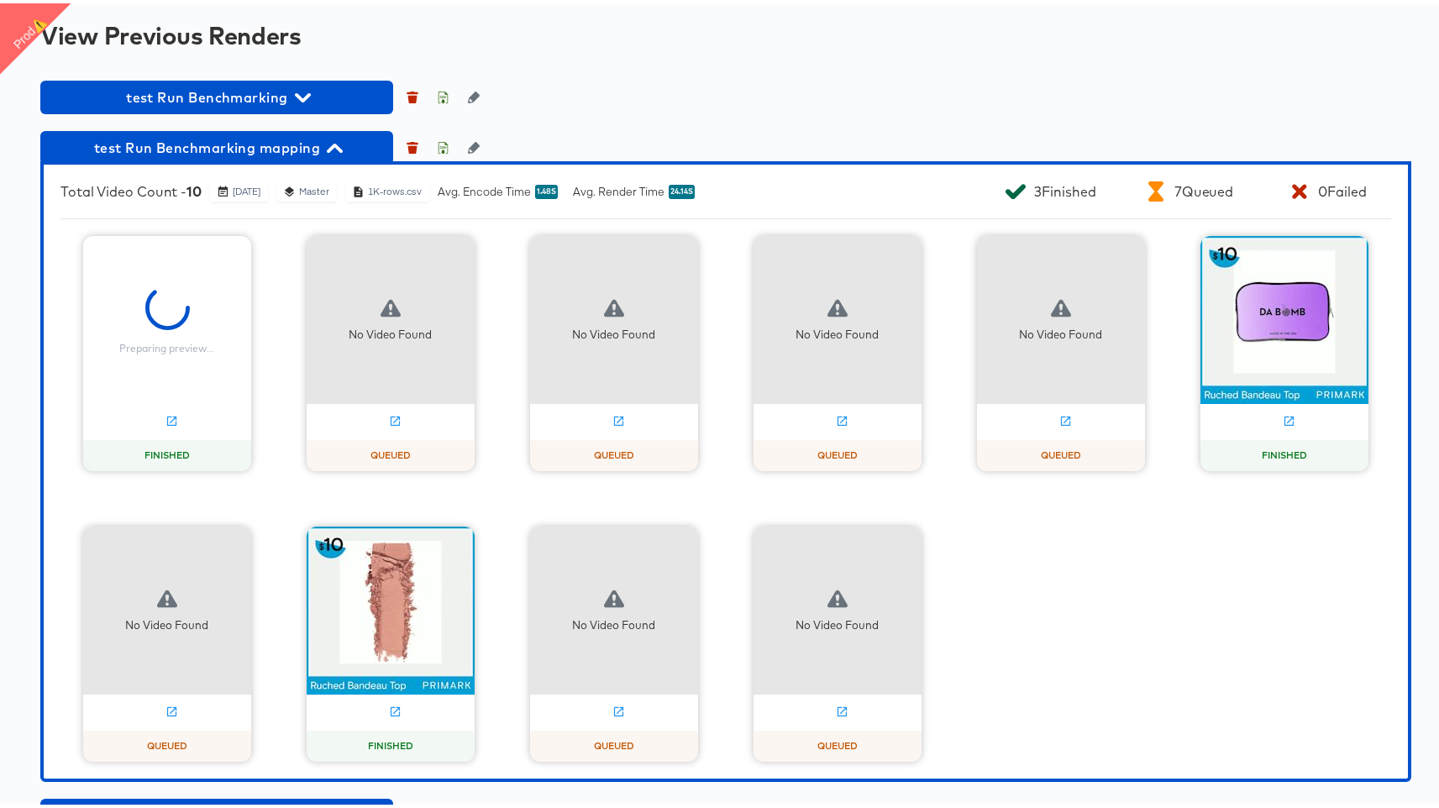
scroll to position [1446, 0]
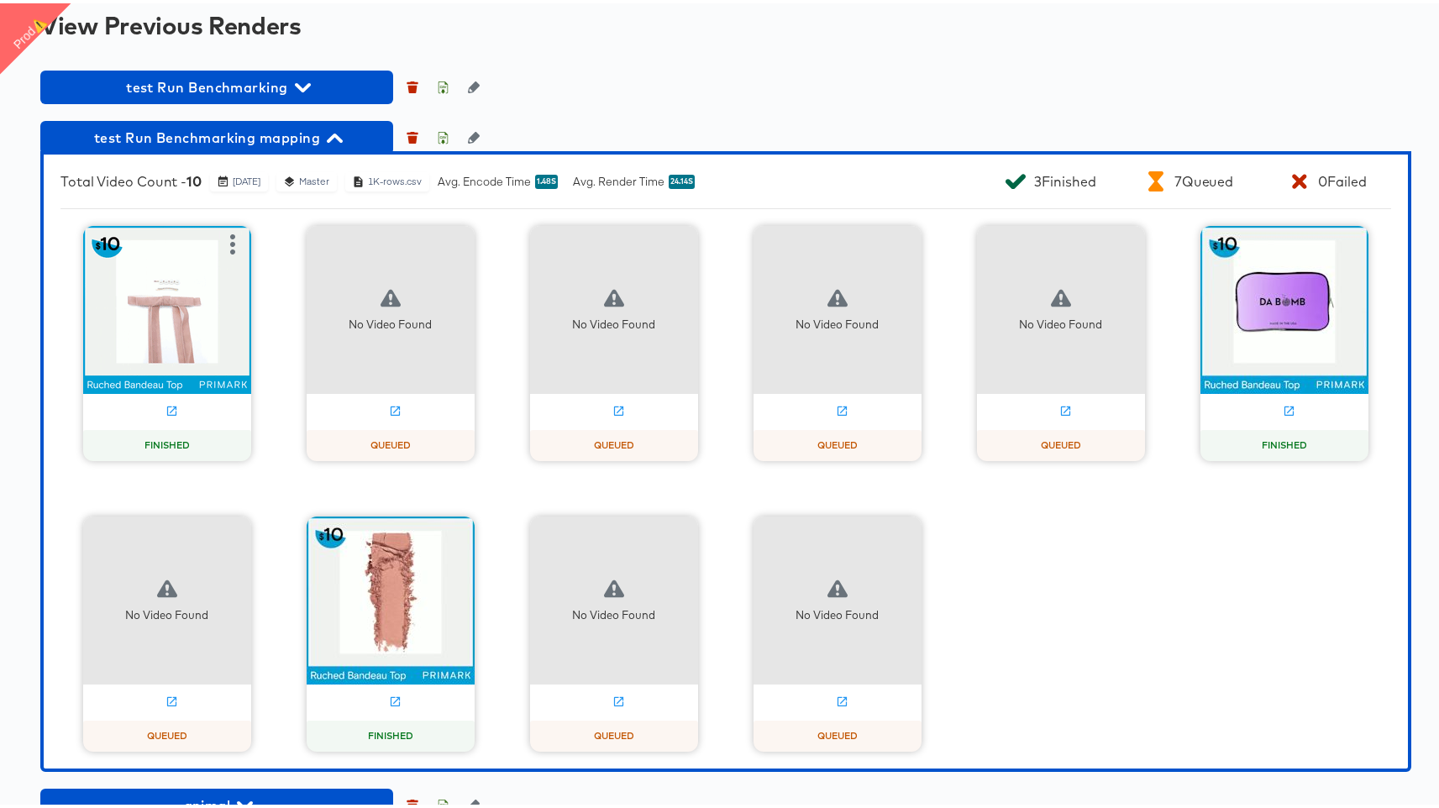
click at [187, 304] on img at bounding box center [167, 307] width 168 height 168
click at [169, 405] on icon at bounding box center [170, 407] width 9 height 9
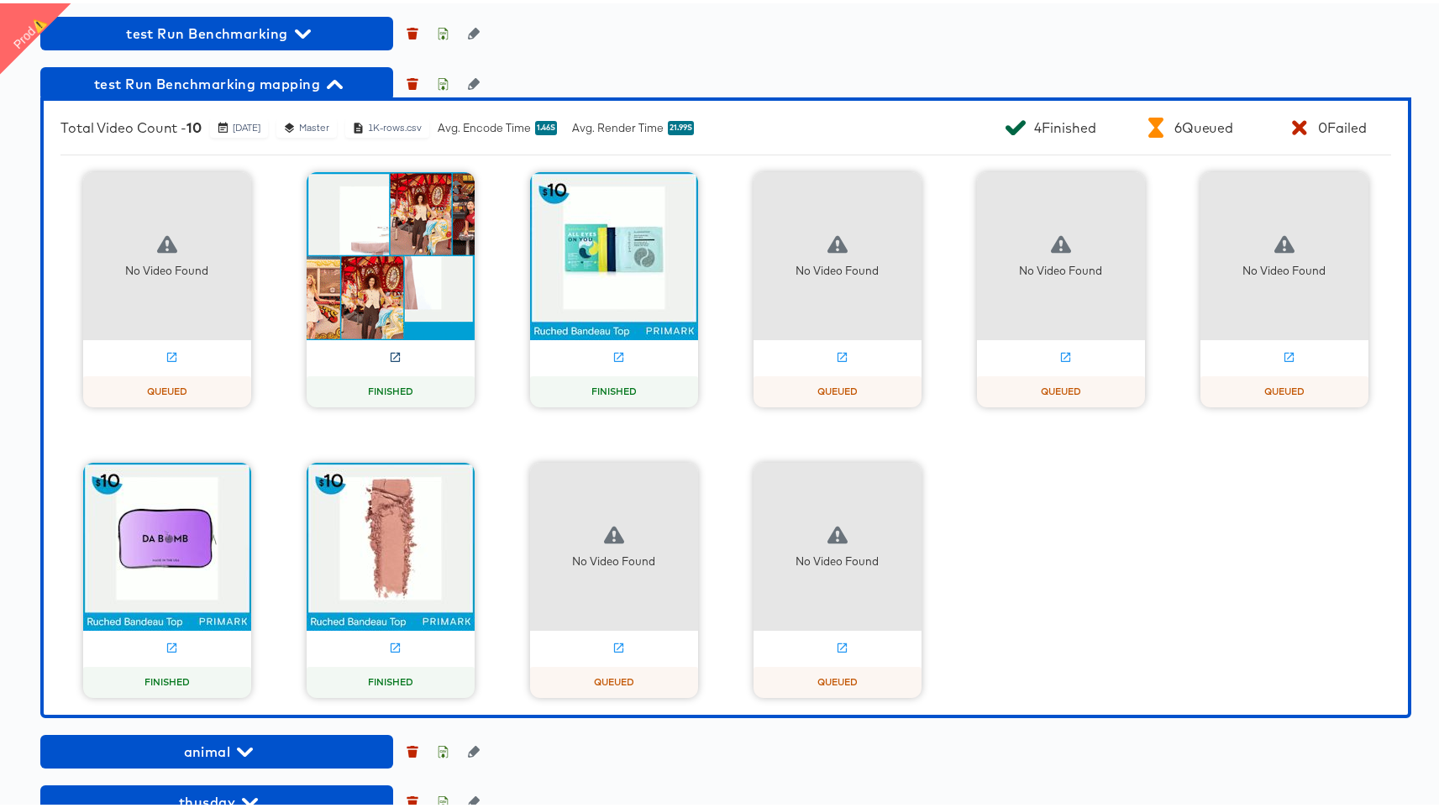
scroll to position [1505, 0]
